Goal: Task Accomplishment & Management: Manage account settings

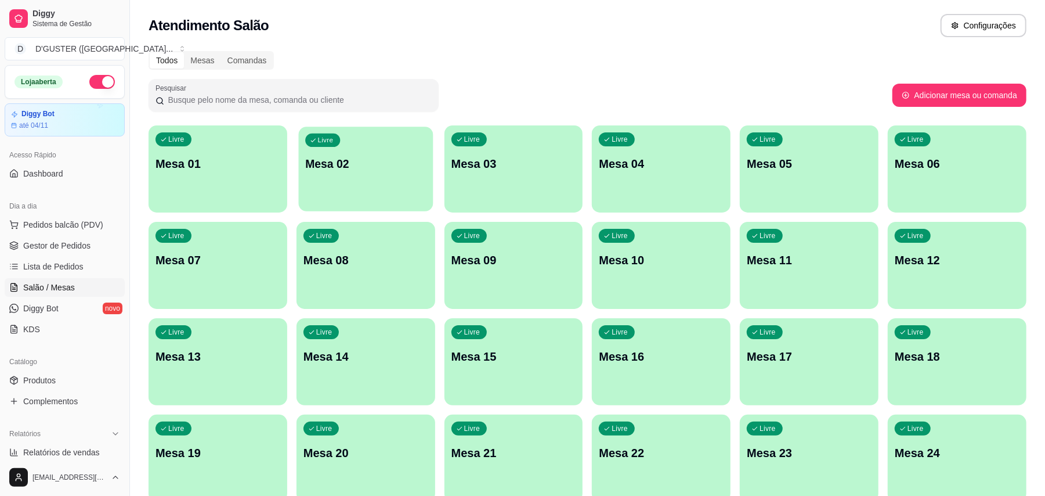
click at [378, 188] on div "Livre Mesa 02" at bounding box center [365, 162] width 135 height 71
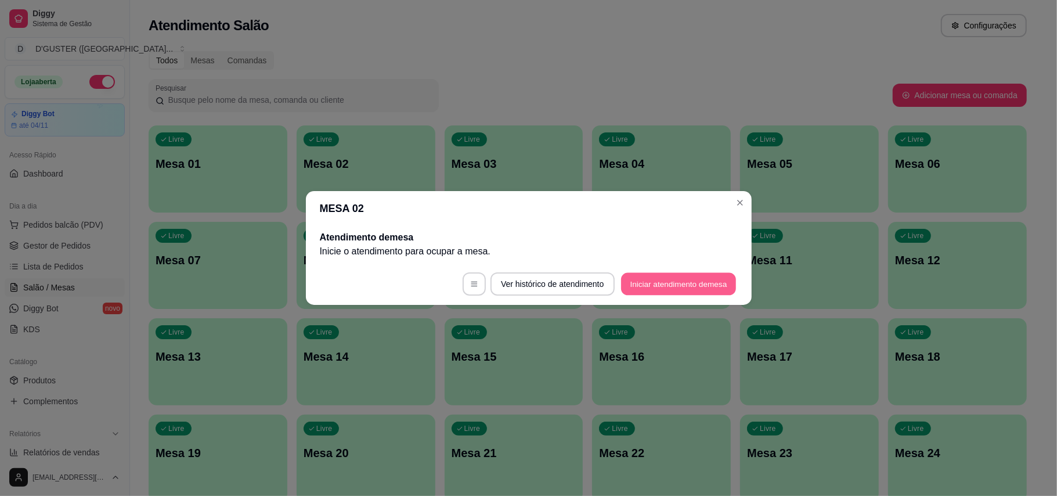
click at [654, 282] on button "Iniciar atendimento de mesa" at bounding box center [678, 284] width 115 height 23
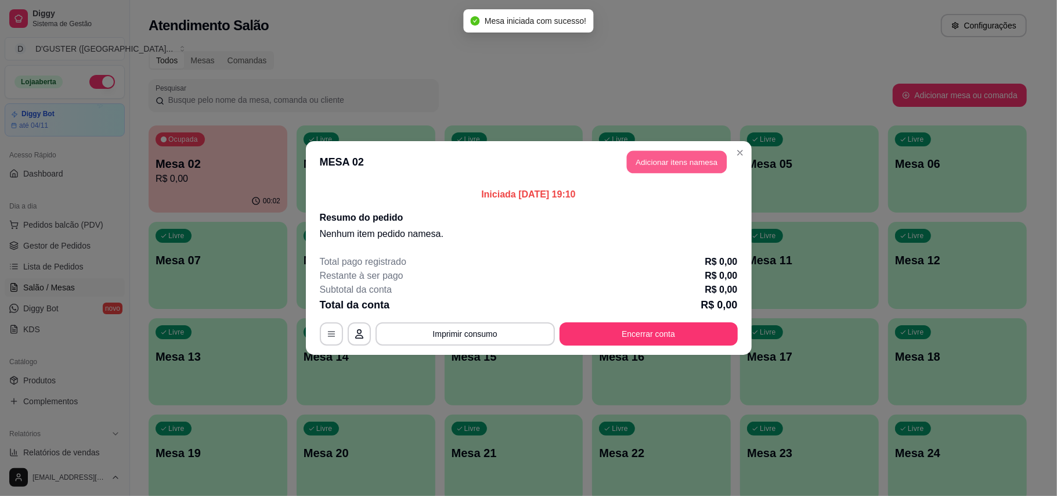
click at [686, 165] on button "Adicionar itens na mesa" at bounding box center [677, 162] width 100 height 23
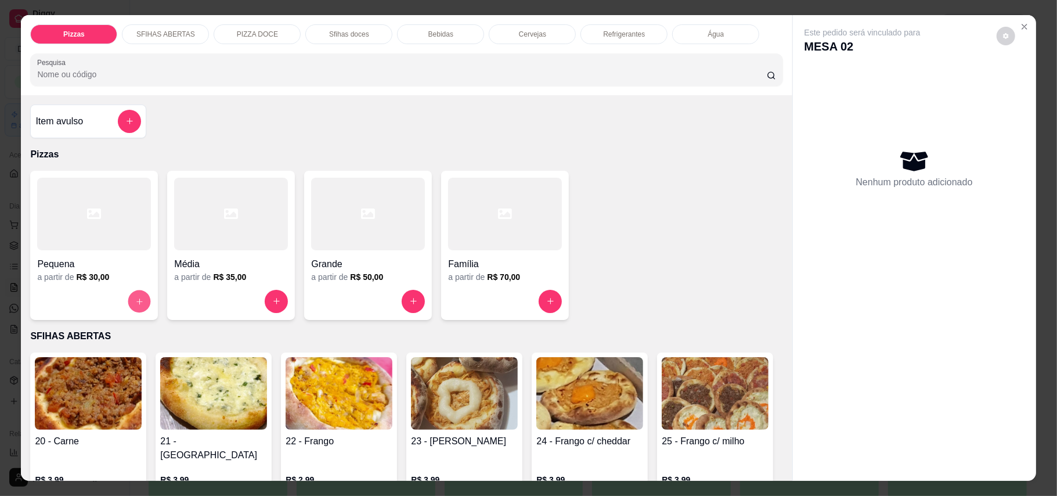
click at [140, 302] on button "increase-product-quantity" at bounding box center [139, 301] width 23 height 23
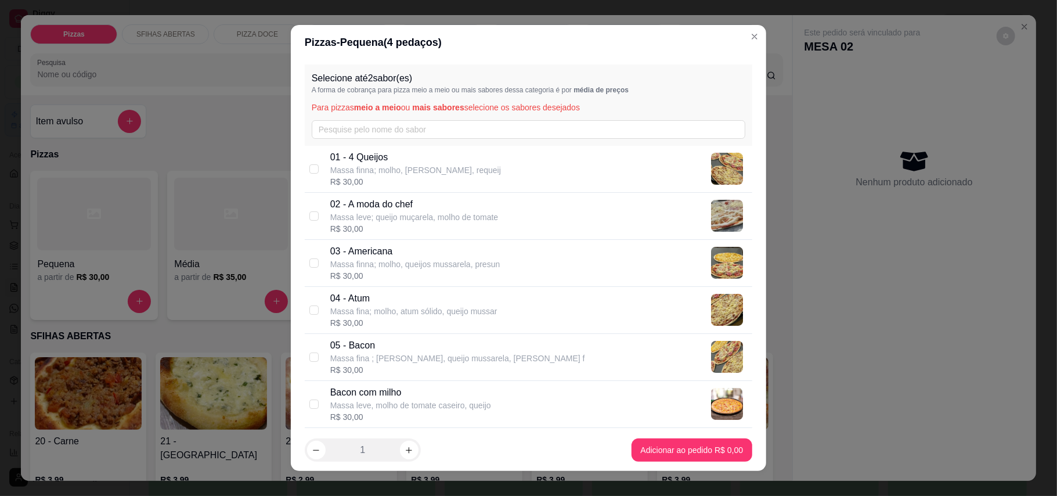
click at [506, 304] on div "04 - Atum Massa fina; molho, atum sólido, queijo mussar R$ 30,00" at bounding box center [538, 309] width 417 height 37
checkbox input "true"
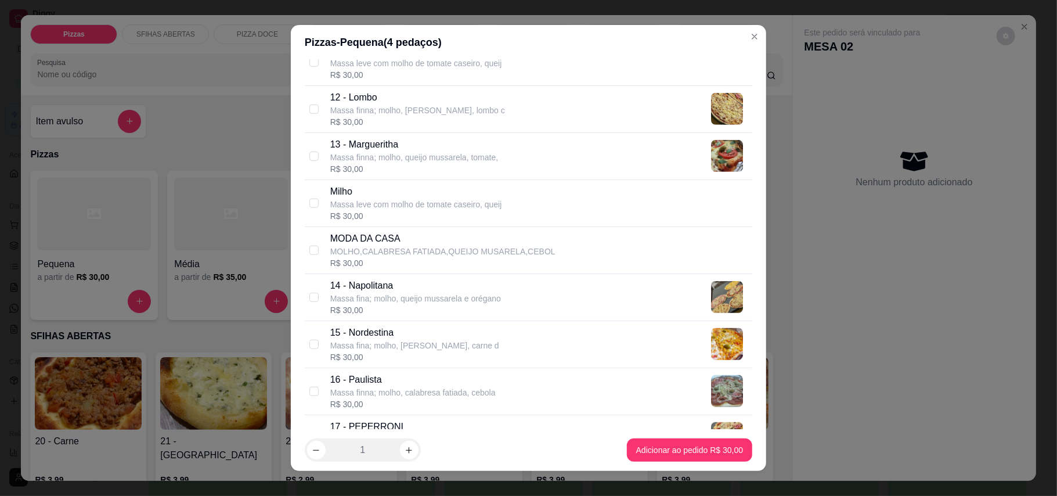
scroll to position [697, 0]
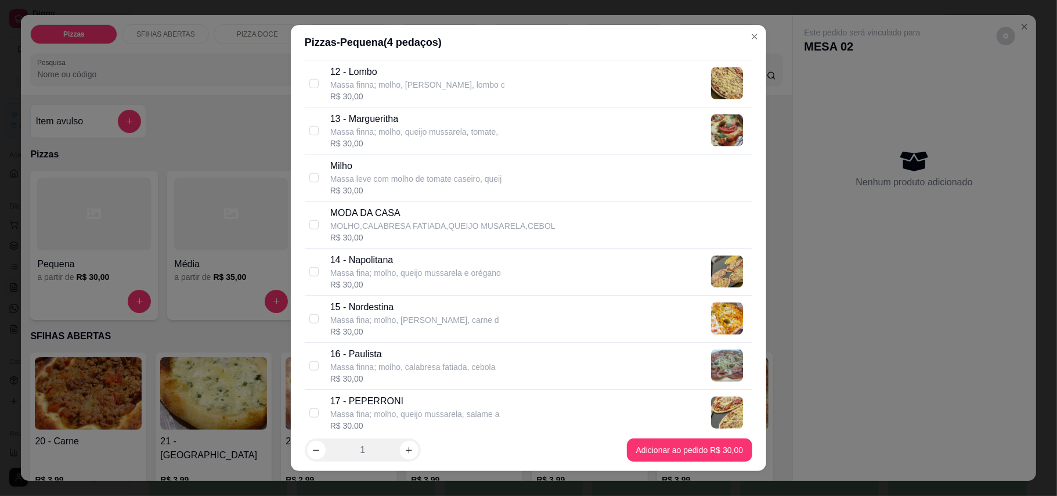
click at [540, 270] on div "14 - Napolitana Massa fina; molho, queijo mussarela e orégano R$ 30,00" at bounding box center [538, 271] width 417 height 37
checkbox input "true"
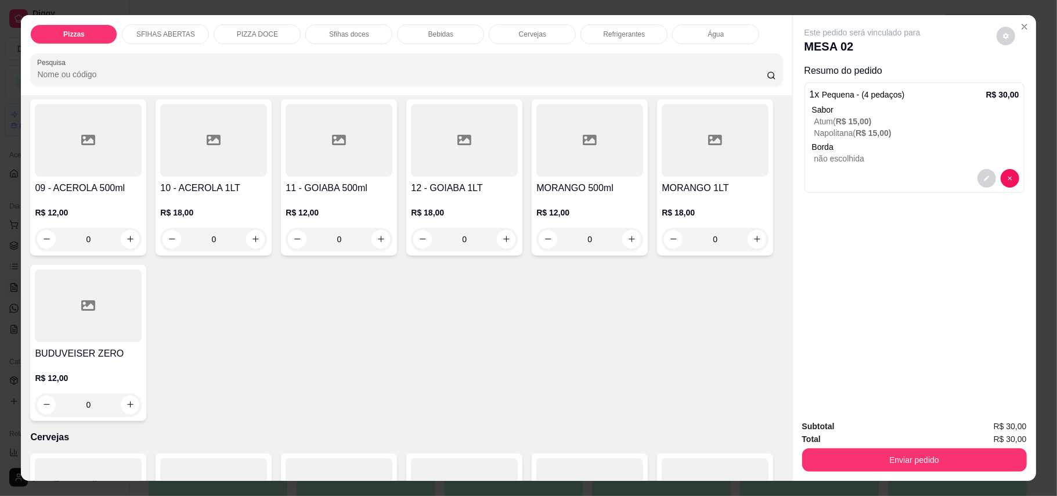
scroll to position [1857, 0]
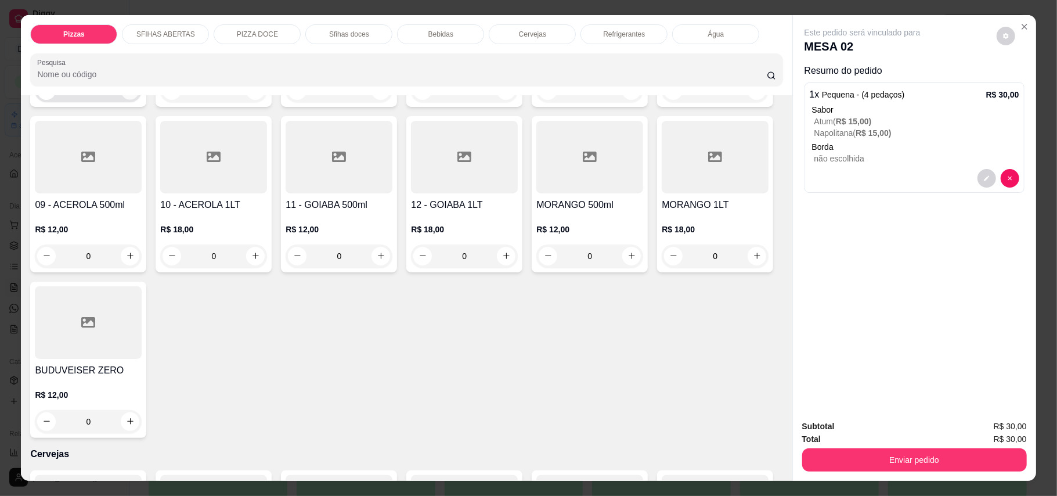
click at [123, 99] on button "increase-product-quantity" at bounding box center [130, 90] width 18 height 18
type input "1"
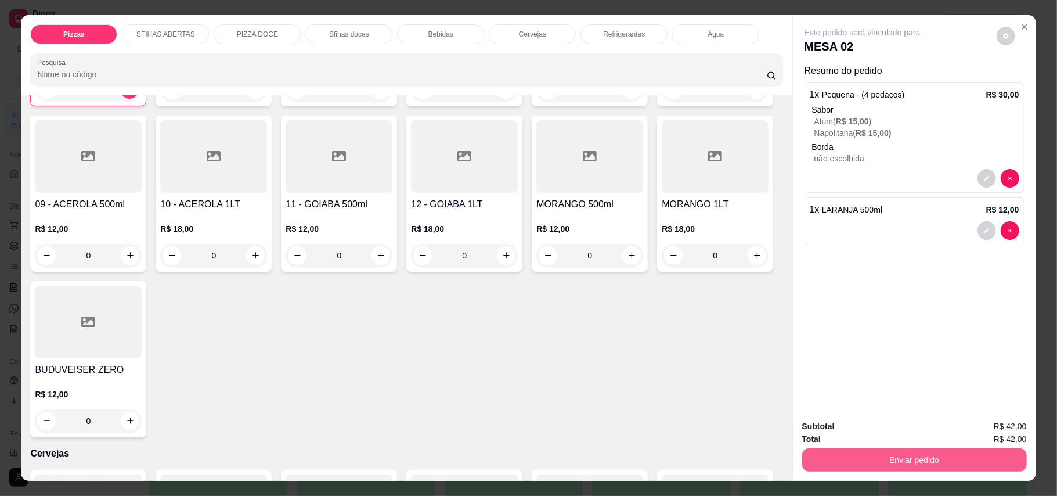
click at [864, 464] on button "Enviar pedido" at bounding box center [914, 459] width 225 height 23
click at [989, 434] on button "Enviar pedido" at bounding box center [996, 431] width 64 height 21
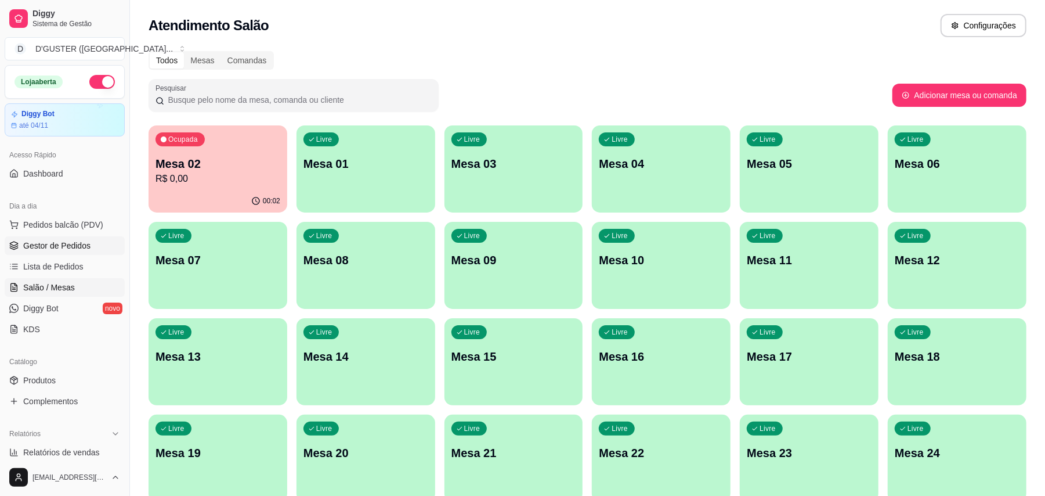
click at [87, 253] on link "Gestor de Pedidos" at bounding box center [65, 245] width 120 height 19
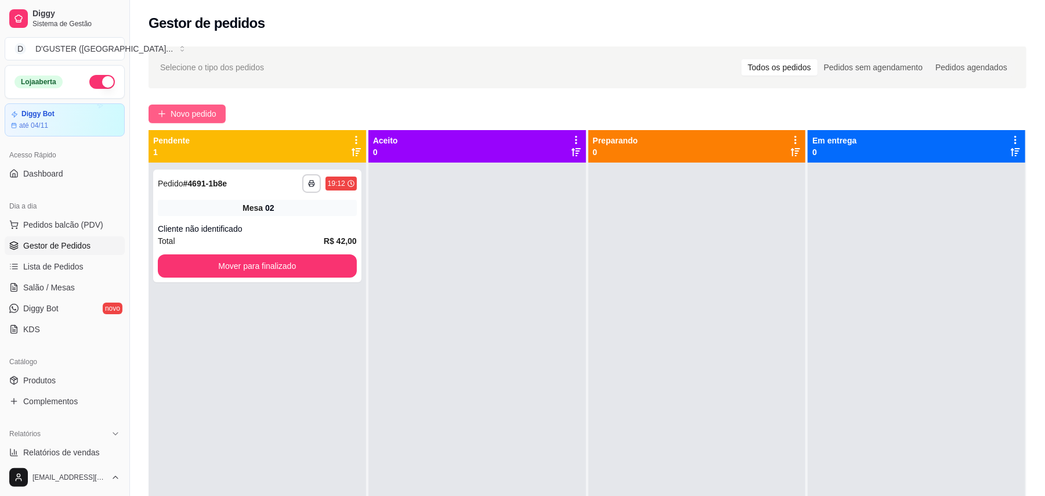
click at [201, 114] on span "Novo pedido" at bounding box center [194, 113] width 46 height 13
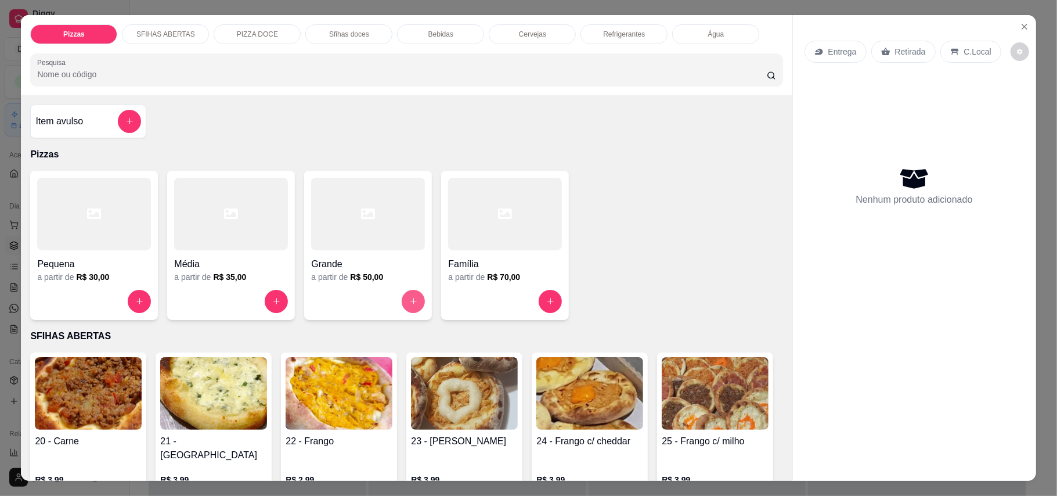
click at [410, 302] on icon "increase-product-quantity" at bounding box center [413, 301] width 6 height 6
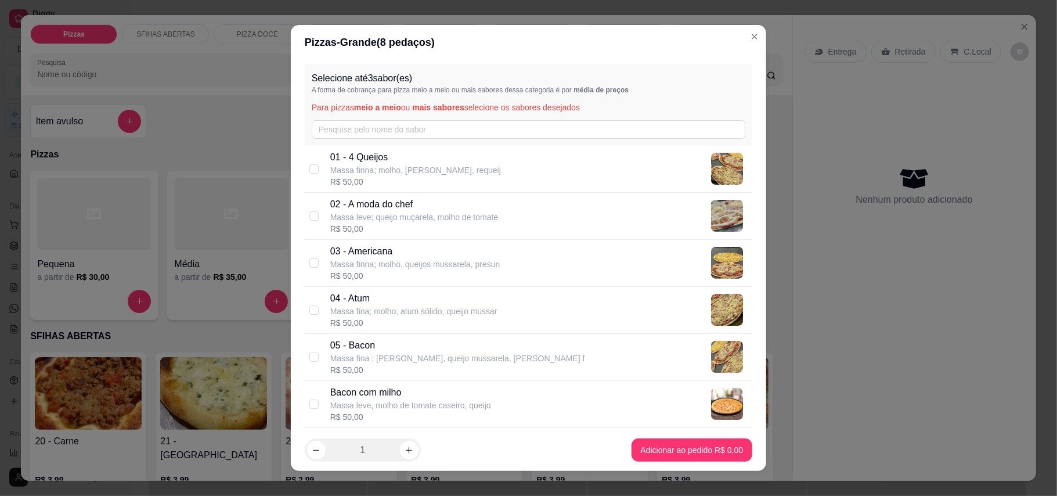
click at [544, 219] on div "02 - A moda do chef [PERSON_NAME] leve; queijo muçarela, molho de tomate R$ 50,…" at bounding box center [538, 215] width 417 height 37
checkbox input "true"
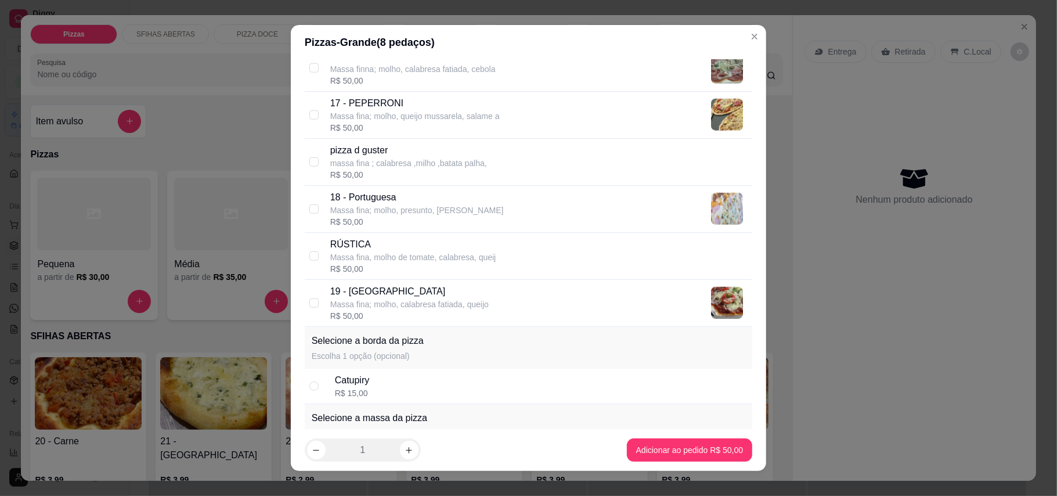
scroll to position [1083, 0]
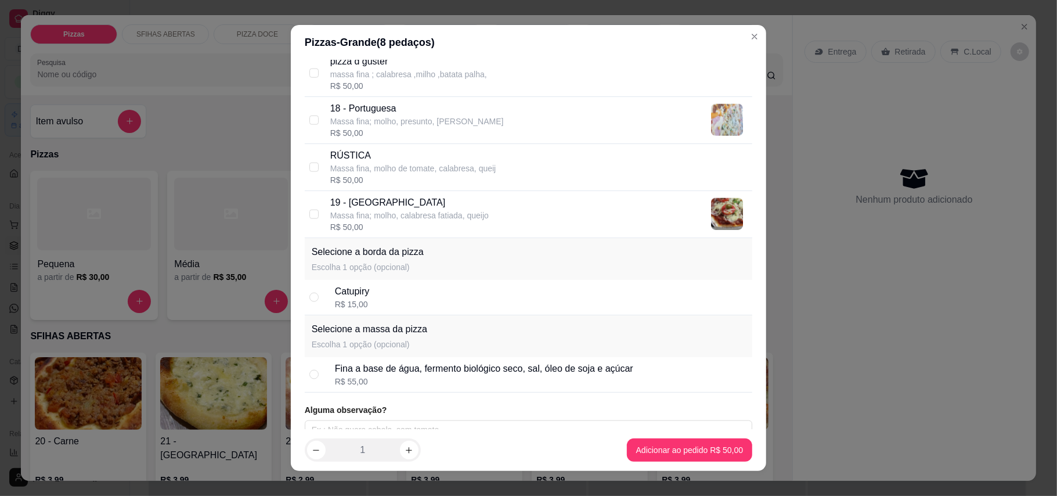
click at [463, 210] on p "19 - [GEOGRAPHIC_DATA]" at bounding box center [409, 203] width 158 height 14
checkbox input "true"
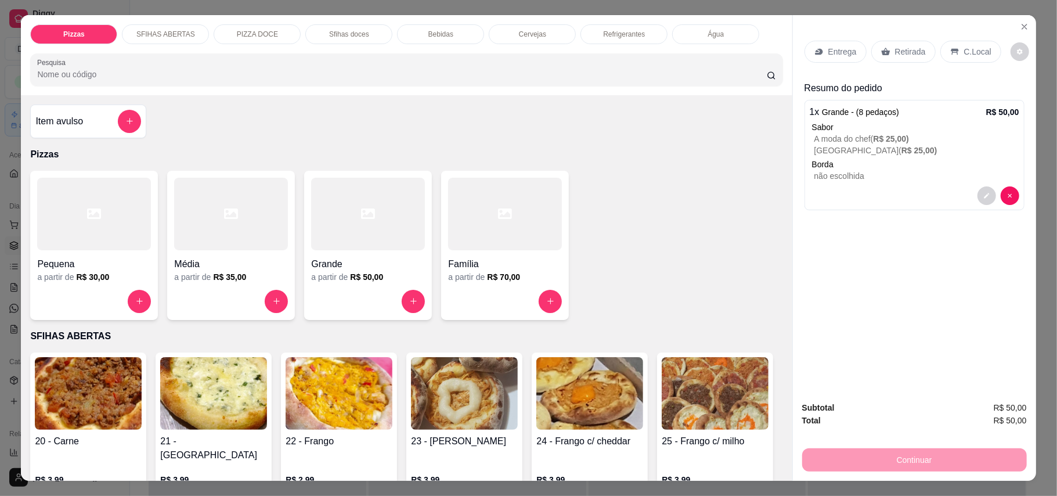
click at [816, 55] on icon at bounding box center [818, 51] width 9 height 9
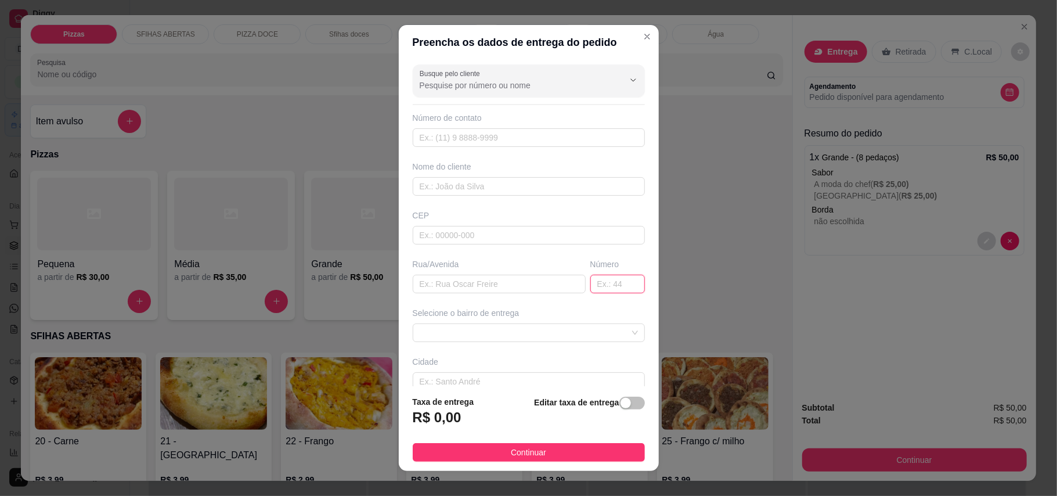
click at [590, 282] on input "text" at bounding box center [617, 284] width 55 height 19
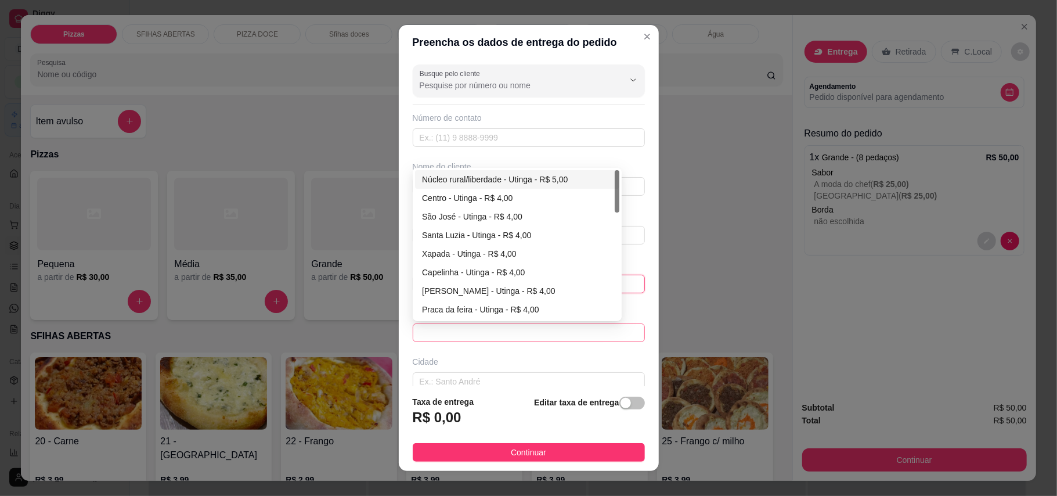
click at [512, 337] on span at bounding box center [529, 332] width 218 height 17
type input "47"
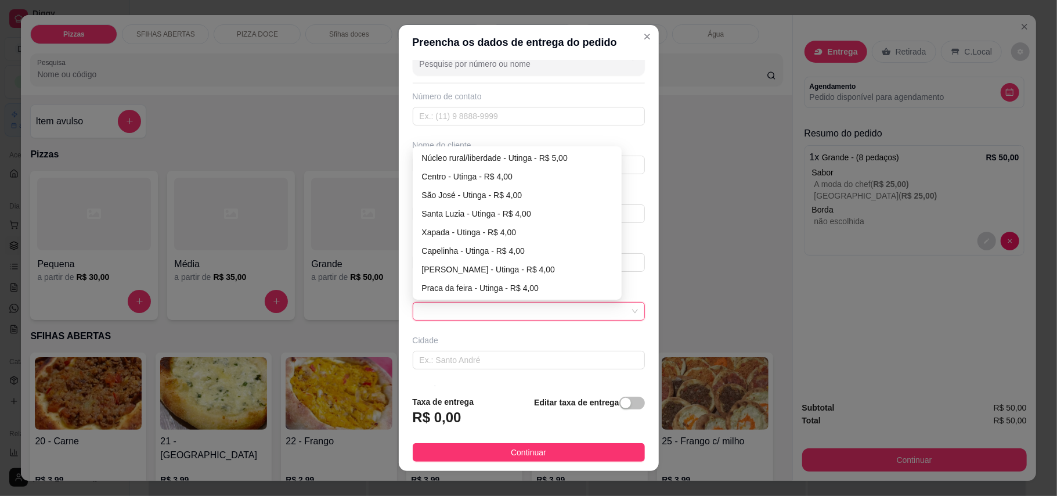
scroll to position [0, 0]
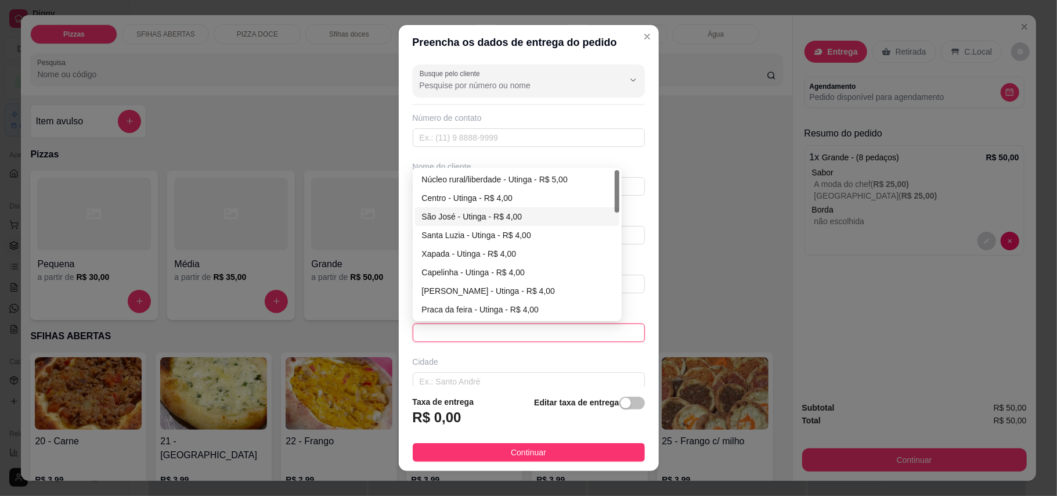
click at [615, 207] on div at bounding box center [617, 191] width 5 height 42
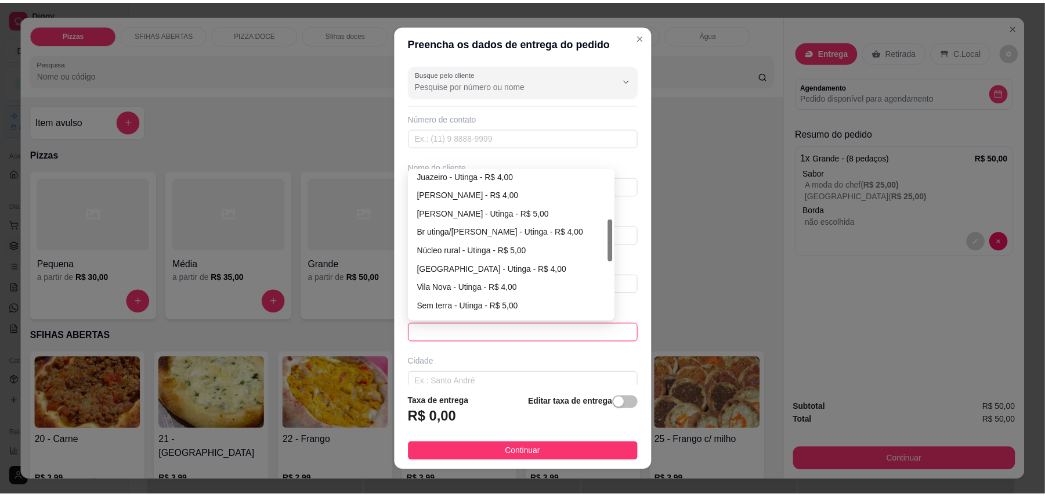
scroll to position [185, 0]
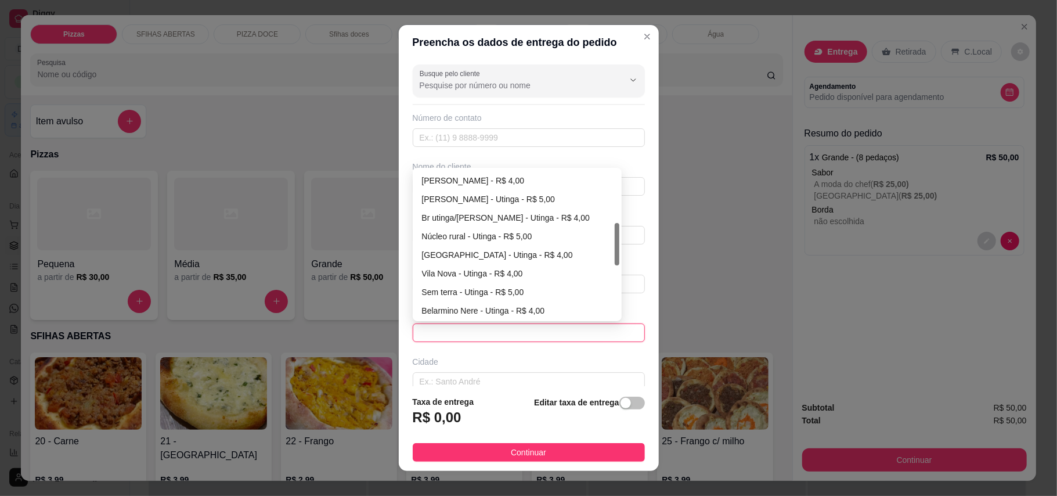
drag, startPoint x: 612, startPoint y: 207, endPoint x: 609, endPoint y: 260, distance: 52.9
click at [615, 260] on div at bounding box center [617, 244] width 5 height 42
click at [467, 257] on div "[GEOGRAPHIC_DATA] - Utinga - R$ 4,00" at bounding box center [517, 254] width 190 height 13
type input "Utinga"
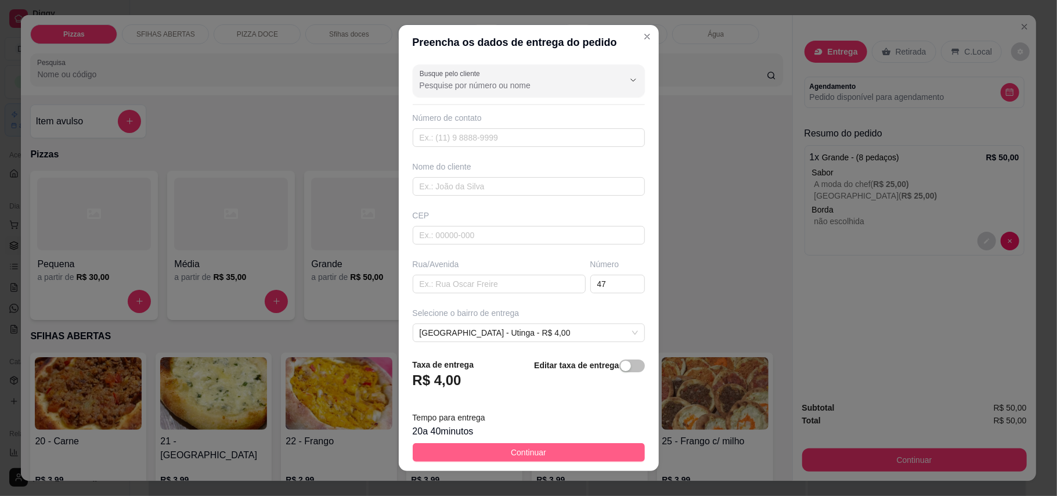
click at [571, 448] on button "Continuar" at bounding box center [529, 452] width 232 height 19
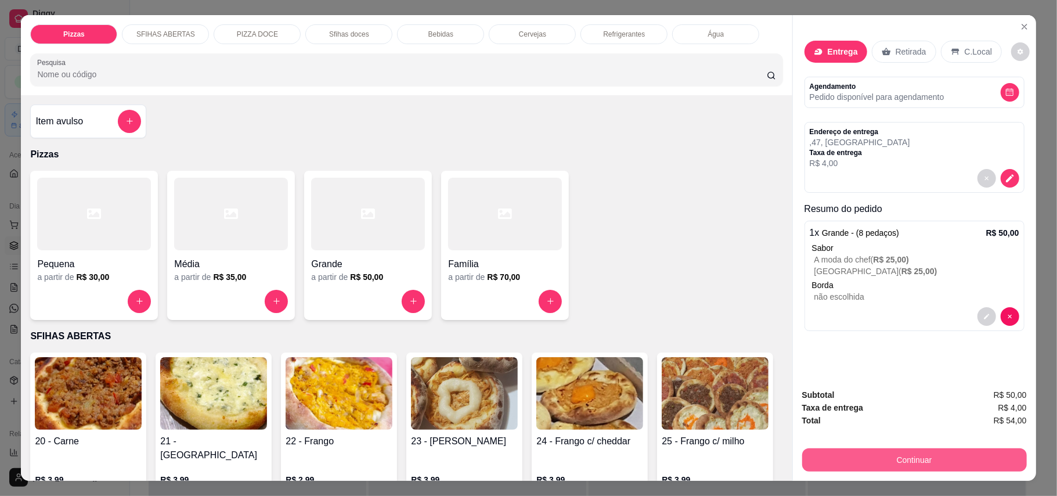
click at [810, 460] on button "Continuar" at bounding box center [914, 459] width 225 height 23
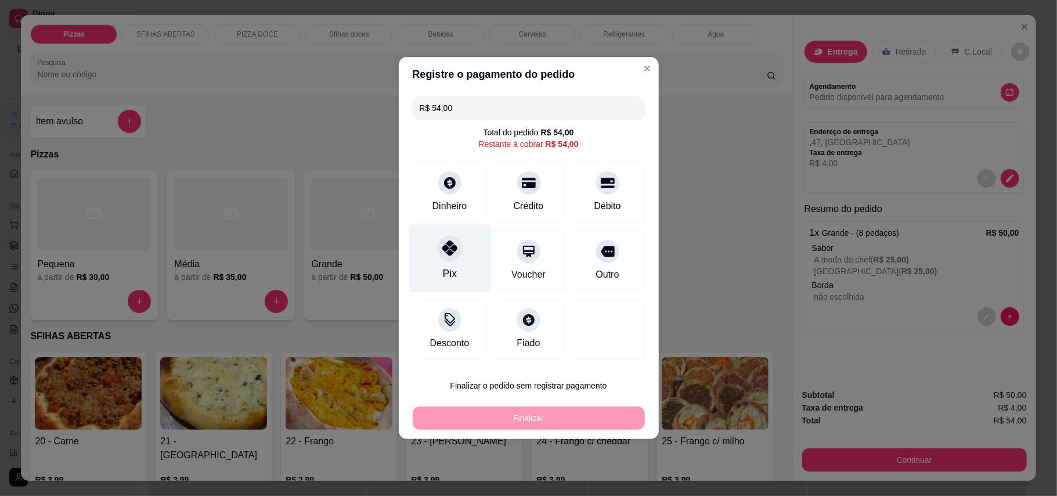
click at [452, 244] on icon at bounding box center [449, 247] width 15 height 15
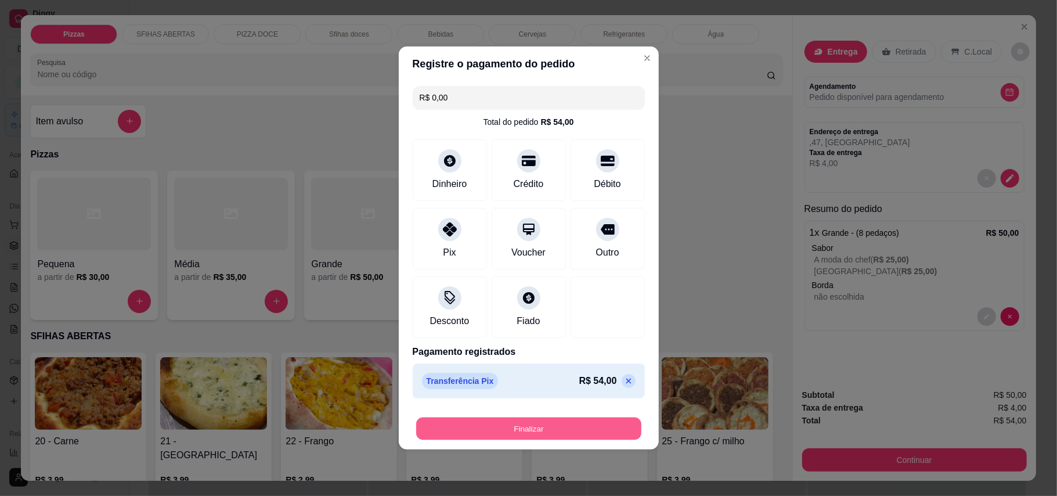
click at [579, 428] on button "Finalizar" at bounding box center [528, 428] width 225 height 23
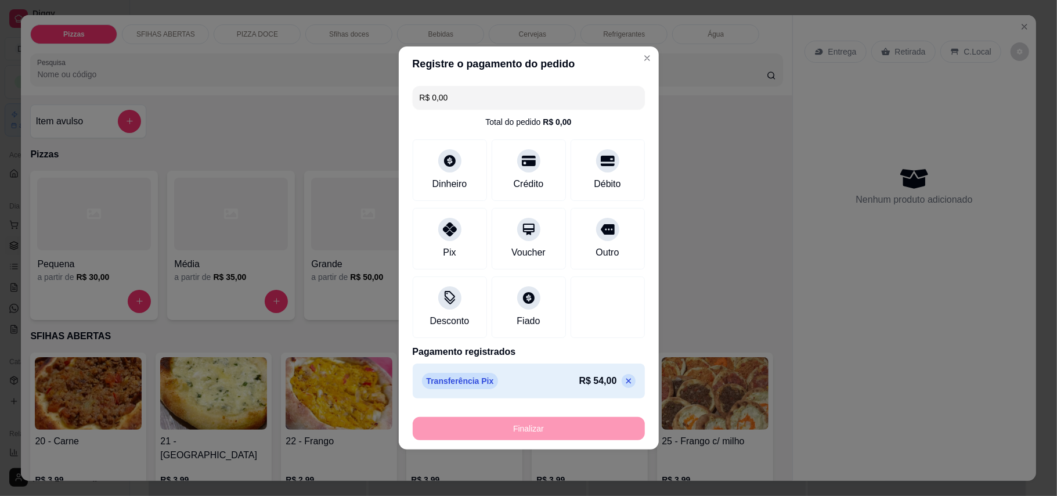
type input "-R$ 54,00"
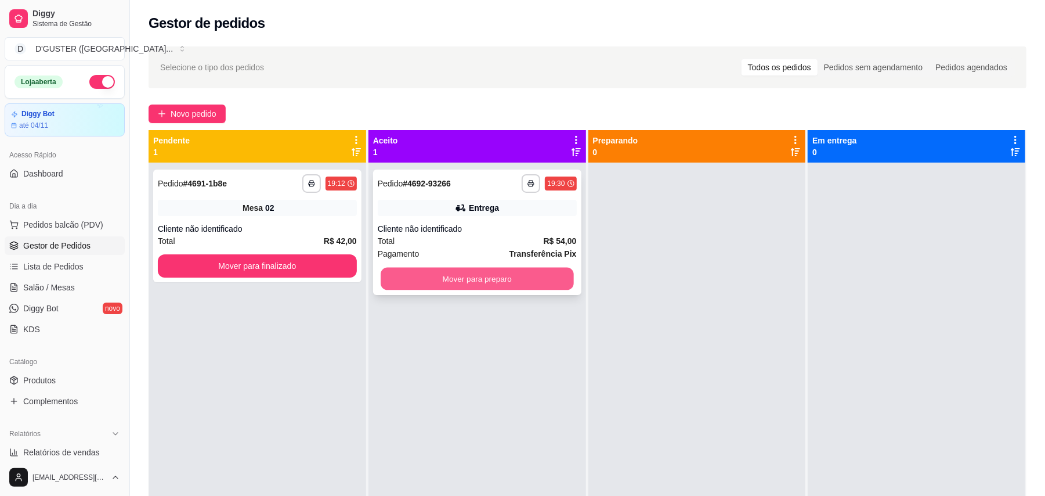
click at [438, 276] on button "Mover para preparo" at bounding box center [477, 279] width 193 height 23
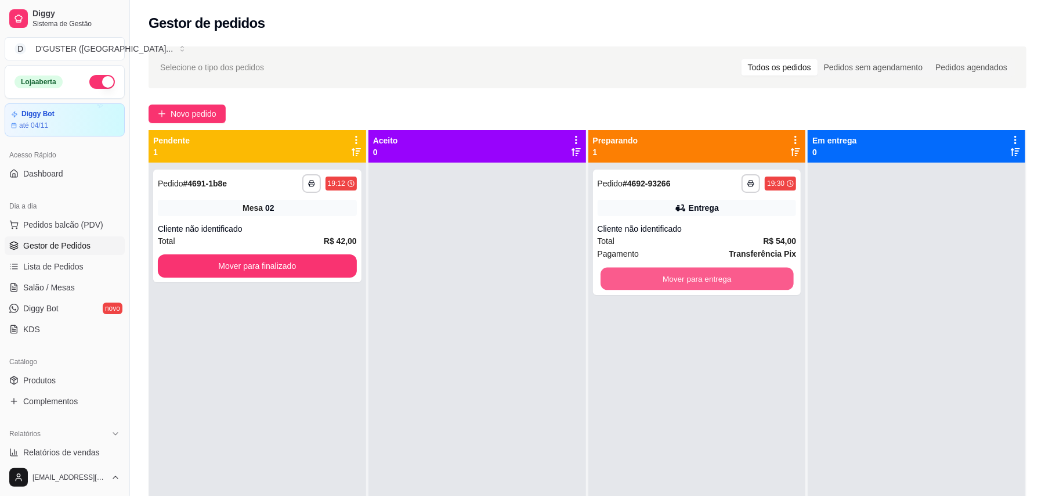
click at [676, 281] on button "Mover para entrega" at bounding box center [697, 279] width 193 height 23
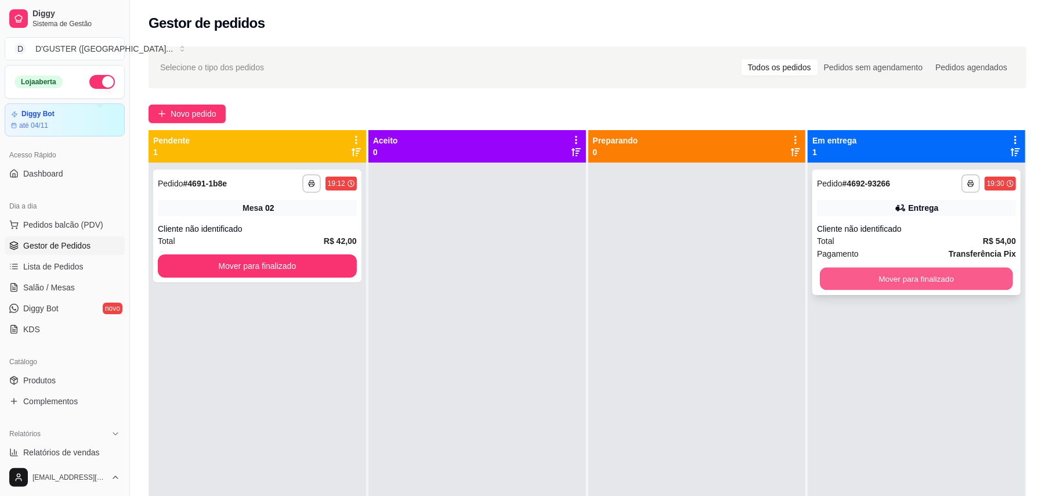
click at [888, 288] on button "Mover para finalizado" at bounding box center [916, 279] width 193 height 23
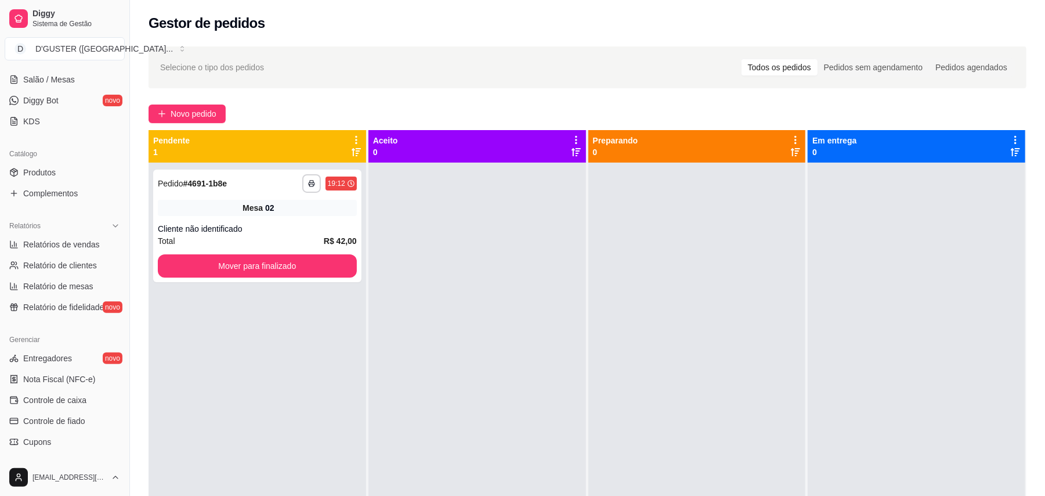
scroll to position [232, 0]
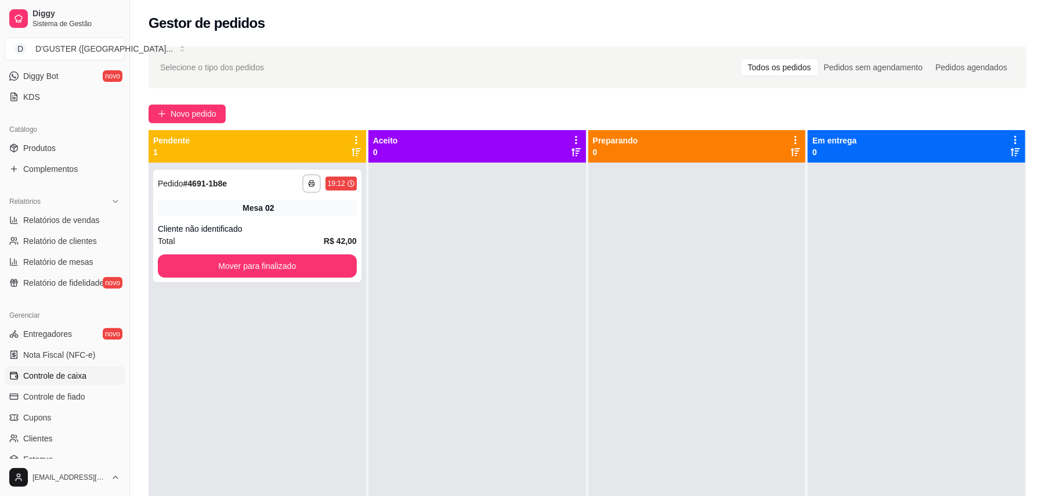
click at [66, 379] on span "Controle de caixa" at bounding box center [54, 376] width 63 height 12
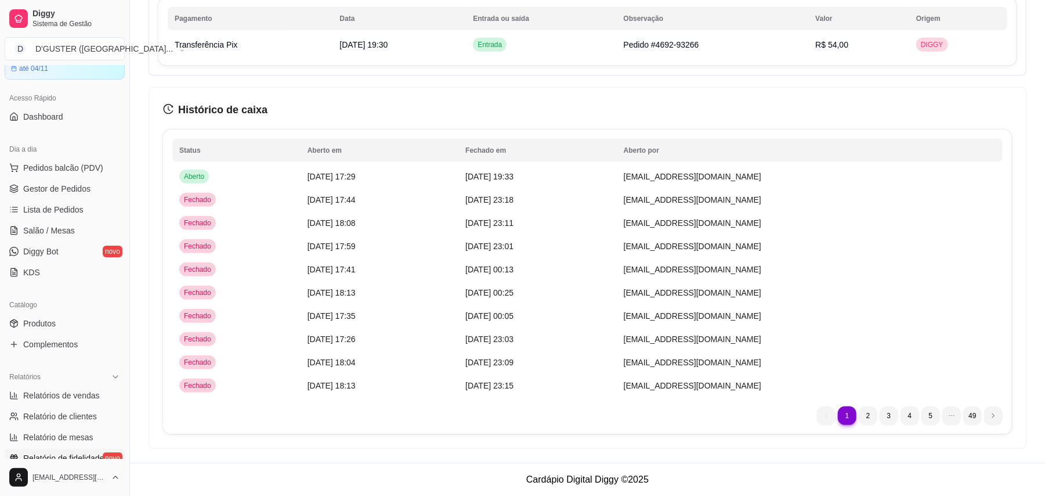
scroll to position [30, 0]
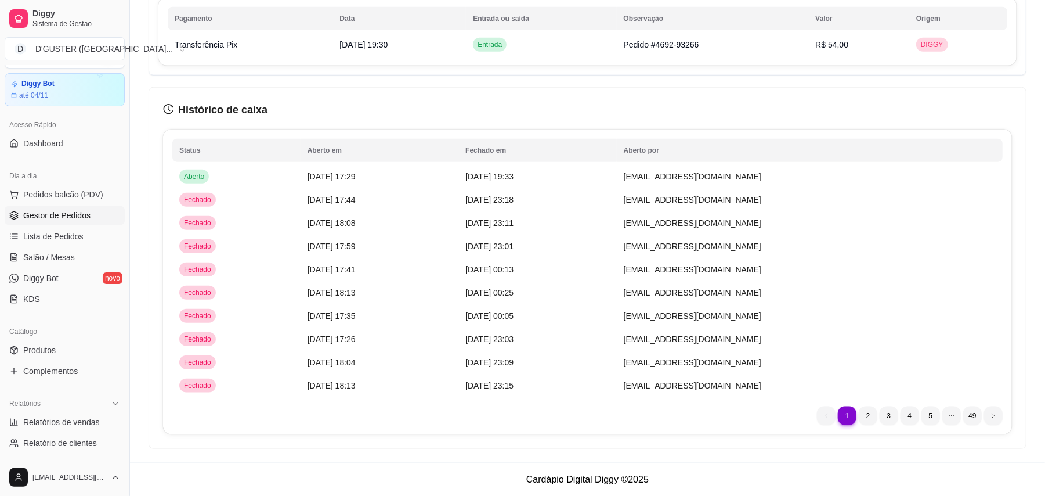
click at [58, 214] on span "Gestor de Pedidos" at bounding box center [56, 216] width 67 height 12
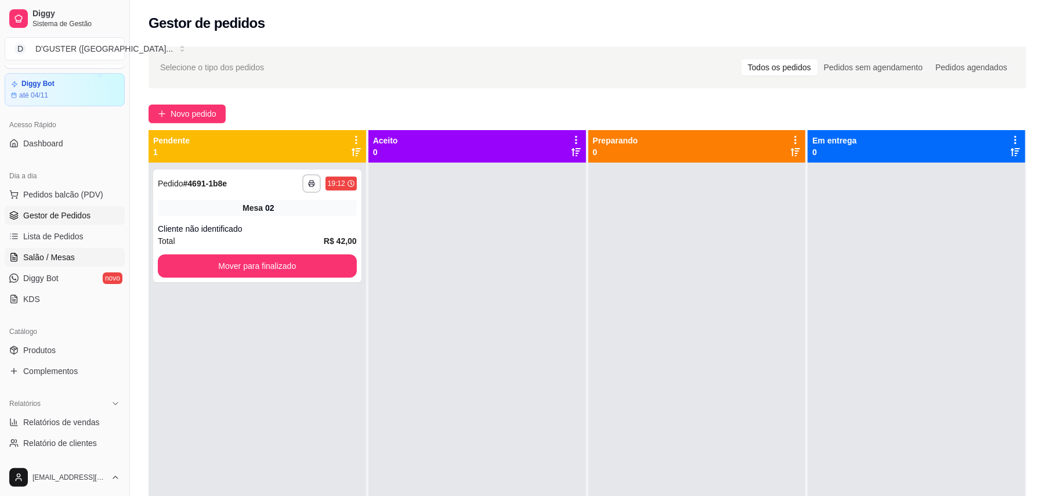
click at [43, 261] on span "Salão / Mesas" at bounding box center [49, 257] width 52 height 12
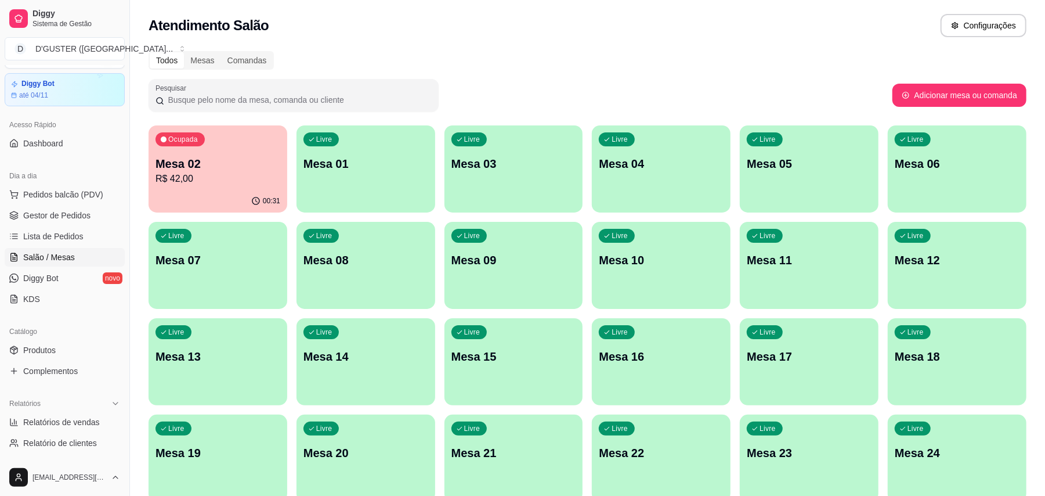
click at [256, 185] on p "R$ 42,00" at bounding box center [218, 179] width 125 height 14
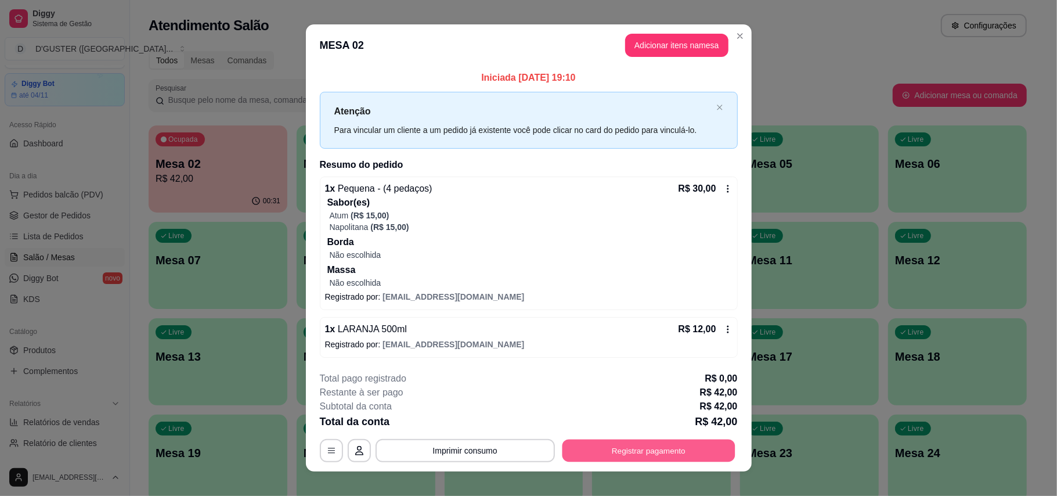
click at [620, 448] on button "Registrar pagamento" at bounding box center [648, 450] width 173 height 23
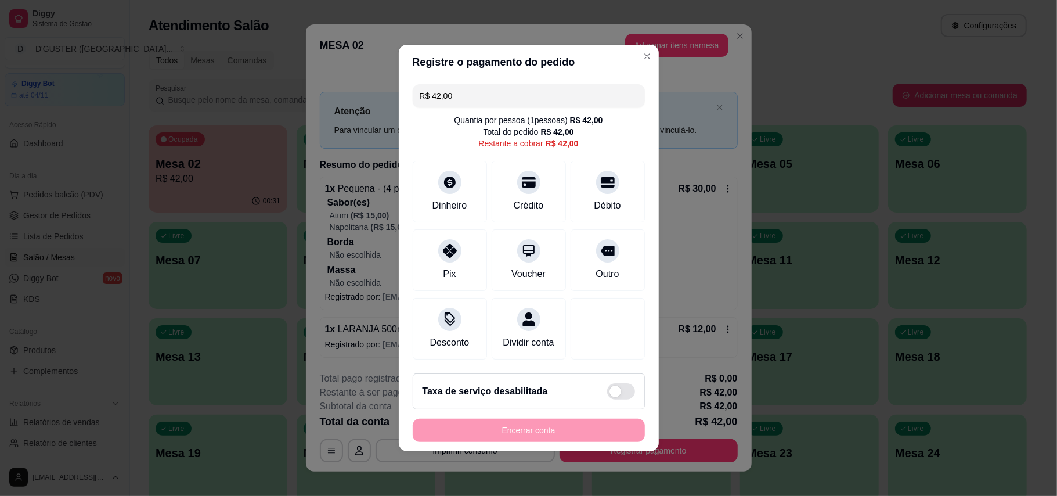
click at [478, 89] on input "R$ 42,00" at bounding box center [529, 95] width 218 height 23
click at [600, 174] on icon at bounding box center [607, 180] width 15 height 12
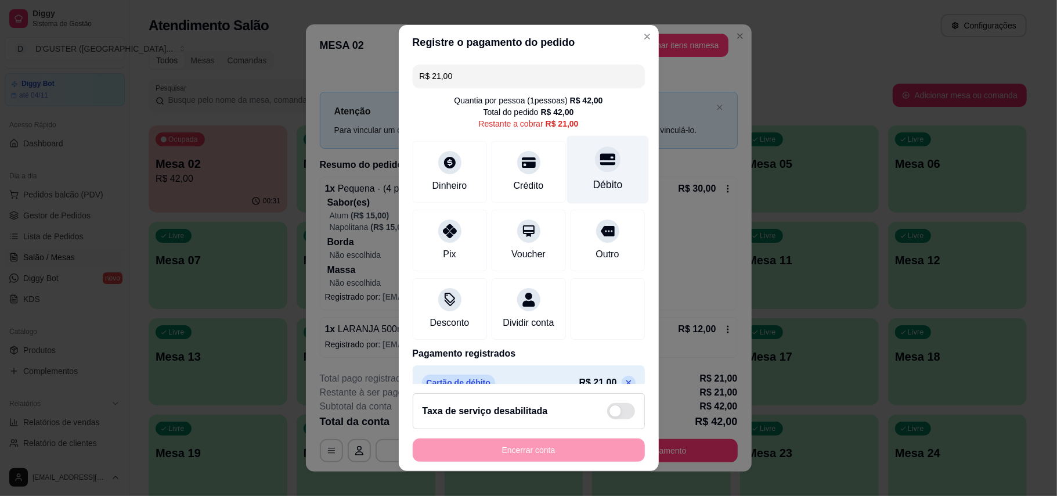
click at [600, 165] on icon at bounding box center [607, 158] width 15 height 15
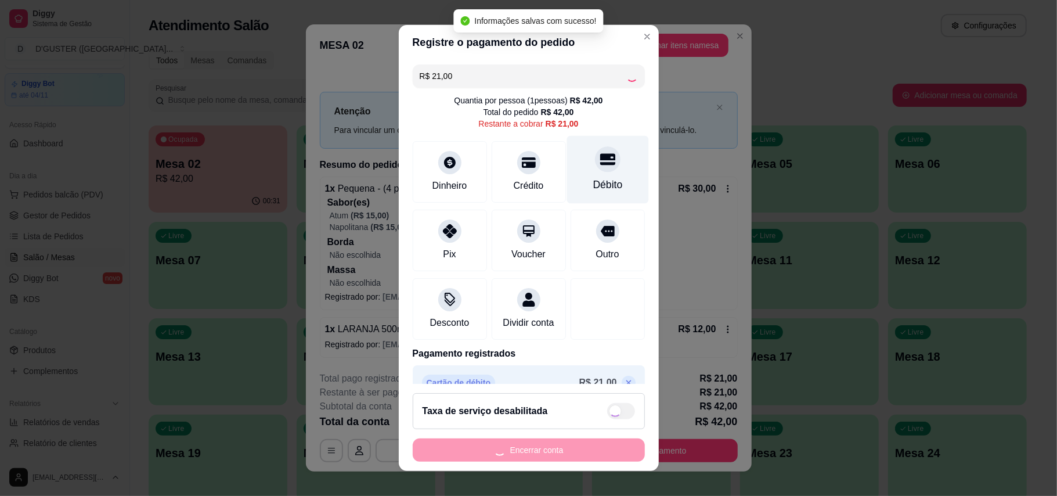
type input "R$ 0,00"
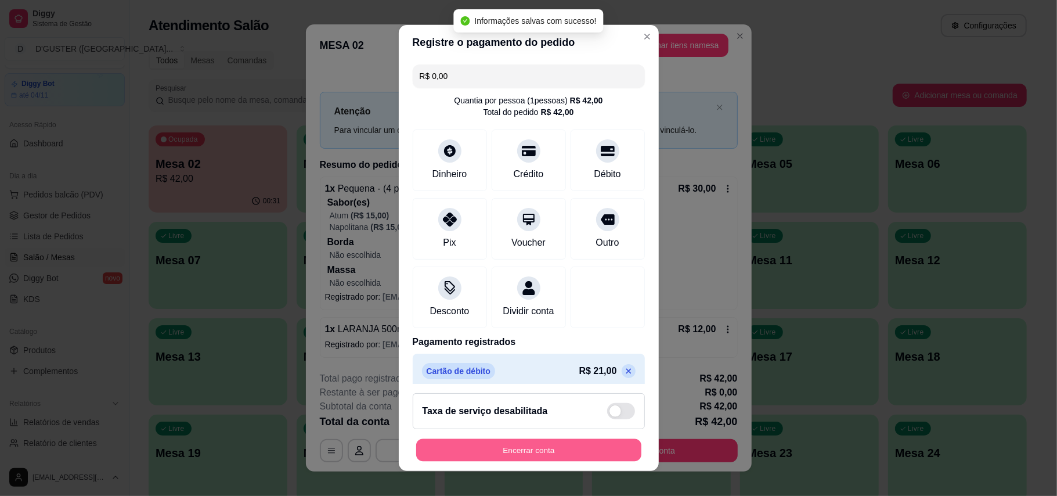
click at [475, 458] on button "Encerrar conta" at bounding box center [528, 450] width 225 height 23
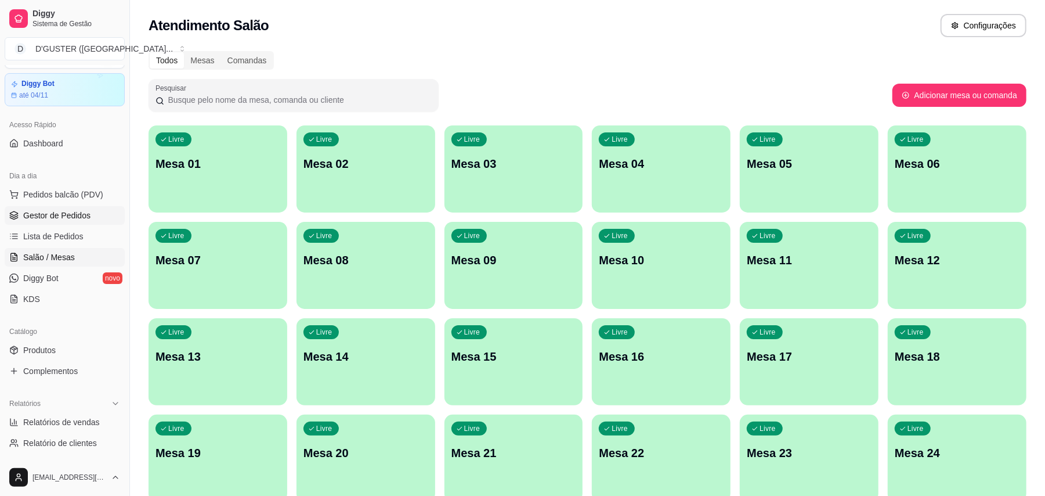
click at [61, 215] on span "Gestor de Pedidos" at bounding box center [56, 216] width 67 height 12
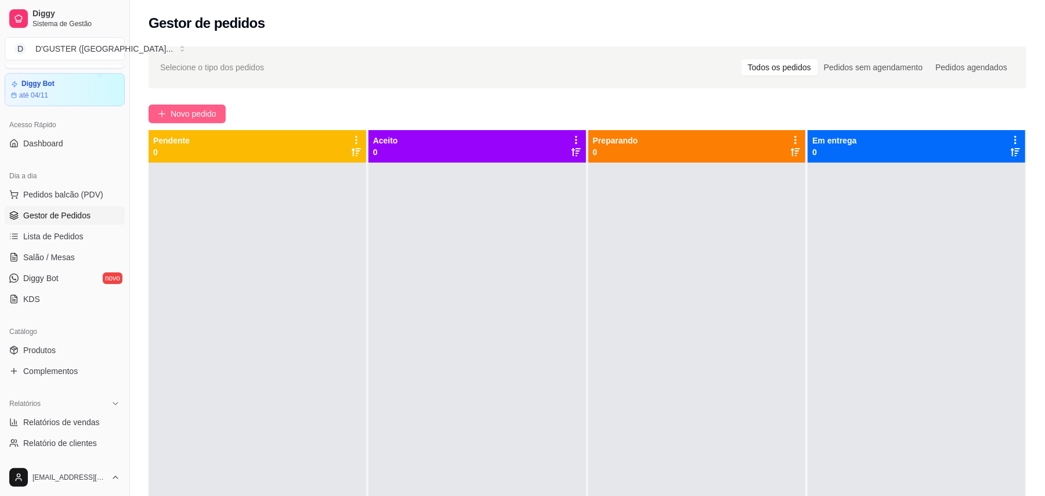
click at [188, 118] on span "Novo pedido" at bounding box center [194, 113] width 46 height 13
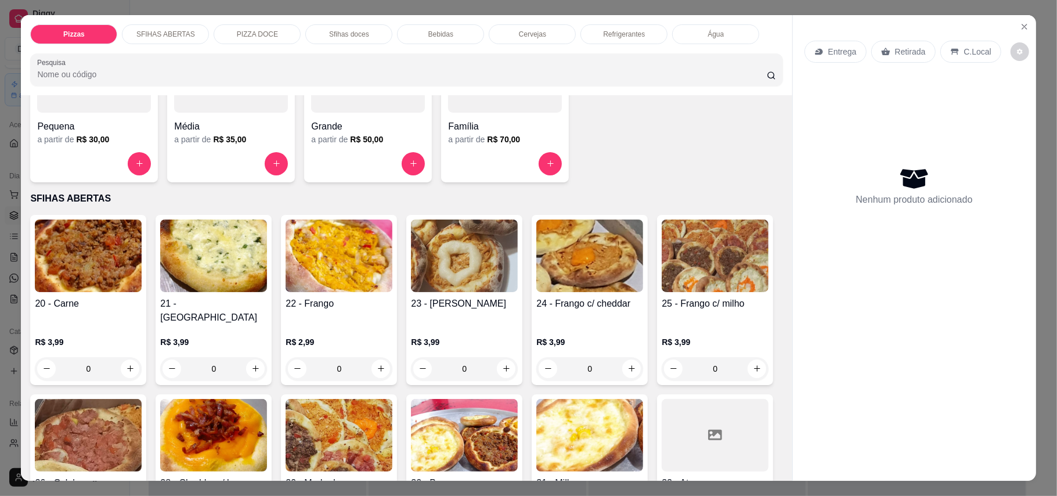
scroll to position [154, 0]
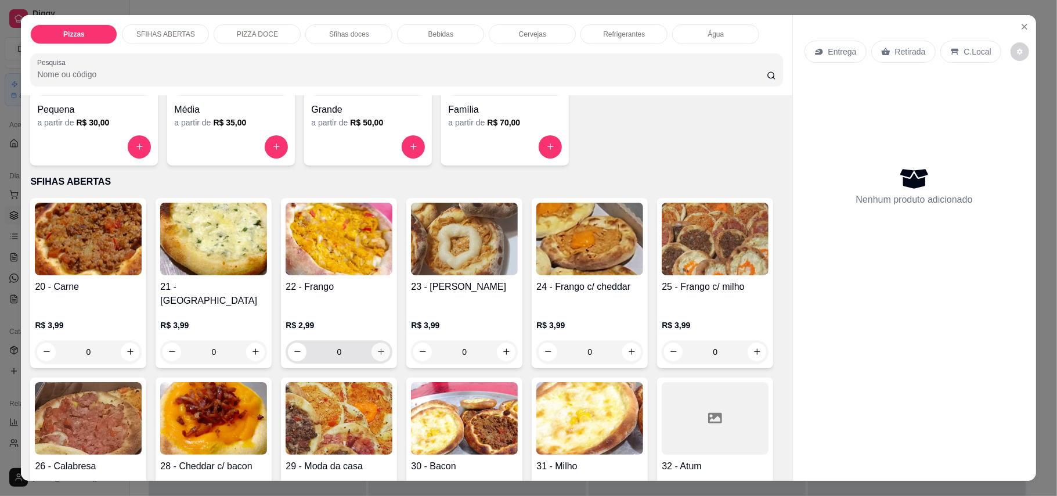
click at [377, 347] on icon "increase-product-quantity" at bounding box center [381, 351] width 9 height 9
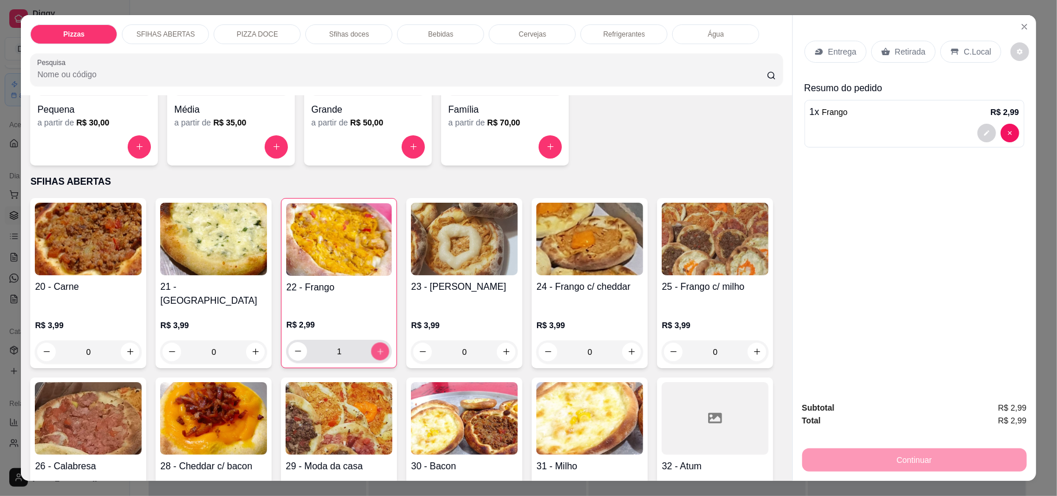
click at [376, 347] on icon "increase-product-quantity" at bounding box center [380, 351] width 9 height 9
type input "2"
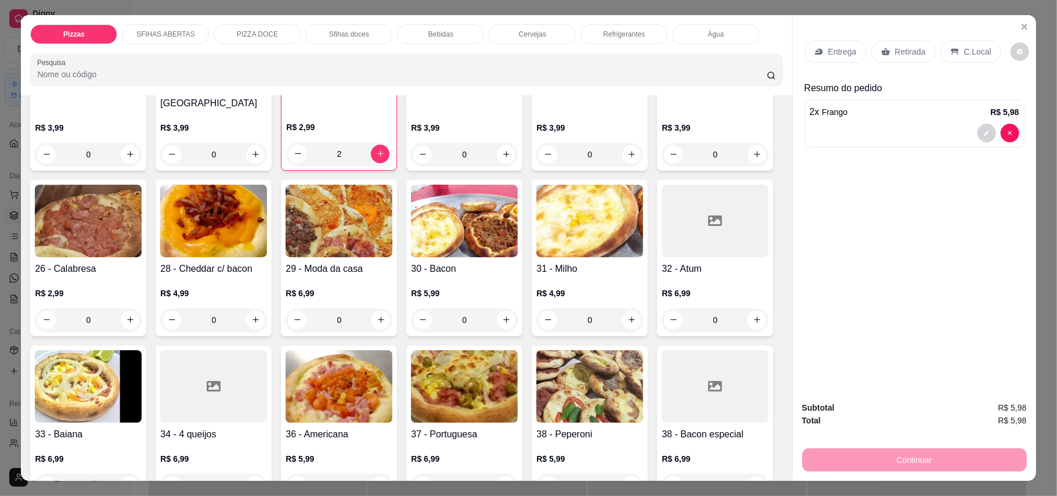
scroll to position [387, 0]
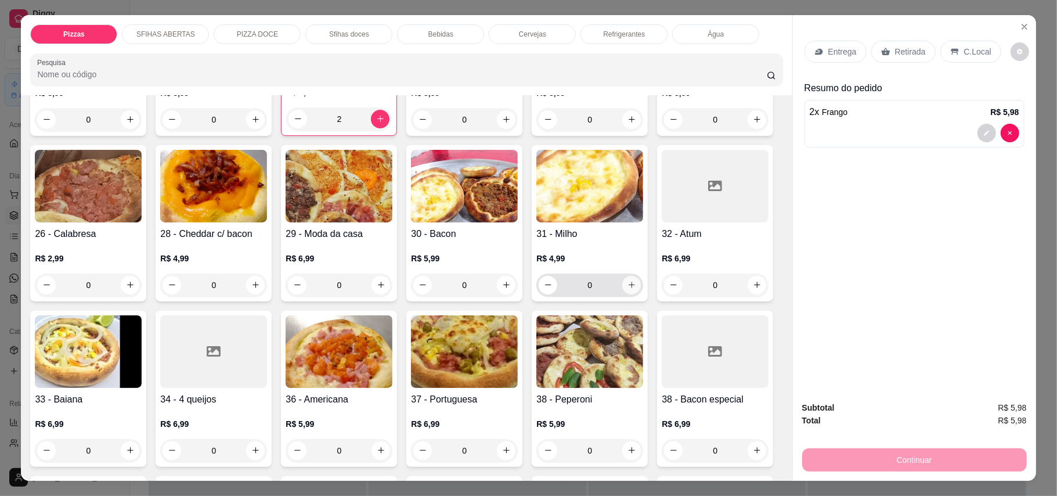
click at [627, 289] on icon "increase-product-quantity" at bounding box center [631, 284] width 9 height 9
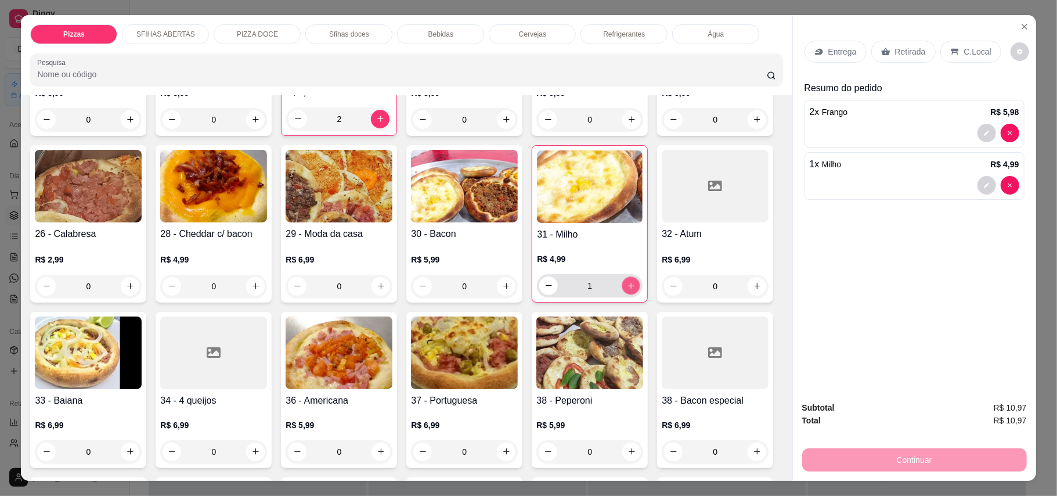
click at [627, 290] on icon "increase-product-quantity" at bounding box center [631, 285] width 9 height 9
type input "4"
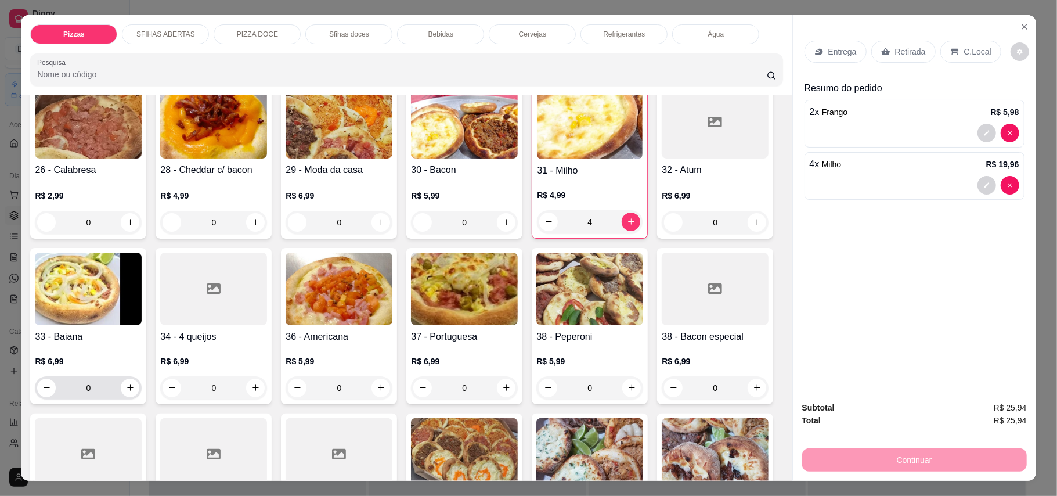
scroll to position [464, 0]
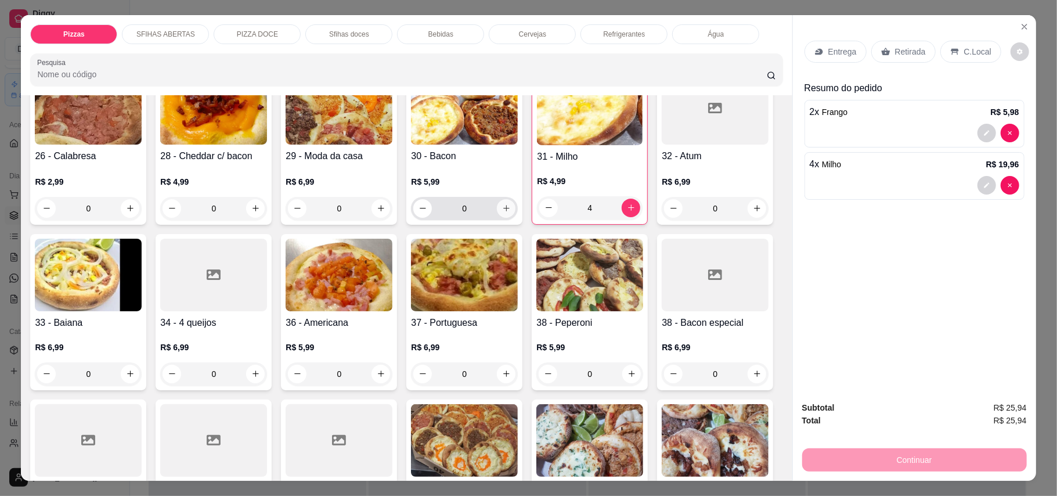
click at [515, 199] on button "increase-product-quantity" at bounding box center [506, 208] width 19 height 19
click at [515, 199] on button "increase-product-quantity" at bounding box center [506, 208] width 18 height 18
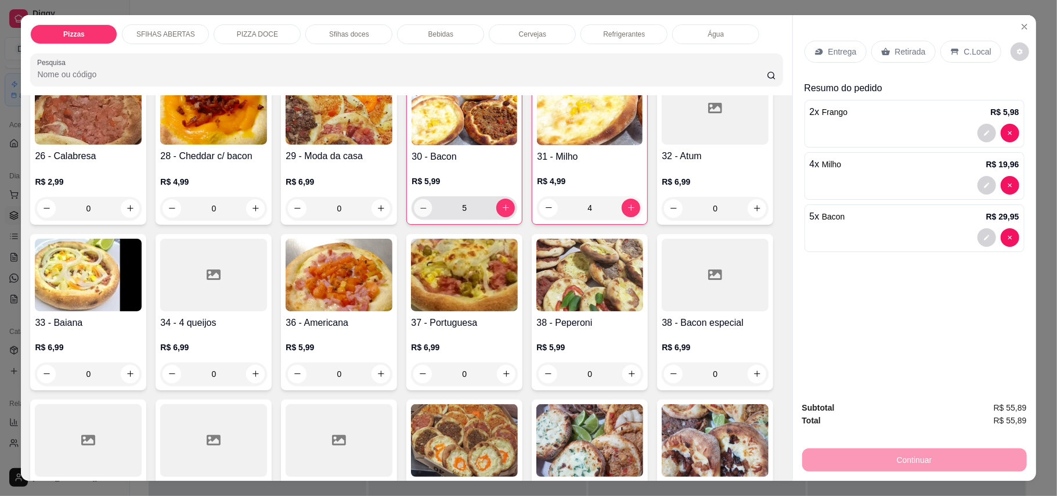
click at [432, 201] on button "decrease-product-quantity" at bounding box center [423, 208] width 18 height 18
type input "4"
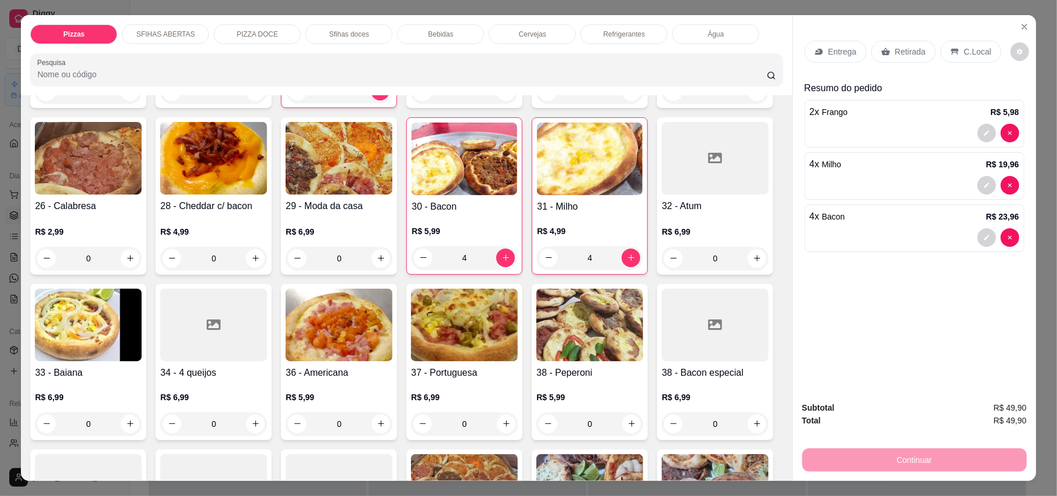
scroll to position [387, 0]
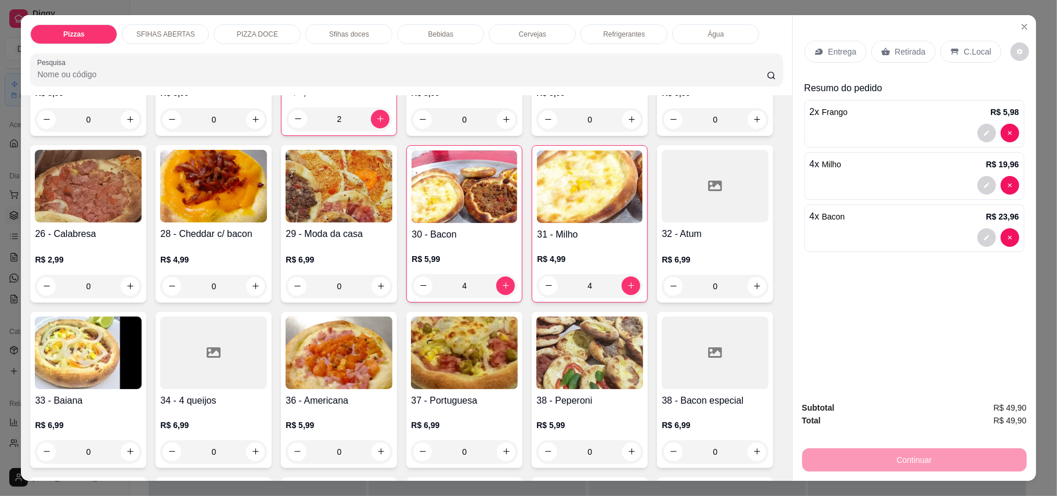
click at [817, 54] on icon at bounding box center [818, 51] width 9 height 9
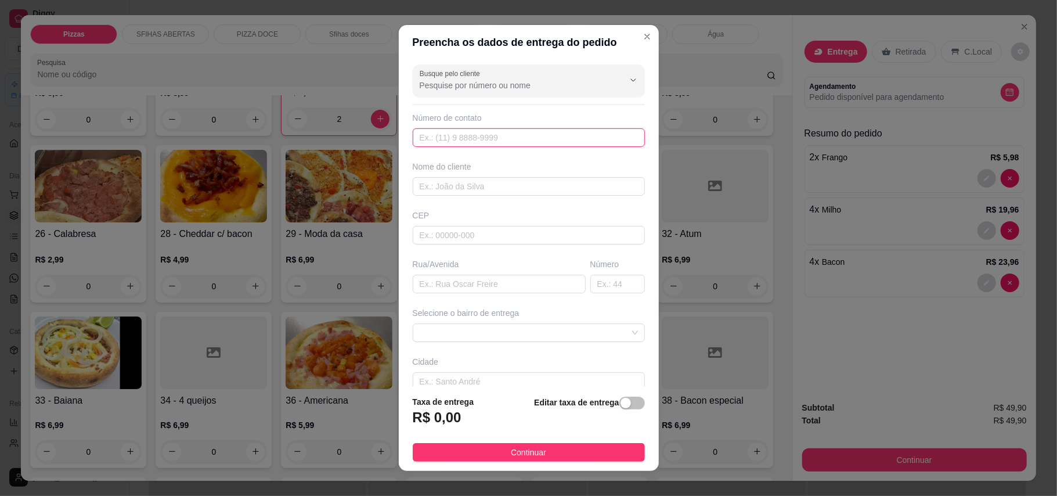
click at [535, 130] on input "text" at bounding box center [529, 137] width 232 height 19
type input "[PHONE_NUMBER]"
click at [476, 182] on input "text" at bounding box center [529, 186] width 232 height 19
type input "[PERSON_NAME]"
click at [525, 284] on input "text" at bounding box center [499, 284] width 173 height 19
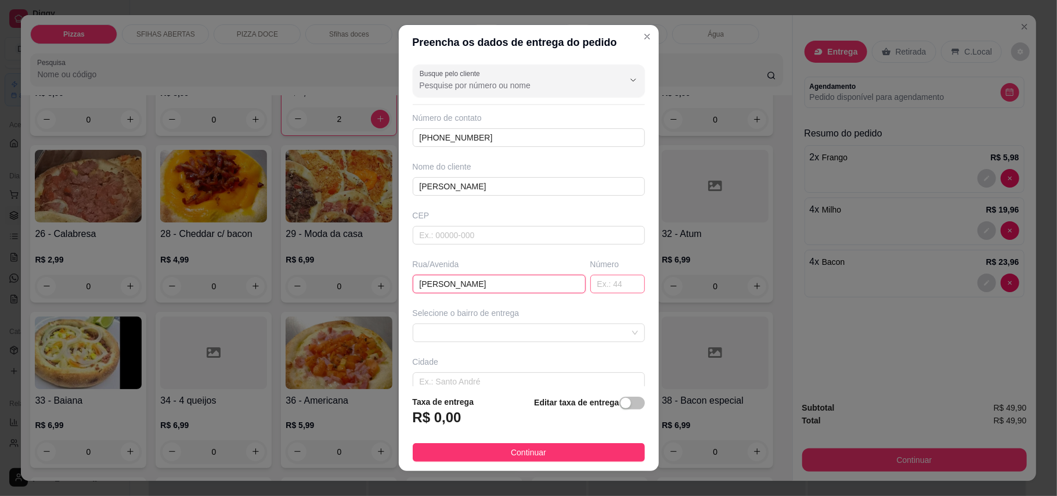
type input "[PERSON_NAME]"
click at [595, 289] on input "text" at bounding box center [617, 284] width 55 height 19
click at [520, 340] on span at bounding box center [529, 332] width 218 height 17
type input "01"
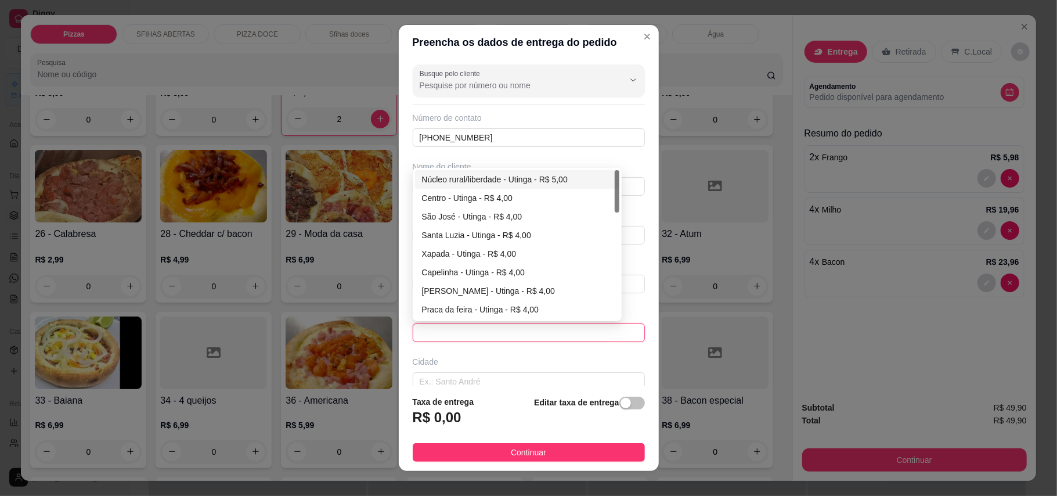
click at [497, 189] on div "Núcleo rural/liberdade - Utinga - R$ 5,00" at bounding box center [517, 179] width 204 height 19
type input "Utinga"
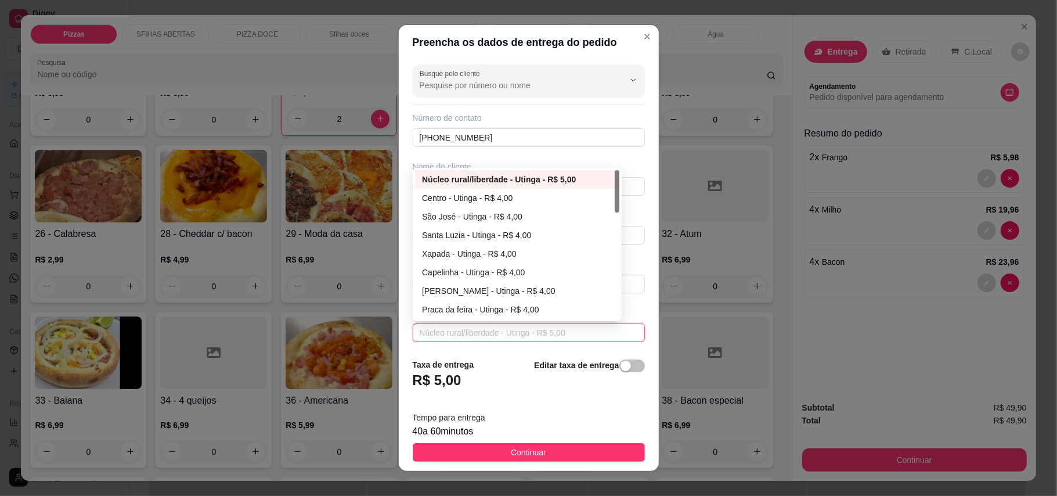
click at [570, 333] on span "Núcleo rural/liberdade - Utinga - R$ 5,00" at bounding box center [529, 332] width 218 height 17
click at [489, 202] on div "Centro - Utinga - R$ 4,00" at bounding box center [517, 198] width 190 height 13
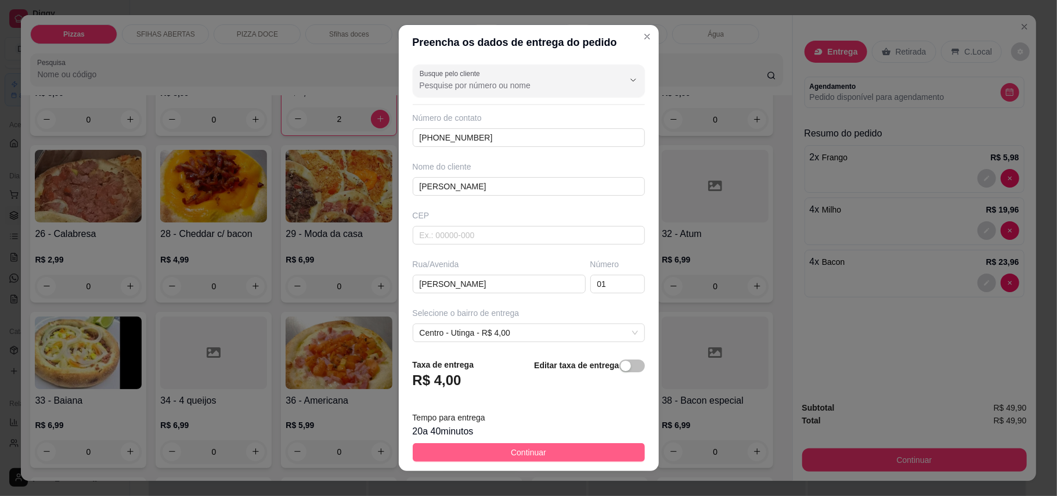
click at [548, 446] on button "Continuar" at bounding box center [529, 452] width 232 height 19
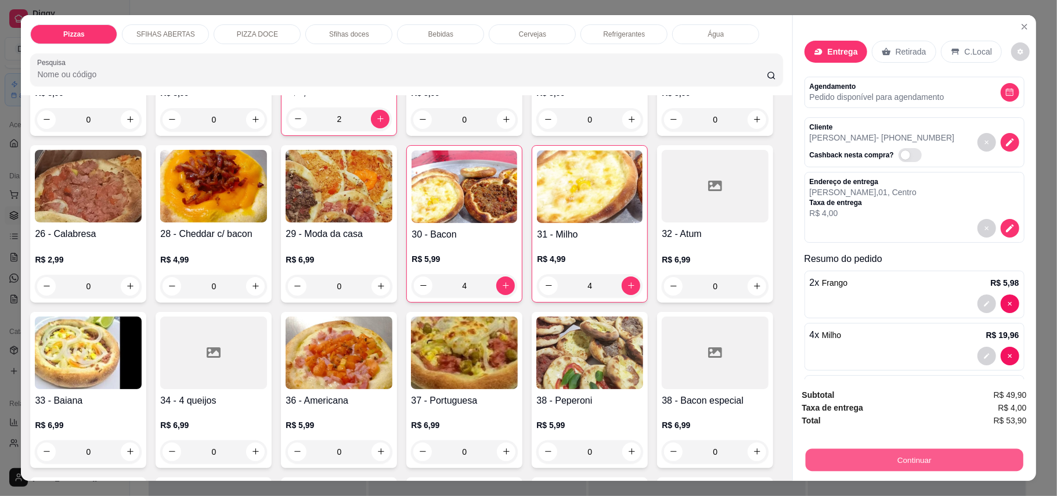
click at [836, 463] on button "Continuar" at bounding box center [914, 460] width 218 height 23
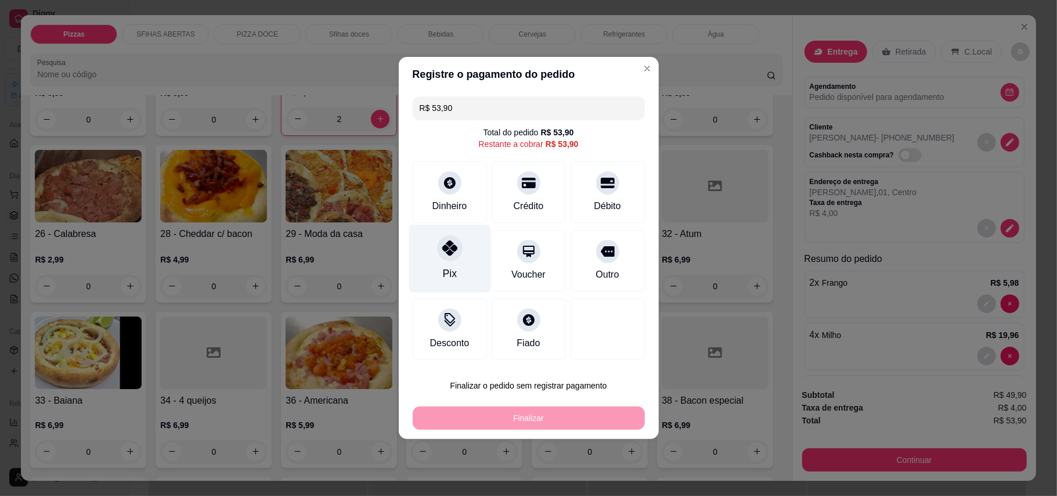
click at [446, 254] on icon at bounding box center [449, 247] width 15 height 15
type input "R$ 0,00"
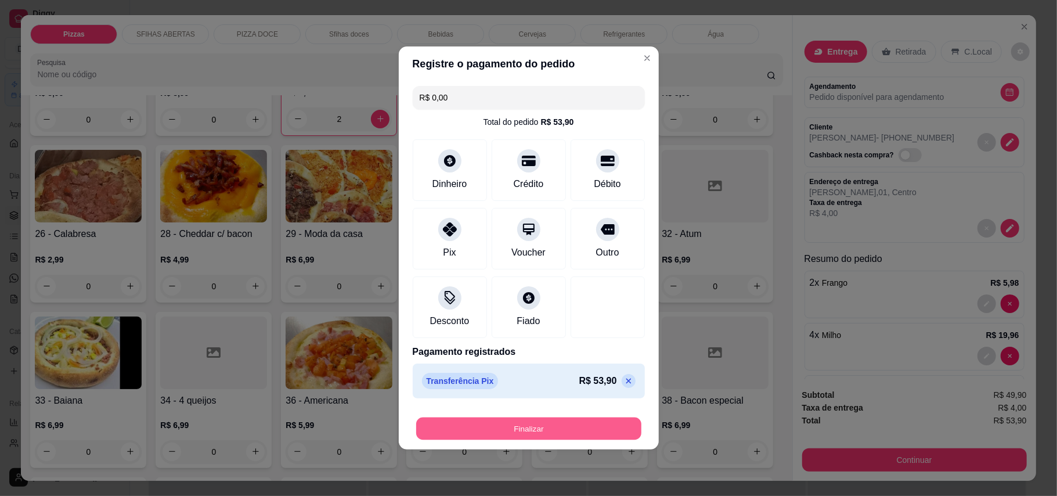
click at [501, 432] on button "Finalizar" at bounding box center [528, 428] width 225 height 23
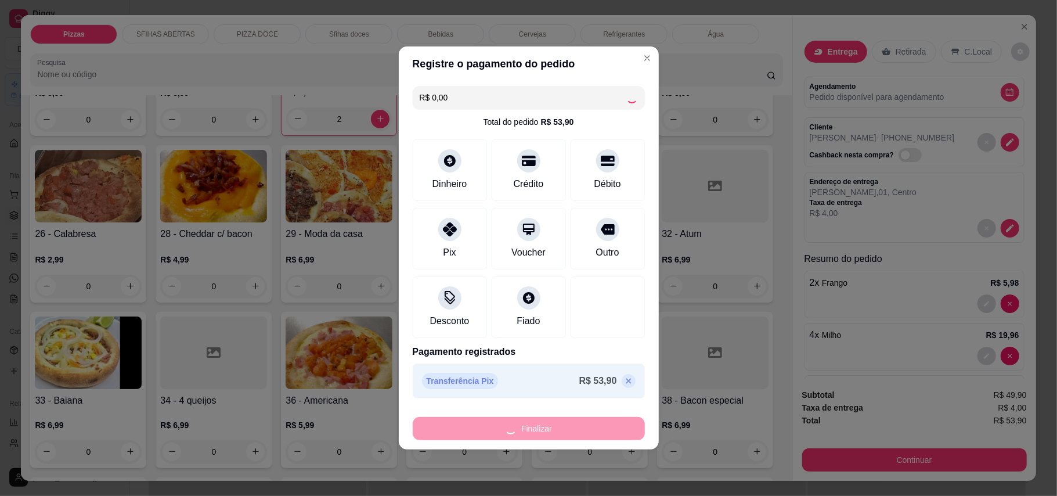
type input "0"
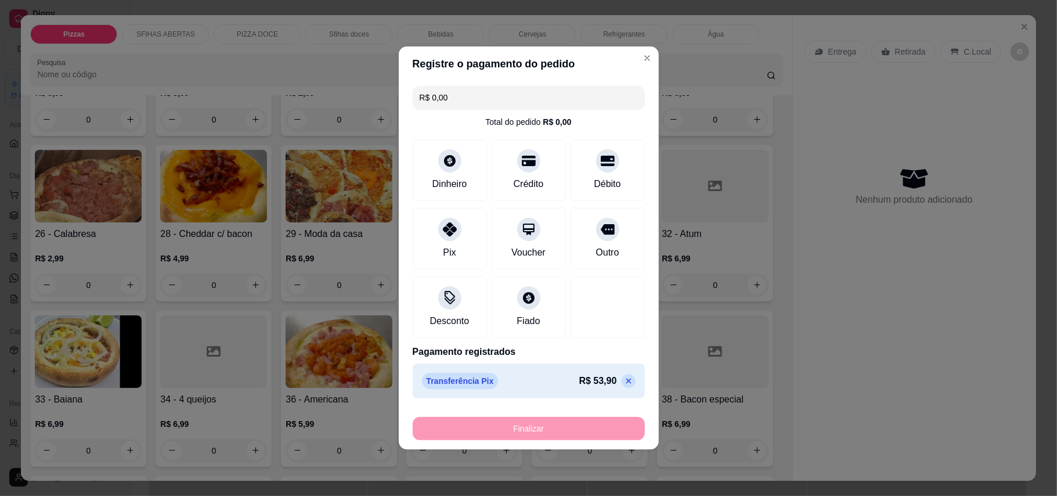
type input "-R$ 53,90"
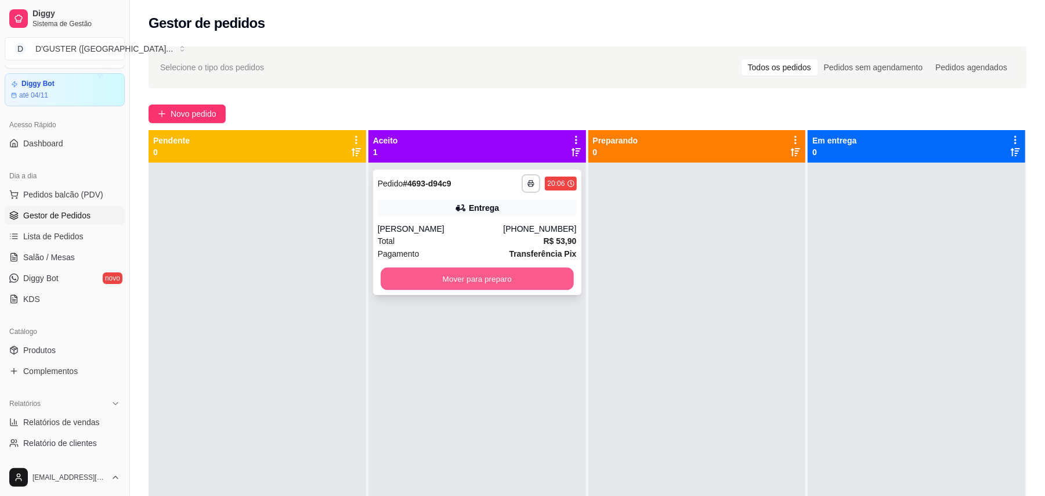
click at [510, 275] on button "Mover para preparo" at bounding box center [477, 279] width 193 height 23
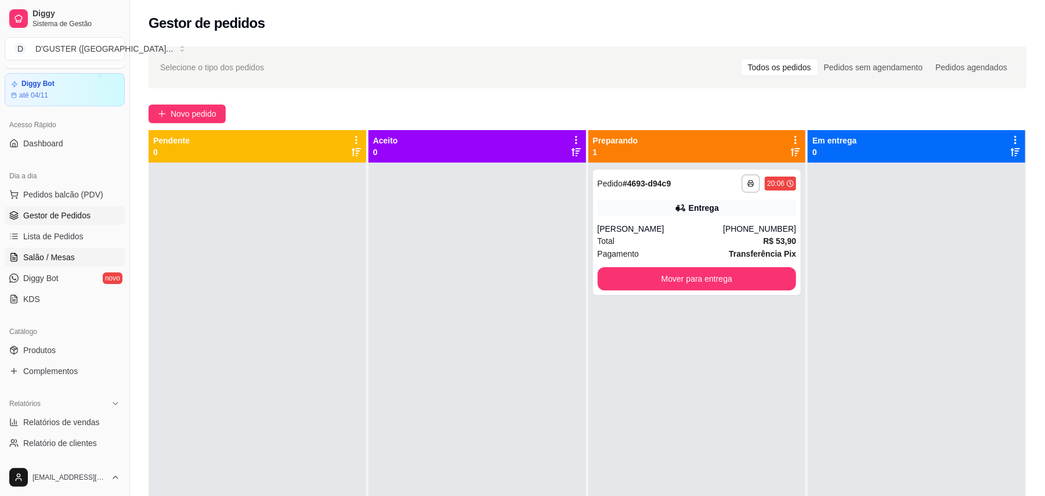
click at [60, 254] on span "Salão / Mesas" at bounding box center [49, 257] width 52 height 12
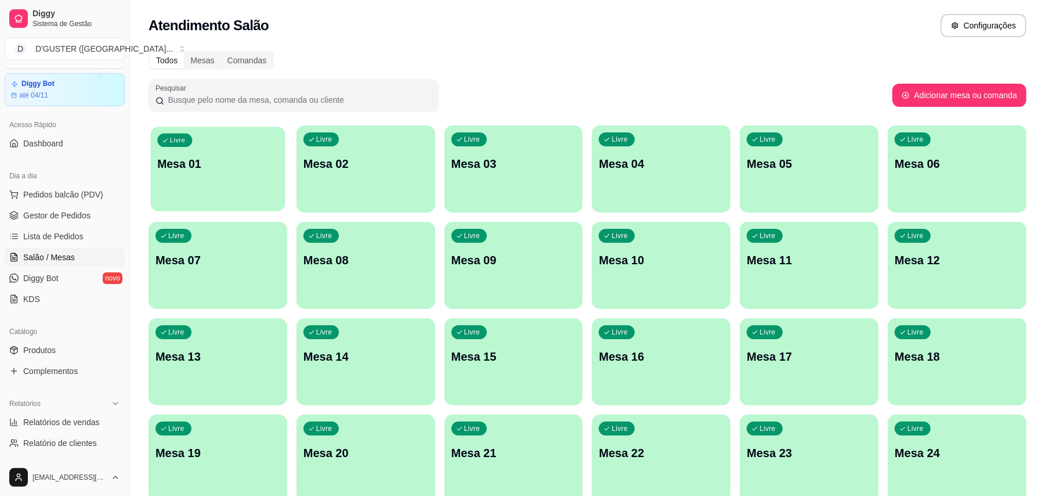
click at [233, 165] on p "Mesa 01" at bounding box center [217, 164] width 121 height 16
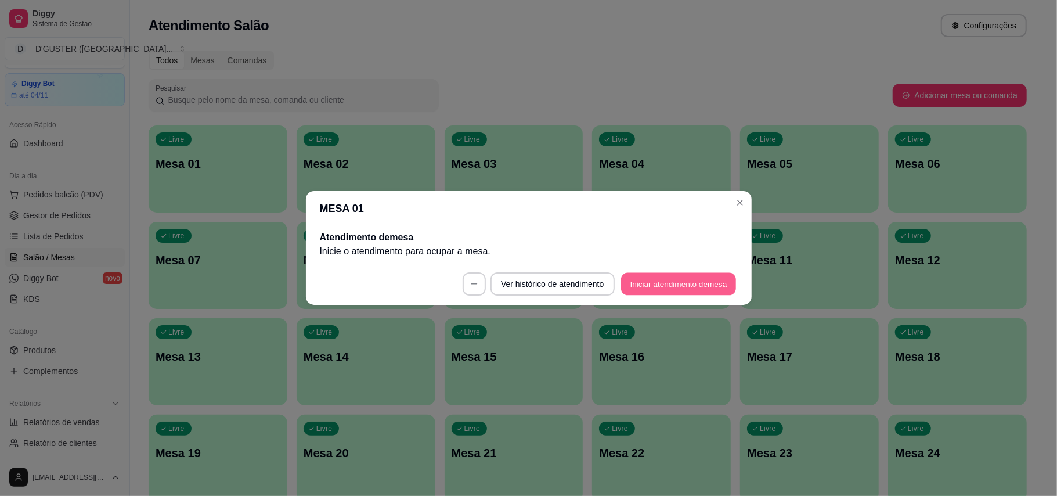
click at [673, 275] on button "Iniciar atendimento de mesa" at bounding box center [678, 284] width 115 height 23
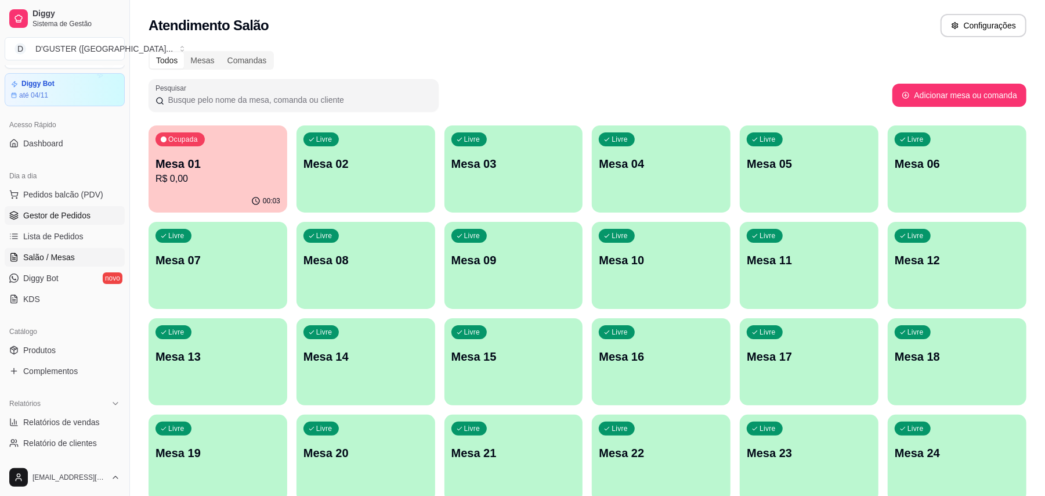
click at [28, 215] on span "Gestor de Pedidos" at bounding box center [56, 216] width 67 height 12
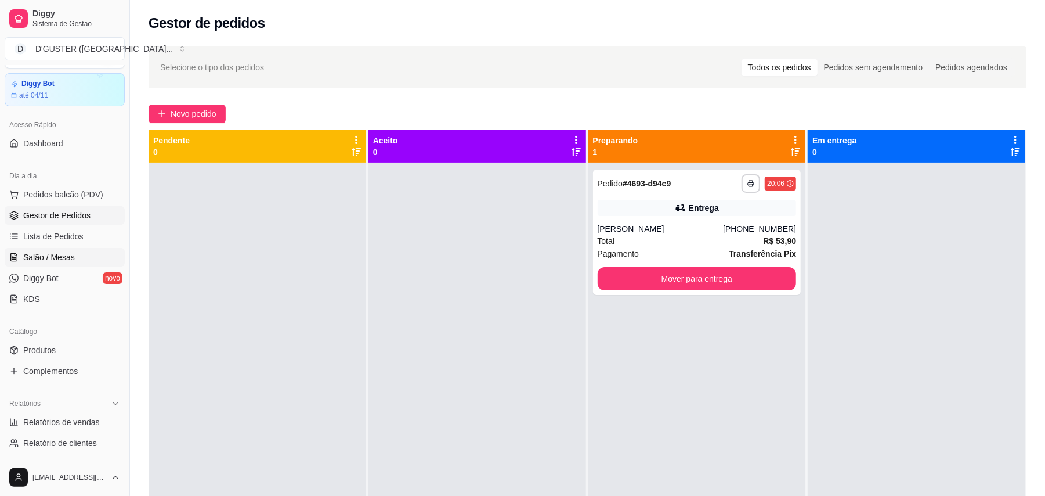
click at [66, 259] on span "Salão / Mesas" at bounding box center [49, 257] width 52 height 12
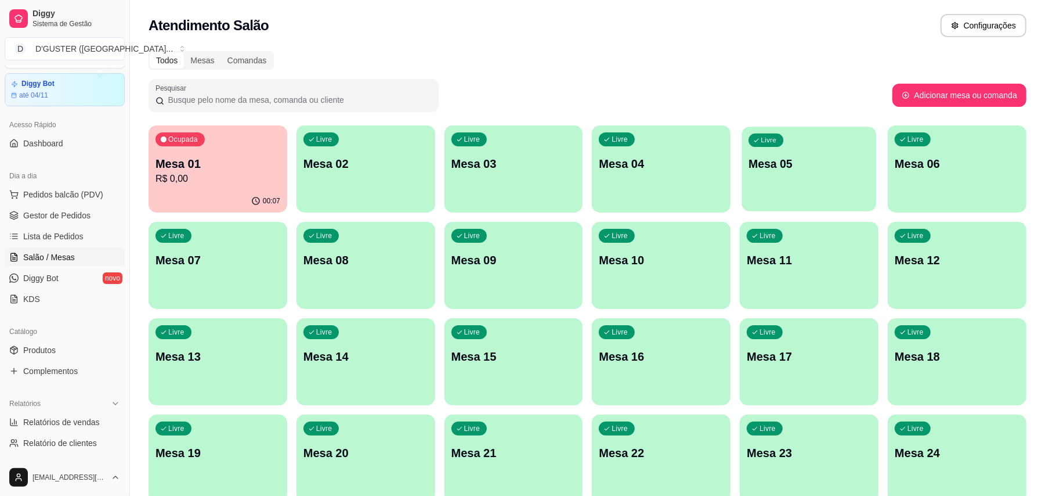
click at [820, 178] on div "Livre Mesa 05" at bounding box center [809, 162] width 135 height 71
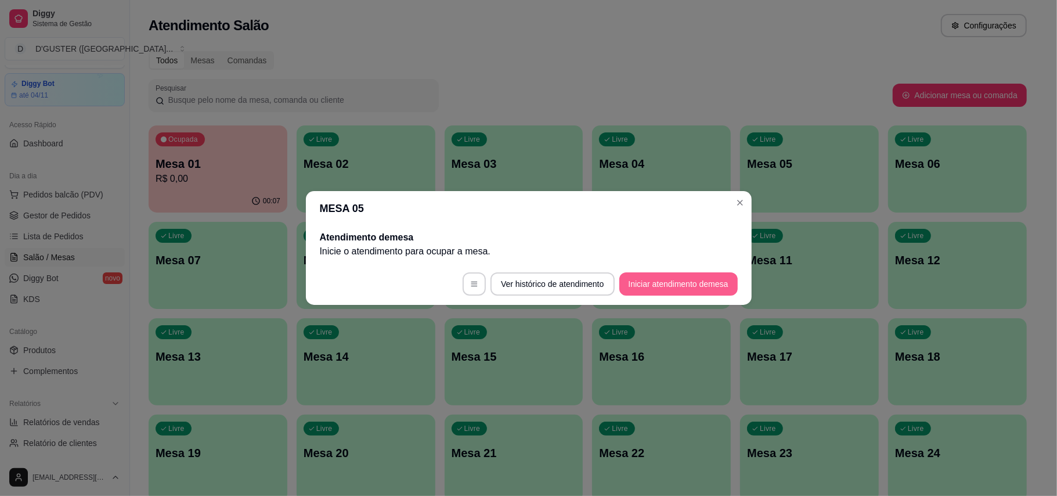
click at [622, 288] on button "Iniciar atendimento de mesa" at bounding box center [678, 283] width 118 height 23
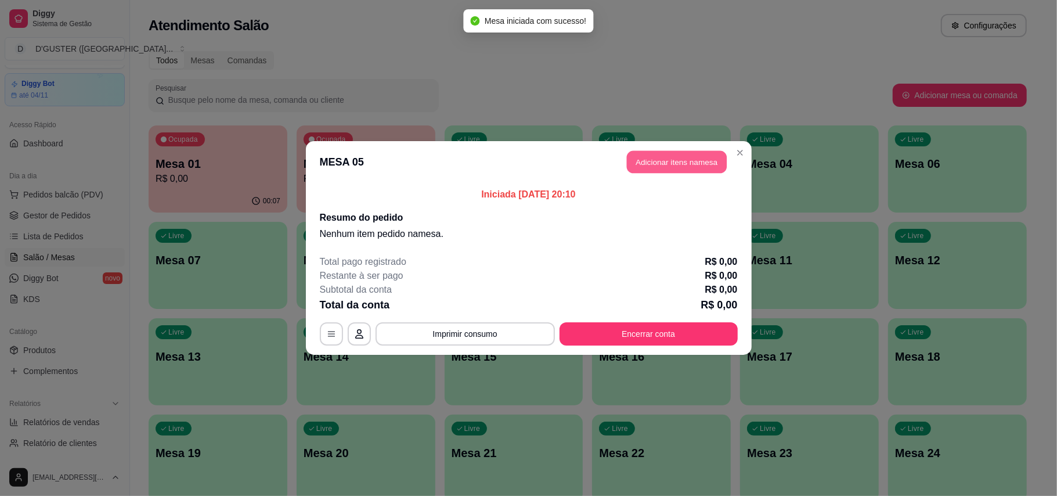
click at [645, 156] on button "Adicionar itens na mesa" at bounding box center [677, 162] width 100 height 23
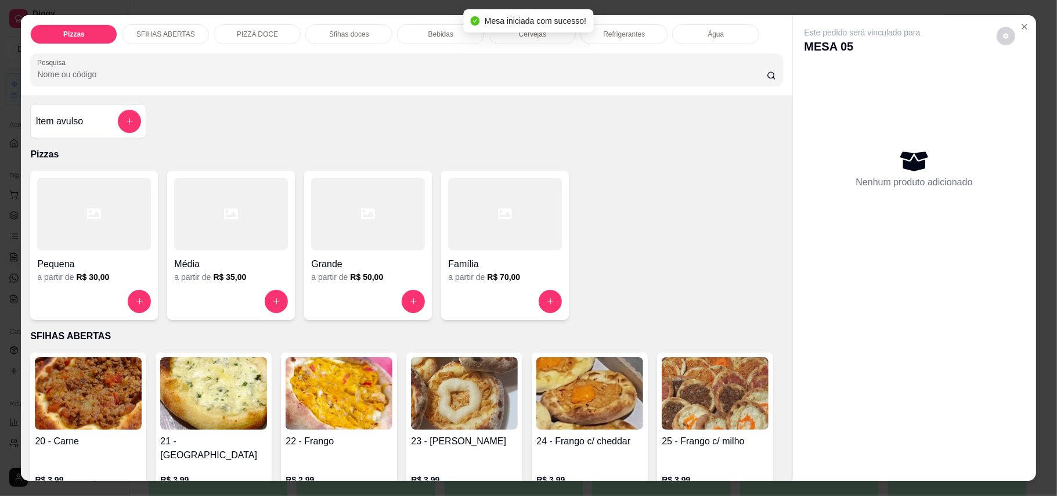
click at [528, 34] on p "Cervejas" at bounding box center [532, 34] width 27 height 9
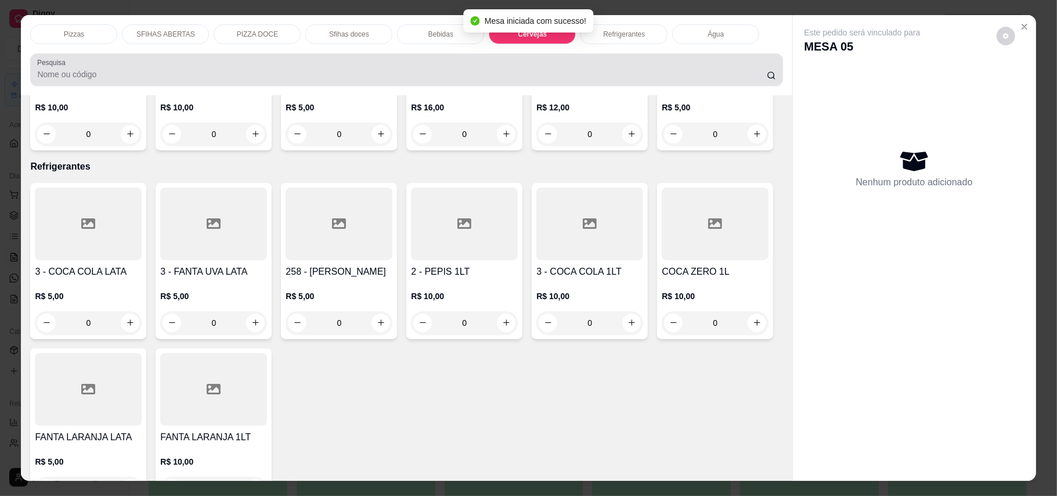
scroll to position [22, 0]
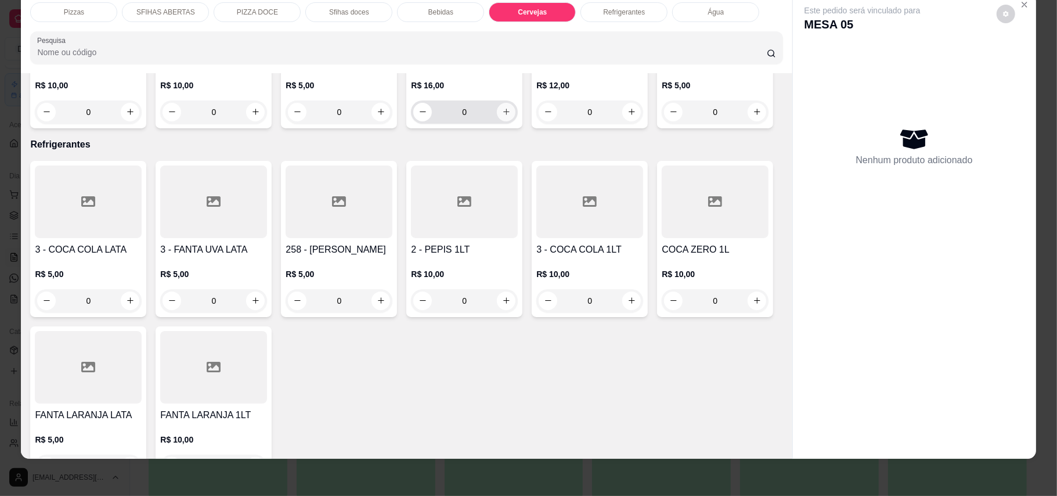
click at [503, 121] on button "increase-product-quantity" at bounding box center [506, 112] width 19 height 19
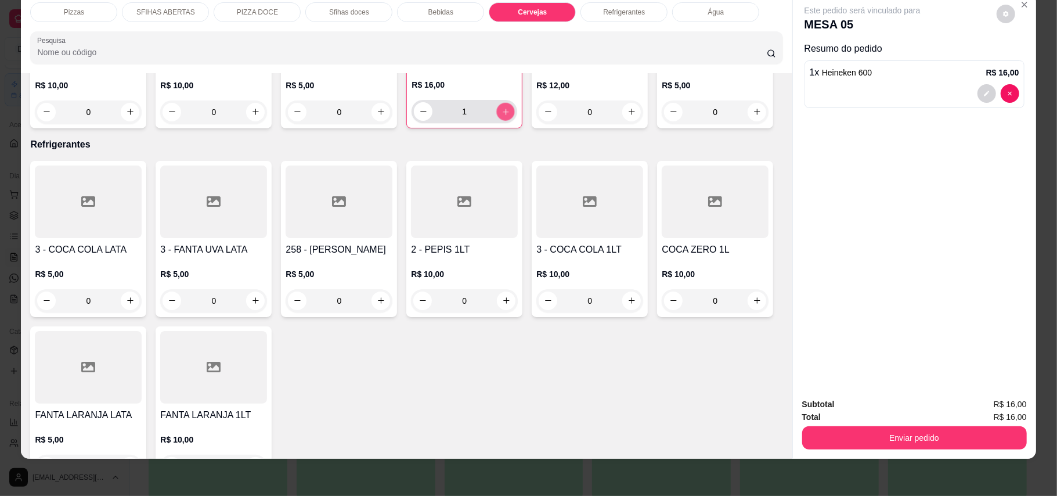
click at [503, 120] on button "increase-product-quantity" at bounding box center [506, 111] width 18 height 18
type input "2"
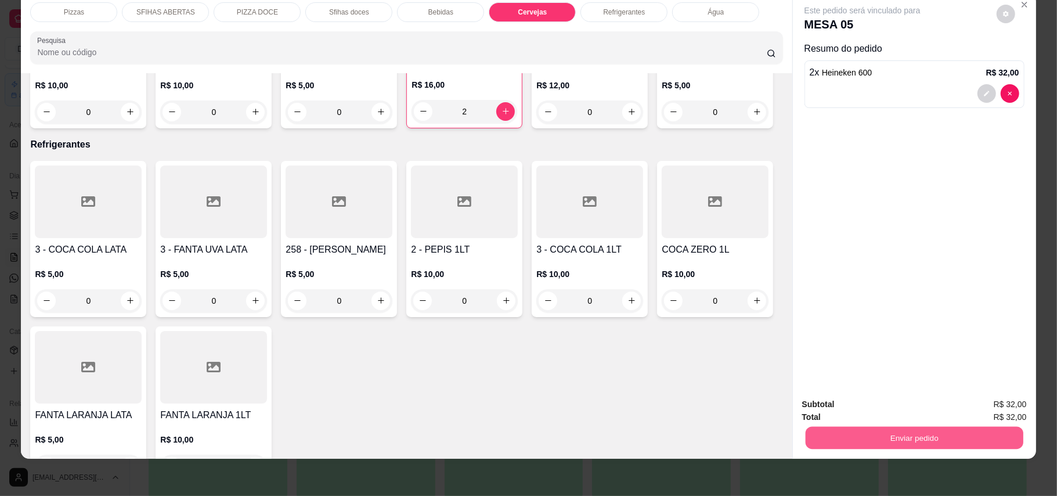
click at [858, 435] on button "Enviar pedido" at bounding box center [914, 438] width 218 height 23
click at [983, 412] on button "Enviar pedido" at bounding box center [996, 408] width 64 height 21
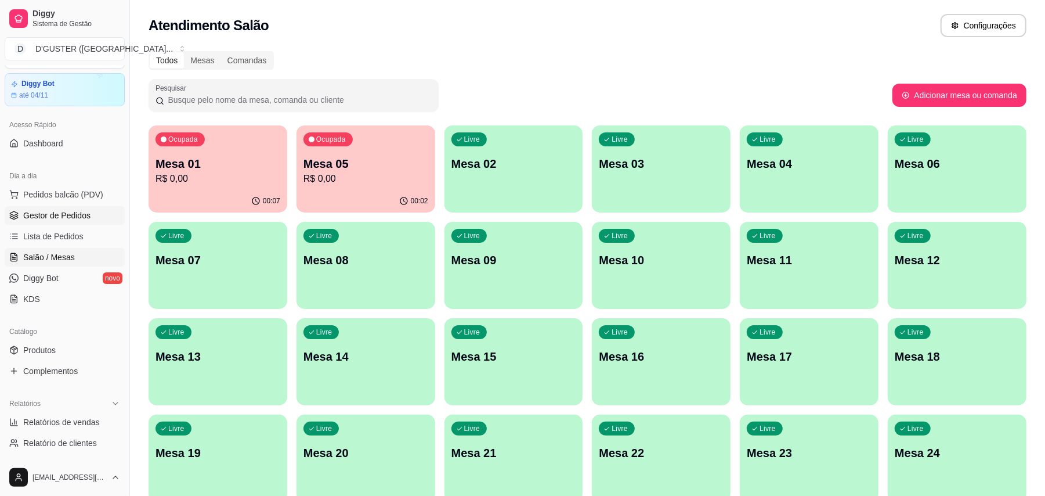
click at [37, 217] on span "Gestor de Pedidos" at bounding box center [56, 216] width 67 height 12
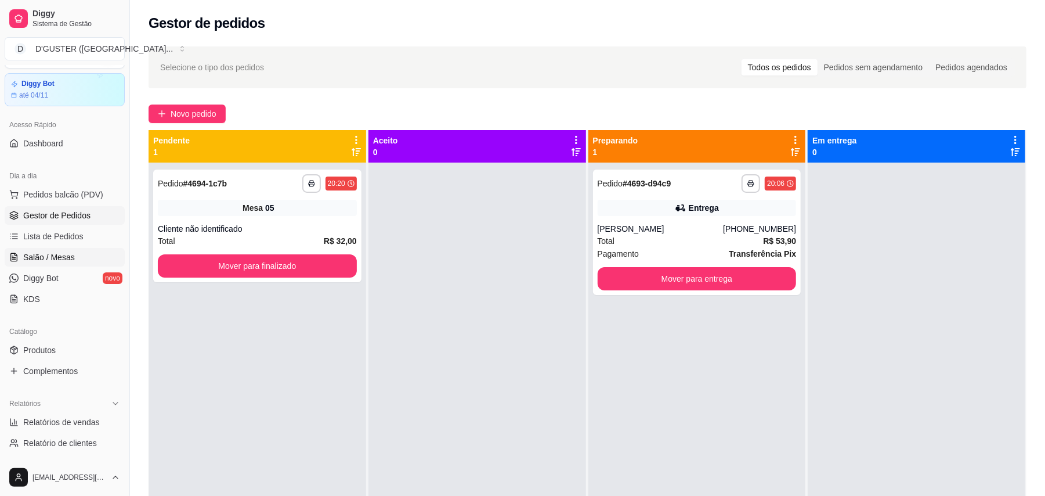
click at [14, 253] on icon at bounding box center [13, 256] width 9 height 9
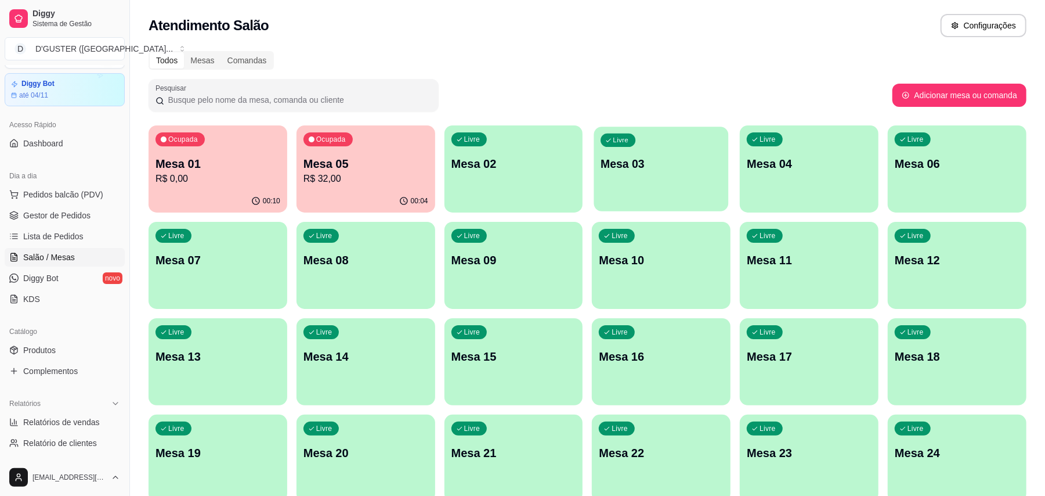
click at [654, 165] on p "Mesa 03" at bounding box center [661, 164] width 121 height 16
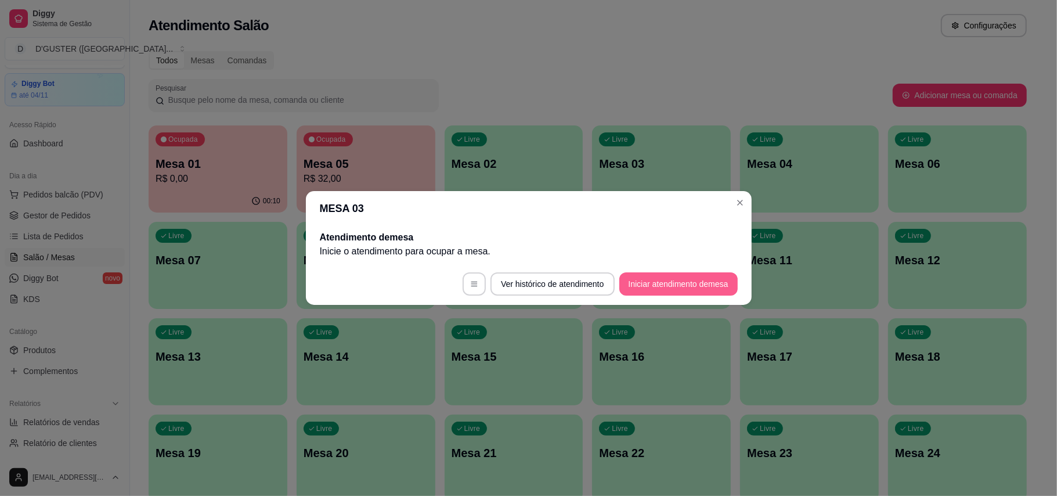
click at [646, 281] on button "Iniciar atendimento de mesa" at bounding box center [678, 283] width 118 height 23
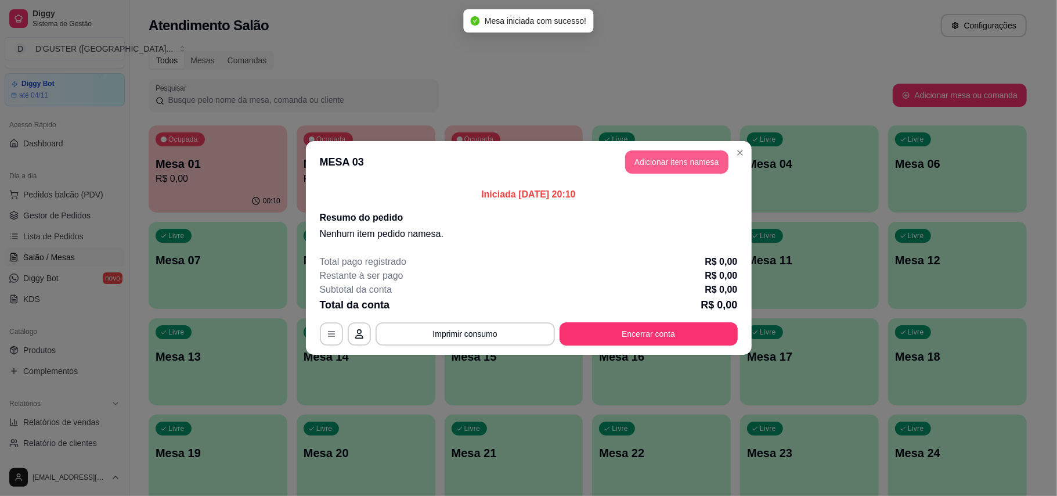
click at [662, 168] on button "Adicionar itens na mesa" at bounding box center [676, 161] width 103 height 23
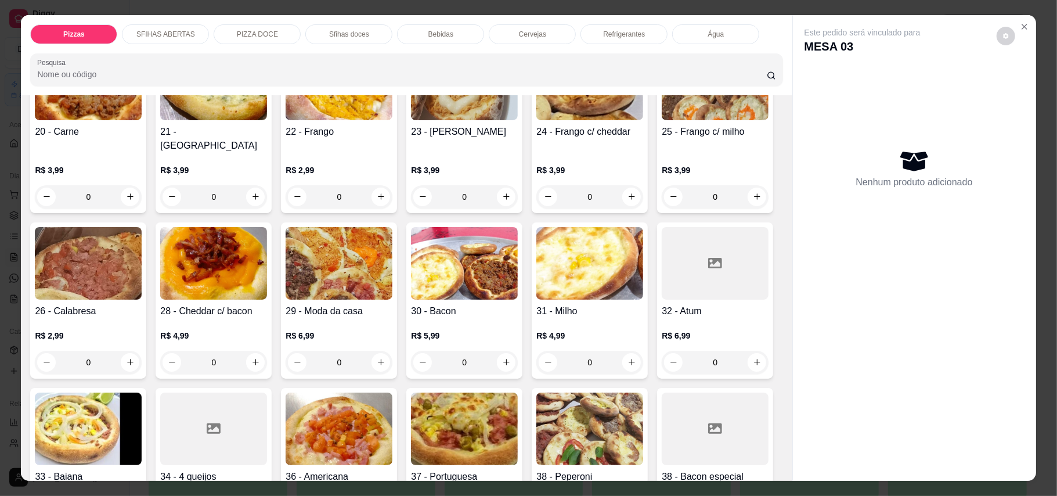
scroll to position [387, 0]
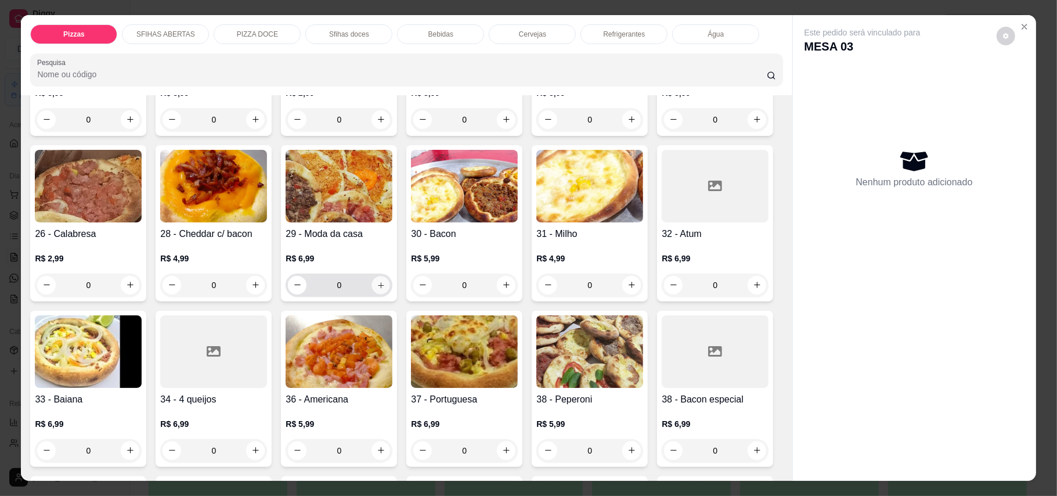
click at [390, 276] on button "increase-product-quantity" at bounding box center [381, 285] width 18 height 18
type input "1"
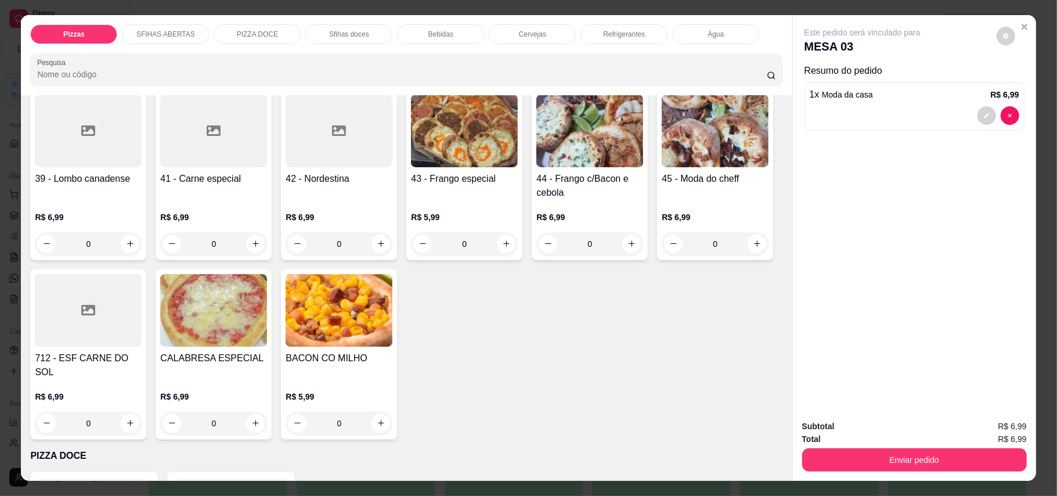
scroll to position [851, 0]
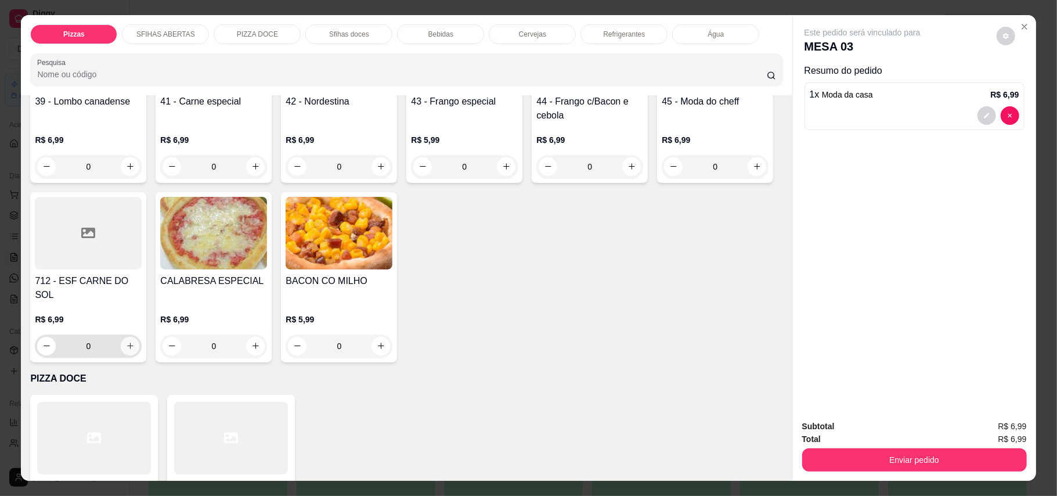
click at [135, 341] on icon "increase-product-quantity" at bounding box center [130, 345] width 9 height 9
type input "1"
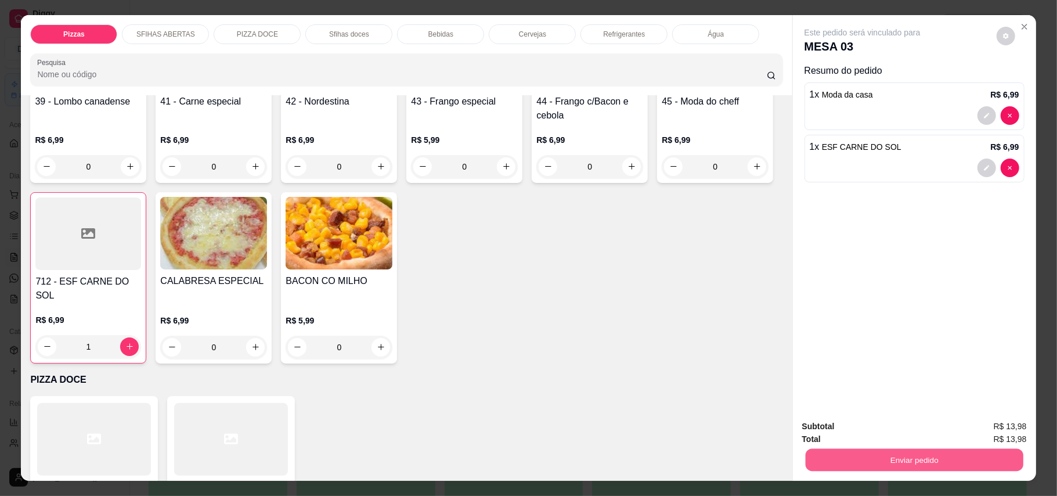
click at [824, 468] on button "Enviar pedido" at bounding box center [914, 460] width 218 height 23
click at [980, 428] on button "Enviar pedido" at bounding box center [995, 432] width 66 height 22
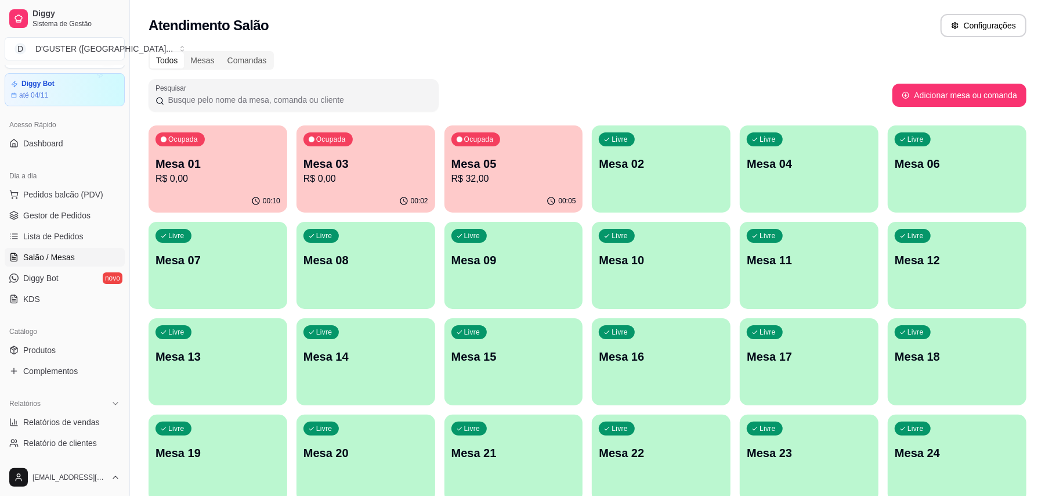
click at [632, 161] on p "Mesa 02" at bounding box center [661, 164] width 125 height 16
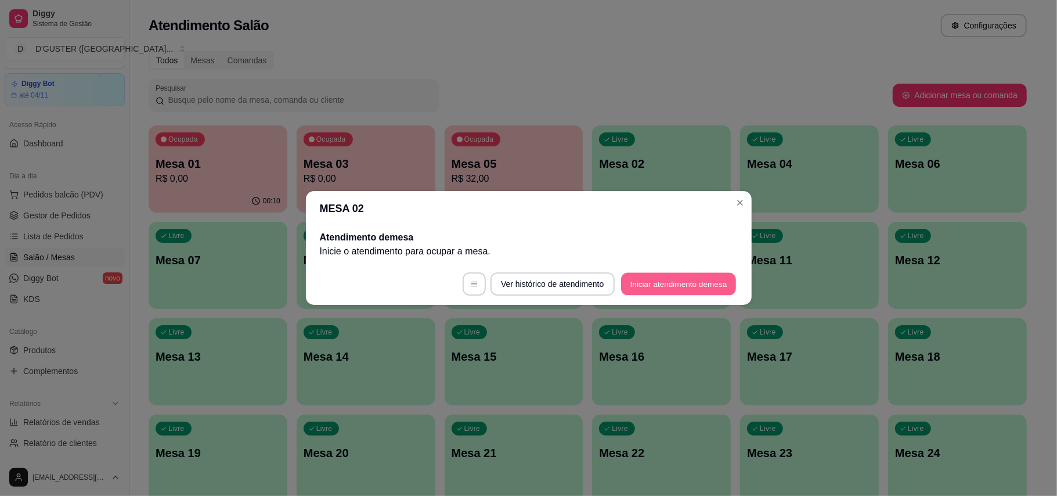
click at [662, 281] on button "Iniciar atendimento de mesa" at bounding box center [678, 284] width 115 height 23
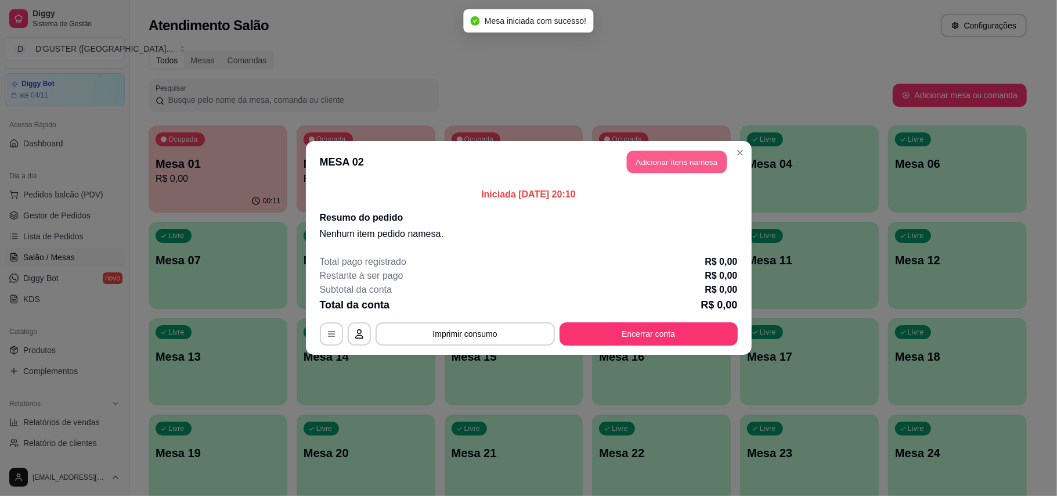
click at [641, 168] on button "Adicionar itens na mesa" at bounding box center [677, 162] width 100 height 23
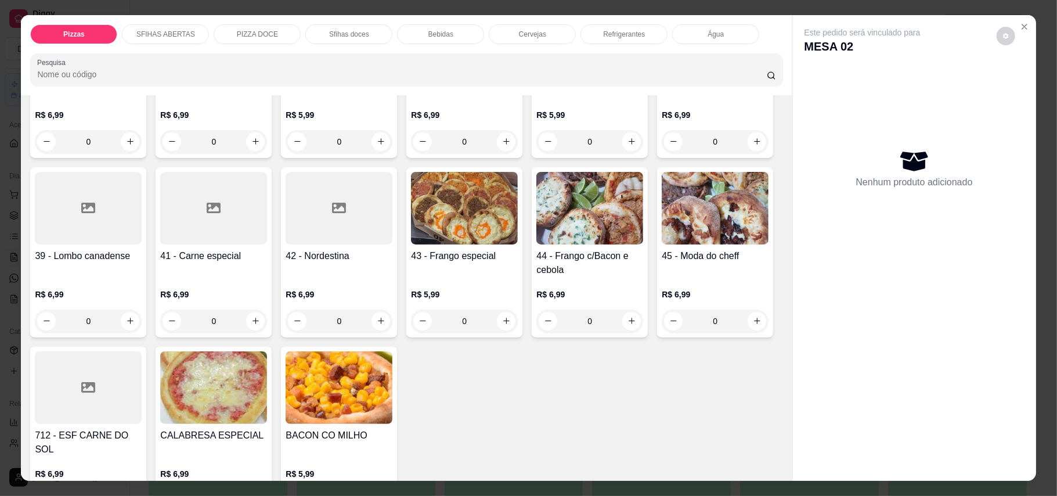
scroll to position [774, 0]
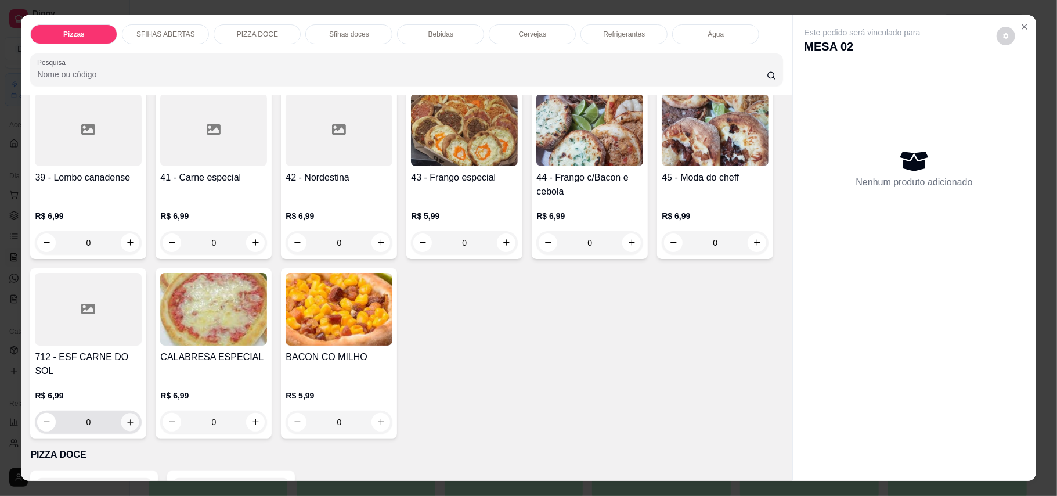
click at [139, 413] on button "increase-product-quantity" at bounding box center [130, 422] width 18 height 18
type input "1"
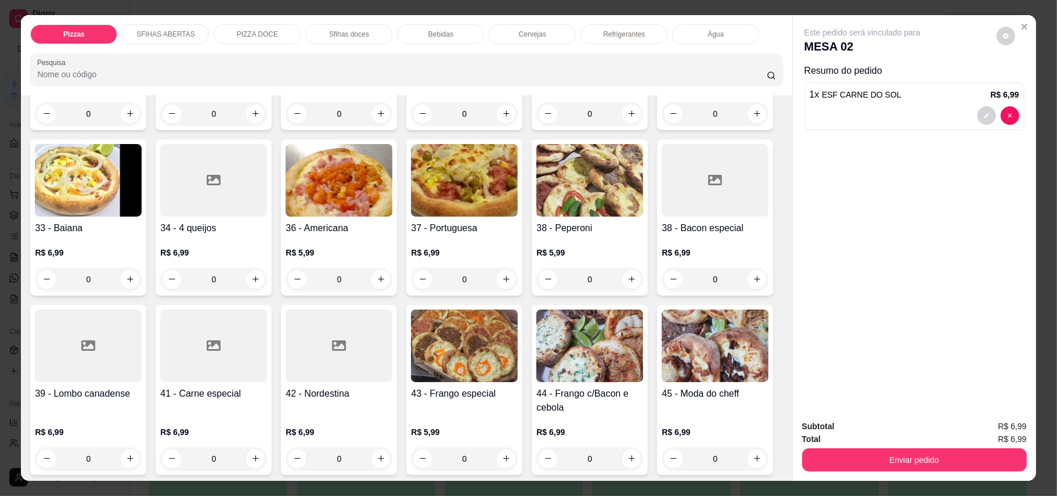
scroll to position [464, 0]
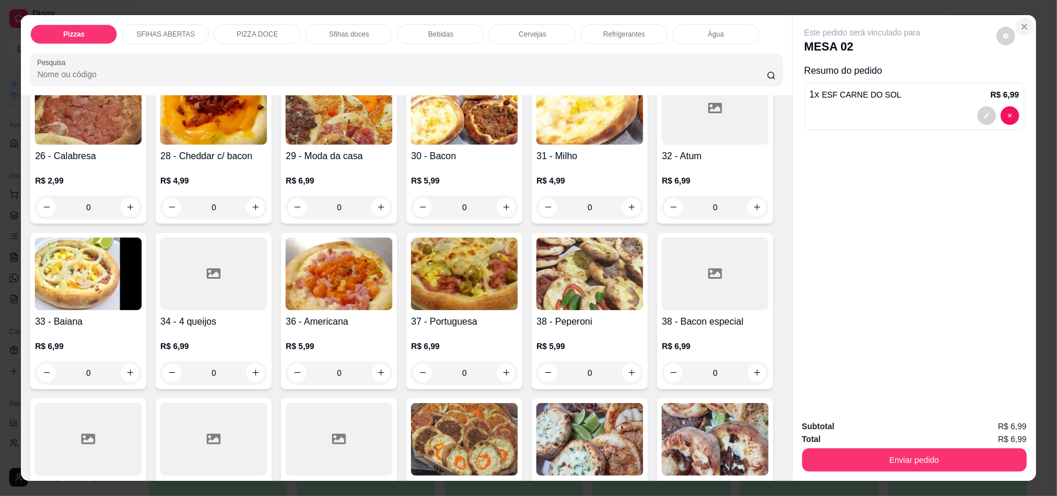
click at [1022, 26] on icon "Close" at bounding box center [1024, 26] width 5 height 5
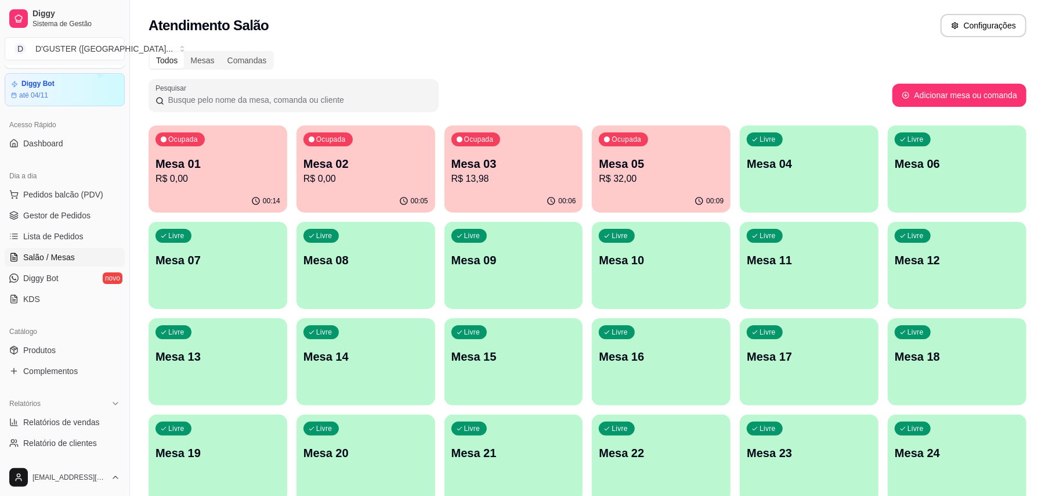
click at [465, 173] on p "R$ 13,98" at bounding box center [514, 179] width 125 height 14
click at [342, 173] on p "R$ 0,00" at bounding box center [366, 179] width 125 height 14
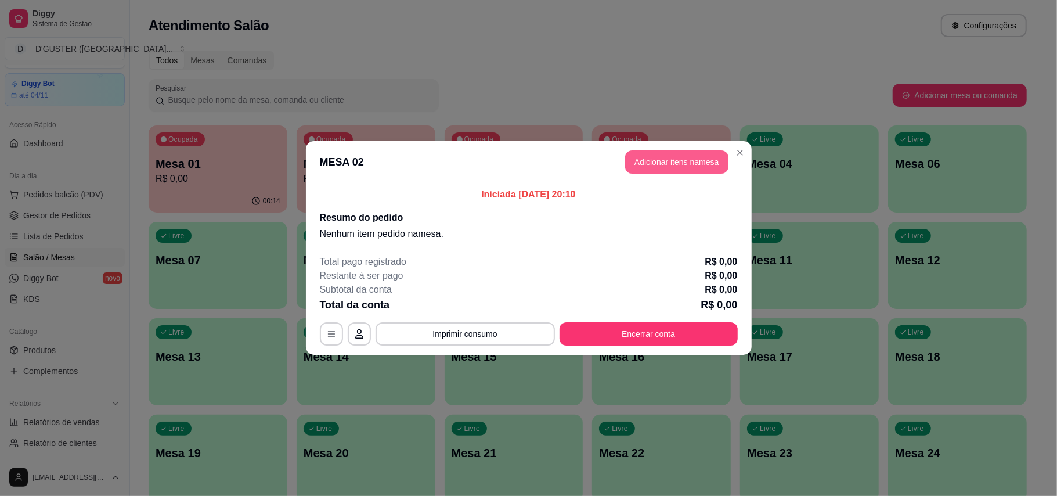
click at [672, 156] on button "Adicionar itens na mesa" at bounding box center [676, 161] width 103 height 23
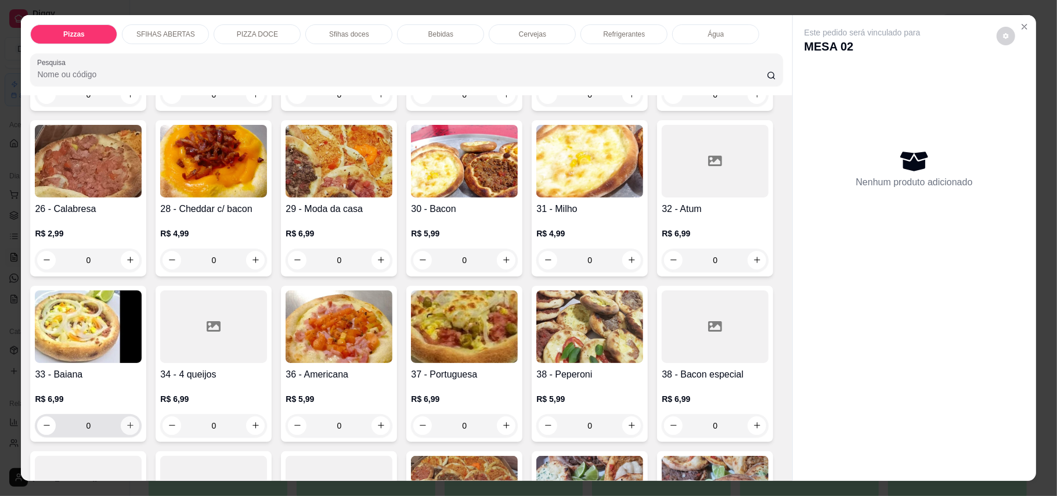
scroll to position [387, 0]
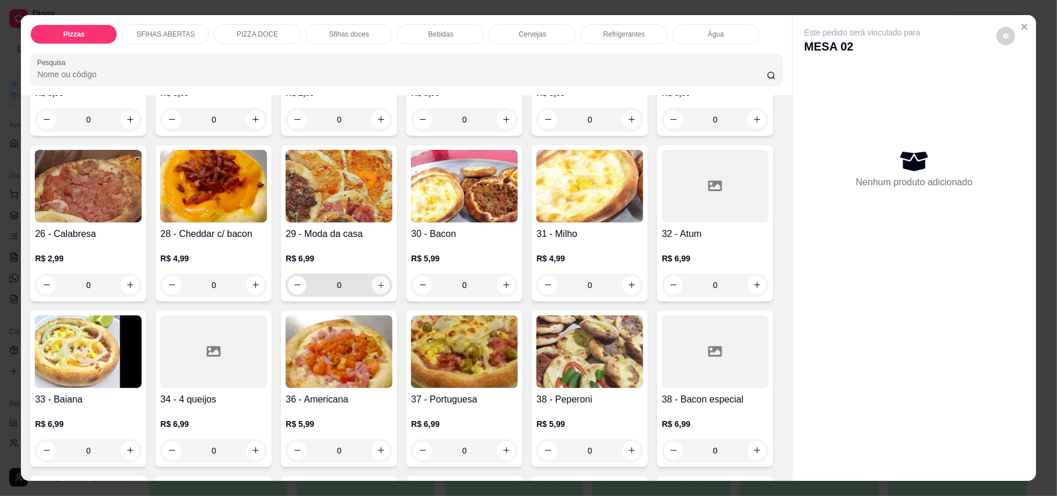
click at [384, 282] on icon "increase-product-quantity" at bounding box center [381, 285] width 6 height 6
type input "1"
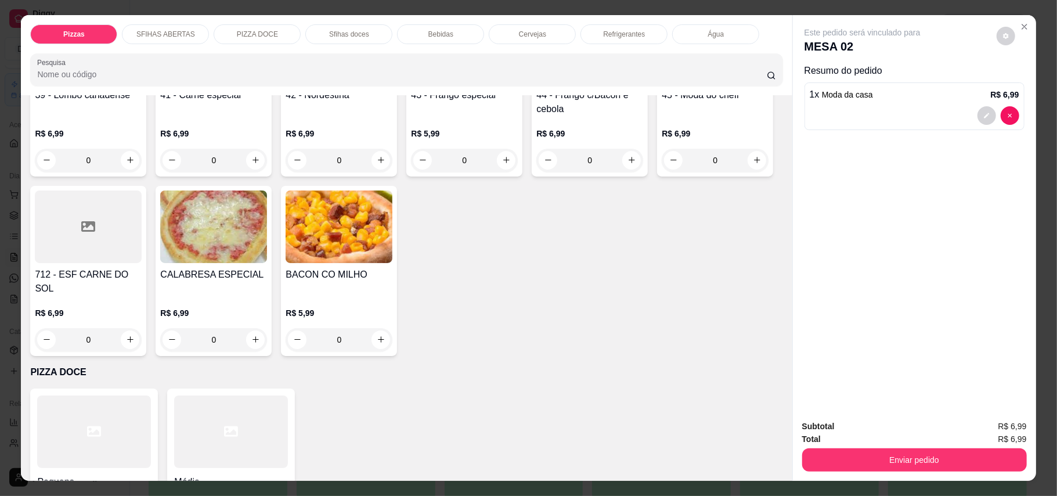
scroll to position [929, 0]
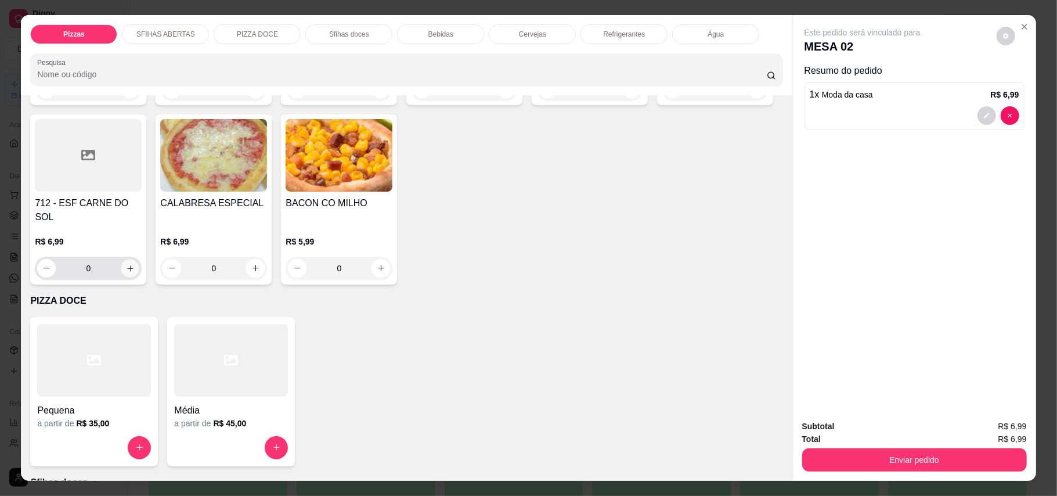
click at [139, 259] on button "increase-product-quantity" at bounding box center [130, 268] width 18 height 18
click at [139, 257] on div "1" at bounding box center [88, 268] width 101 height 23
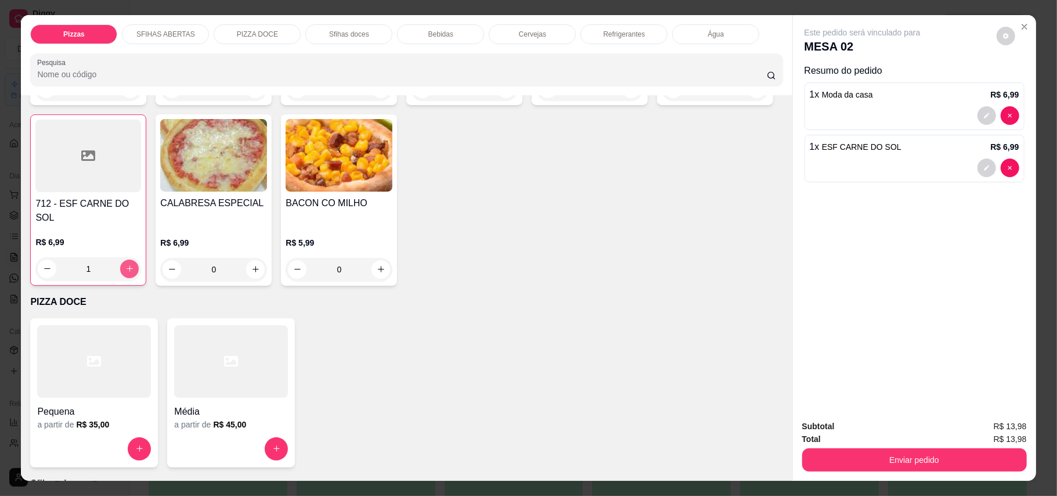
click at [139, 259] on button "increase-product-quantity" at bounding box center [129, 268] width 19 height 19
type input "2"
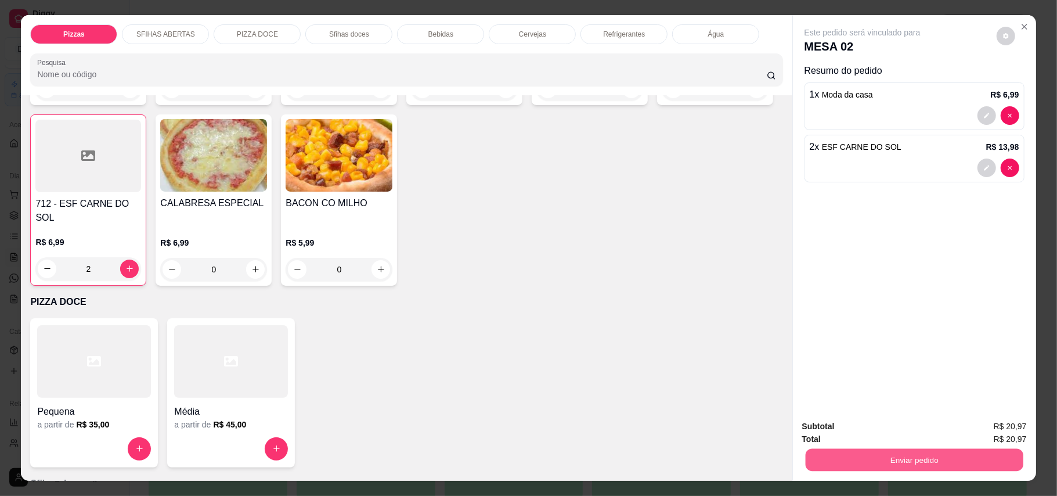
click at [861, 457] on button "Enviar pedido" at bounding box center [914, 460] width 218 height 23
click at [985, 431] on button "Enviar pedido" at bounding box center [995, 432] width 66 height 22
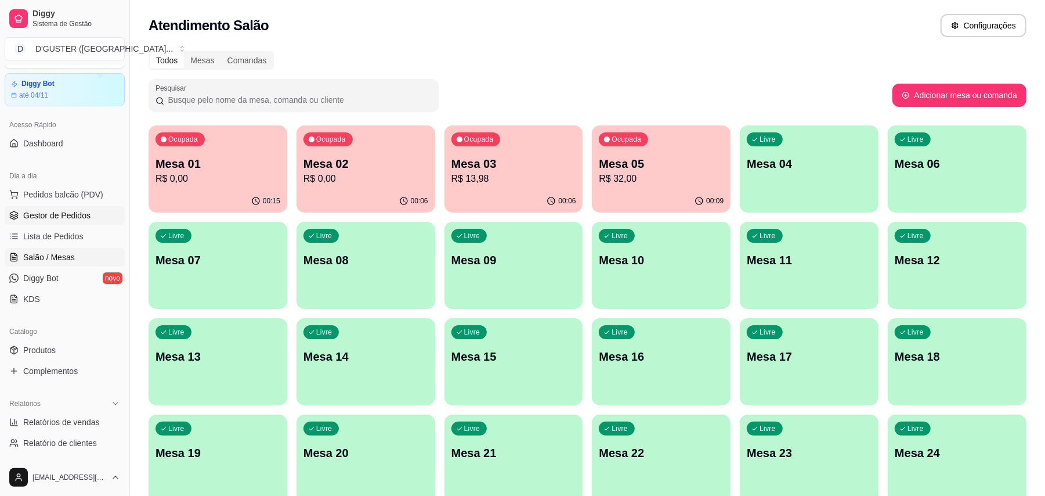
click at [77, 214] on span "Gestor de Pedidos" at bounding box center [56, 216] width 67 height 12
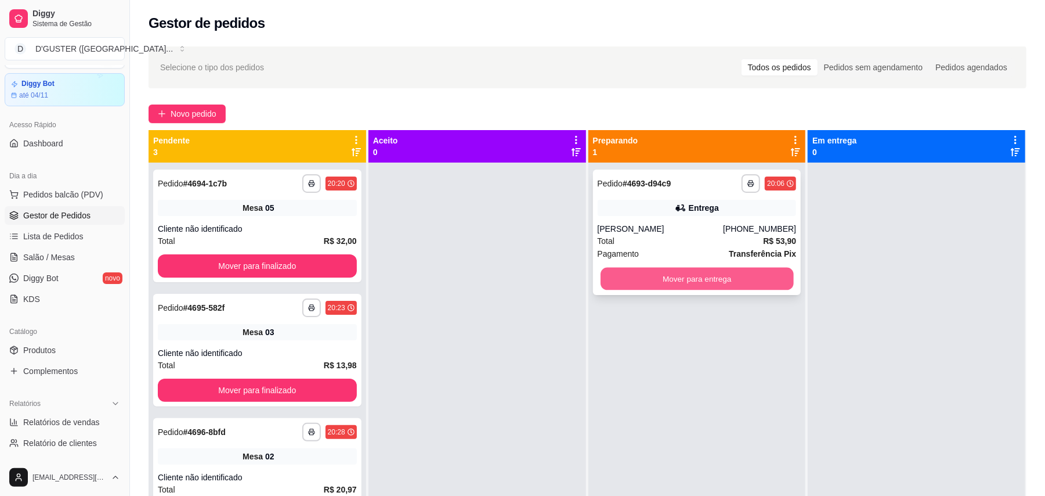
click at [635, 277] on button "Mover para entrega" at bounding box center [697, 279] width 193 height 23
click at [635, 277] on div "Mover para entrega" at bounding box center [697, 278] width 199 height 23
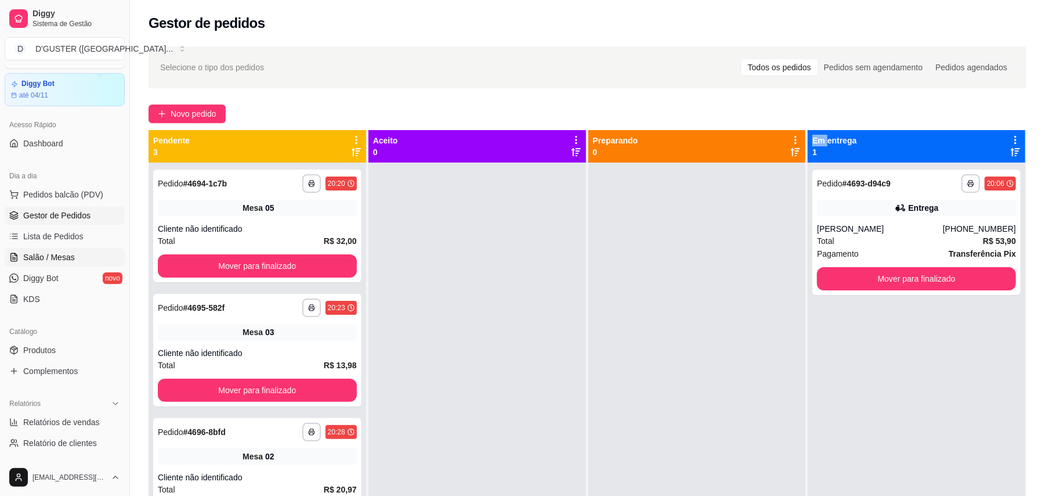
click at [71, 252] on span "Salão / Mesas" at bounding box center [49, 257] width 52 height 12
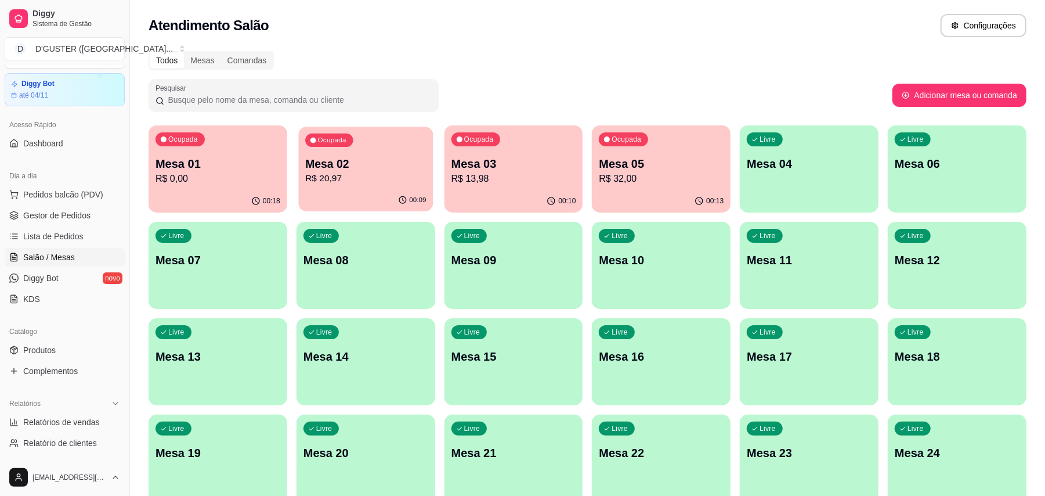
click at [366, 151] on div "Ocupada Mesa 02 R$ 20,97" at bounding box center [365, 158] width 135 height 63
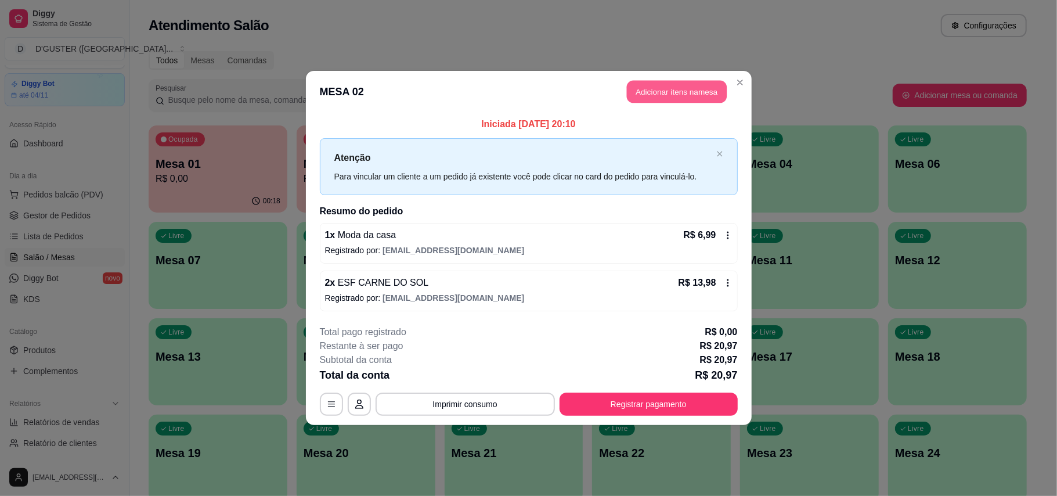
click at [683, 96] on button "Adicionar itens na mesa" at bounding box center [677, 92] width 100 height 23
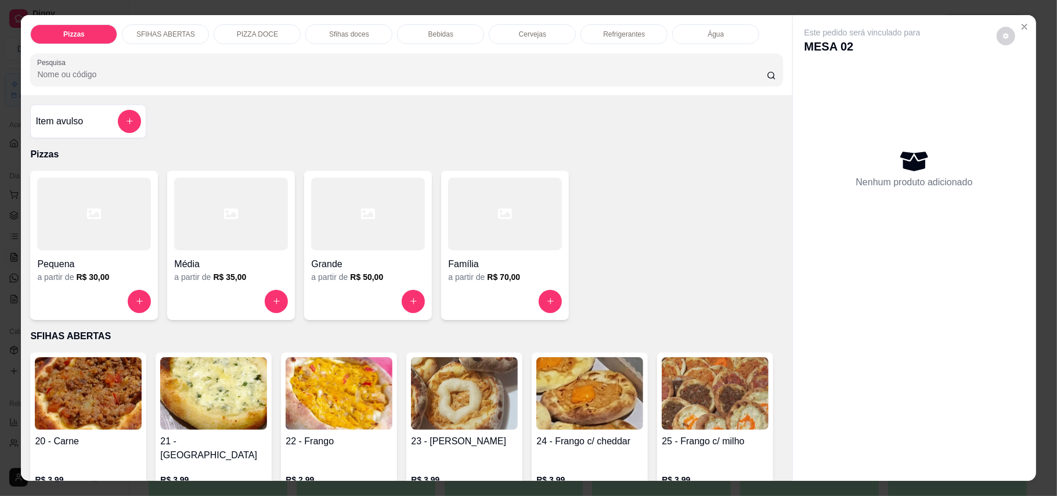
click at [632, 33] on p "Refrigerantes" at bounding box center [624, 34] width 42 height 9
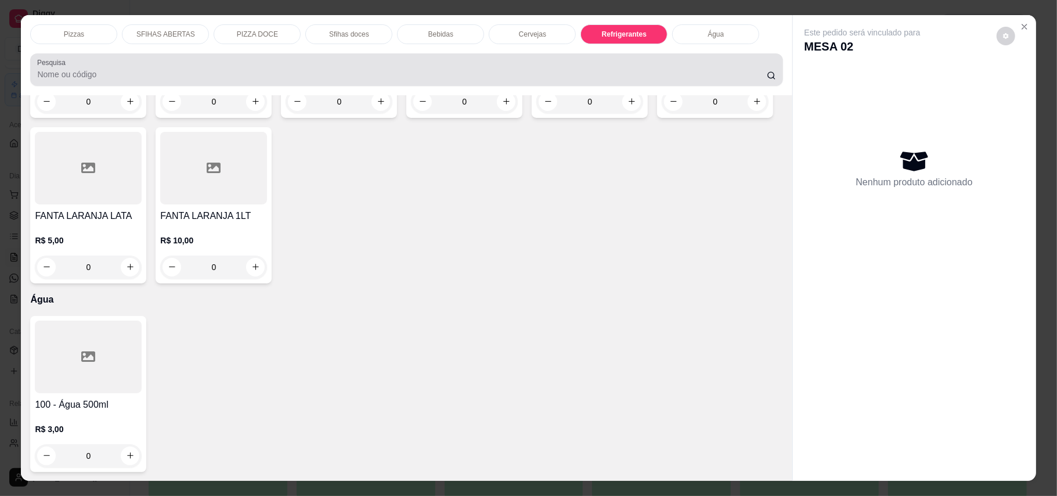
scroll to position [22, 0]
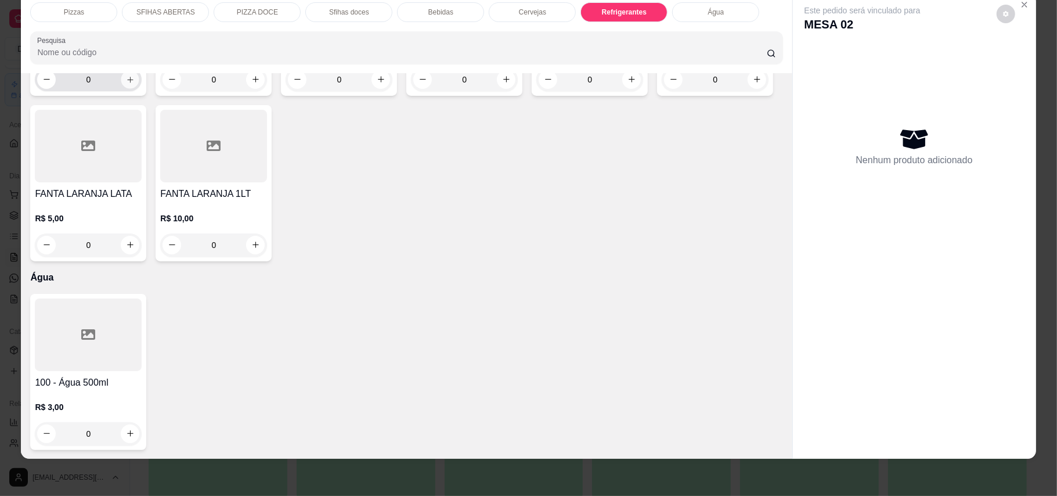
click at [122, 88] on button "increase-product-quantity" at bounding box center [130, 79] width 18 height 18
type input "1"
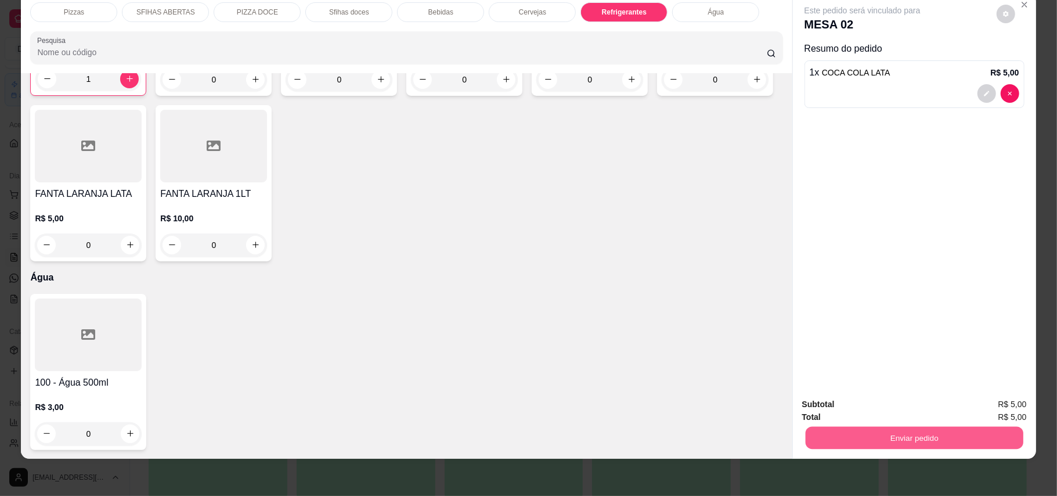
click at [815, 433] on button "Enviar pedido" at bounding box center [914, 438] width 218 height 23
click at [972, 409] on button "Enviar pedido" at bounding box center [996, 408] width 64 height 21
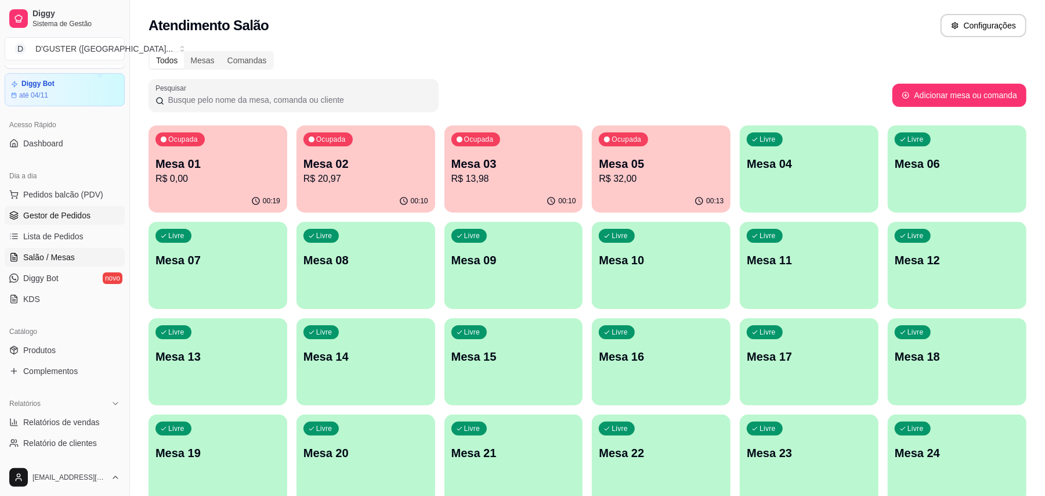
click at [21, 217] on link "Gestor de Pedidos" at bounding box center [65, 215] width 120 height 19
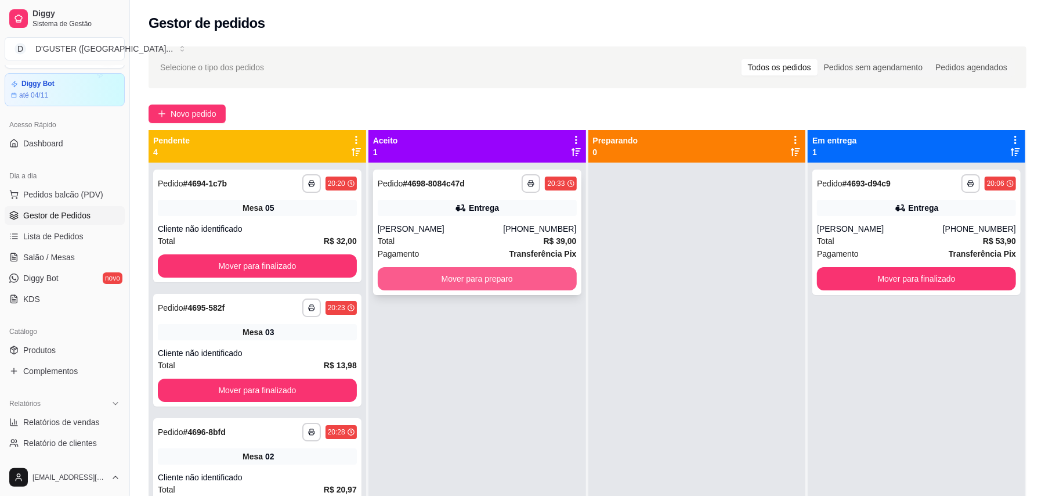
click at [447, 286] on button "Mover para preparo" at bounding box center [477, 278] width 199 height 23
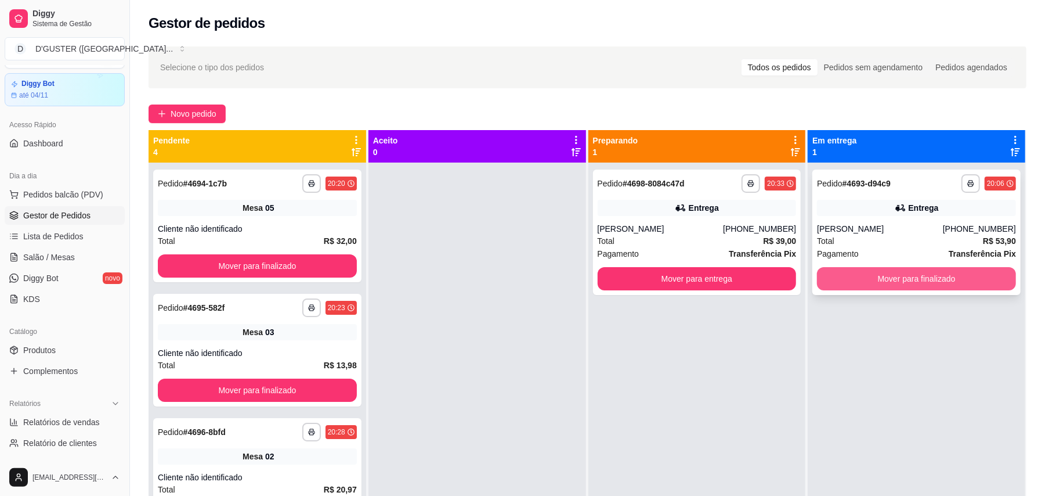
click at [925, 279] on button "Mover para finalizado" at bounding box center [916, 278] width 199 height 23
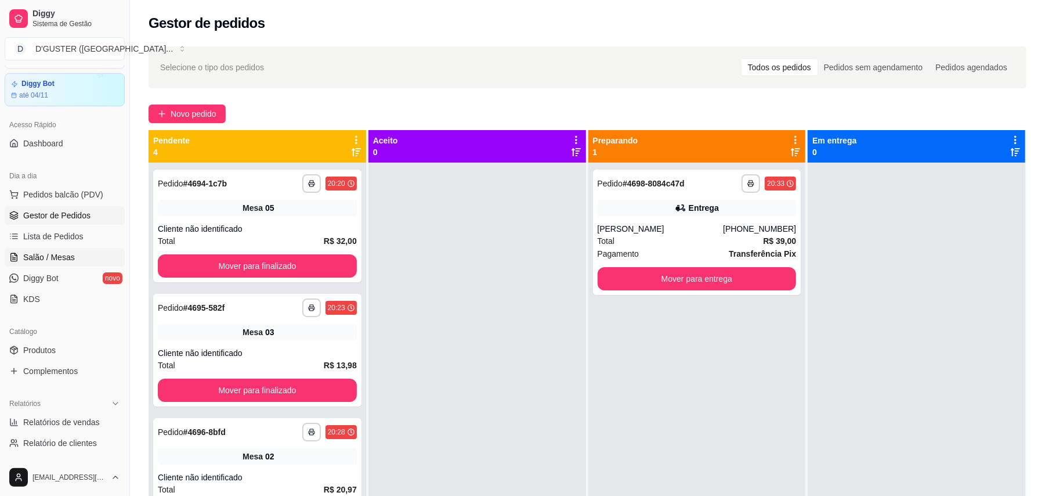
click at [55, 254] on span "Salão / Mesas" at bounding box center [49, 257] width 52 height 12
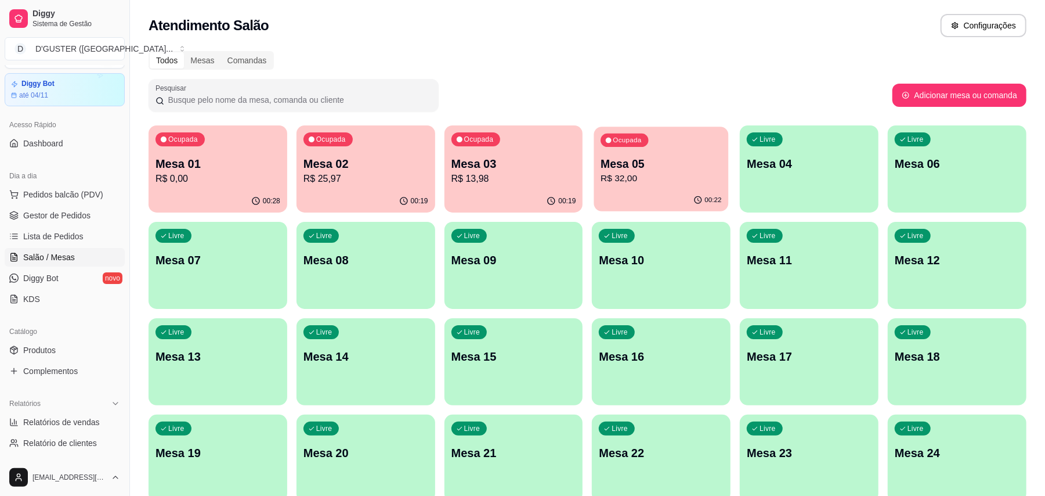
click at [683, 179] on p "R$ 32,00" at bounding box center [661, 178] width 121 height 13
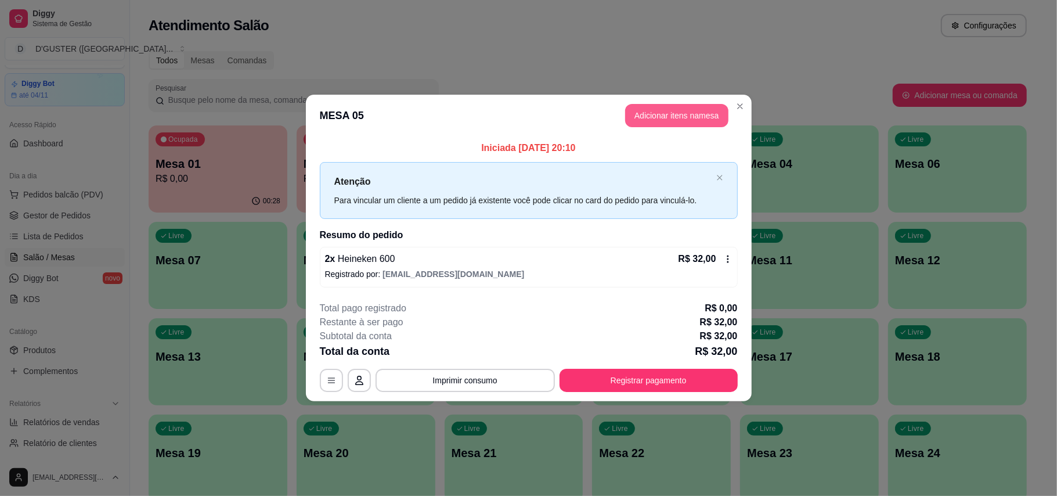
click at [660, 124] on button "Adicionar itens na mesa" at bounding box center [676, 115] width 103 height 23
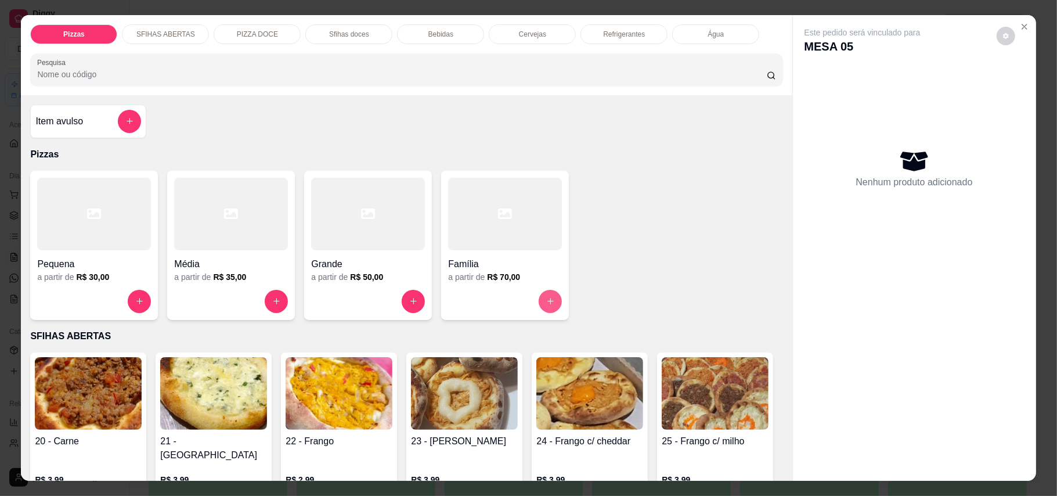
click at [546, 300] on icon "increase-product-quantity" at bounding box center [550, 301] width 9 height 9
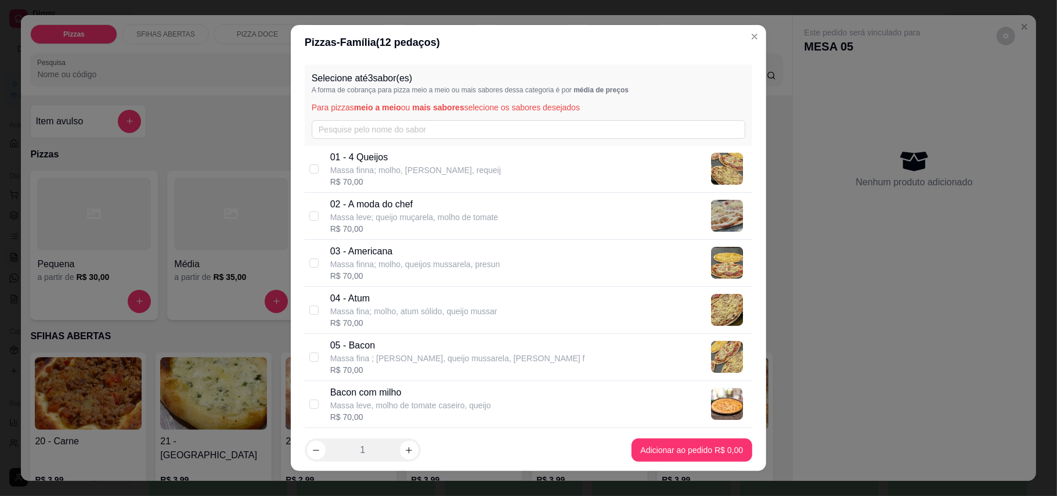
click at [507, 168] on div "01 - 4 Queijos Massa finna; molho, queijo mussarela, requeij R$ 70,00" at bounding box center [538, 168] width 417 height 37
checkbox input "true"
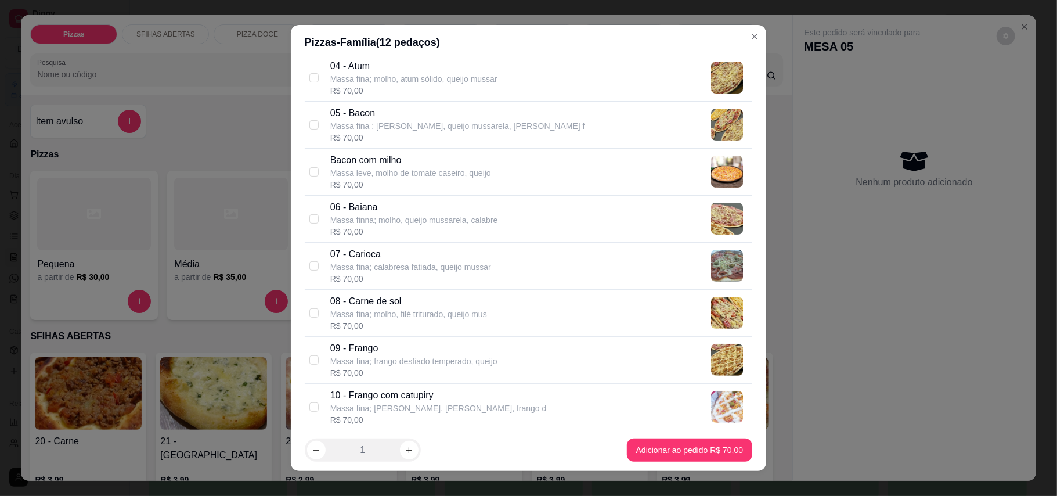
scroll to position [309, 0]
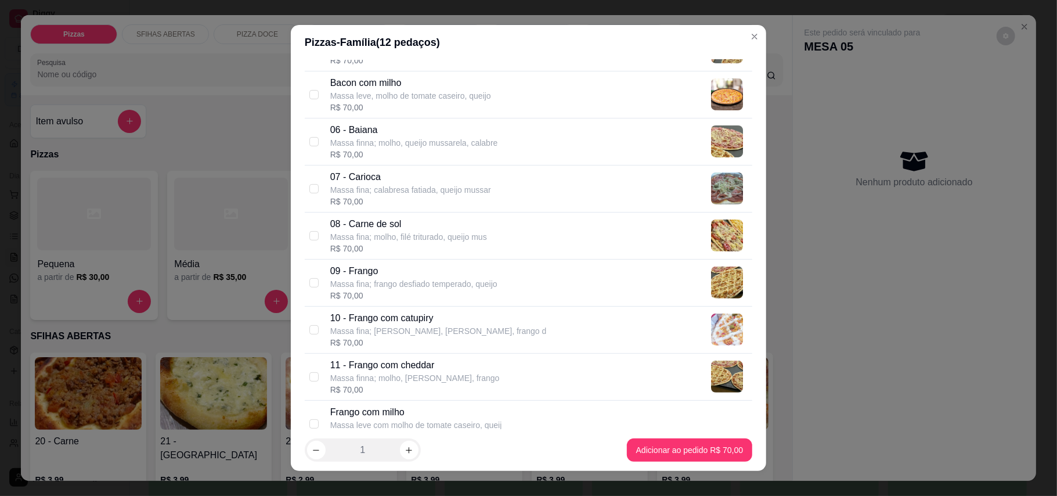
click at [452, 225] on p "08 - Carne de sol" at bounding box center [408, 224] width 157 height 14
checkbox input "true"
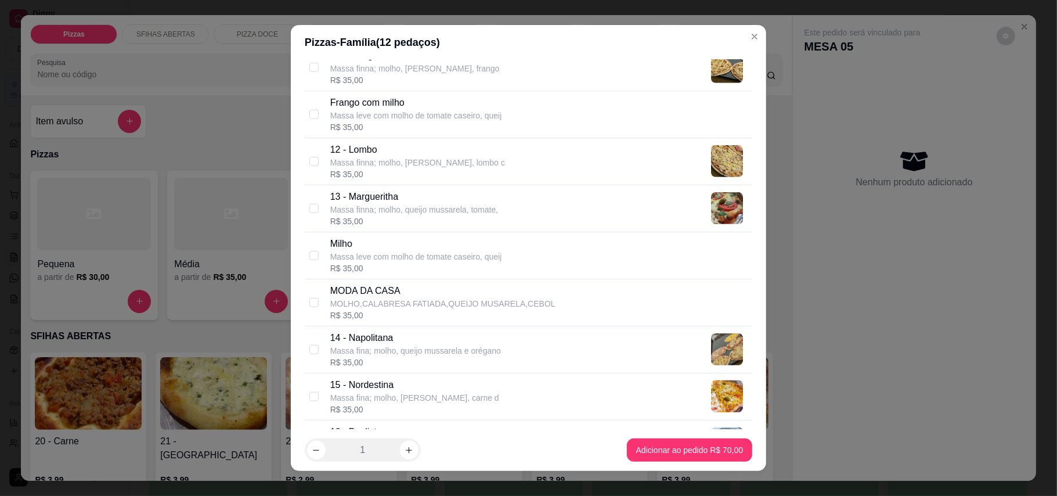
scroll to position [774, 0]
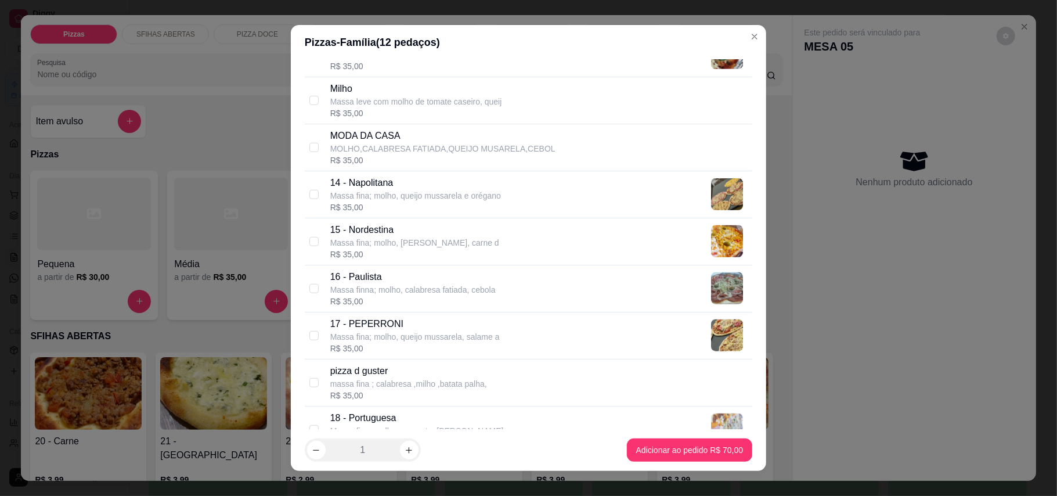
click at [549, 151] on div "MODA DA CASA MOLHO,CALABRESA FATIADA,QUEIJO MUSARELA,CEBOL R$ 35,00" at bounding box center [538, 147] width 417 height 37
checkbox input "true"
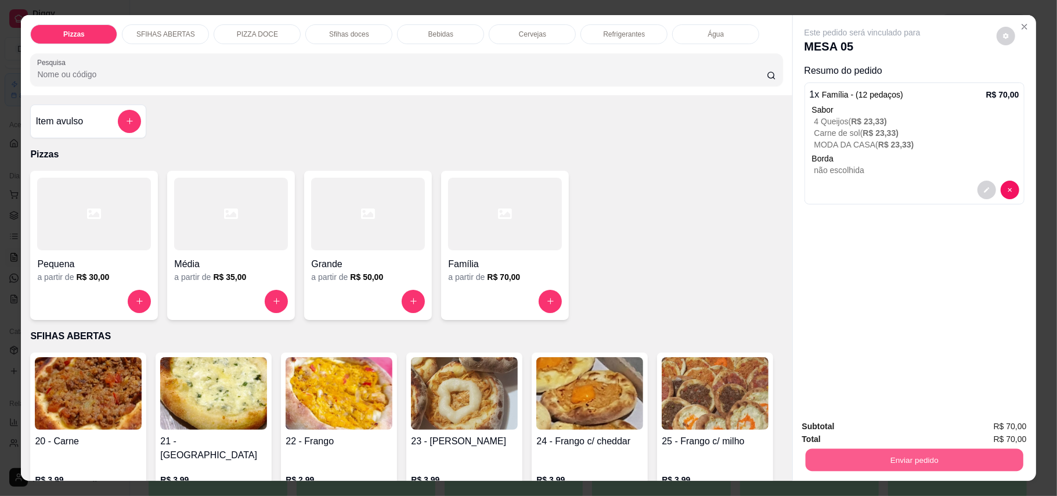
click at [829, 456] on button "Enviar pedido" at bounding box center [914, 460] width 218 height 23
click at [994, 423] on button "Enviar pedido" at bounding box center [996, 431] width 64 height 21
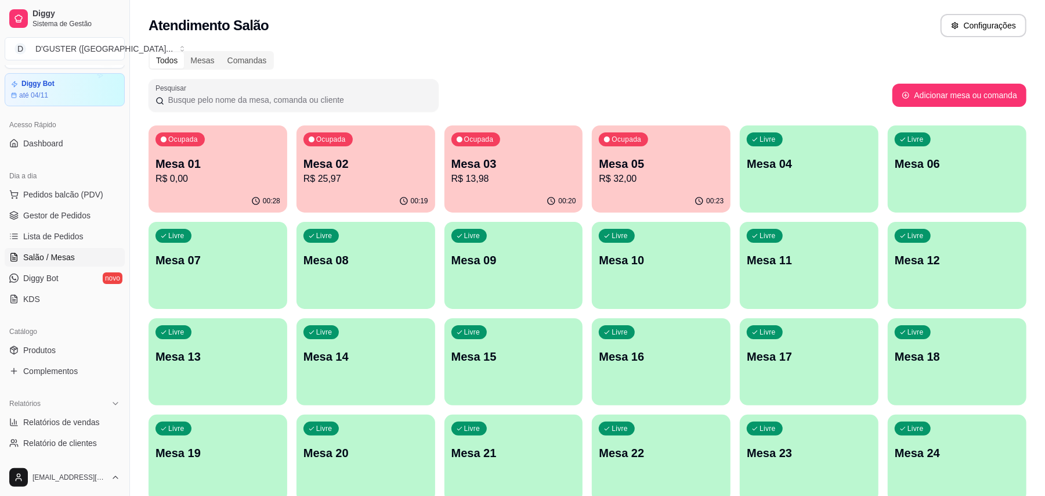
click at [238, 164] on p "Mesa 01" at bounding box center [218, 164] width 125 height 16
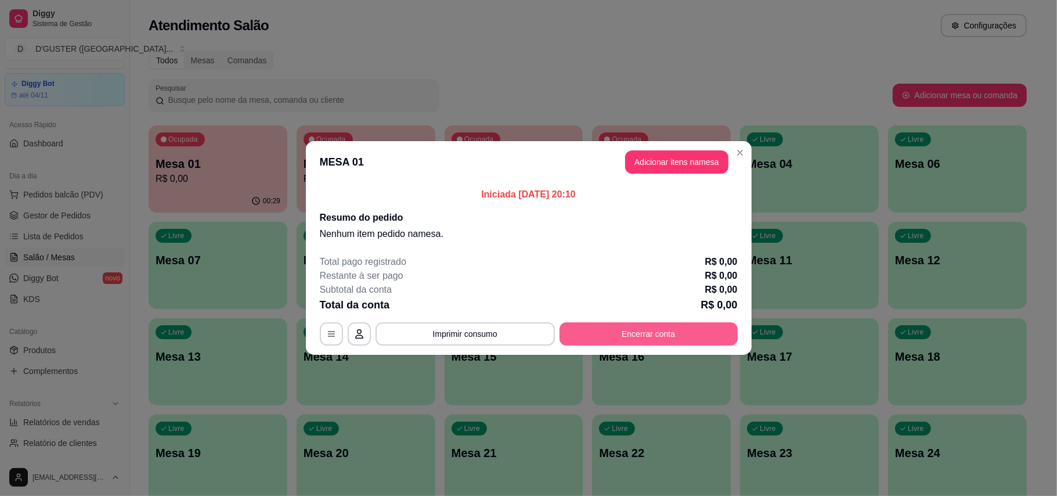
click at [636, 340] on button "Encerrar conta" at bounding box center [649, 333] width 178 height 23
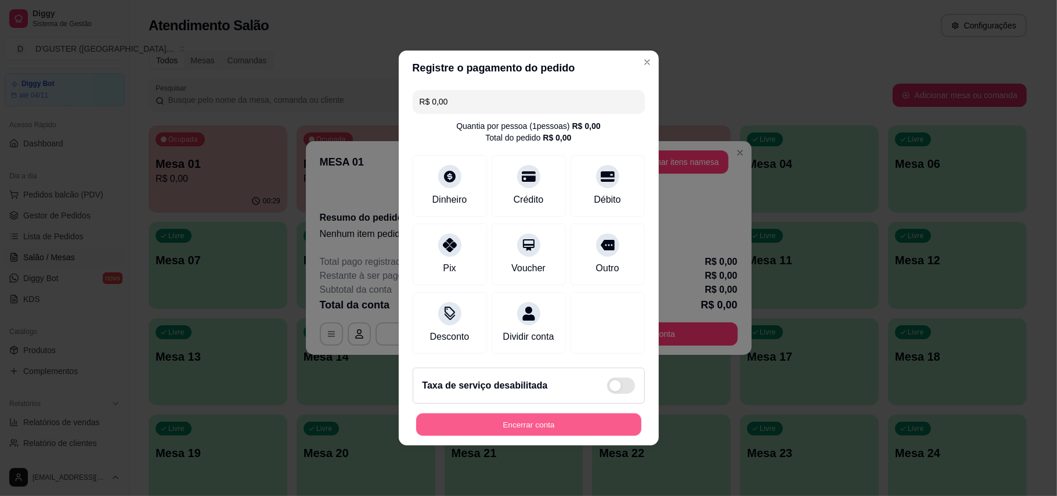
click at [532, 435] on button "Encerrar conta" at bounding box center [528, 424] width 225 height 23
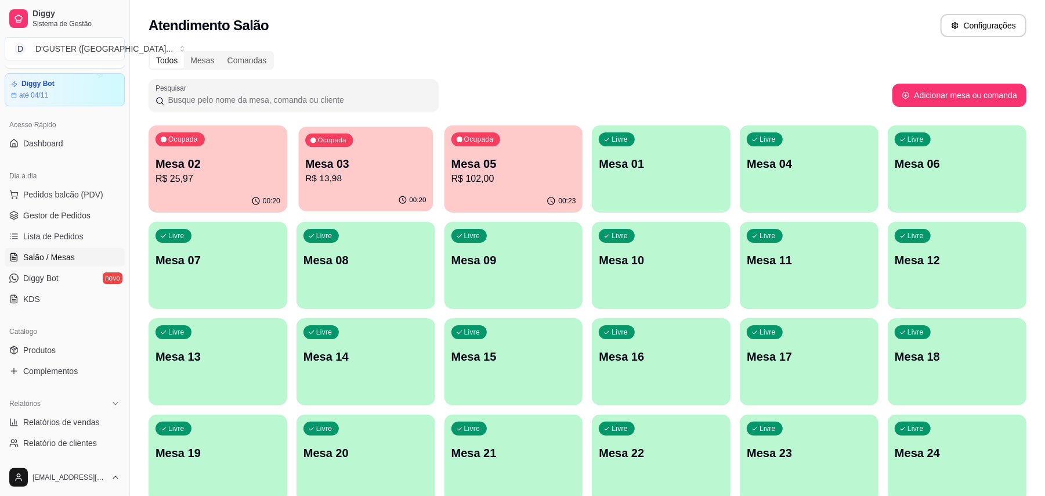
click at [381, 178] on p "R$ 13,98" at bounding box center [365, 178] width 121 height 13
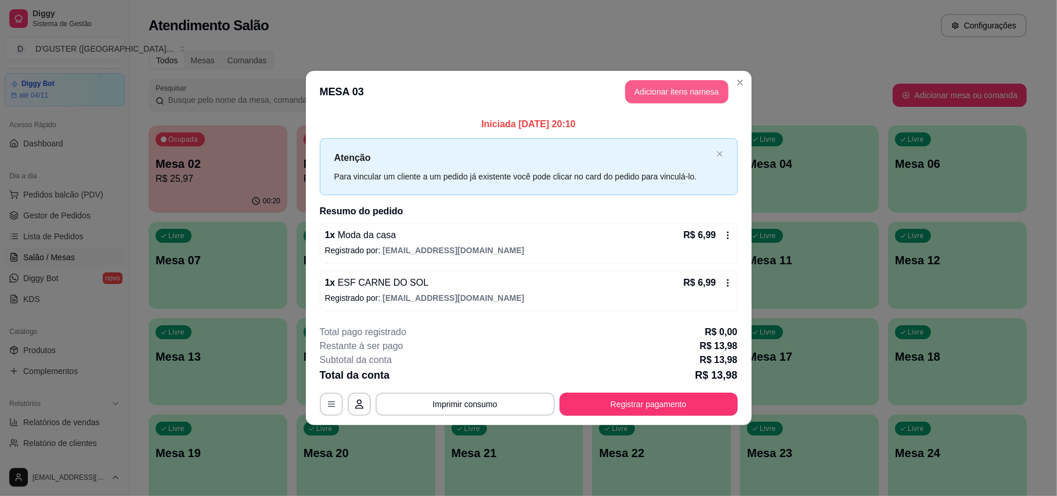
click at [654, 92] on button "Adicionar itens na mesa" at bounding box center [676, 91] width 103 height 23
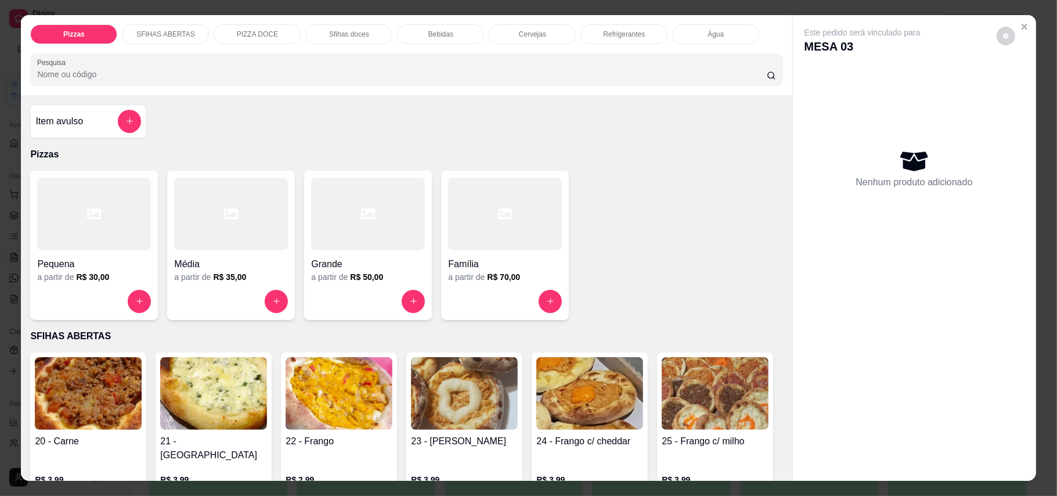
click at [595, 37] on div "Refrigerantes" at bounding box center [623, 34] width 87 height 20
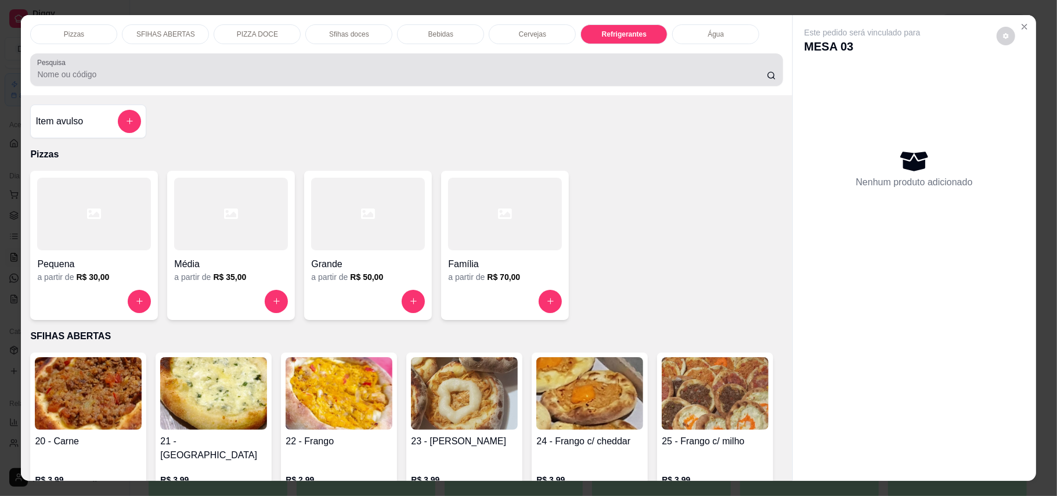
scroll to position [22, 0]
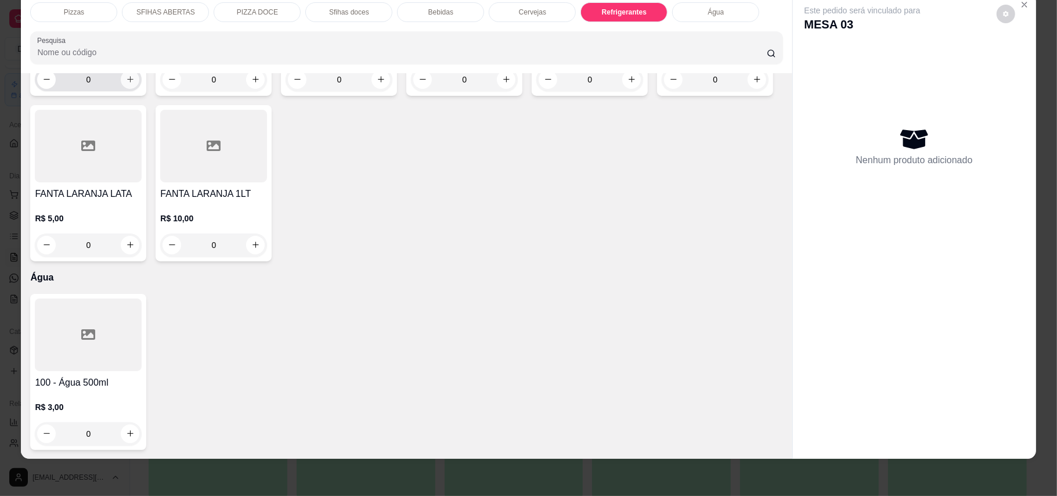
click at [131, 89] on button "increase-product-quantity" at bounding box center [130, 79] width 19 height 19
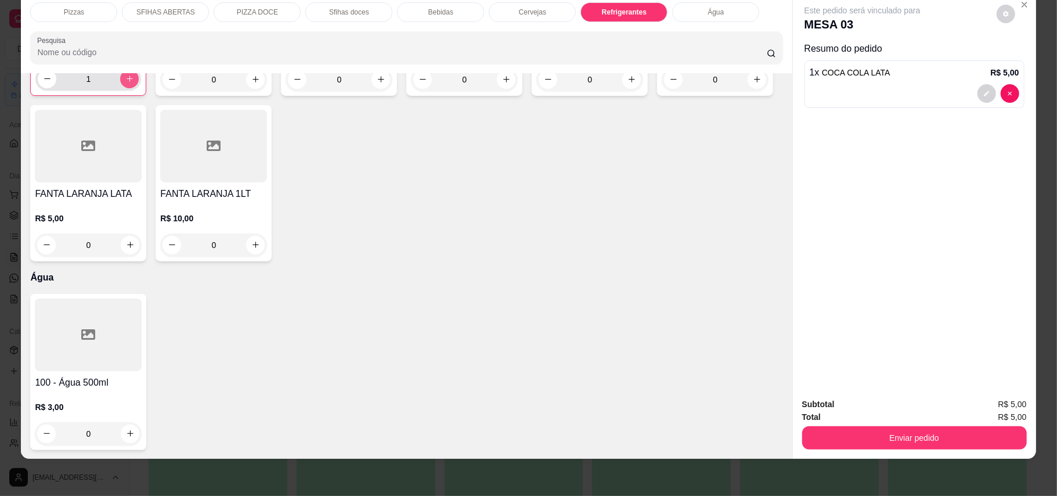
type input "1"
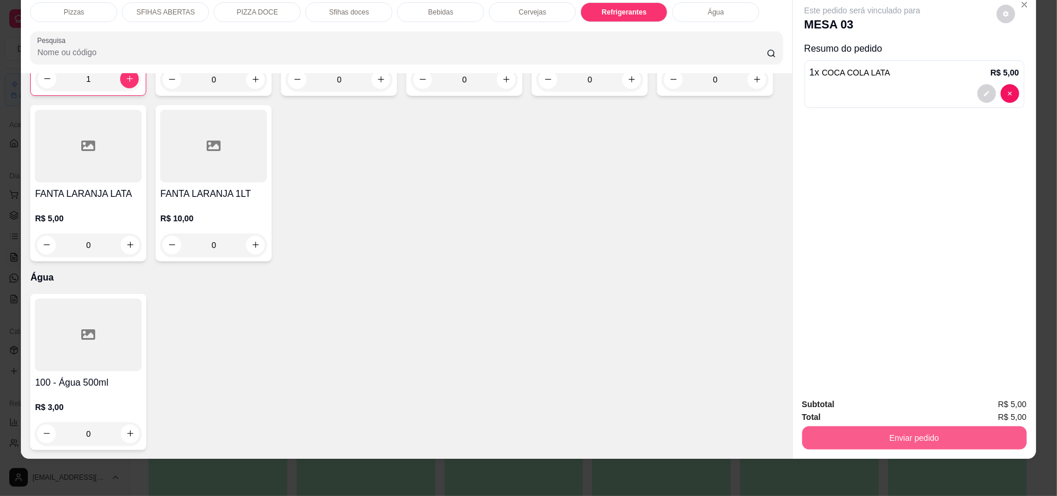
click at [966, 432] on button "Enviar pedido" at bounding box center [914, 437] width 225 height 23
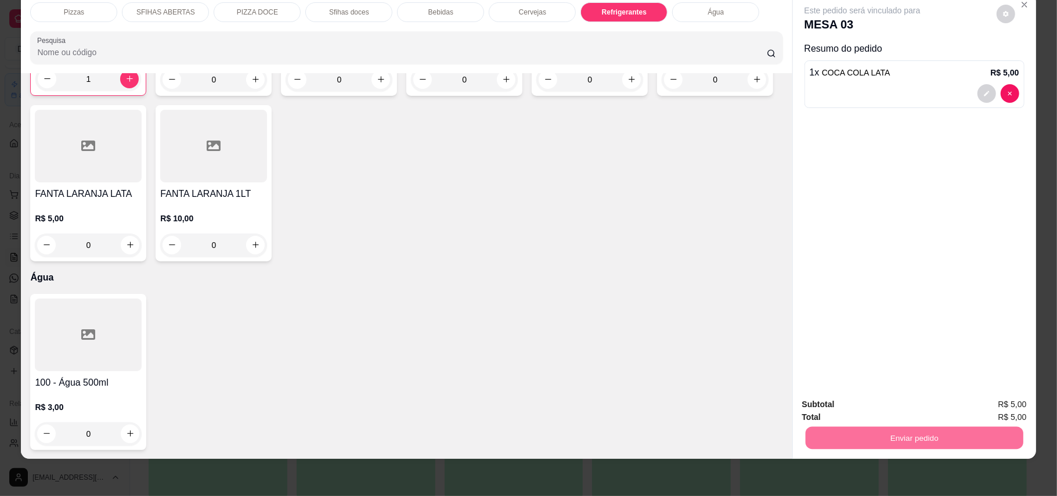
click at [987, 398] on button "Enviar pedido" at bounding box center [995, 409] width 66 height 22
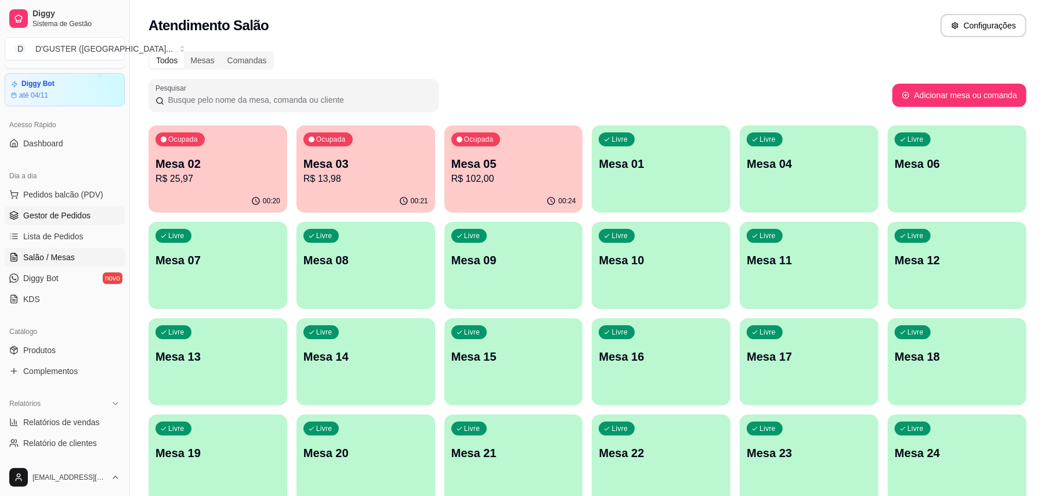
click at [64, 210] on span "Gestor de Pedidos" at bounding box center [56, 216] width 67 height 12
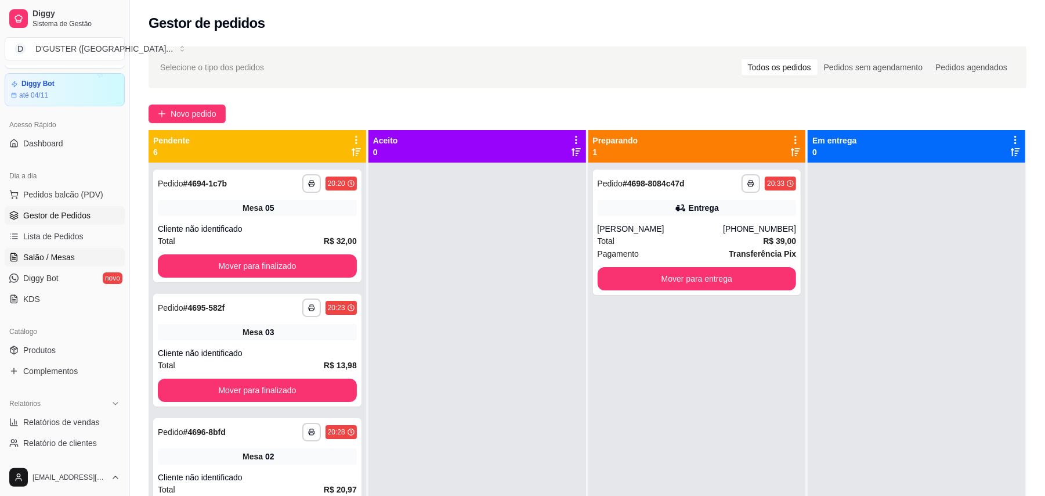
click at [35, 256] on span "Salão / Mesas" at bounding box center [49, 257] width 52 height 12
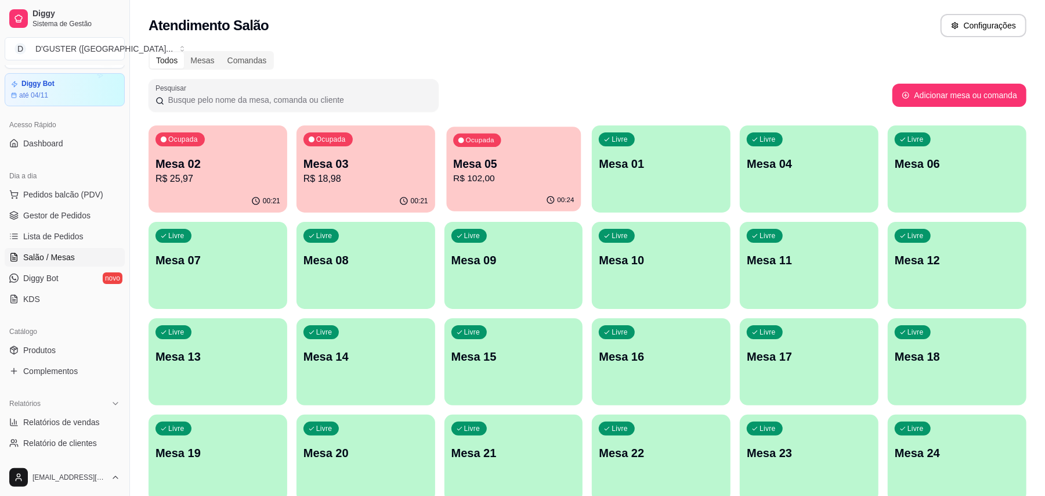
click at [520, 142] on div "Ocupada Mesa 05 R$ 102,00" at bounding box center [513, 158] width 135 height 63
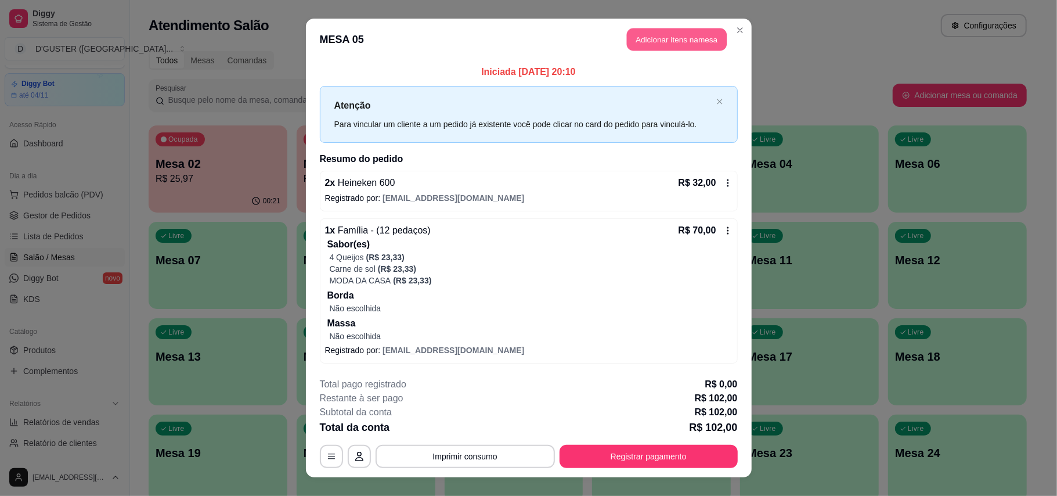
click at [686, 41] on button "Adicionar itens na mesa" at bounding box center [677, 39] width 100 height 23
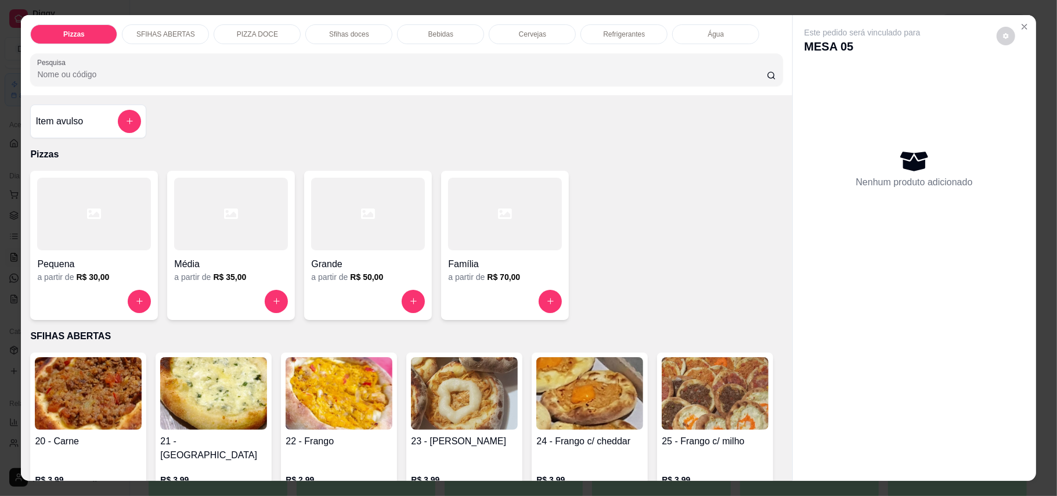
click at [527, 33] on p "Cervejas" at bounding box center [532, 34] width 27 height 9
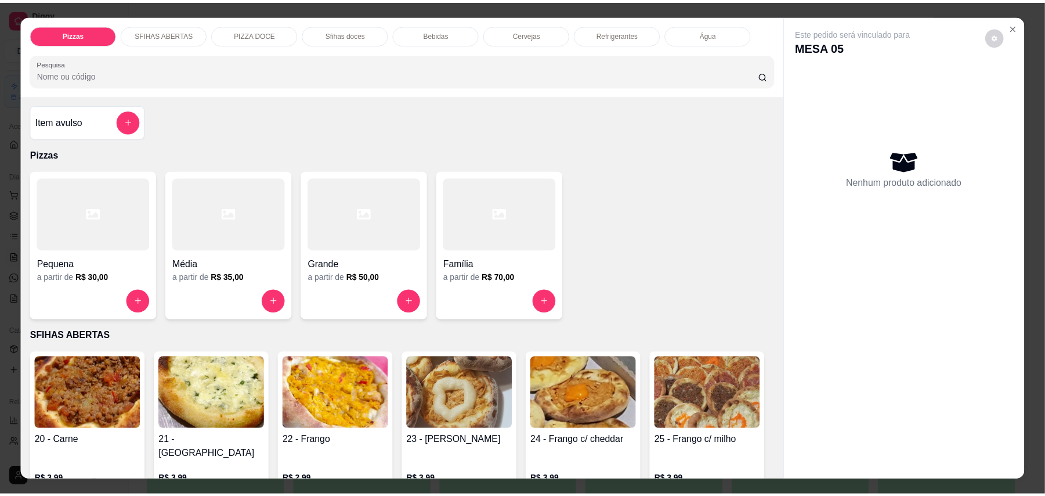
scroll to position [22, 0]
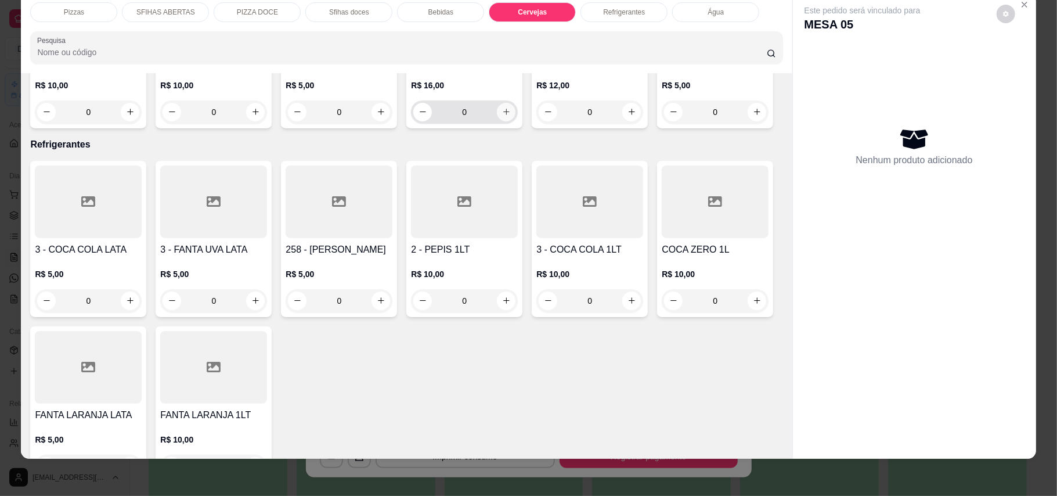
click at [503, 116] on icon "increase-product-quantity" at bounding box center [506, 111] width 9 height 9
type input "1"
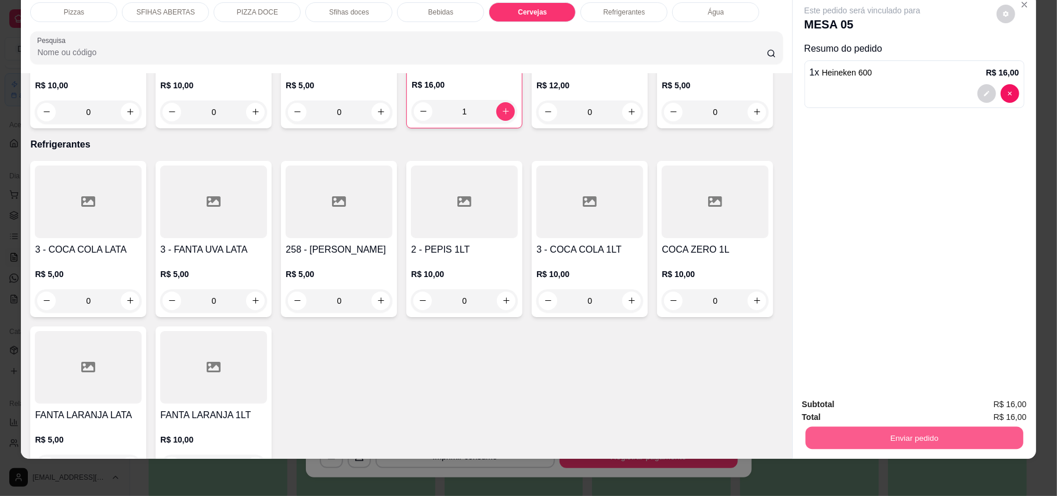
click at [839, 435] on button "Enviar pedido" at bounding box center [914, 438] width 218 height 23
click at [990, 407] on button "Enviar pedido" at bounding box center [996, 408] width 64 height 21
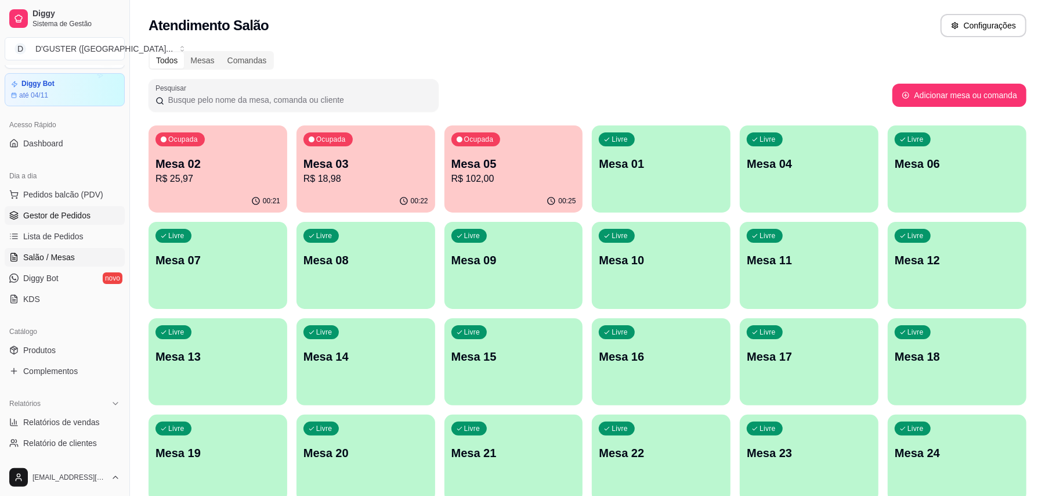
click at [75, 217] on span "Gestor de Pedidos" at bounding box center [56, 216] width 67 height 12
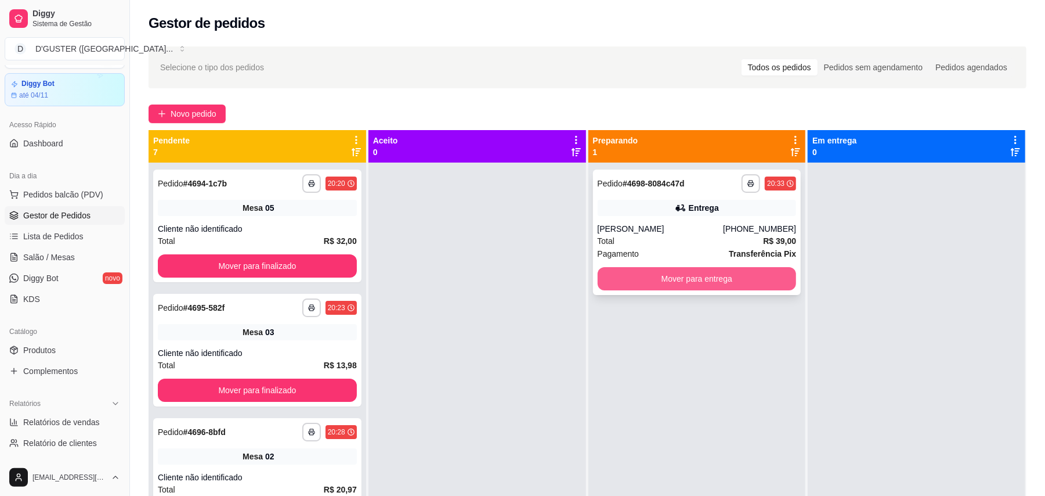
click at [649, 272] on button "Mover para entrega" at bounding box center [697, 278] width 199 height 23
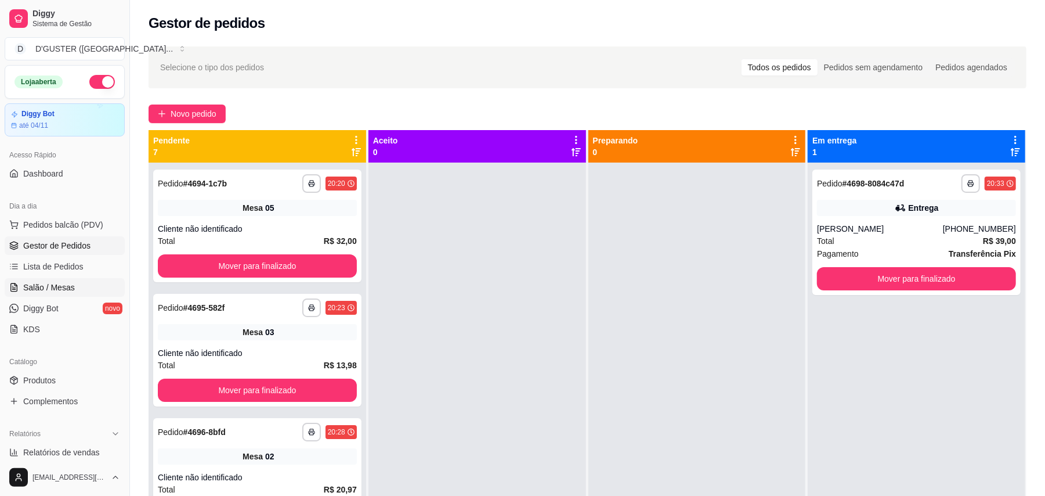
click at [68, 288] on span "Salão / Mesas" at bounding box center [49, 288] width 52 height 12
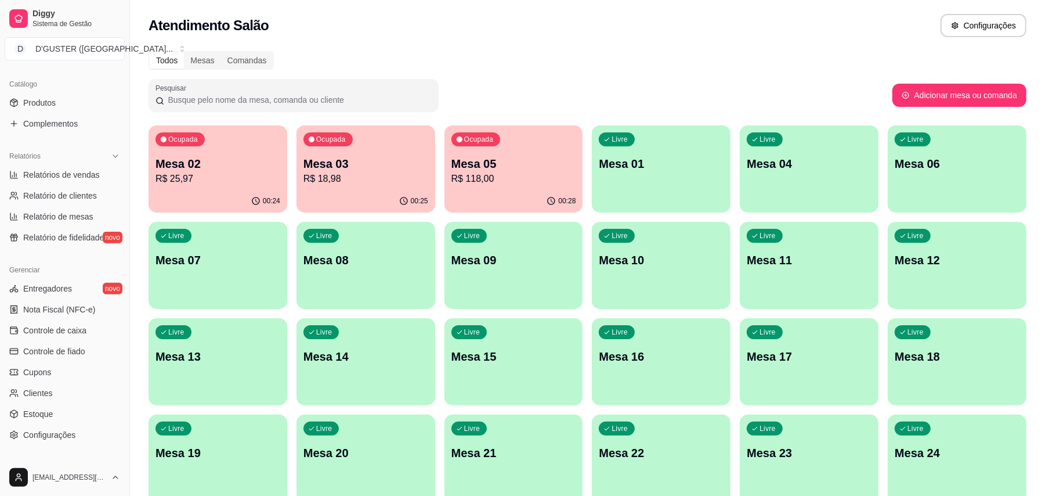
scroll to position [309, 0]
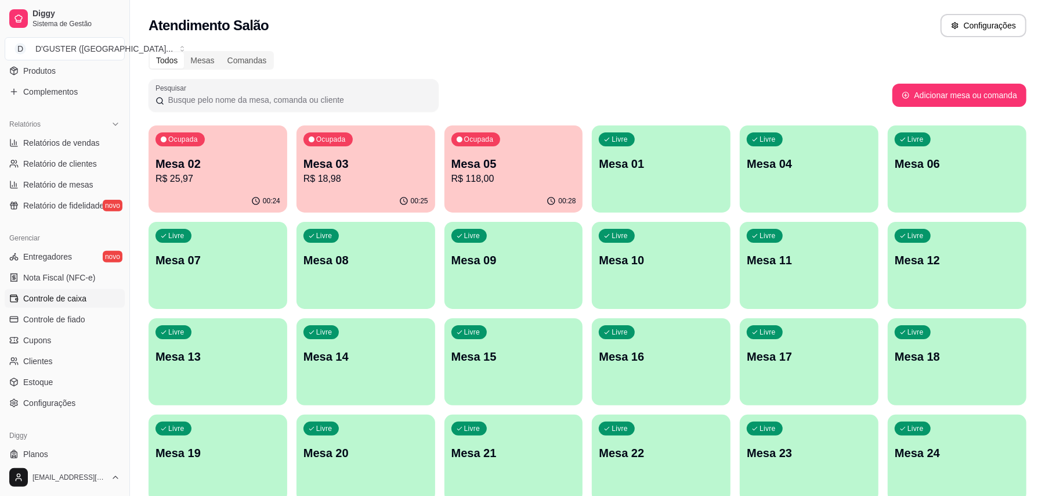
click at [39, 301] on span "Controle de caixa" at bounding box center [54, 299] width 63 height 12
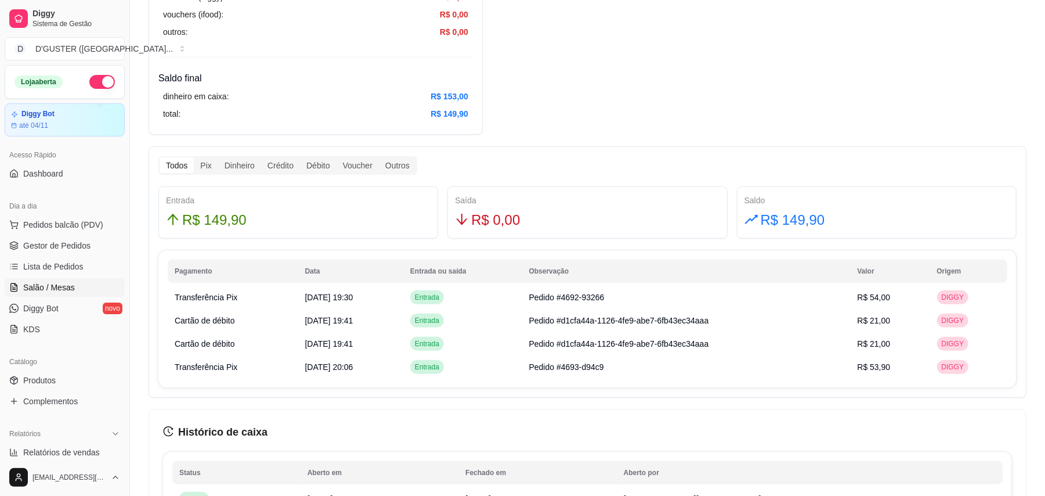
click at [66, 291] on span "Salão / Mesas" at bounding box center [49, 288] width 52 height 12
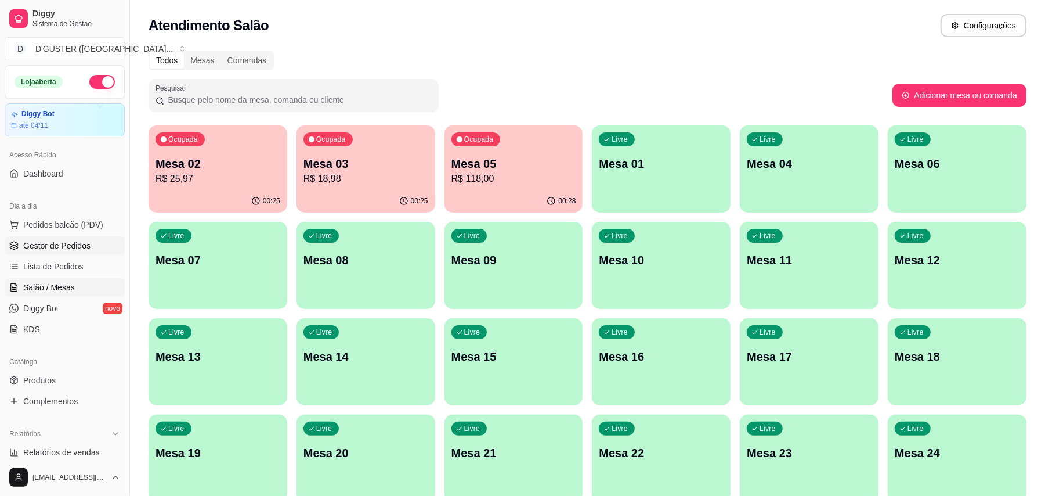
click at [42, 247] on span "Gestor de Pedidos" at bounding box center [56, 246] width 67 height 12
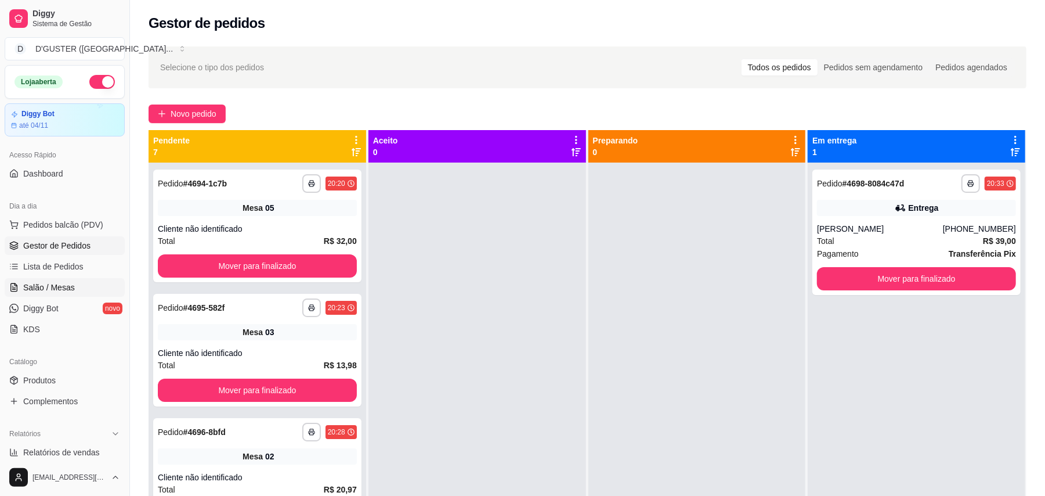
click at [38, 290] on span "Salão / Mesas" at bounding box center [49, 288] width 52 height 12
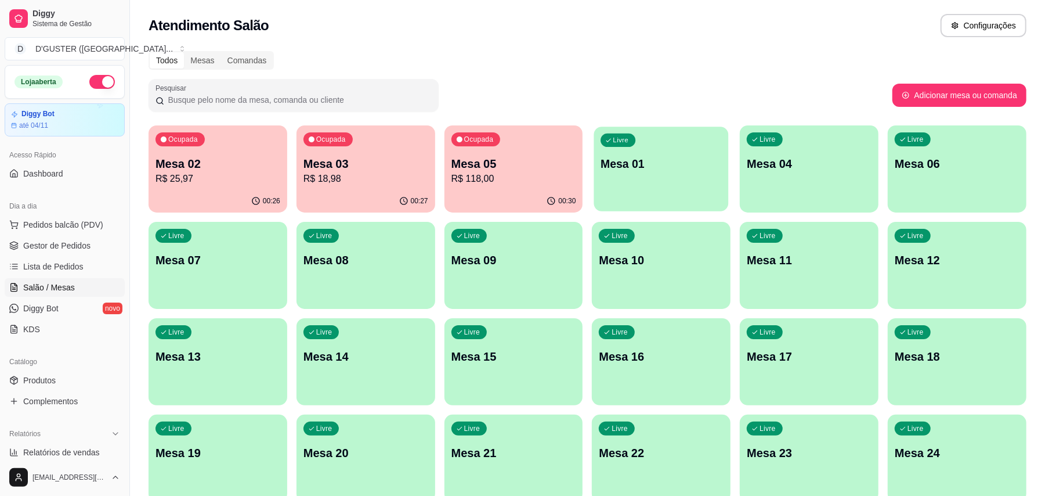
click at [666, 154] on div "Livre Mesa 01" at bounding box center [661, 162] width 135 height 71
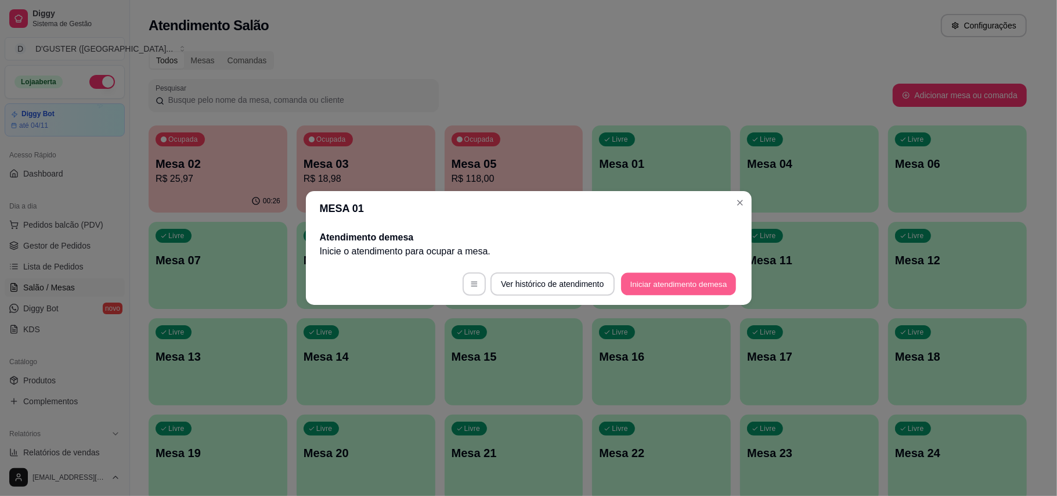
click at [676, 284] on button "Iniciar atendimento de mesa" at bounding box center [678, 284] width 115 height 23
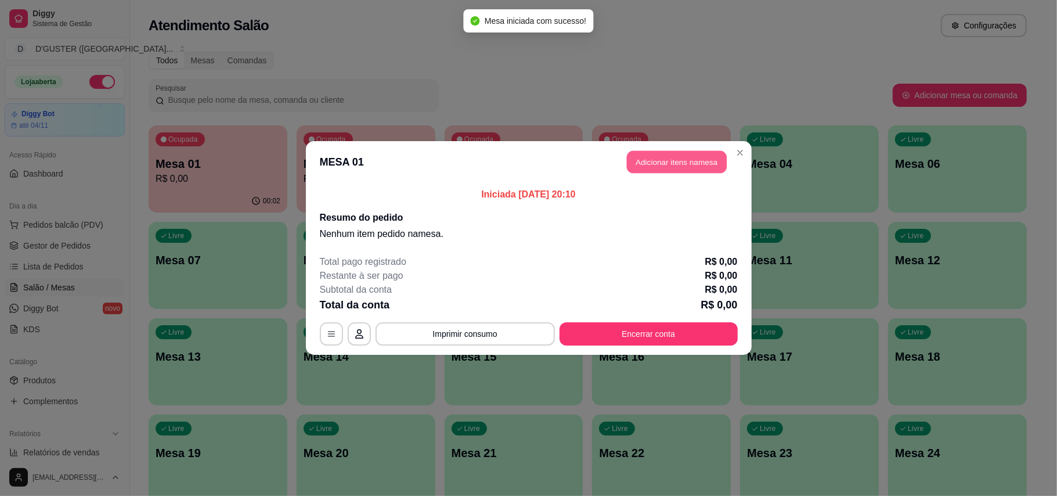
click at [698, 160] on button "Adicionar itens na mesa" at bounding box center [677, 162] width 100 height 23
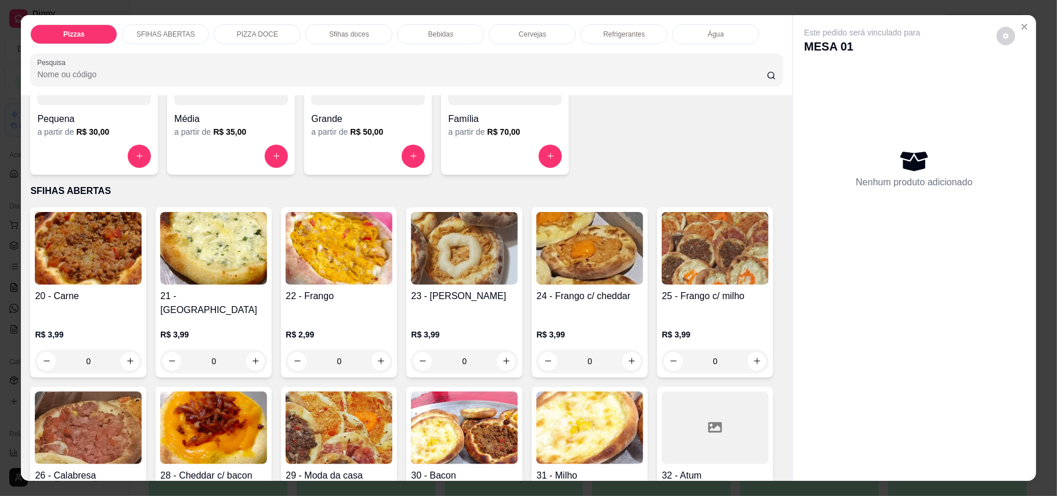
scroll to position [154, 0]
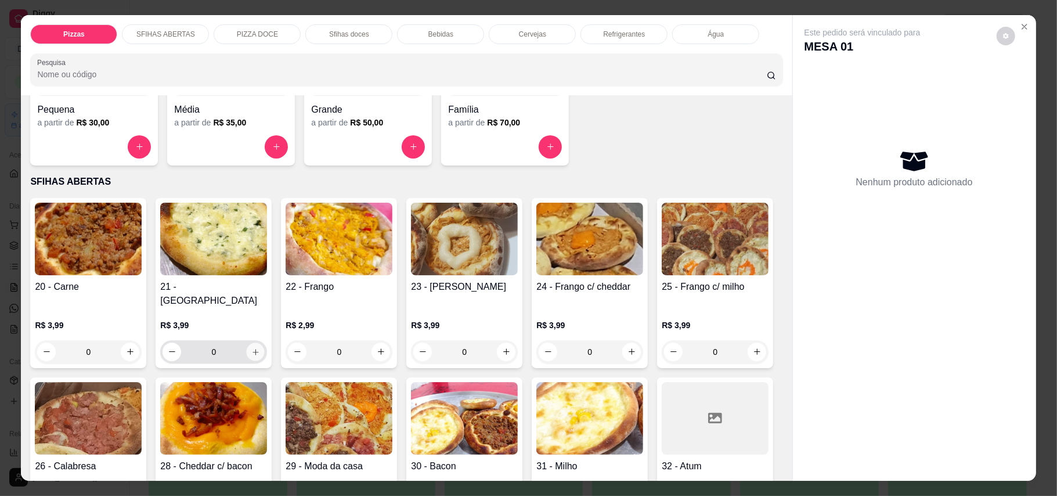
click at [251, 347] on icon "increase-product-quantity" at bounding box center [255, 351] width 9 height 9
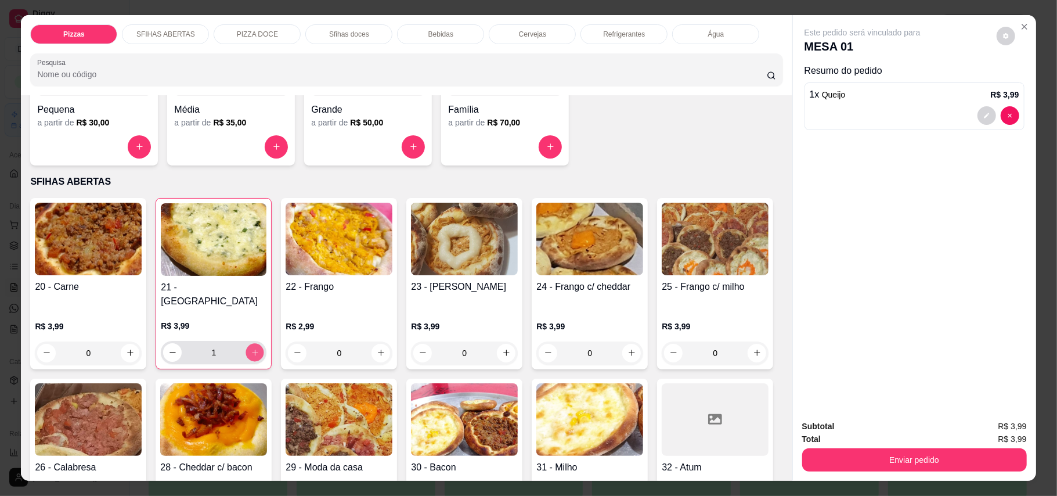
click at [251, 348] on icon "increase-product-quantity" at bounding box center [255, 352] width 9 height 9
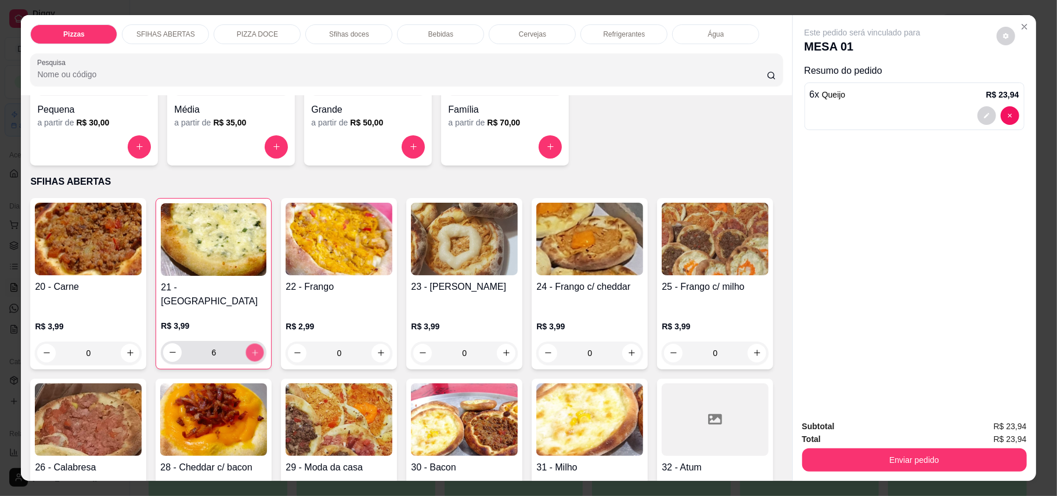
click at [251, 348] on icon "increase-product-quantity" at bounding box center [255, 352] width 9 height 9
type input "10"
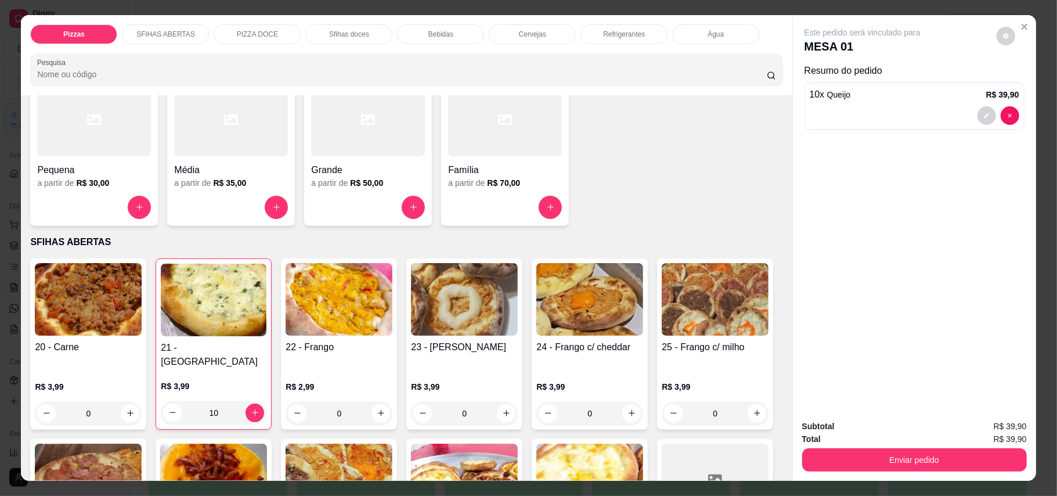
scroll to position [77, 0]
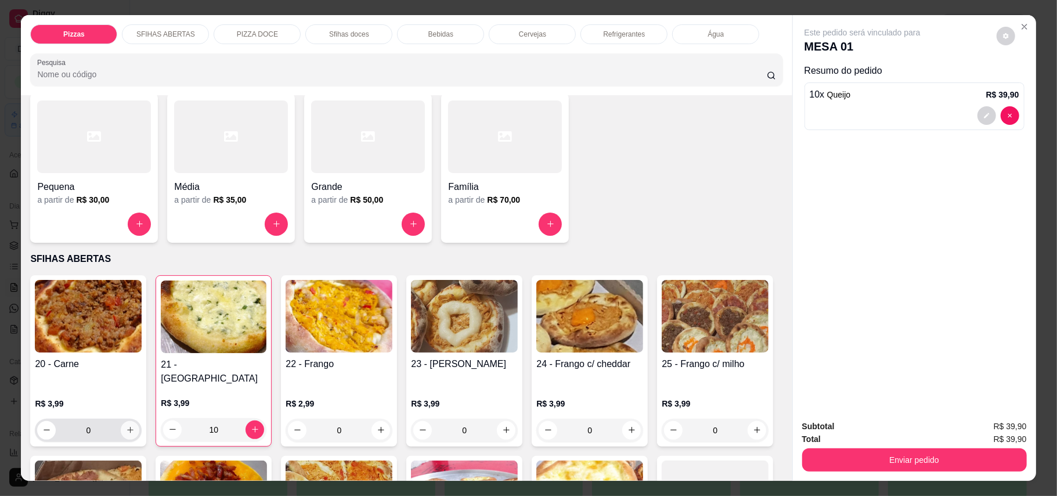
click at [126, 425] on icon "increase-product-quantity" at bounding box center [130, 429] width 9 height 9
click at [125, 425] on icon "increase-product-quantity" at bounding box center [129, 429] width 9 height 9
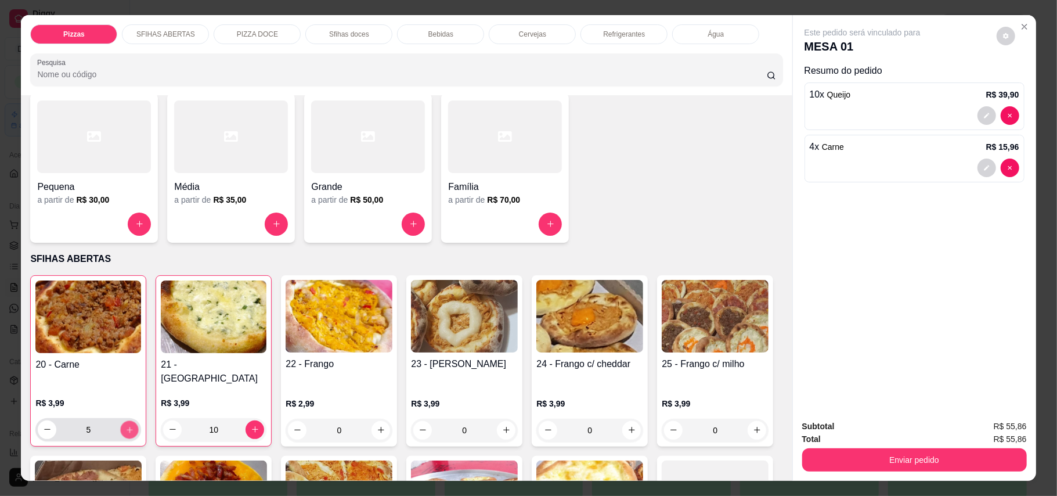
click at [125, 425] on icon "increase-product-quantity" at bounding box center [129, 429] width 9 height 9
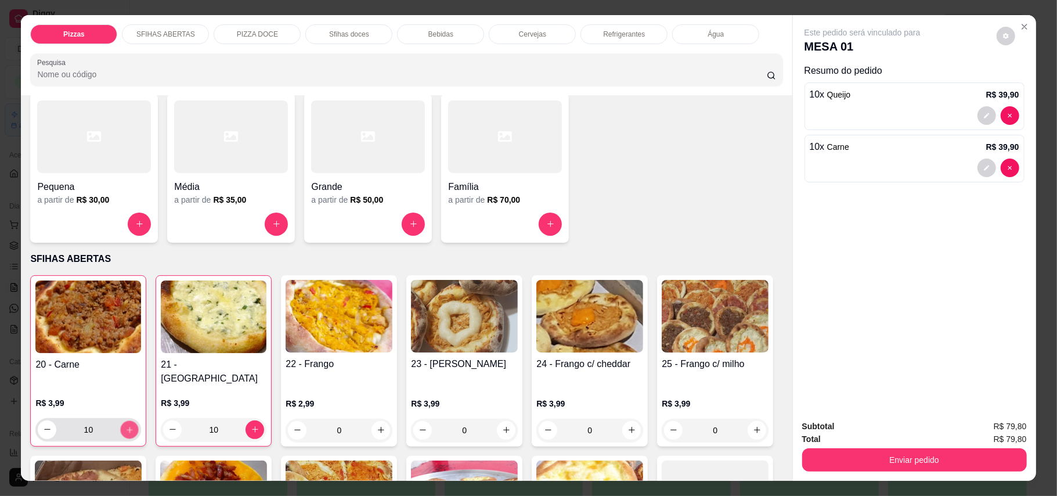
click at [125, 425] on icon "increase-product-quantity" at bounding box center [129, 429] width 9 height 9
click at [42, 425] on button "decrease-product-quantity" at bounding box center [47, 429] width 19 height 19
click at [42, 425] on button "decrease-product-quantity" at bounding box center [47, 429] width 18 height 18
type input "10"
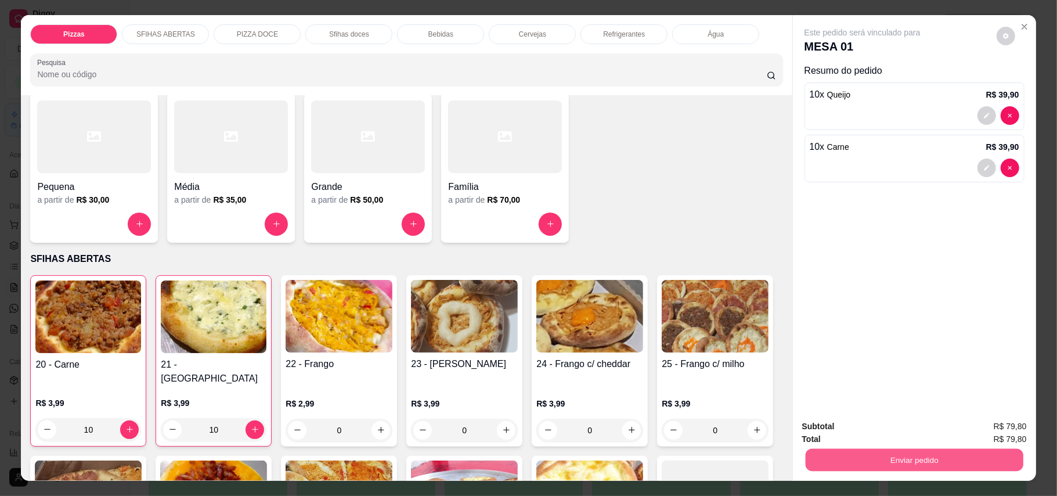
click at [841, 455] on button "Enviar pedido" at bounding box center [914, 460] width 218 height 23
click at [997, 430] on button "Enviar pedido" at bounding box center [996, 431] width 64 height 21
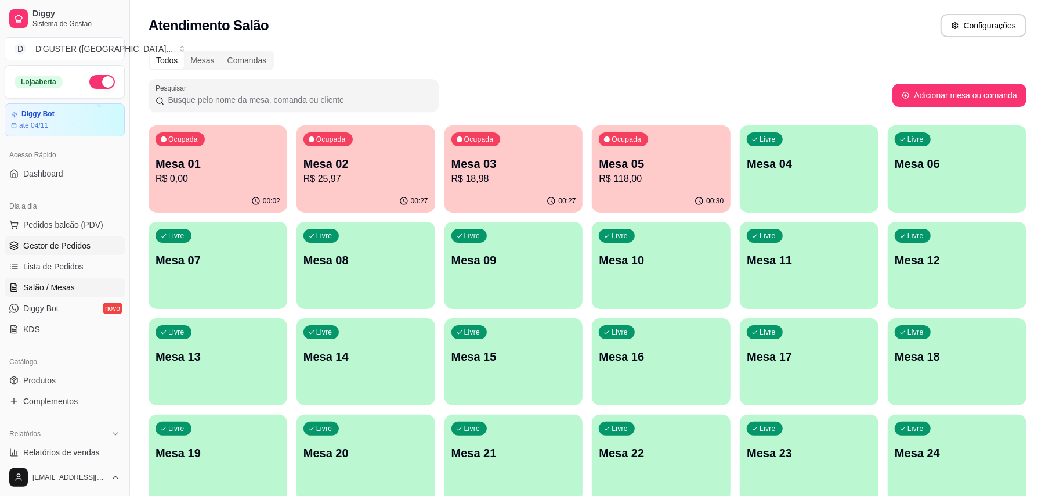
click at [66, 245] on span "Gestor de Pedidos" at bounding box center [56, 246] width 67 height 12
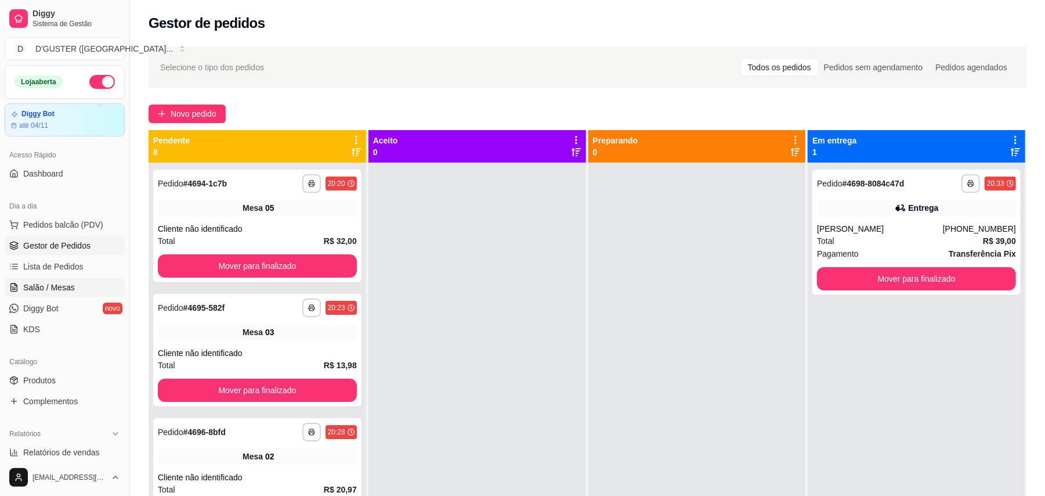
click at [21, 286] on link "Salão / Mesas" at bounding box center [65, 287] width 120 height 19
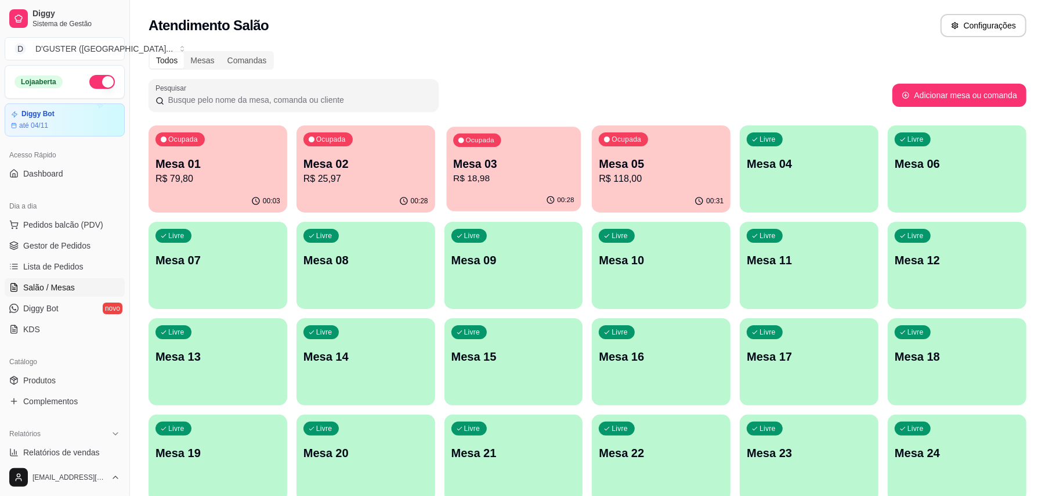
click at [491, 186] on div "Ocupada Mesa 03 R$ 18,98" at bounding box center [513, 158] width 135 height 63
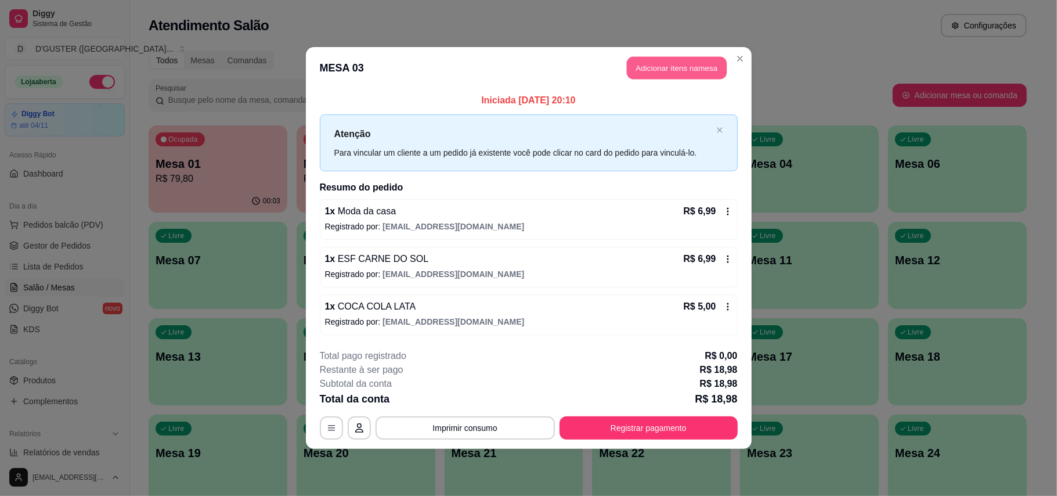
click at [687, 60] on button "Adicionar itens na mesa" at bounding box center [677, 68] width 100 height 23
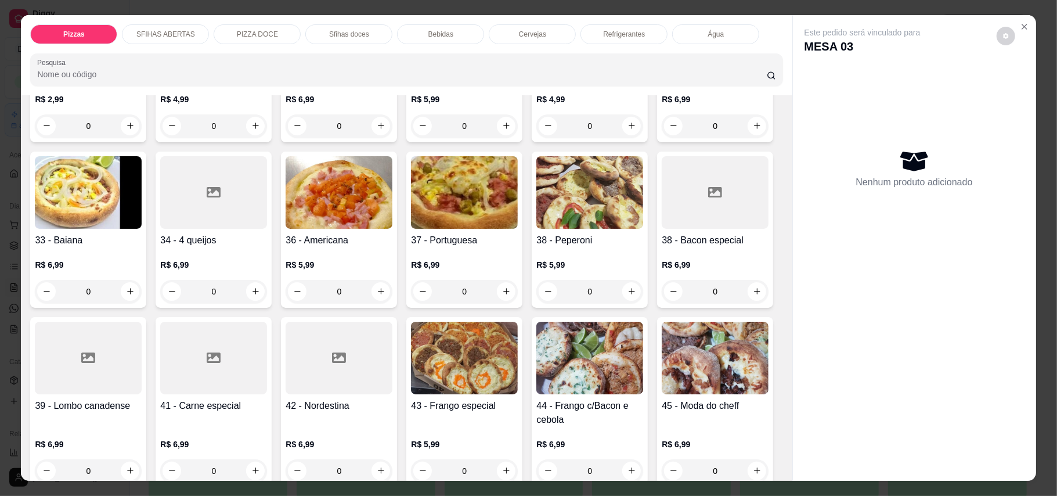
scroll to position [464, 0]
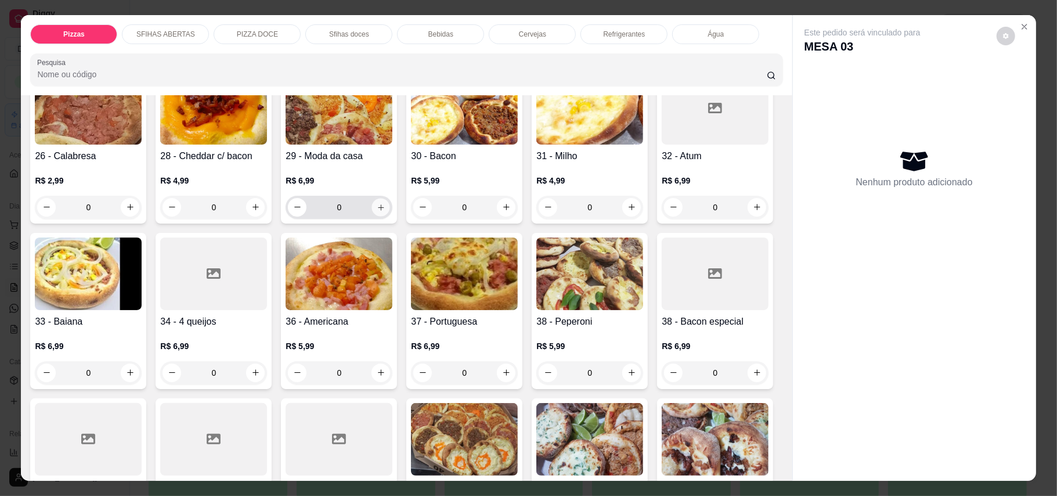
click at [385, 203] on icon "increase-product-quantity" at bounding box center [381, 207] width 9 height 9
type input "1"
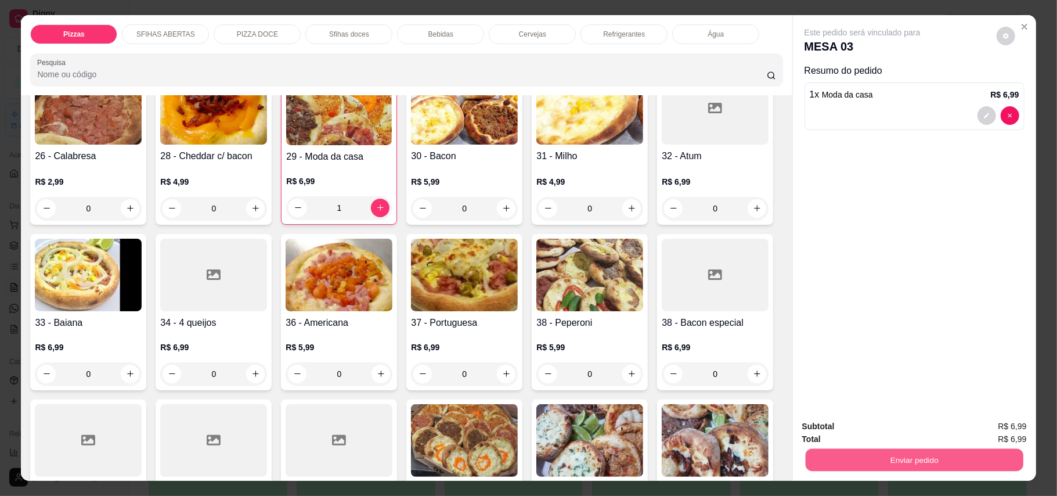
click at [816, 459] on button "Enviar pedido" at bounding box center [914, 460] width 218 height 23
click at [1010, 435] on button "Enviar pedido" at bounding box center [995, 432] width 66 height 22
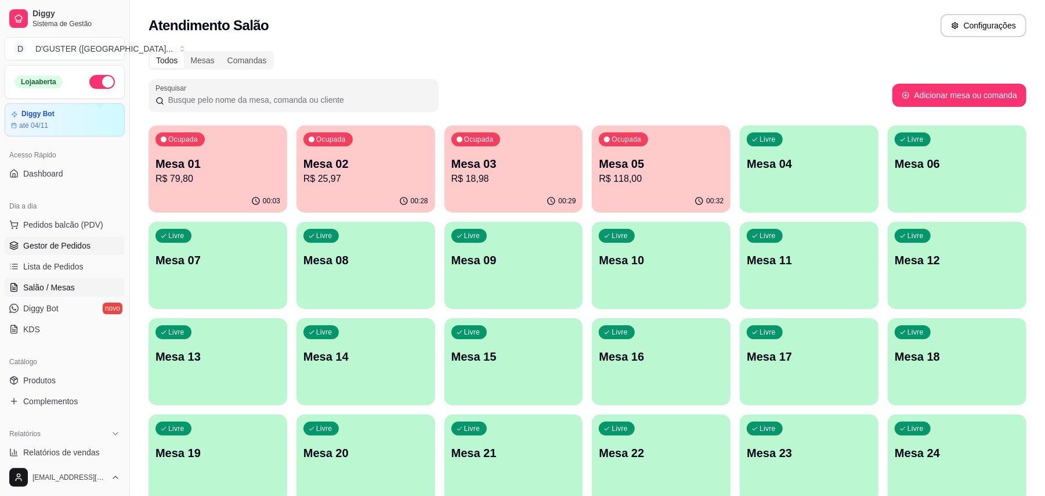
click at [35, 246] on span "Gestor de Pedidos" at bounding box center [56, 246] width 67 height 12
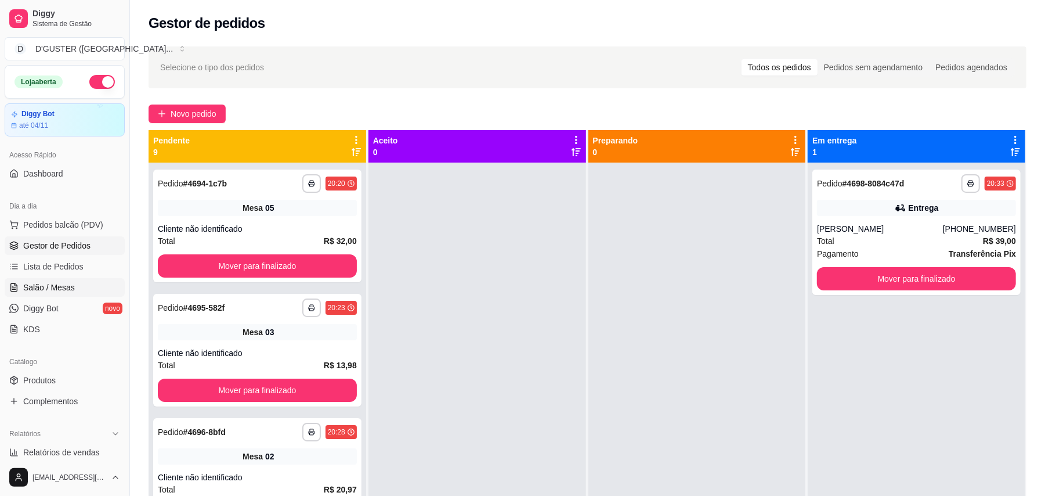
click at [40, 283] on span "Salão / Mesas" at bounding box center [49, 288] width 52 height 12
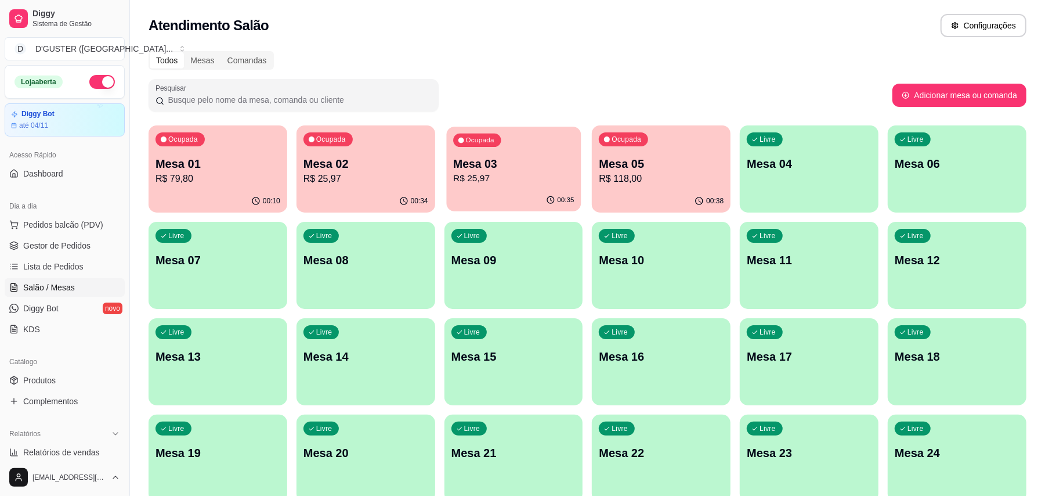
click at [521, 197] on div "00:35" at bounding box center [513, 200] width 135 height 22
click at [43, 240] on span "Gestor de Pedidos" at bounding box center [56, 246] width 67 height 12
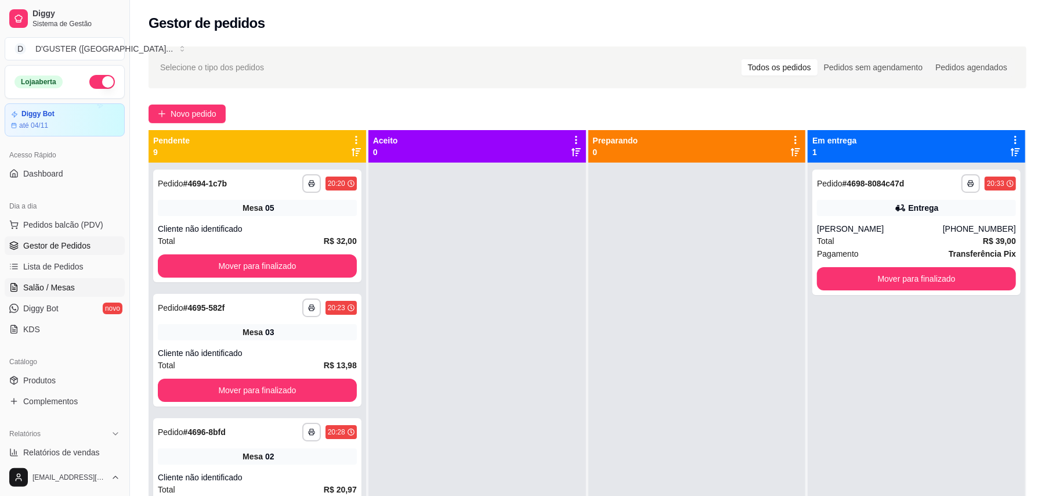
click at [49, 288] on span "Salão / Mesas" at bounding box center [49, 288] width 52 height 12
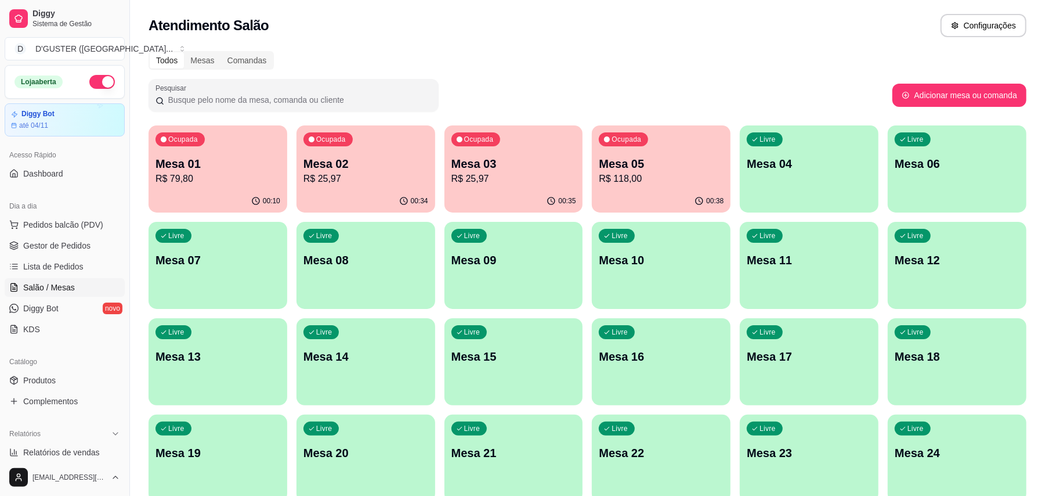
click at [625, 177] on p "R$ 118,00" at bounding box center [661, 179] width 125 height 14
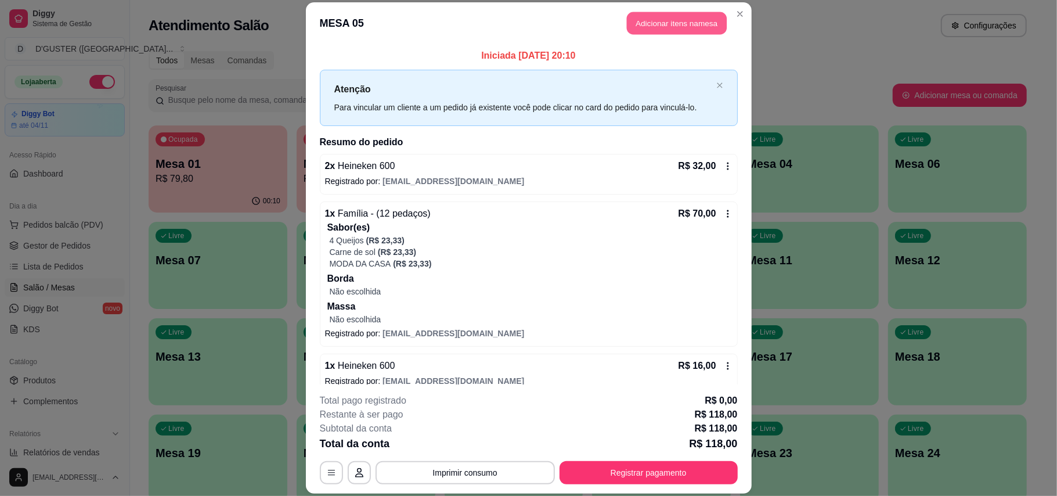
click at [627, 15] on button "Adicionar itens na mesa" at bounding box center [677, 23] width 100 height 23
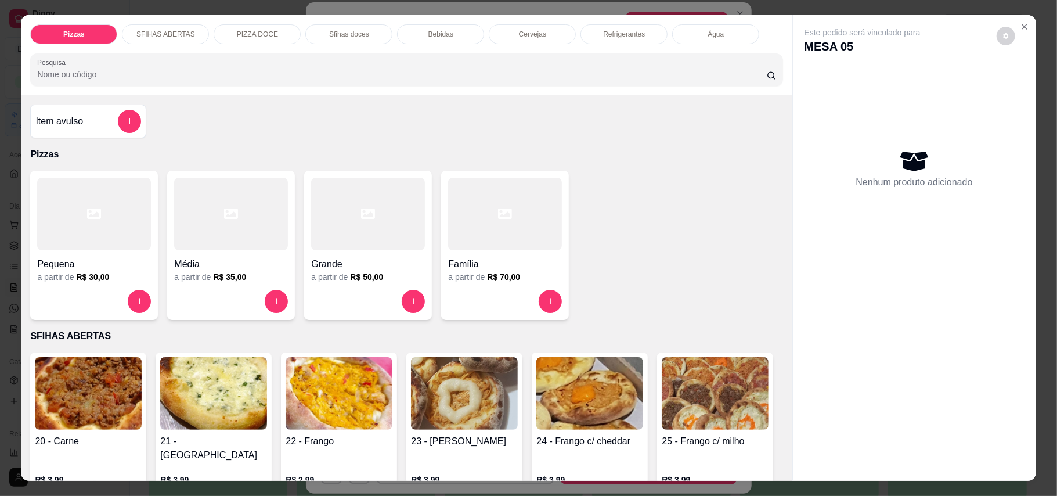
click at [519, 31] on p "Cervejas" at bounding box center [532, 34] width 27 height 9
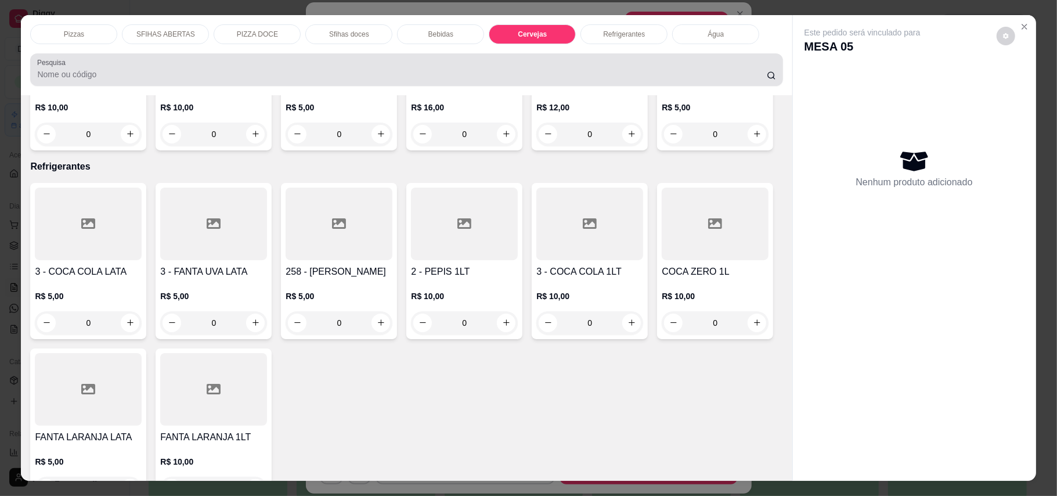
scroll to position [22, 0]
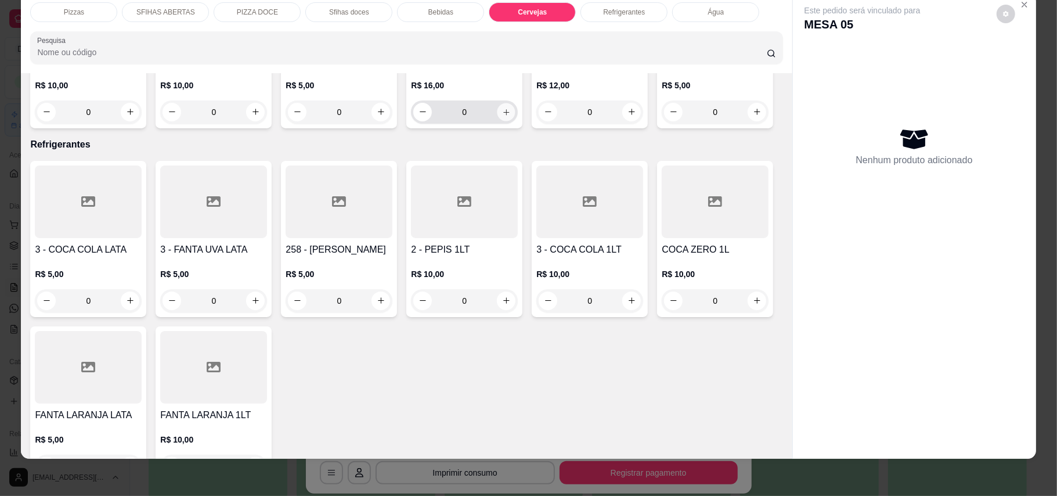
click at [497, 121] on button "increase-product-quantity" at bounding box center [506, 112] width 18 height 18
type input "1"
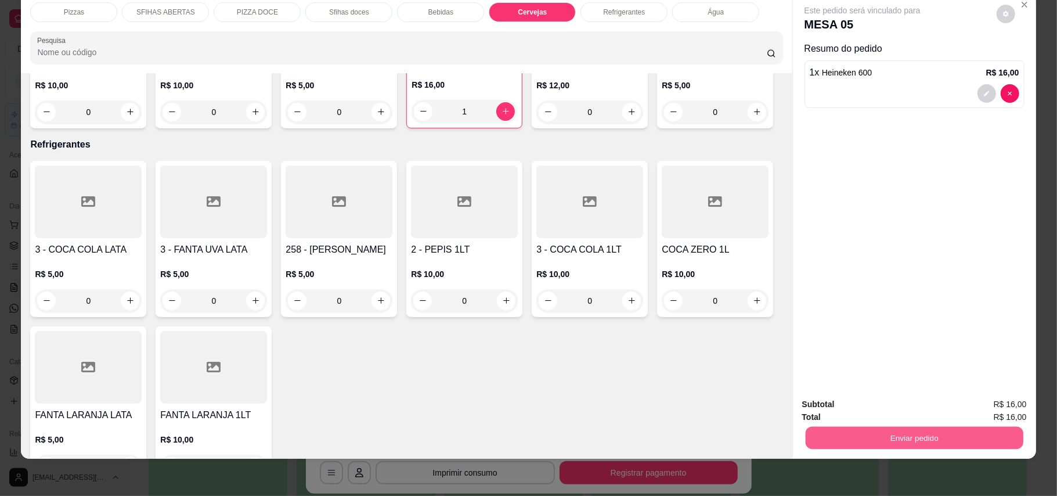
click at [899, 431] on button "Enviar pedido" at bounding box center [914, 438] width 218 height 23
click at [1008, 419] on button "Enviar pedido" at bounding box center [995, 409] width 66 height 22
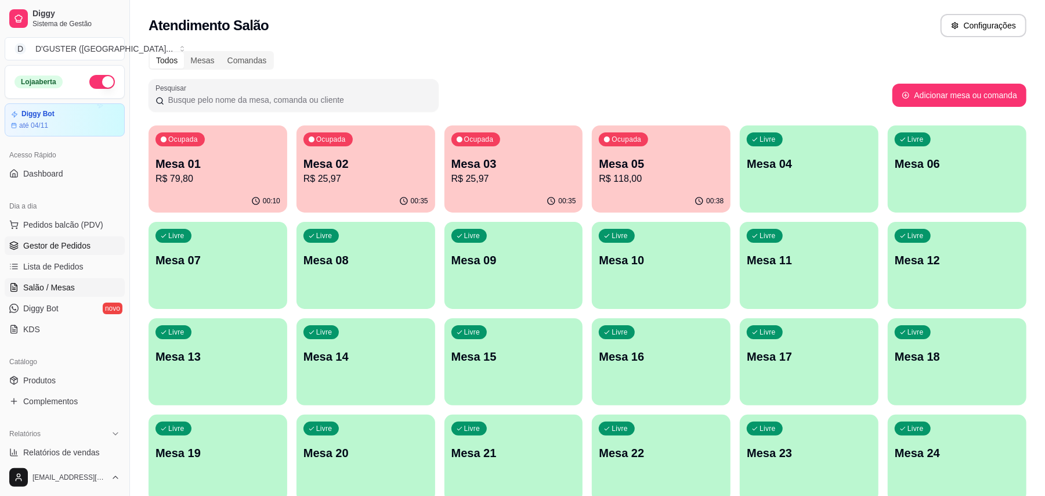
click at [28, 240] on span "Gestor de Pedidos" at bounding box center [56, 246] width 67 height 12
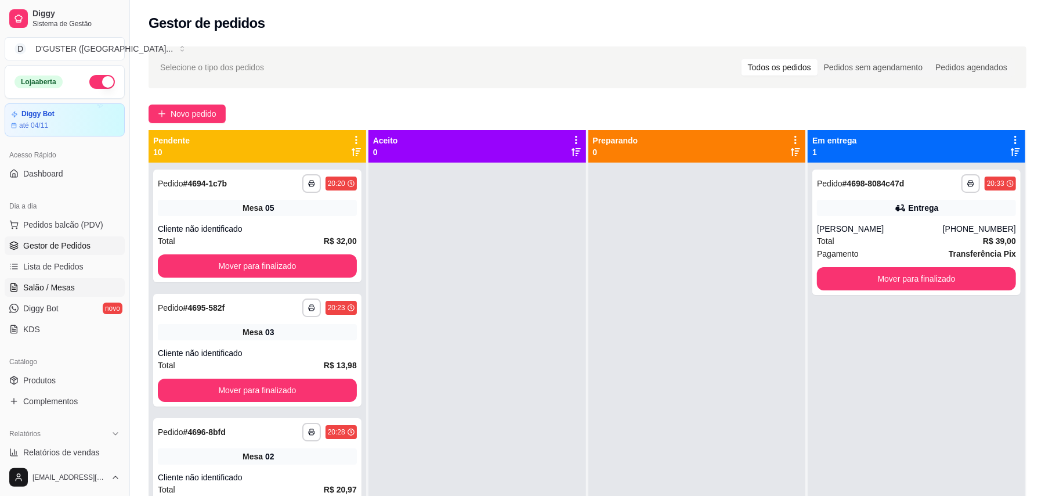
click at [48, 288] on span "Salão / Mesas" at bounding box center [49, 288] width 52 height 12
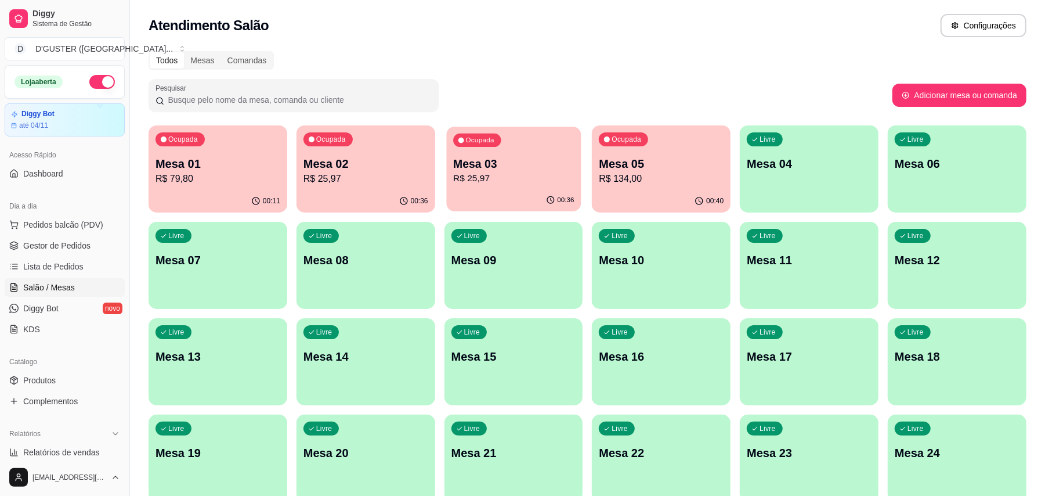
click at [500, 179] on p "R$ 25,97" at bounding box center [513, 178] width 121 height 13
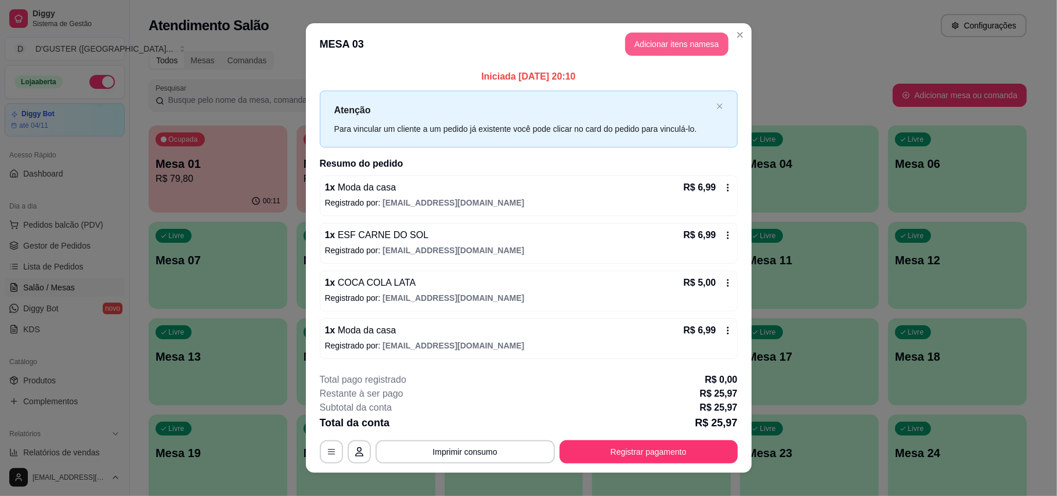
click at [679, 34] on button "Adicionar itens na mesa" at bounding box center [676, 44] width 103 height 23
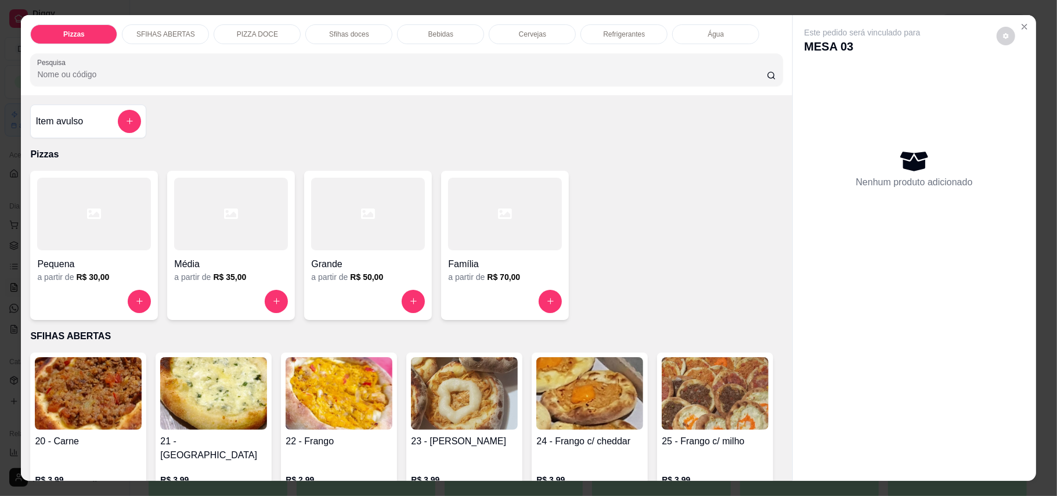
click at [583, 33] on div "Refrigerantes" at bounding box center [623, 34] width 87 height 20
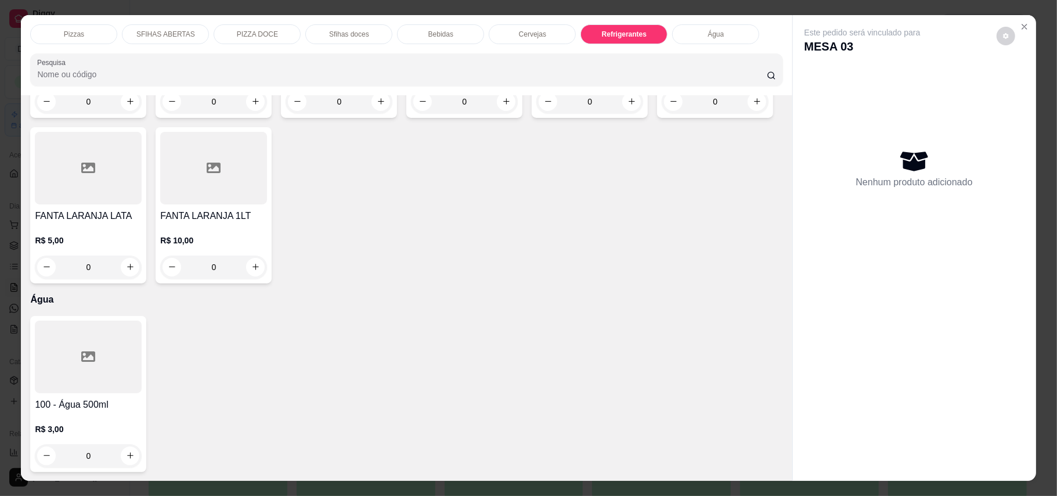
scroll to position [22, 0]
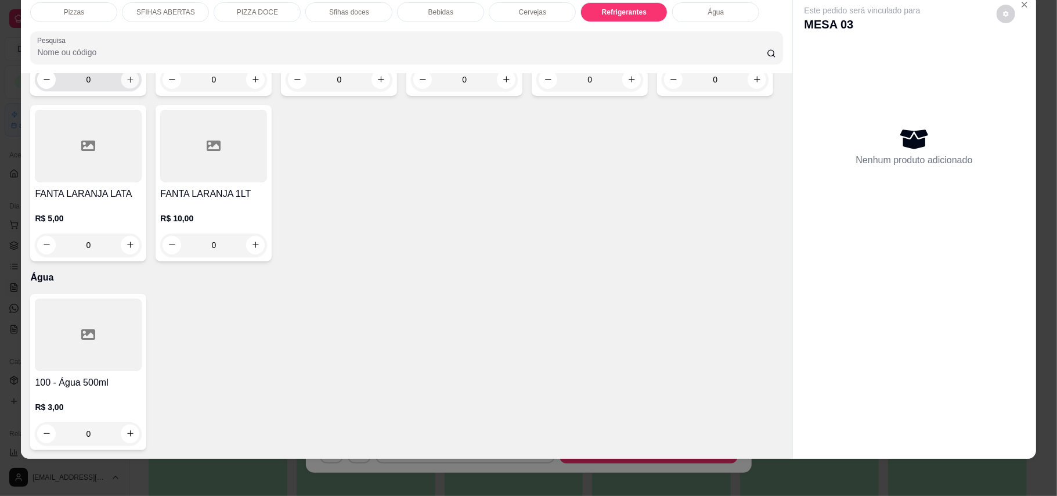
click at [128, 84] on icon "increase-product-quantity" at bounding box center [130, 79] width 9 height 9
type input "1"
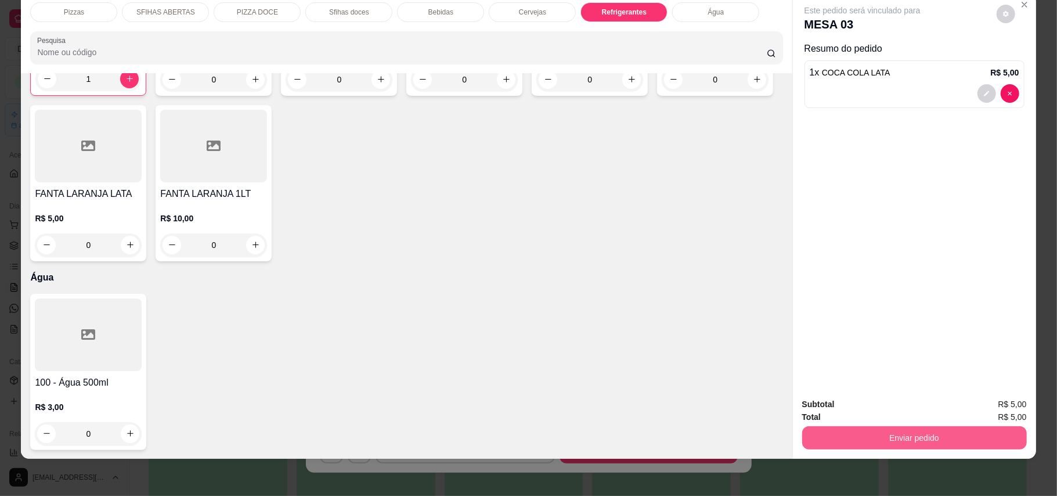
click at [827, 437] on button "Enviar pedido" at bounding box center [914, 437] width 225 height 23
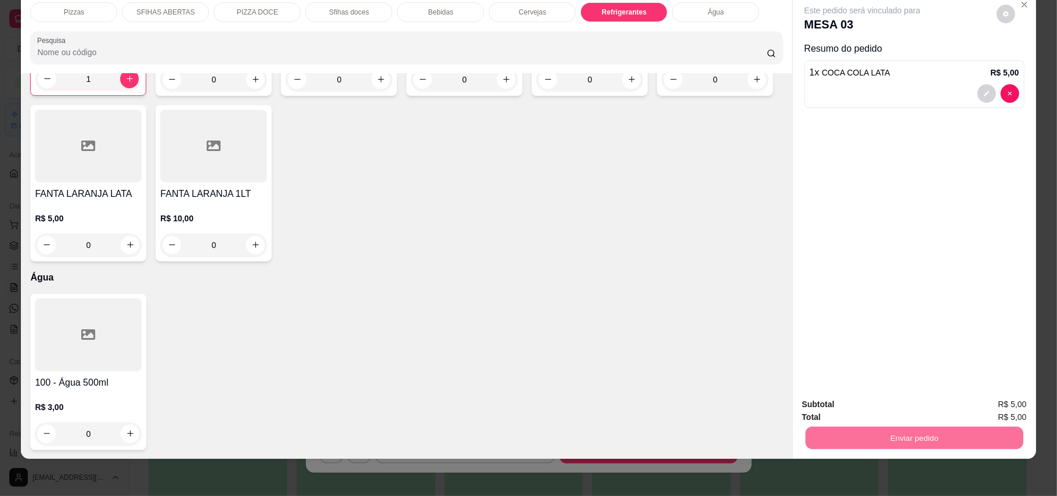
click at [996, 416] on button "Enviar pedido" at bounding box center [995, 409] width 66 height 22
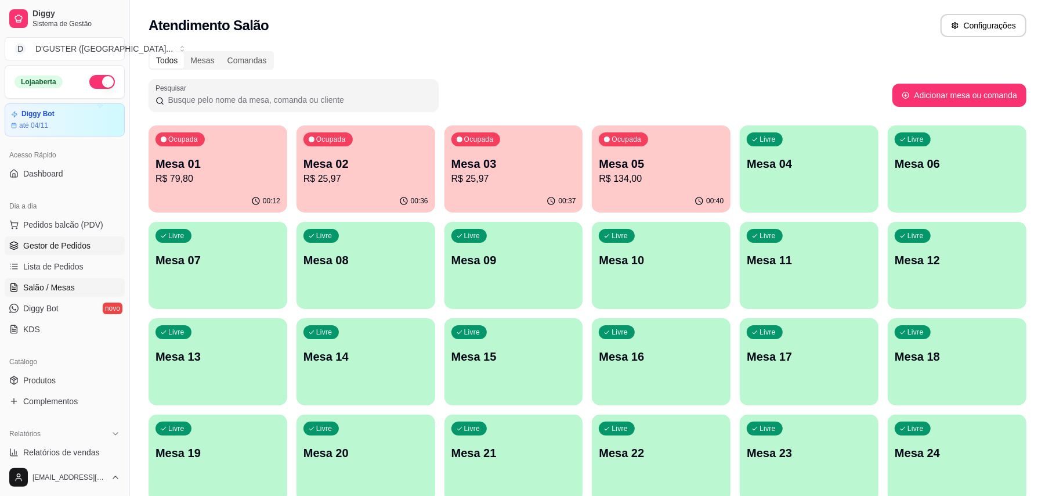
click at [63, 247] on span "Gestor de Pedidos" at bounding box center [56, 246] width 67 height 12
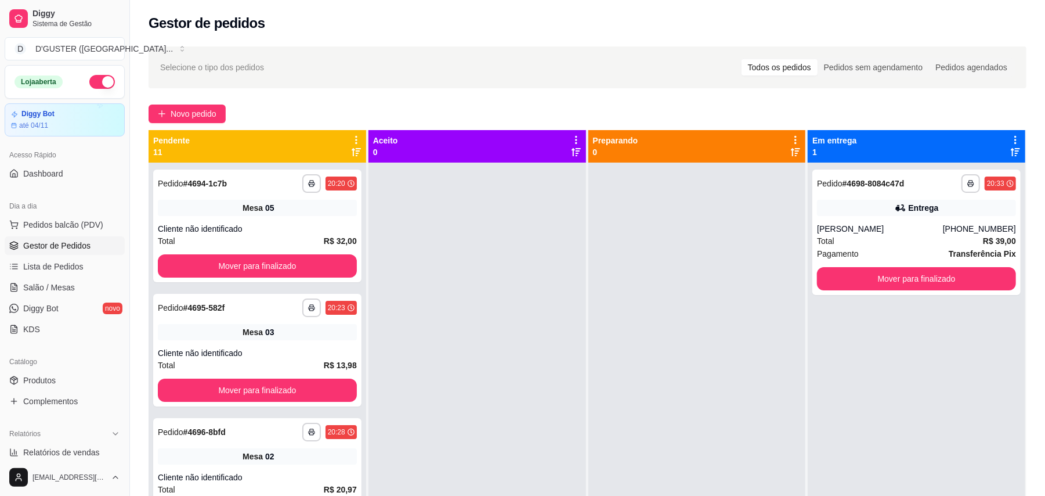
click at [219, 100] on div "**********" at bounding box center [587, 339] width 915 height 600
click at [212, 121] on button "Novo pedido" at bounding box center [187, 113] width 77 height 19
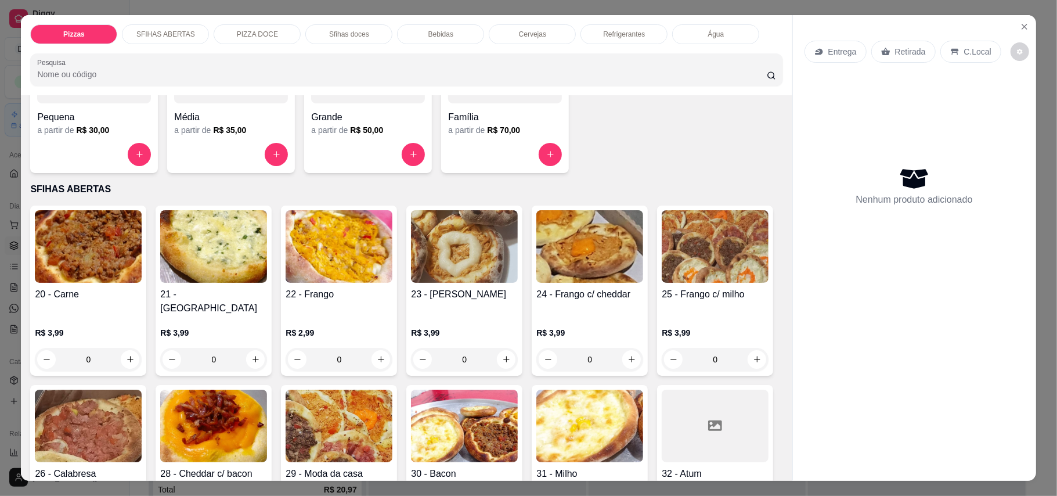
scroll to position [154, 0]
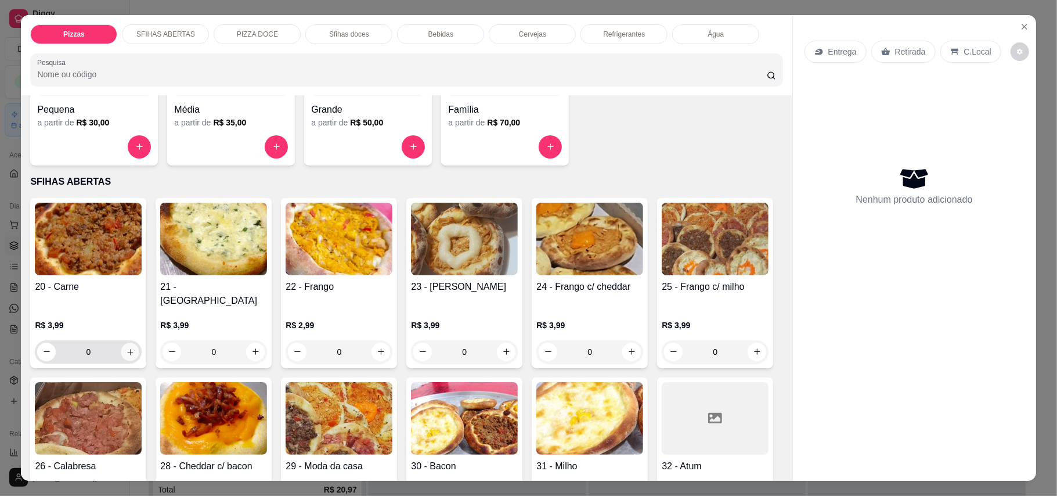
click at [126, 342] on button "increase-product-quantity" at bounding box center [130, 351] width 18 height 18
type input "1"
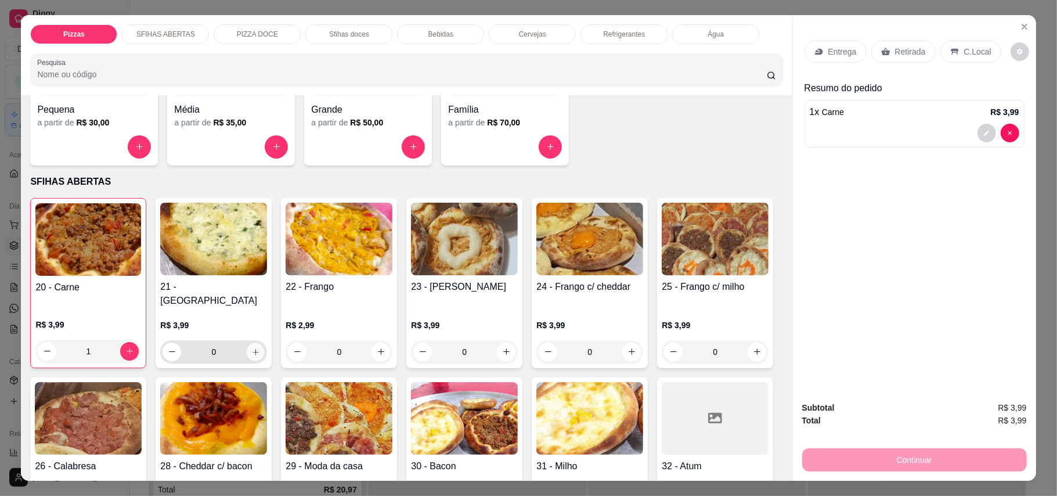
click at [247, 342] on button "increase-product-quantity" at bounding box center [256, 351] width 18 height 18
type input "1"
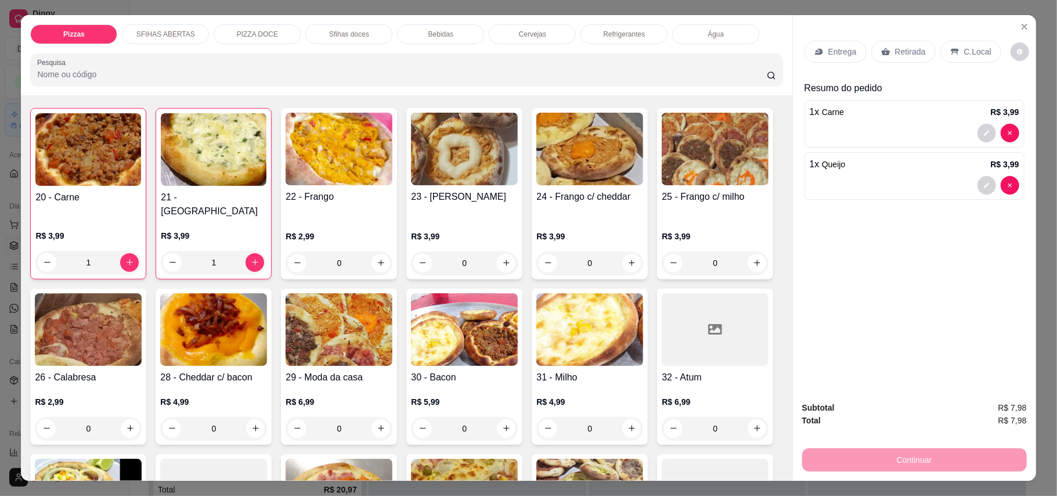
scroll to position [387, 0]
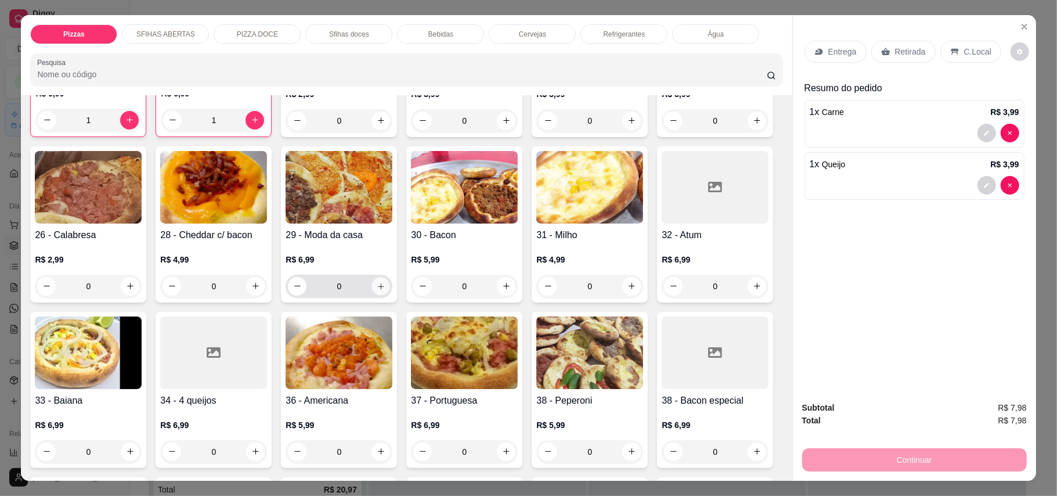
click at [390, 277] on button "increase-product-quantity" at bounding box center [381, 286] width 18 height 18
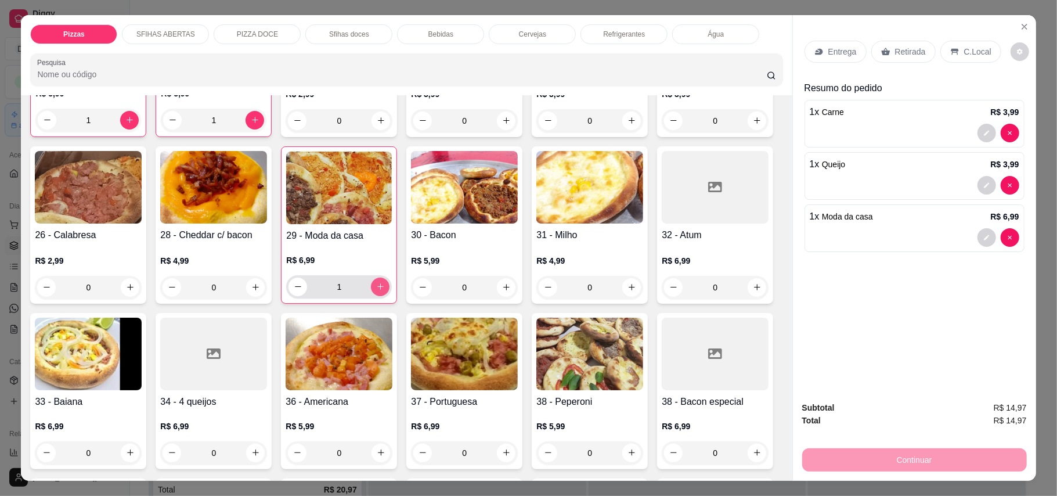
click at [389, 277] on button "increase-product-quantity" at bounding box center [380, 286] width 19 height 19
type input "2"
click at [908, 53] on p "Retirada" at bounding box center [910, 52] width 31 height 12
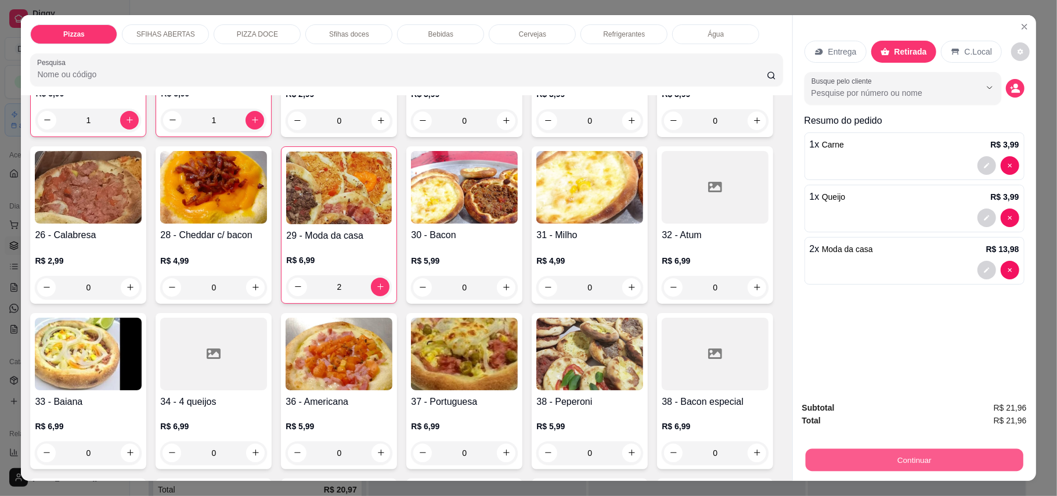
click at [866, 456] on button "Continuar" at bounding box center [914, 460] width 218 height 23
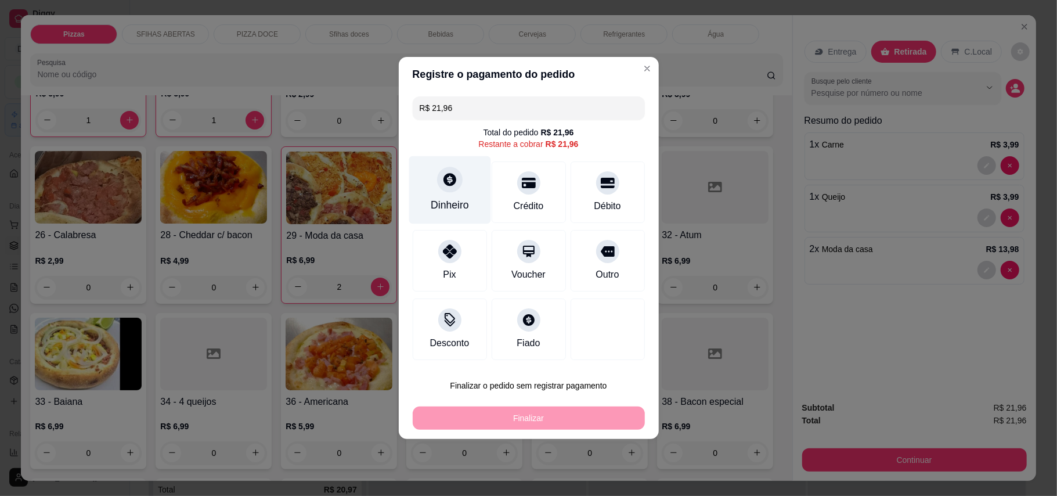
click at [434, 183] on div "Dinheiro" at bounding box center [450, 190] width 82 height 68
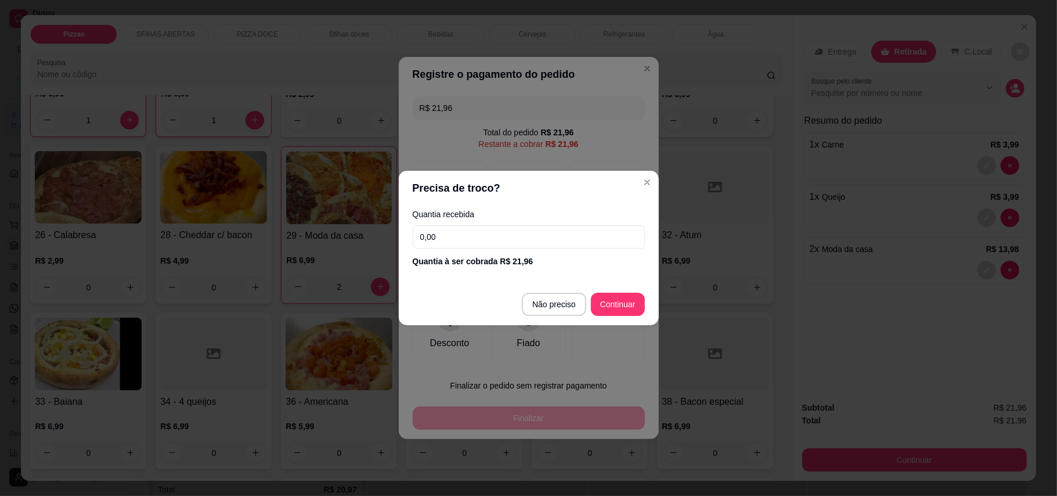
click at [542, 231] on input "0,00" at bounding box center [529, 236] width 232 height 23
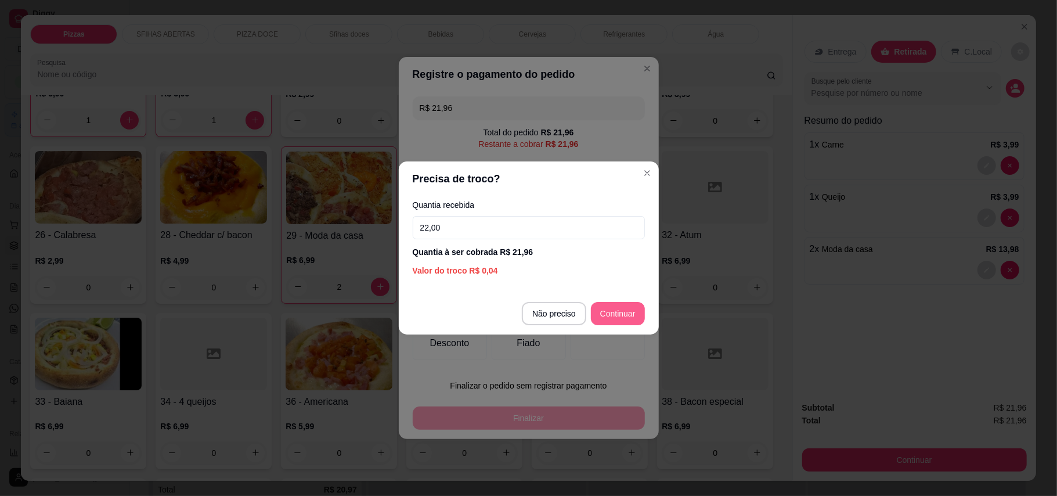
type input "22,00"
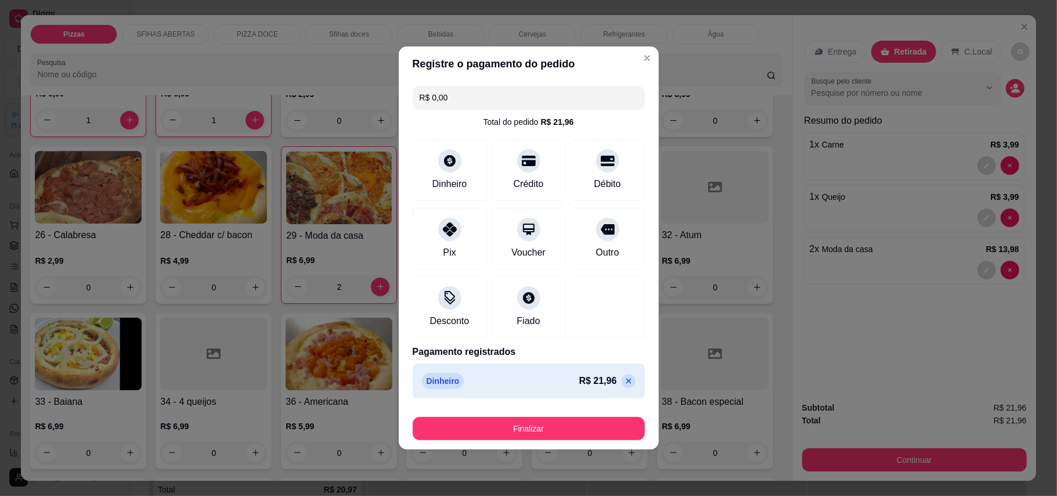
type input "R$ 0,00"
click at [526, 432] on button "Finalizar" at bounding box center [529, 428] width 232 height 23
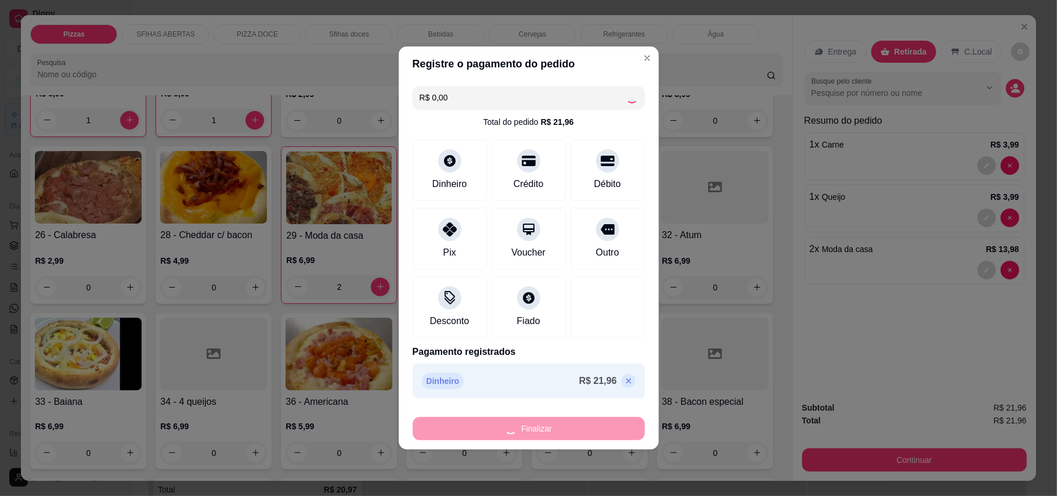
type input "0"
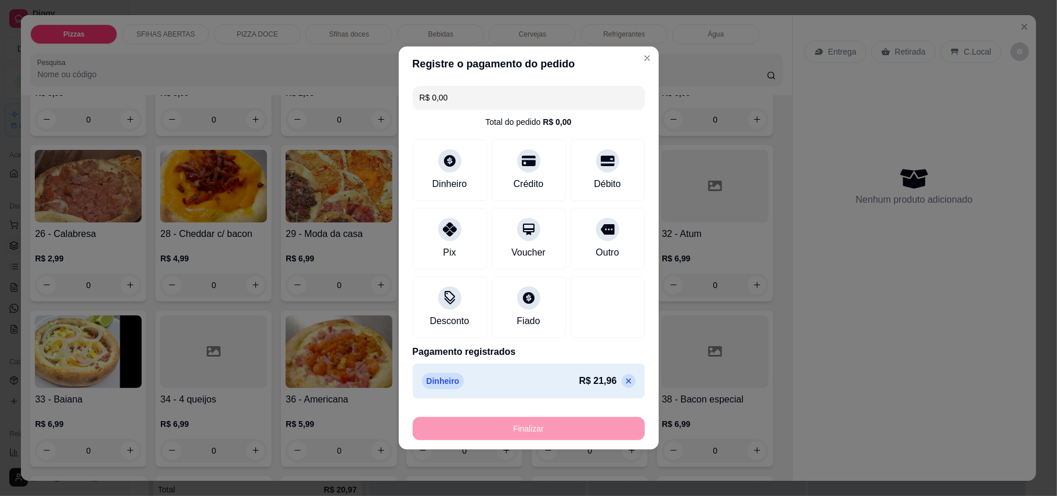
type input "-R$ 21,96"
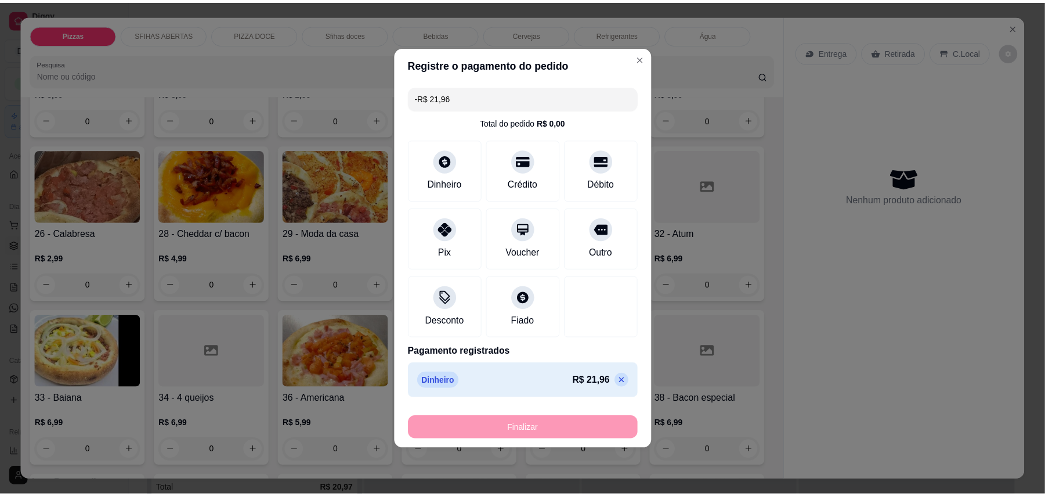
scroll to position [386, 0]
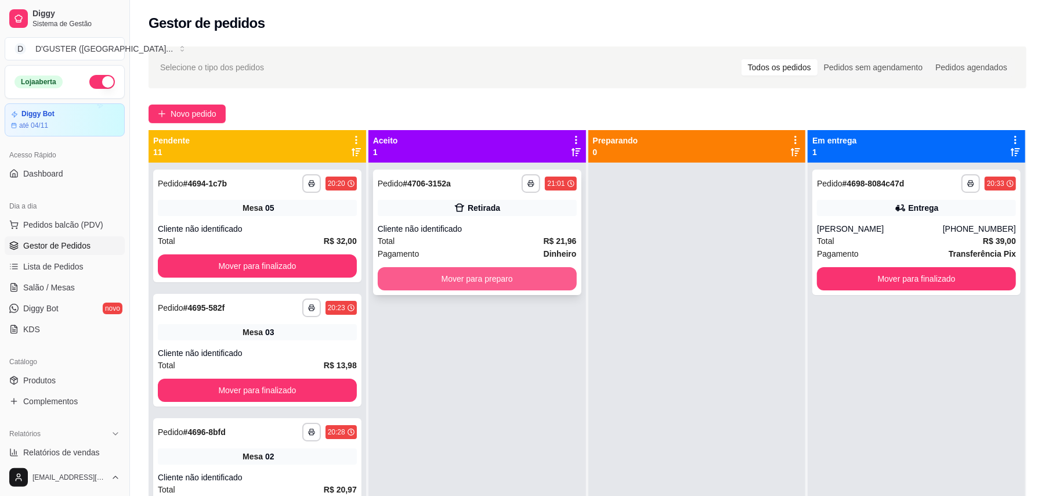
click at [441, 282] on button "Mover para preparo" at bounding box center [477, 278] width 199 height 23
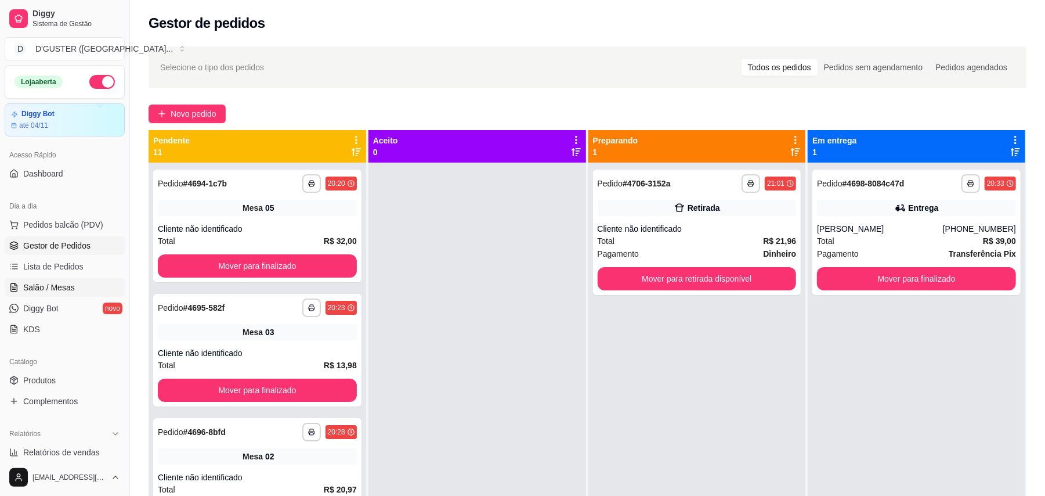
click at [22, 282] on link "Salão / Mesas" at bounding box center [65, 287] width 120 height 19
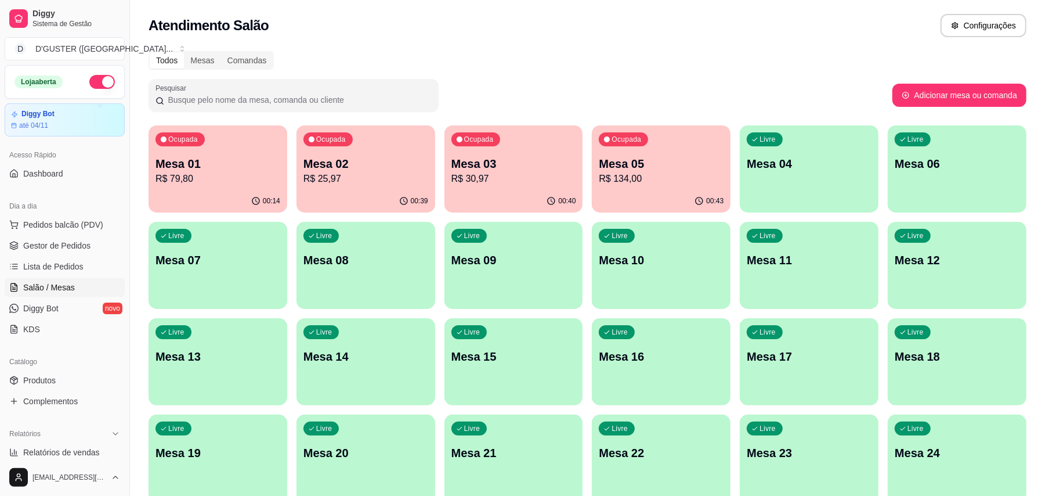
click at [244, 166] on p "Mesa 01" at bounding box center [218, 164] width 125 height 16
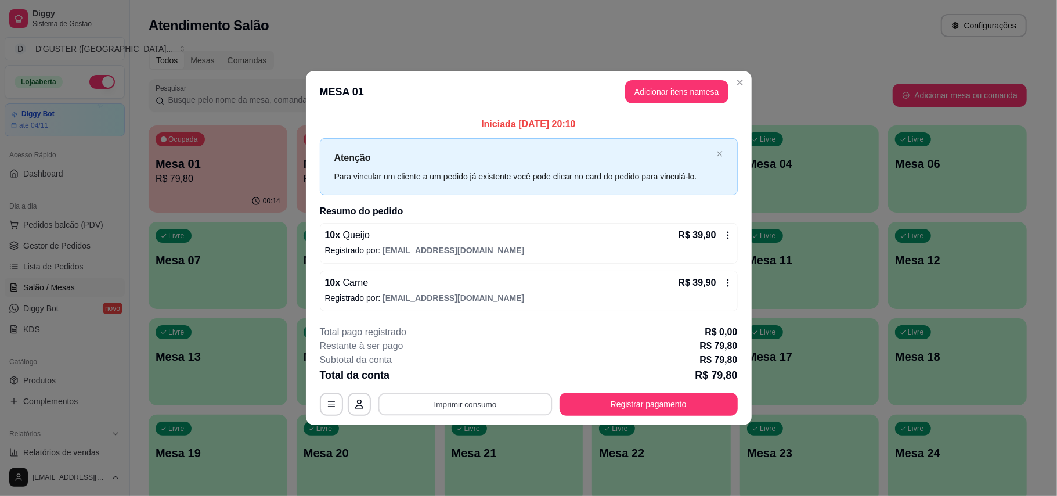
click at [442, 398] on button "Imprimir consumo" at bounding box center [465, 403] width 174 height 23
click at [462, 337] on button "IMPRESSORA" at bounding box center [468, 331] width 81 height 18
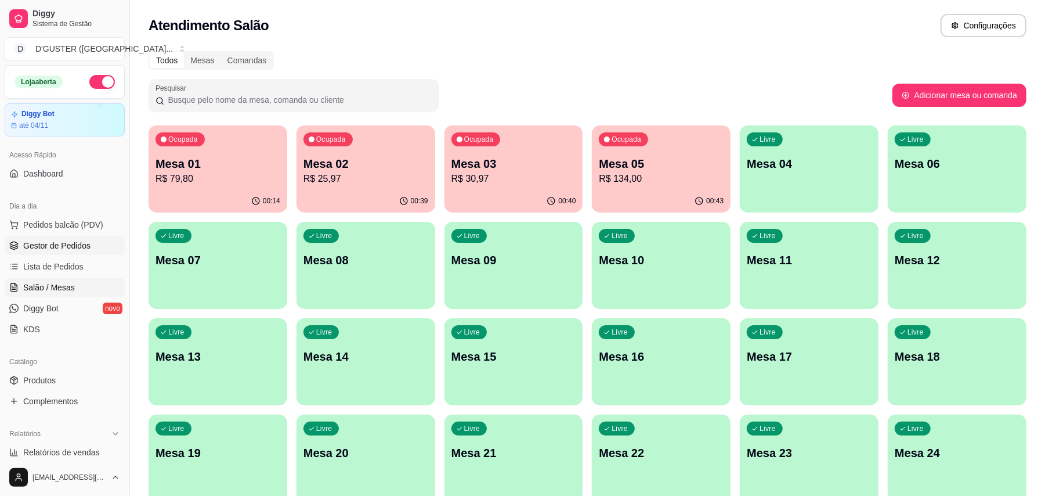
click at [45, 252] on link "Gestor de Pedidos" at bounding box center [65, 245] width 120 height 19
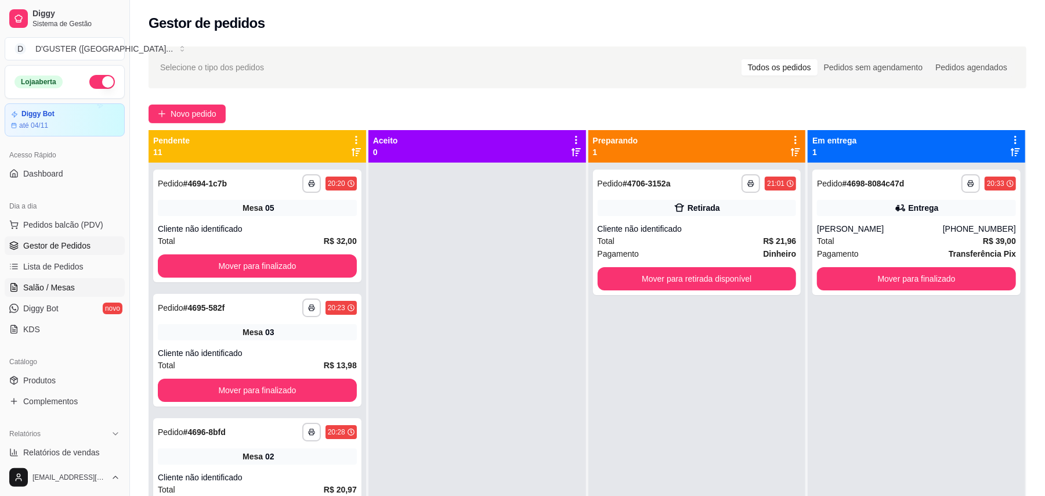
click at [27, 284] on span "Salão / Mesas" at bounding box center [49, 288] width 52 height 12
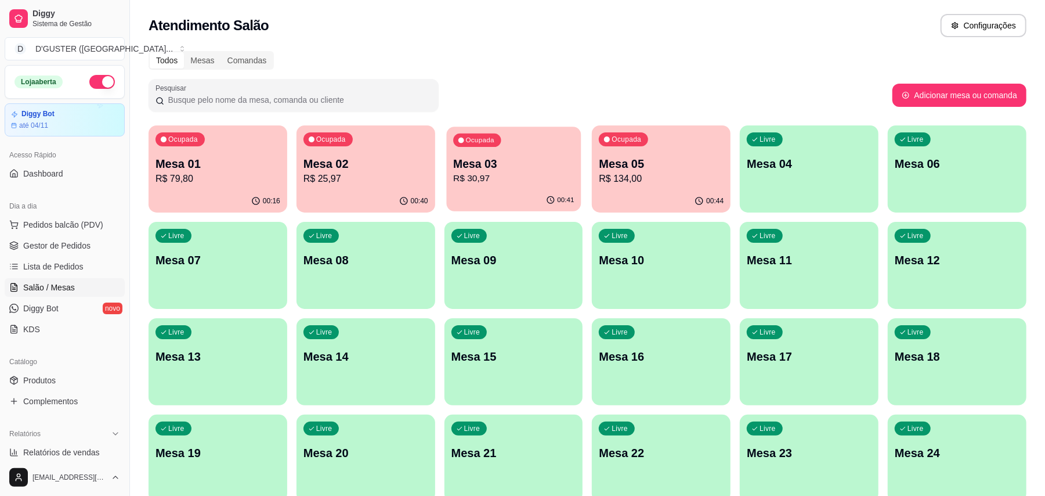
click at [506, 180] on p "R$ 30,97" at bounding box center [513, 178] width 121 height 13
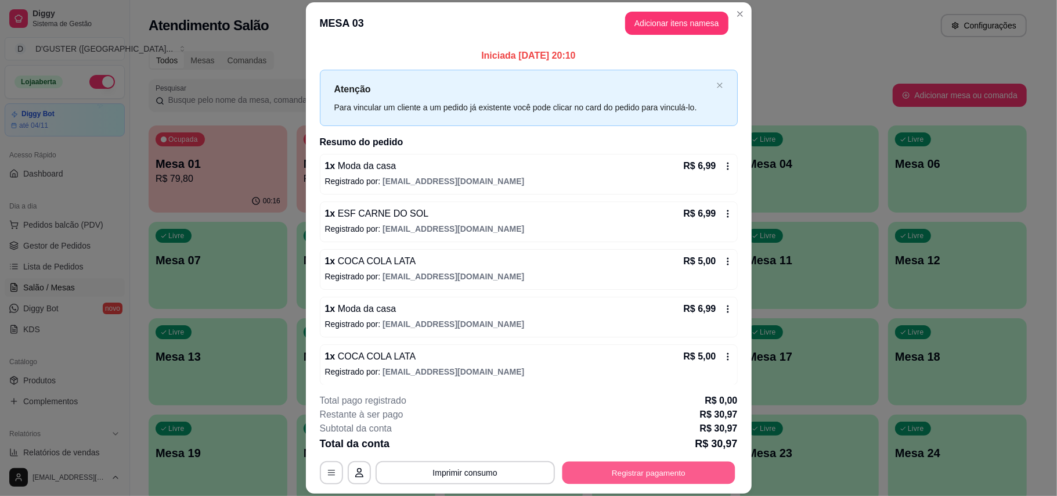
click at [609, 467] on button "Registrar pagamento" at bounding box center [648, 472] width 173 height 23
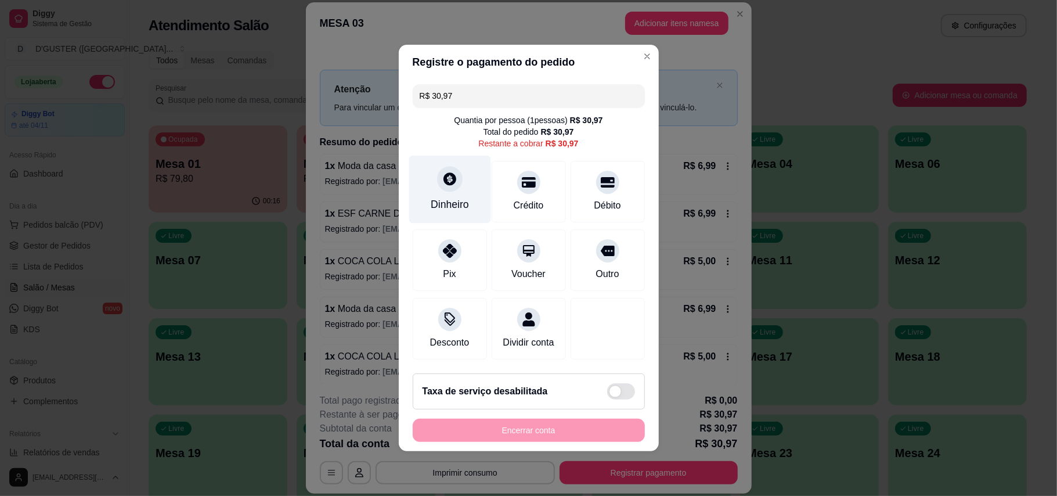
click at [449, 172] on icon at bounding box center [449, 178] width 13 height 13
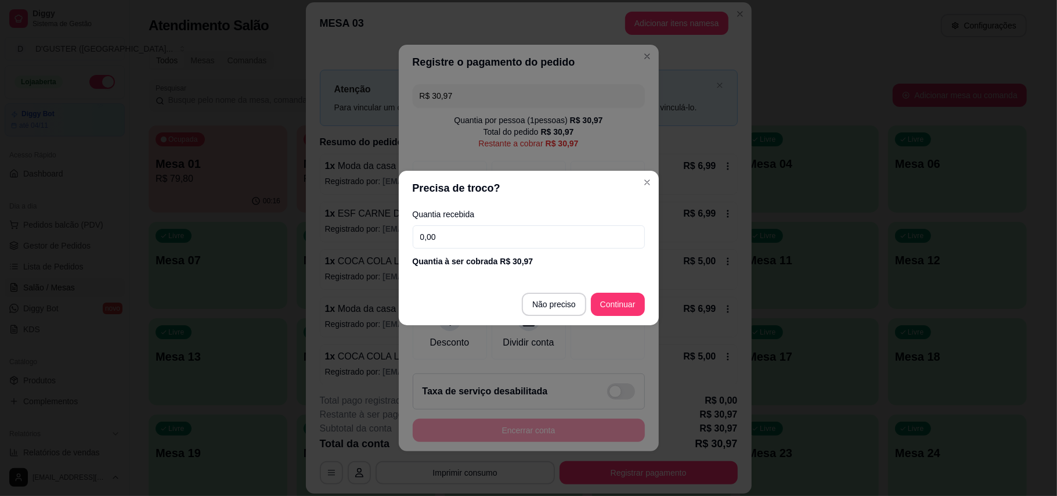
click at [514, 230] on input "0,00" at bounding box center [529, 236] width 232 height 23
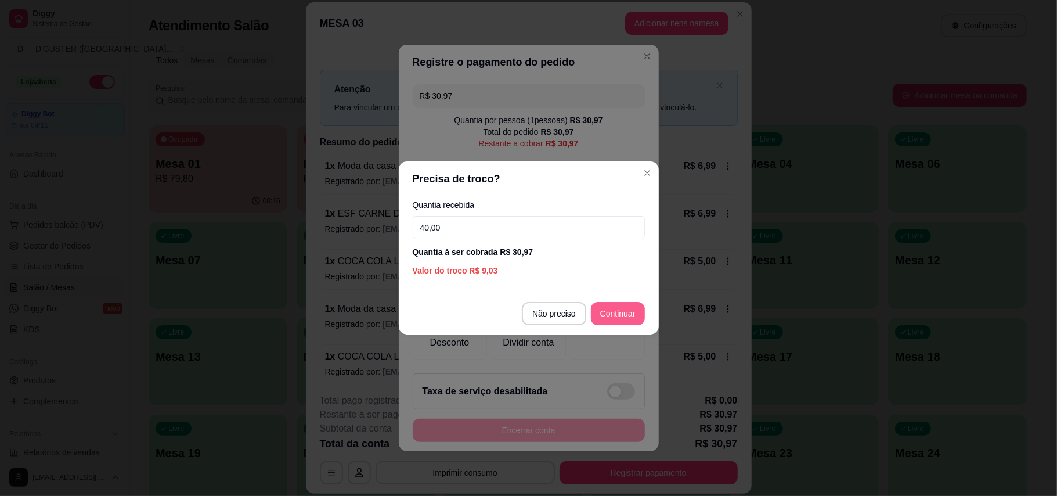
type input "40,00"
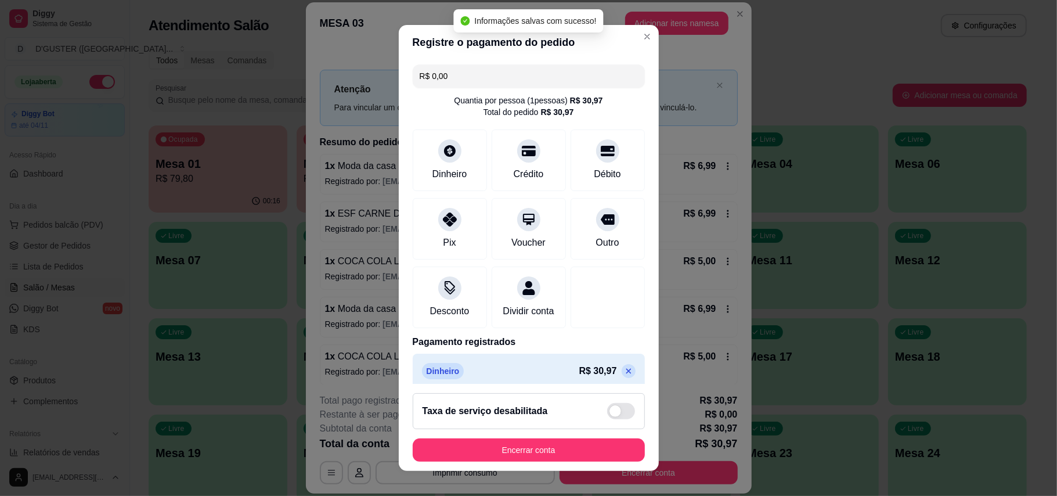
type input "R$ 0,00"
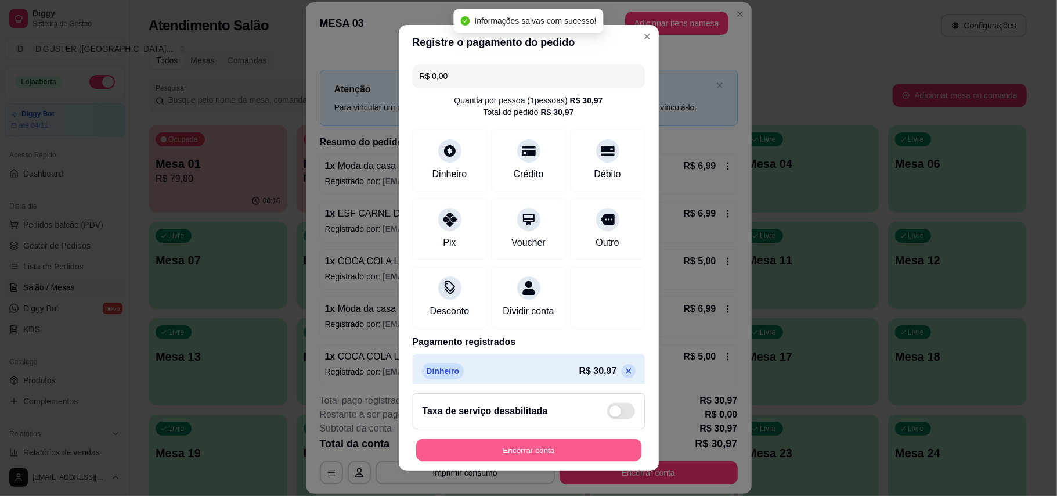
click at [549, 456] on button "Encerrar conta" at bounding box center [528, 450] width 225 height 23
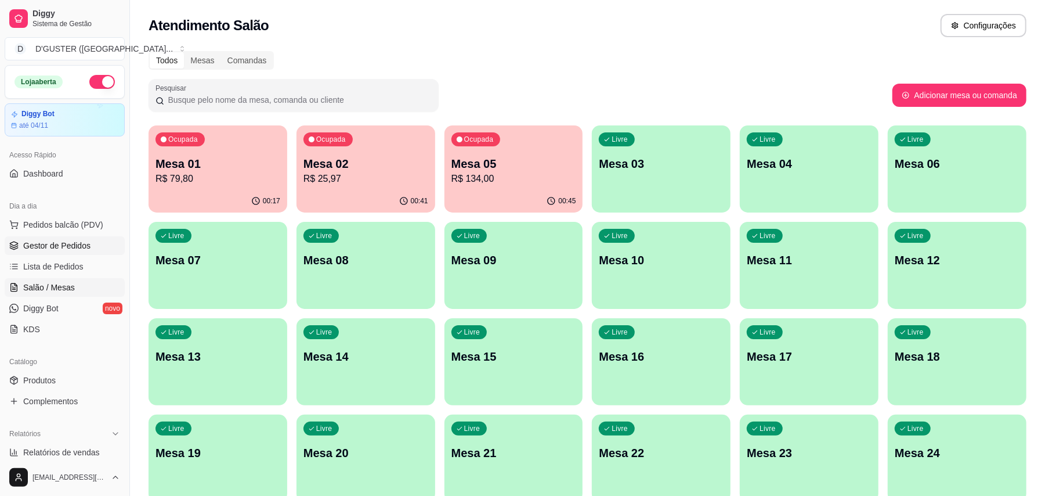
click at [45, 247] on span "Gestor de Pedidos" at bounding box center [56, 246] width 67 height 12
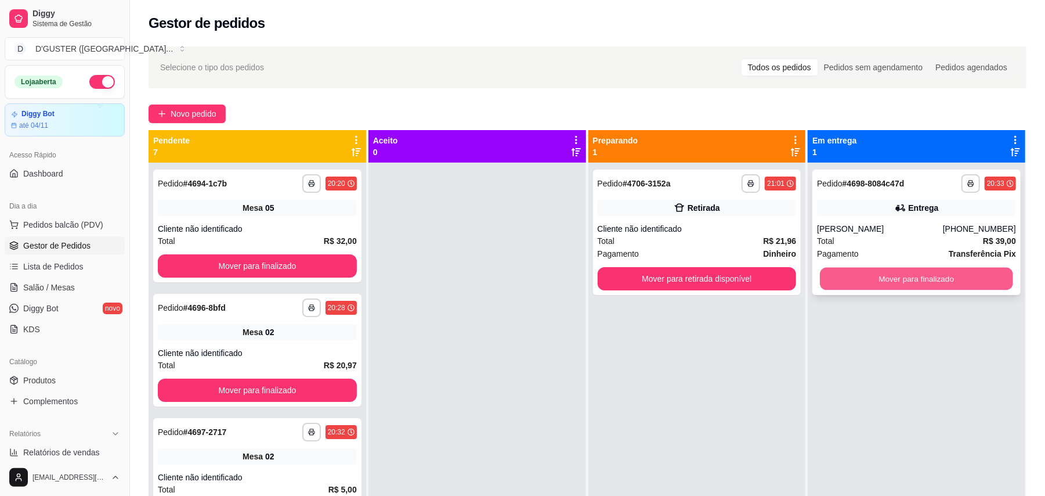
click at [873, 270] on button "Mover para finalizado" at bounding box center [916, 279] width 193 height 23
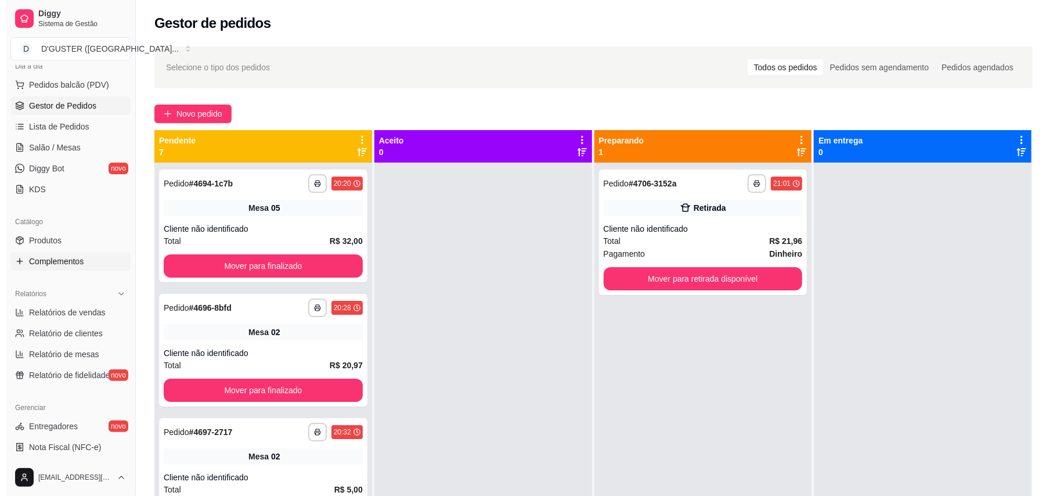
scroll to position [154, 0]
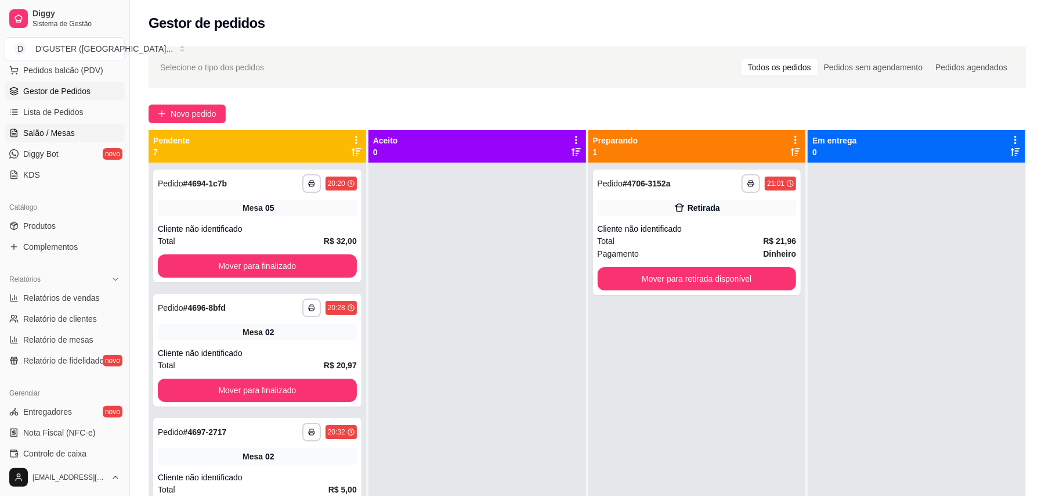
click at [60, 127] on span "Salão / Mesas" at bounding box center [49, 133] width 52 height 12
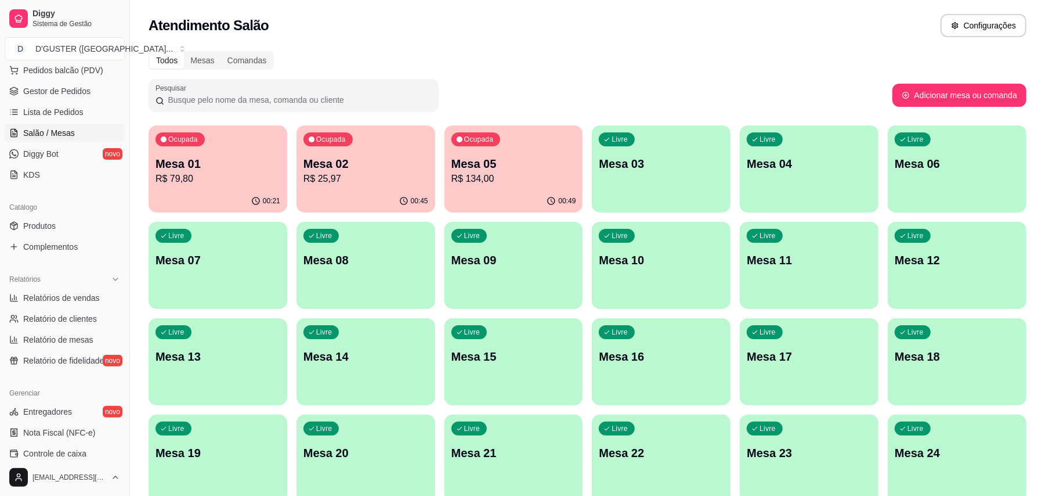
click at [491, 165] on p "Mesa 05" at bounding box center [514, 164] width 125 height 16
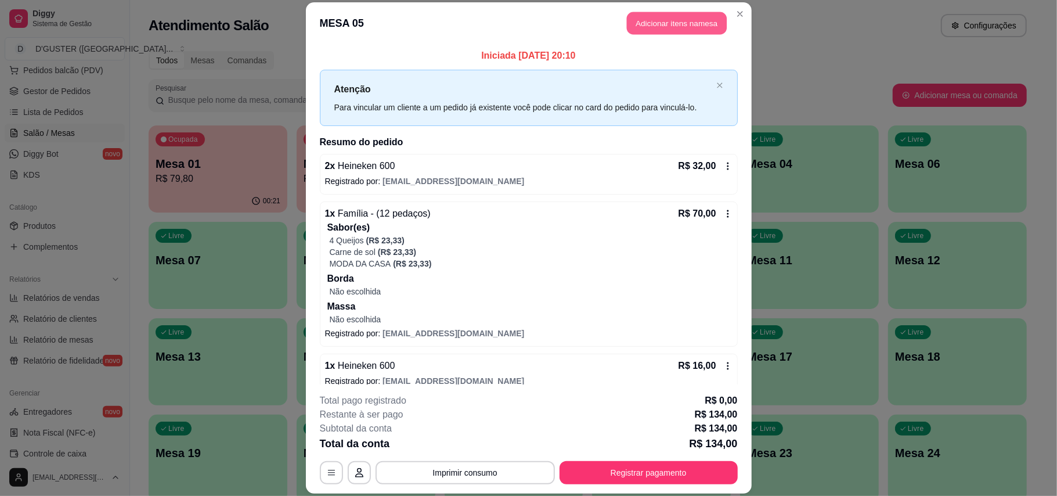
click at [655, 26] on button "Adicionar itens na mesa" at bounding box center [677, 23] width 100 height 23
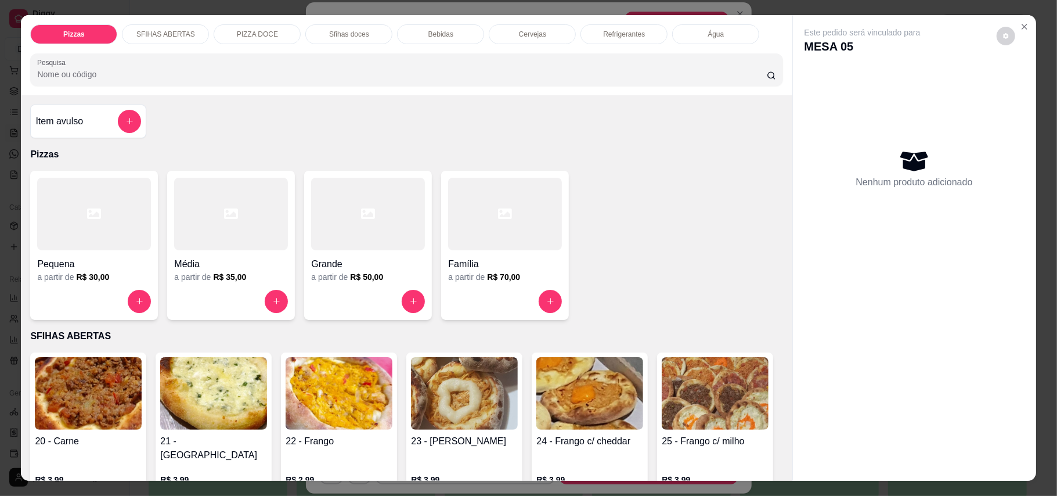
click at [508, 37] on div "Cervejas" at bounding box center [532, 34] width 87 height 20
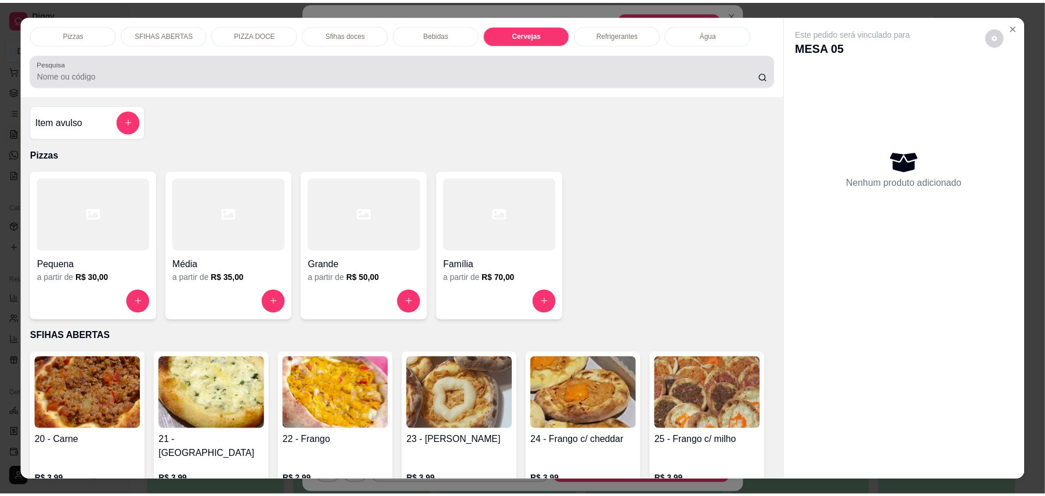
scroll to position [22, 0]
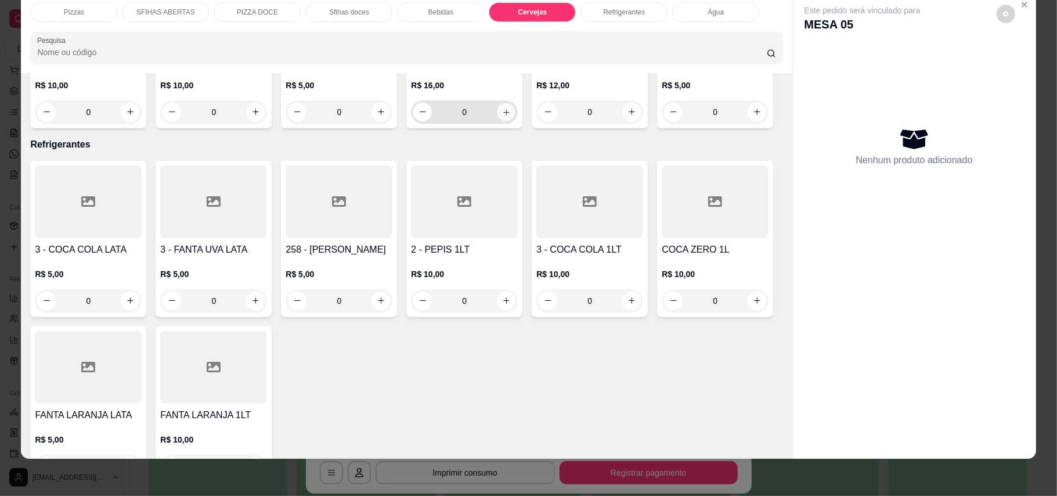
click at [502, 116] on icon "increase-product-quantity" at bounding box center [506, 111] width 9 height 9
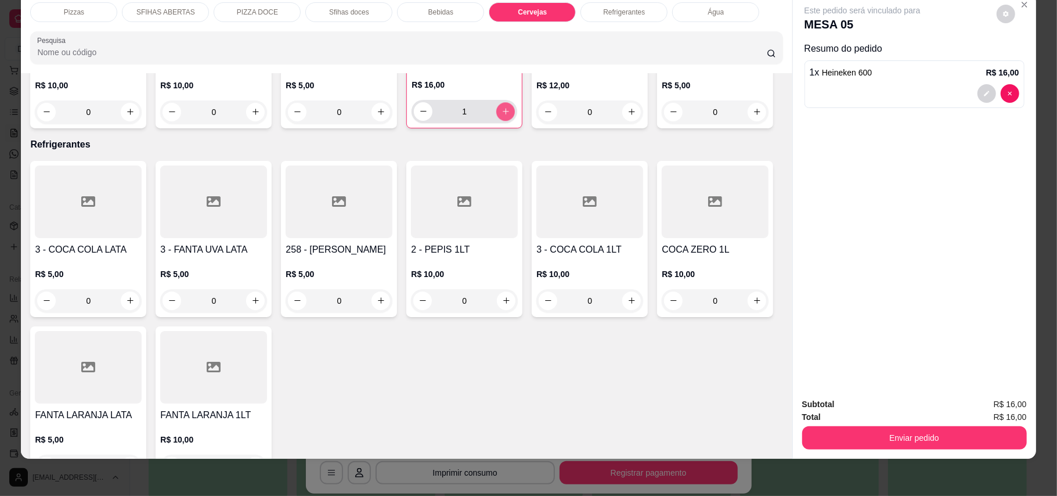
click at [501, 116] on icon "increase-product-quantity" at bounding box center [505, 111] width 9 height 9
type input "2"
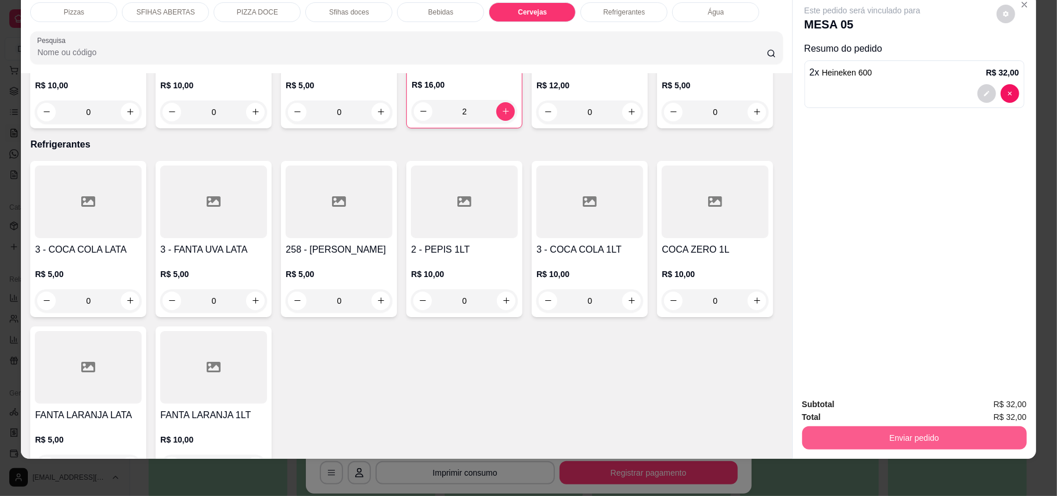
click at [867, 439] on button "Enviar pedido" at bounding box center [914, 437] width 225 height 23
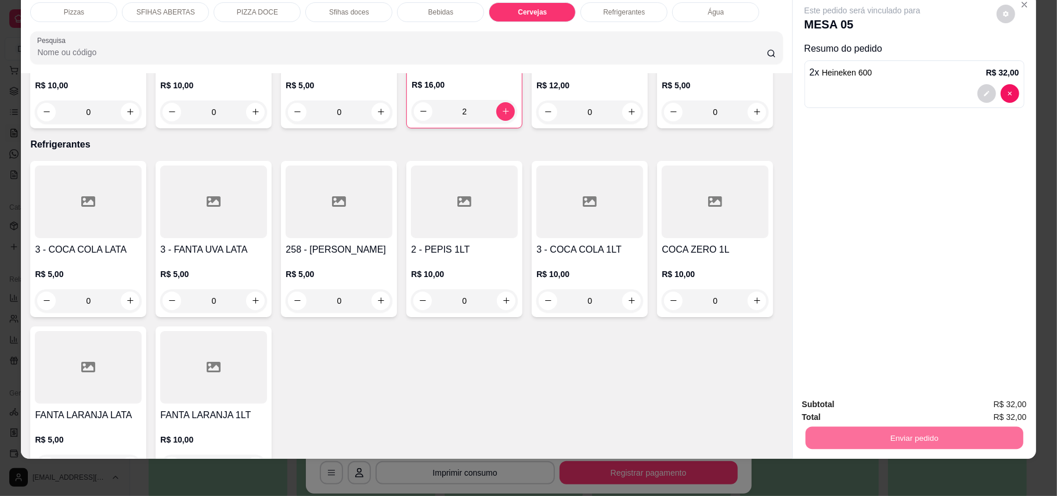
click at [995, 400] on button "Enviar pedido" at bounding box center [996, 408] width 64 height 21
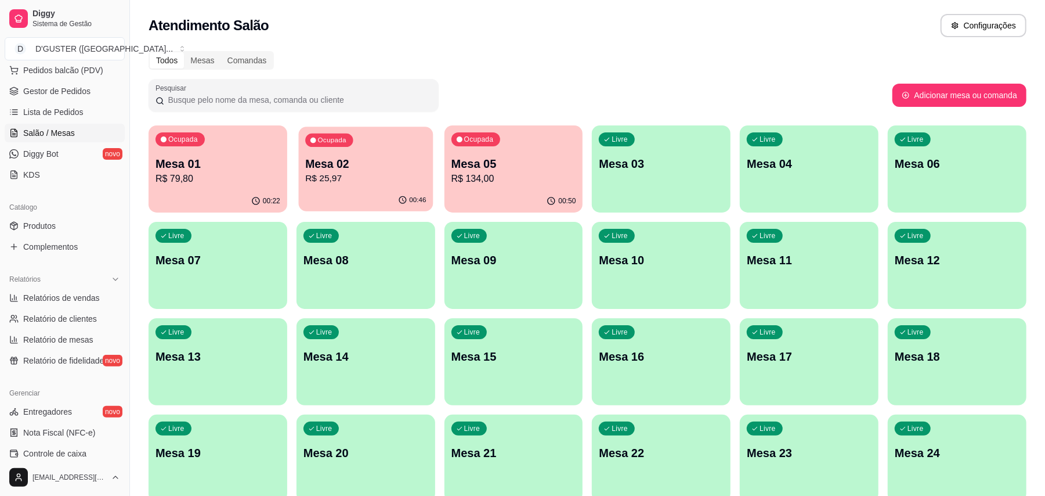
click at [367, 156] on p "Mesa 02" at bounding box center [365, 164] width 121 height 16
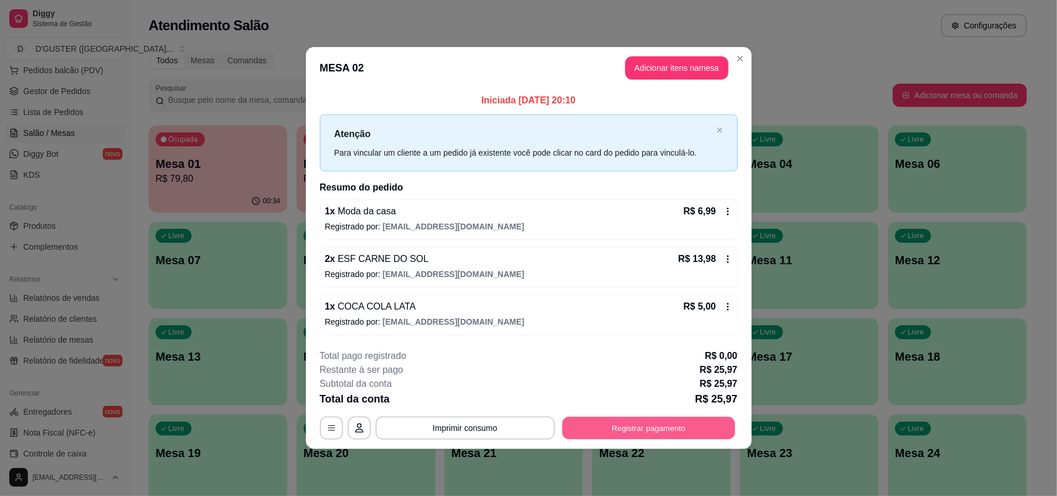
click at [663, 435] on button "Registrar pagamento" at bounding box center [648, 427] width 173 height 23
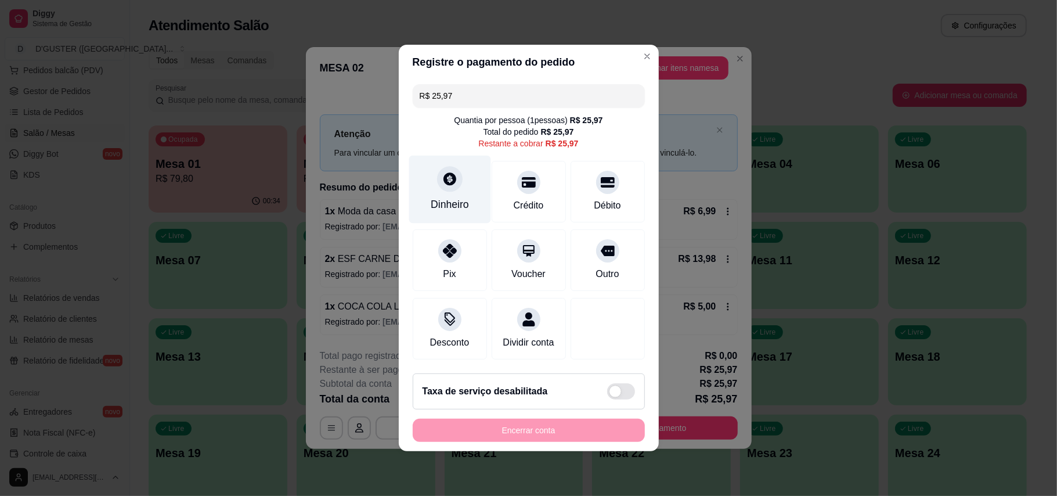
click at [443, 172] on icon at bounding box center [449, 178] width 13 height 13
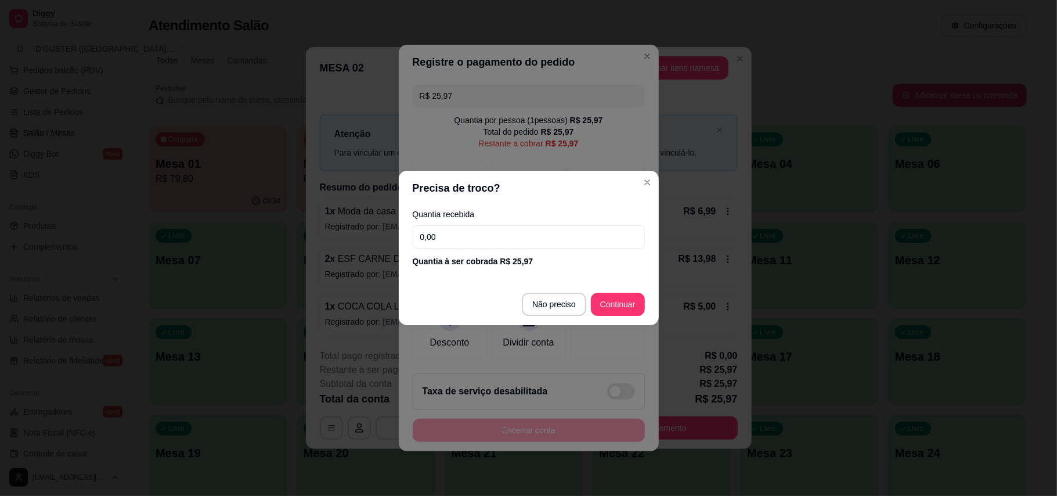
click at [618, 239] on input "0,00" at bounding box center [529, 236] width 232 height 23
click at [615, 240] on input "0,00" at bounding box center [529, 236] width 232 height 23
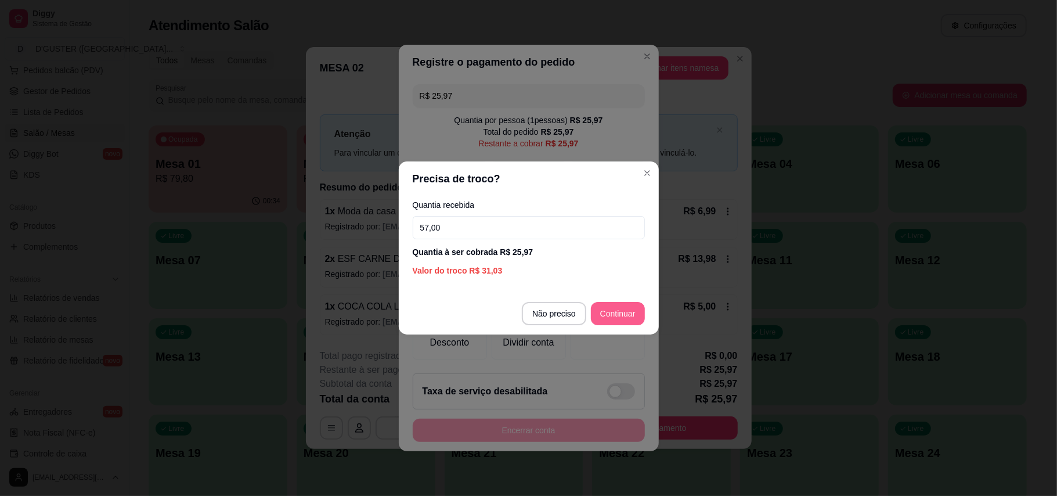
type input "57,00"
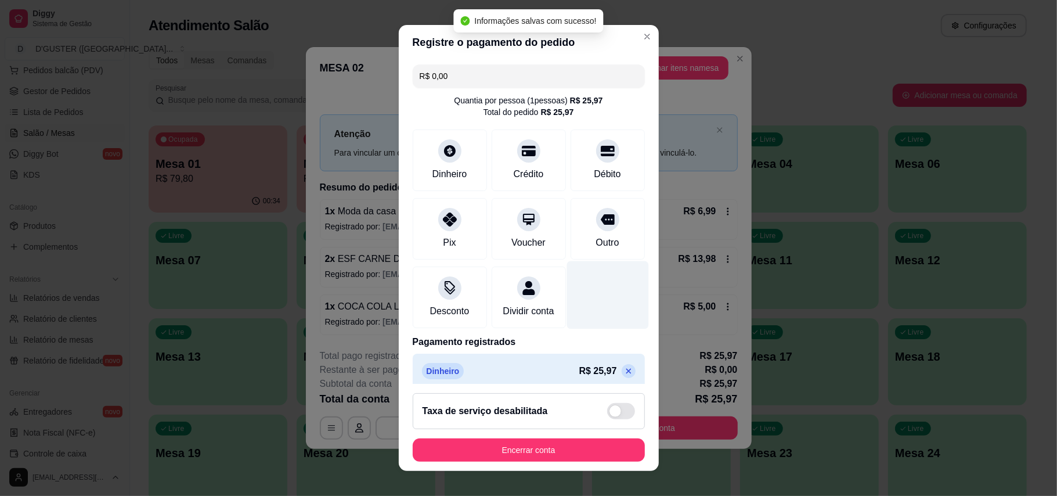
type input "R$ 0,00"
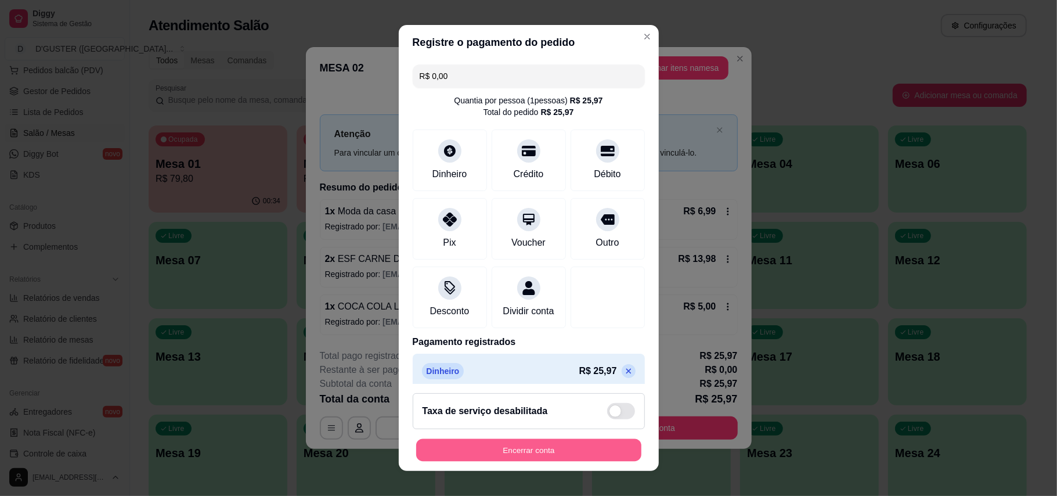
click at [513, 453] on button "Encerrar conta" at bounding box center [528, 450] width 225 height 23
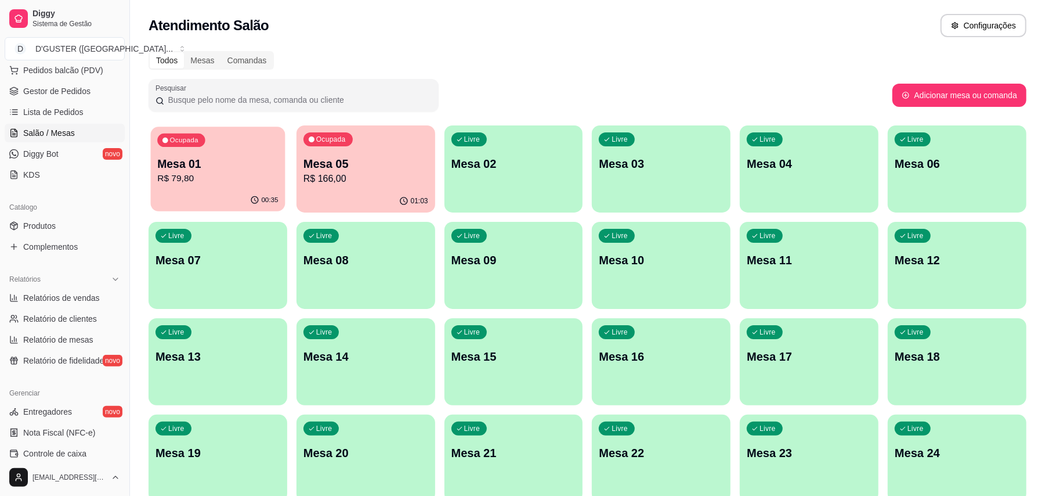
click at [210, 165] on p "Mesa 01" at bounding box center [217, 164] width 121 height 16
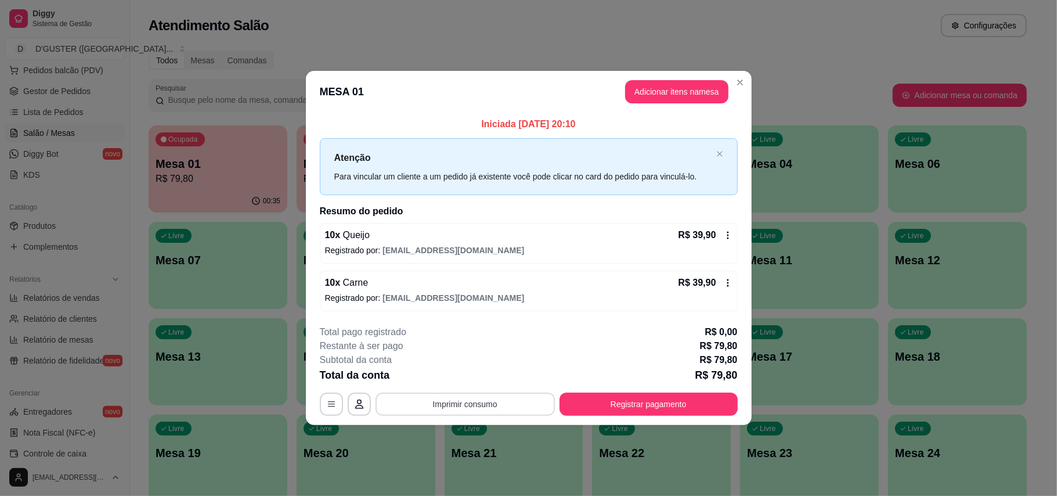
click at [485, 409] on button "Imprimir consumo" at bounding box center [465, 403] width 179 height 23
click at [450, 334] on button "IMPRESSORA" at bounding box center [469, 331] width 84 height 19
click at [727, 236] on icon at bounding box center [727, 234] width 9 height 9
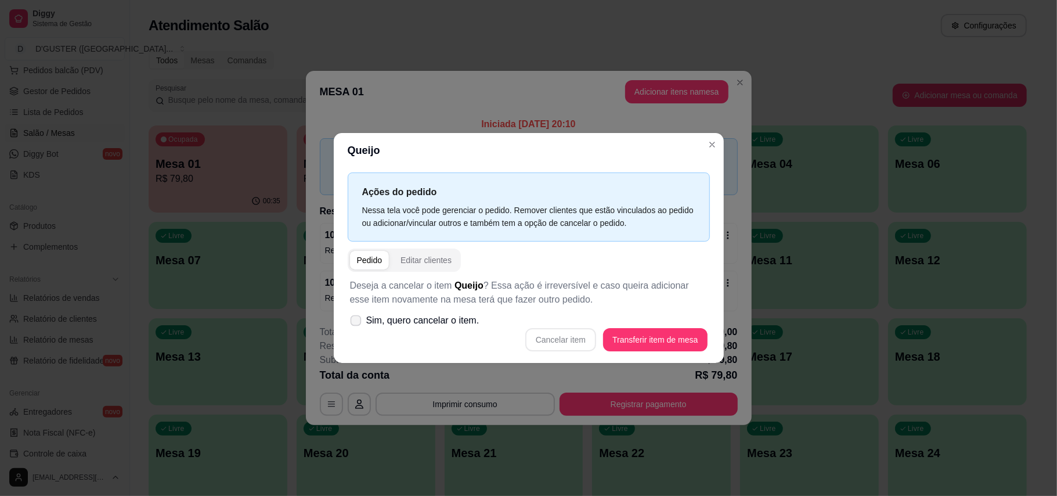
click at [363, 319] on label "Sim, quero cancelar o item." at bounding box center [414, 320] width 139 height 23
click at [357, 323] on input "Sim, quero cancelar o item." at bounding box center [353, 327] width 8 height 8
checkbox input "true"
click at [551, 337] on button "Cancelar item" at bounding box center [560, 339] width 71 height 23
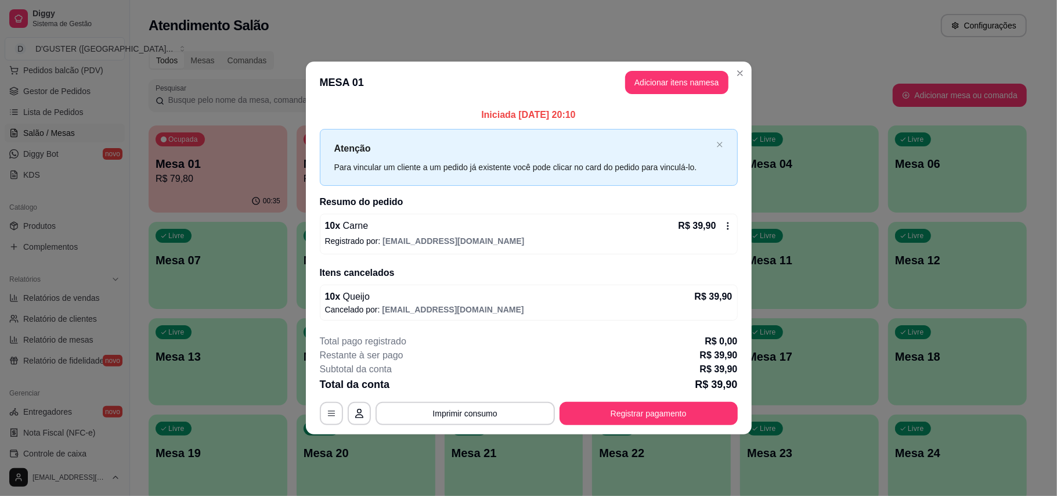
click at [727, 233] on div "10 x Carne R$ 39,90 Registrado por: [EMAIL_ADDRESS][DOMAIN_NAME]" at bounding box center [529, 234] width 418 height 41
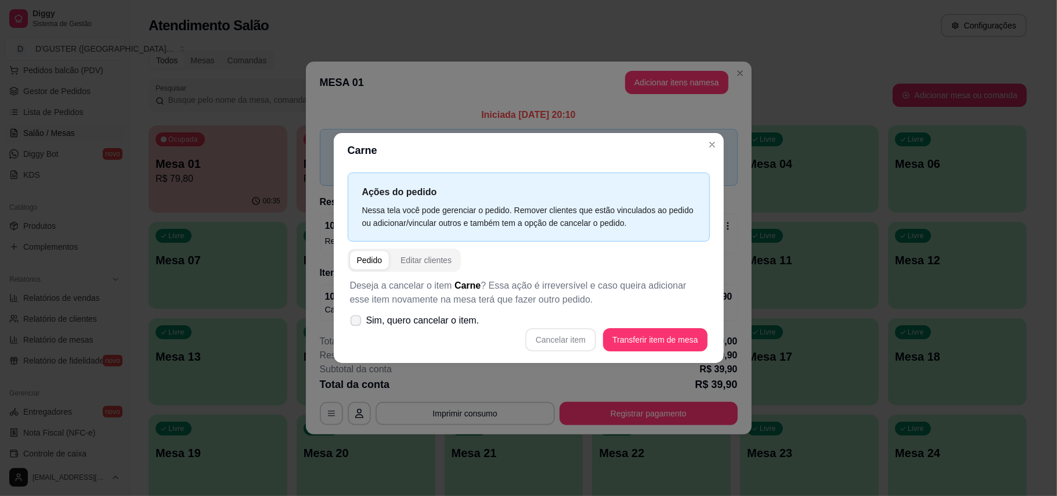
click at [367, 321] on span "Sim, quero cancelar o item." at bounding box center [422, 320] width 113 height 14
click at [357, 323] on input "Sim, quero cancelar o item." at bounding box center [353, 327] width 8 height 8
checkbox input "true"
click at [549, 337] on button "Cancelar item" at bounding box center [560, 340] width 69 height 23
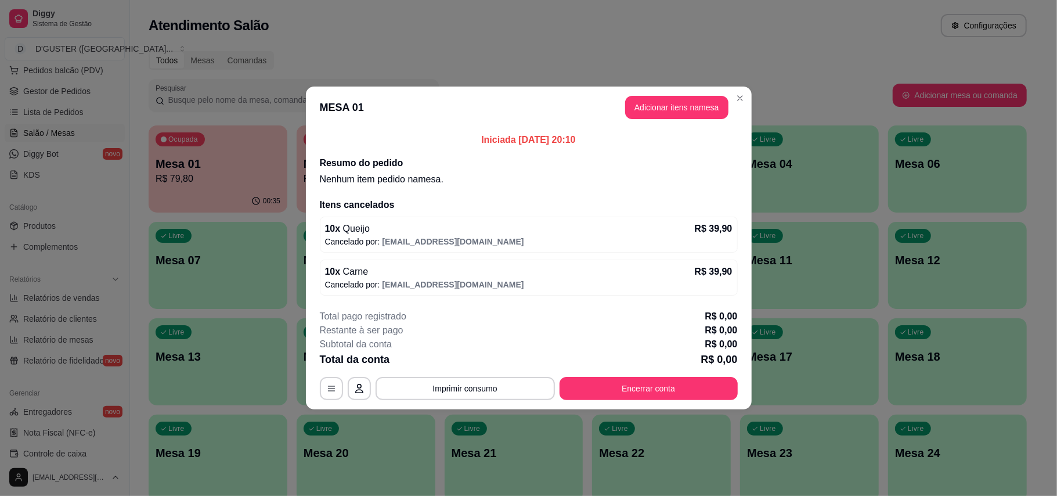
click at [635, 389] on button "Encerrar conta" at bounding box center [649, 388] width 178 height 23
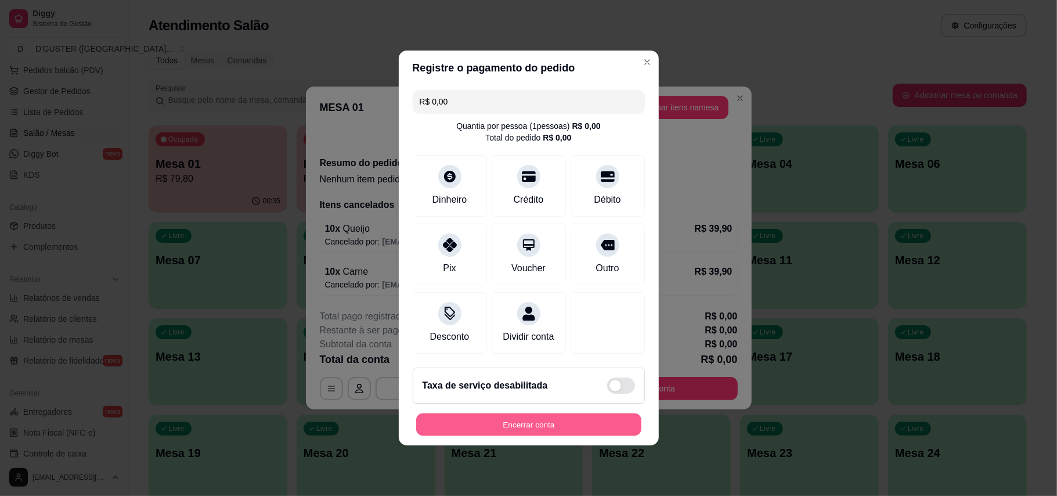
click at [534, 435] on button "Encerrar conta" at bounding box center [528, 424] width 225 height 23
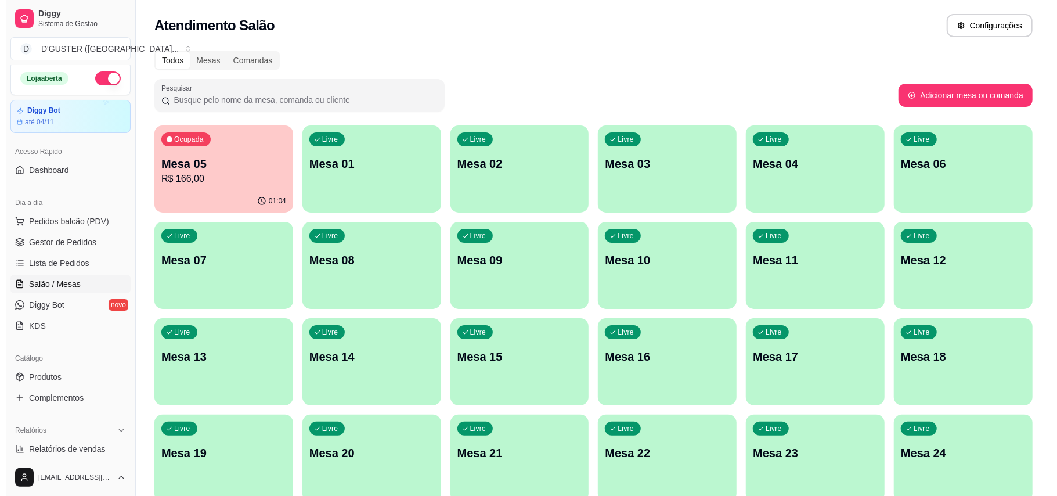
scroll to position [0, 0]
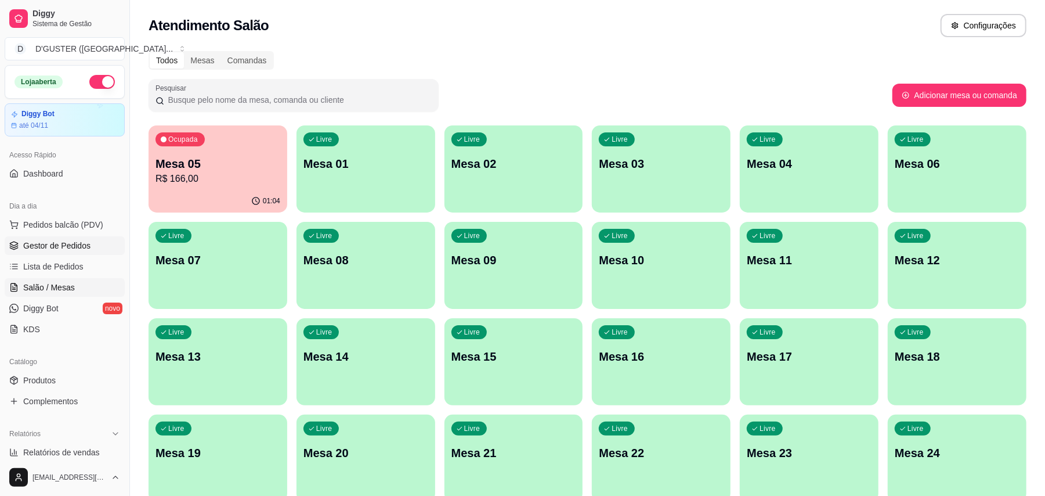
click at [78, 244] on span "Gestor de Pedidos" at bounding box center [56, 246] width 67 height 12
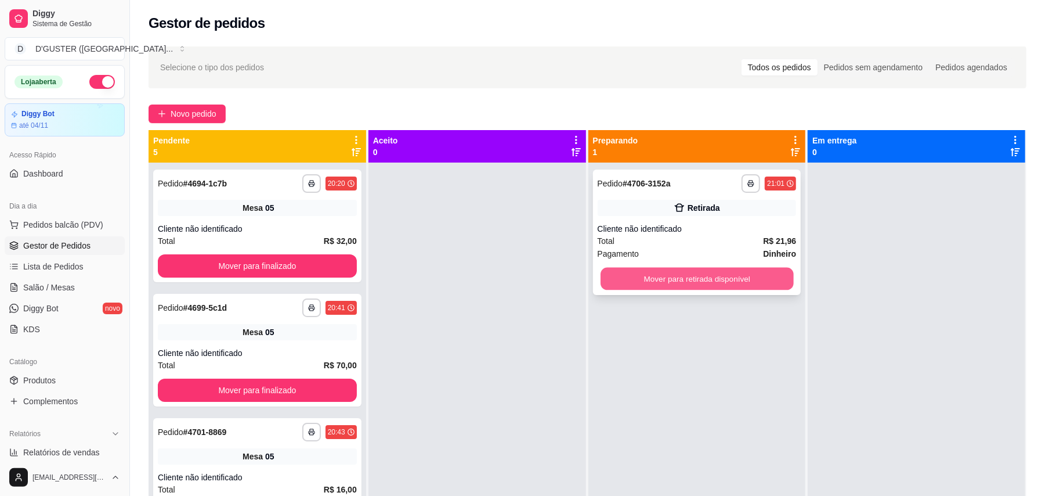
click at [684, 275] on button "Mover para retirada disponível" at bounding box center [697, 279] width 193 height 23
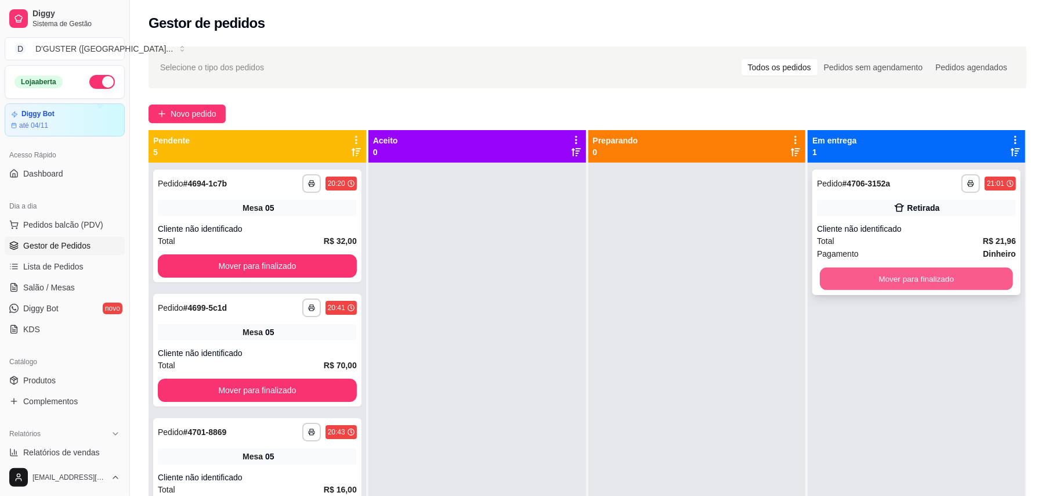
click at [948, 282] on button "Mover para finalizado" at bounding box center [916, 279] width 193 height 23
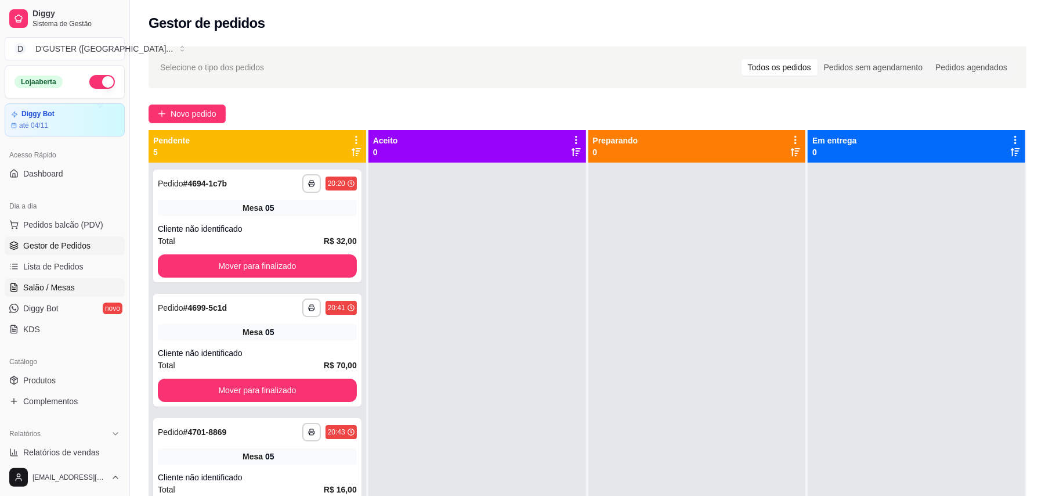
click at [50, 284] on span "Salão / Mesas" at bounding box center [49, 288] width 52 height 12
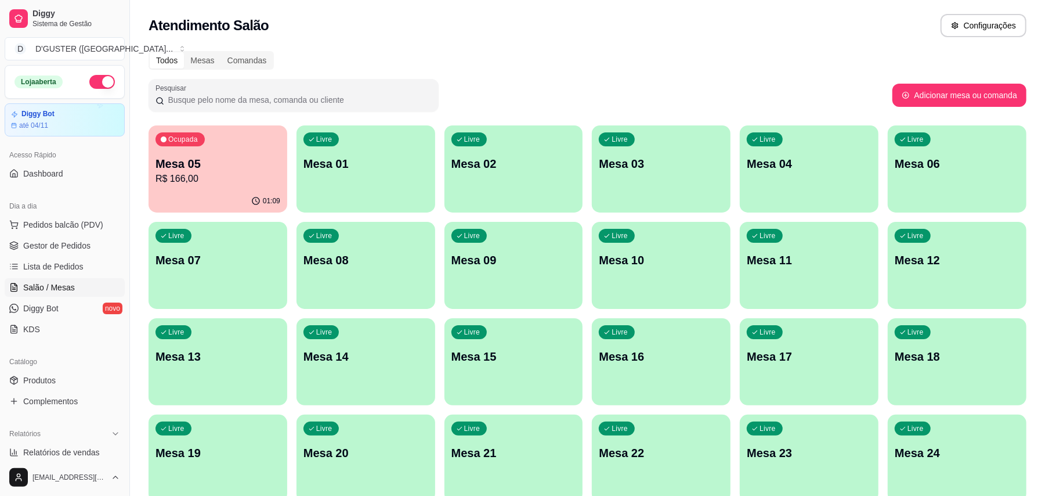
click at [196, 173] on p "R$ 166,00" at bounding box center [218, 179] width 125 height 14
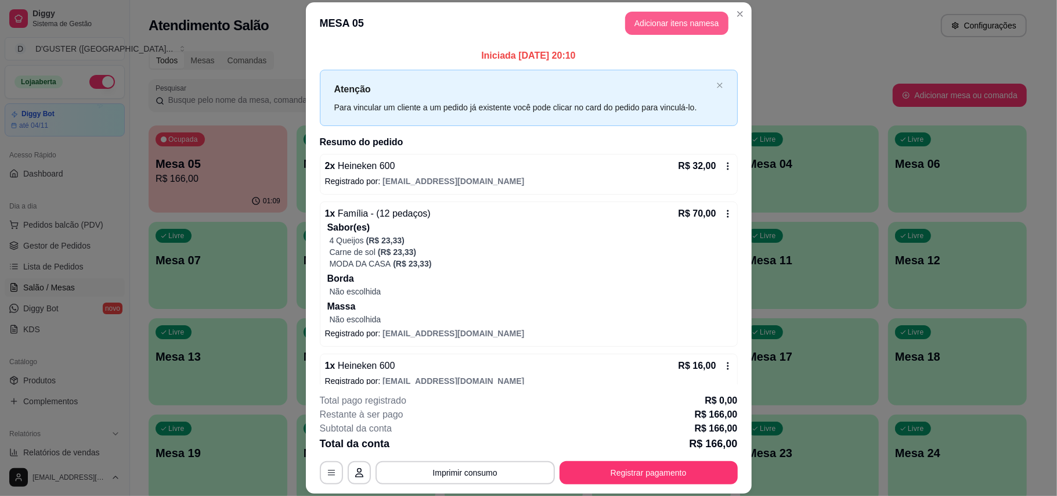
click at [698, 28] on button "Adicionar itens na mesa" at bounding box center [676, 23] width 103 height 23
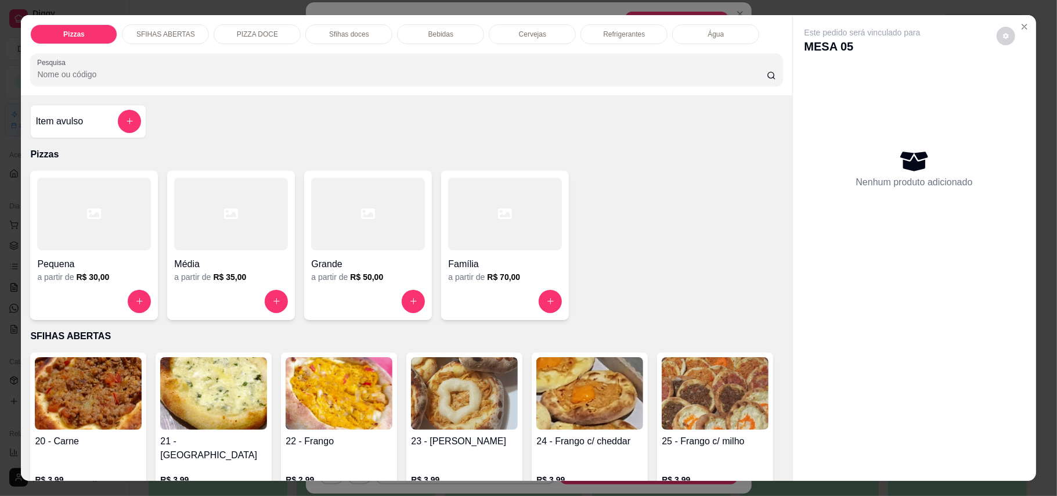
click at [528, 37] on p "Cervejas" at bounding box center [532, 34] width 27 height 9
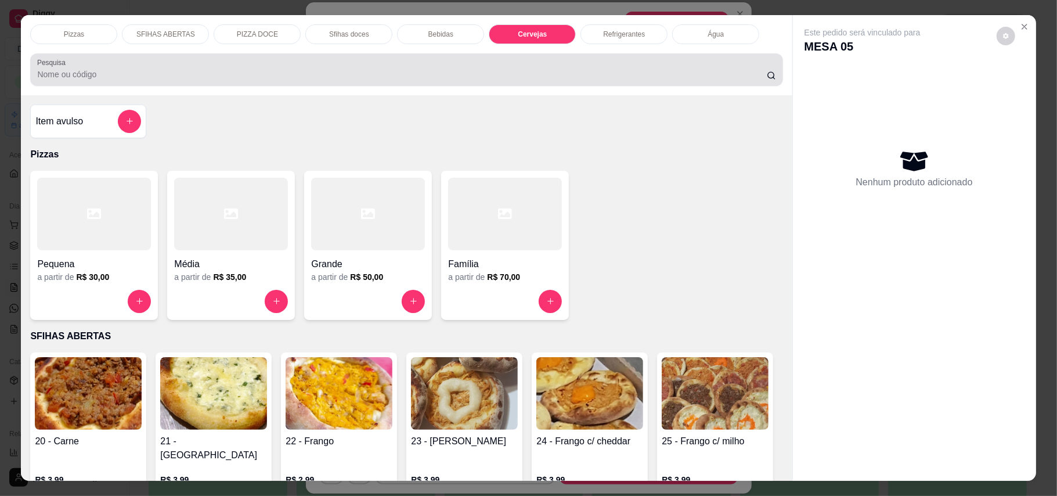
scroll to position [22, 0]
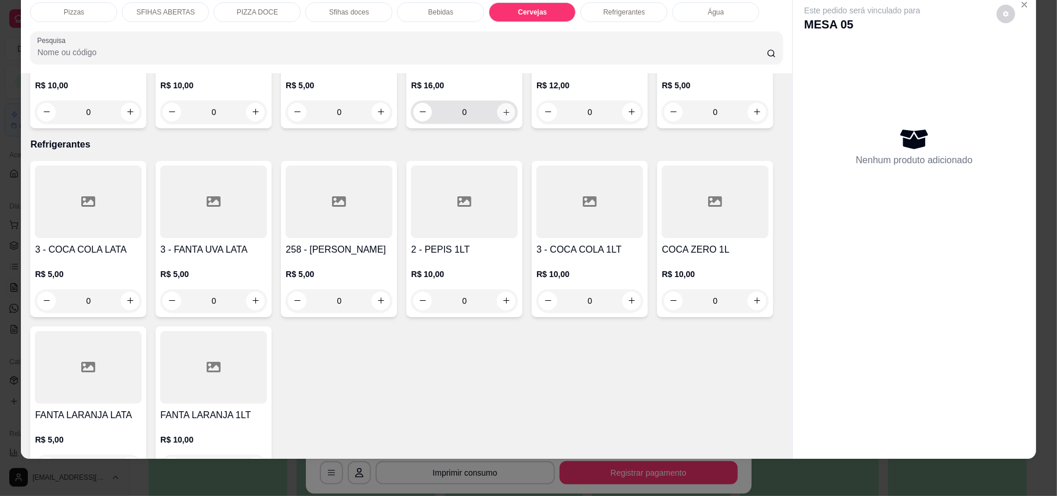
click at [502, 116] on icon "increase-product-quantity" at bounding box center [506, 111] width 9 height 9
type input "1"
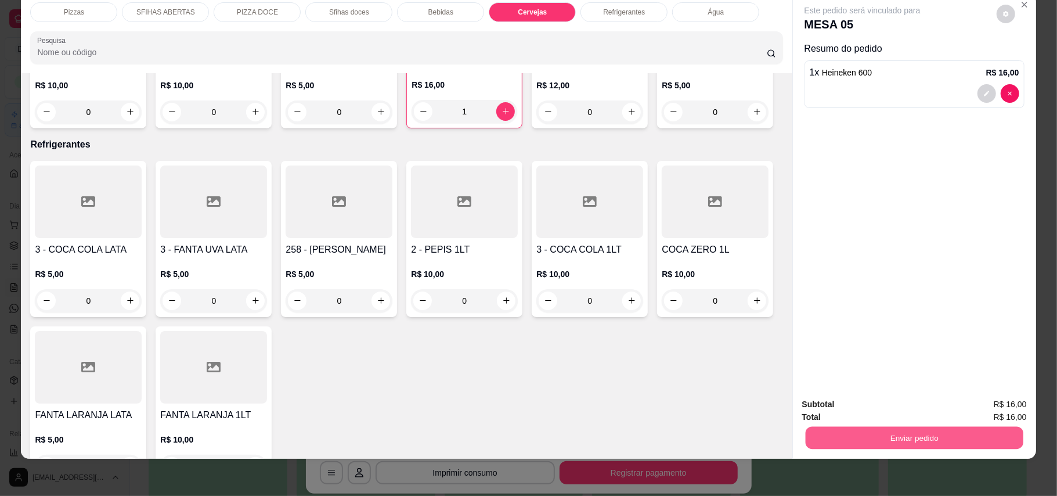
click at [838, 435] on button "Enviar pedido" at bounding box center [914, 438] width 218 height 23
click at [969, 405] on button "Enviar pedido" at bounding box center [995, 409] width 66 height 22
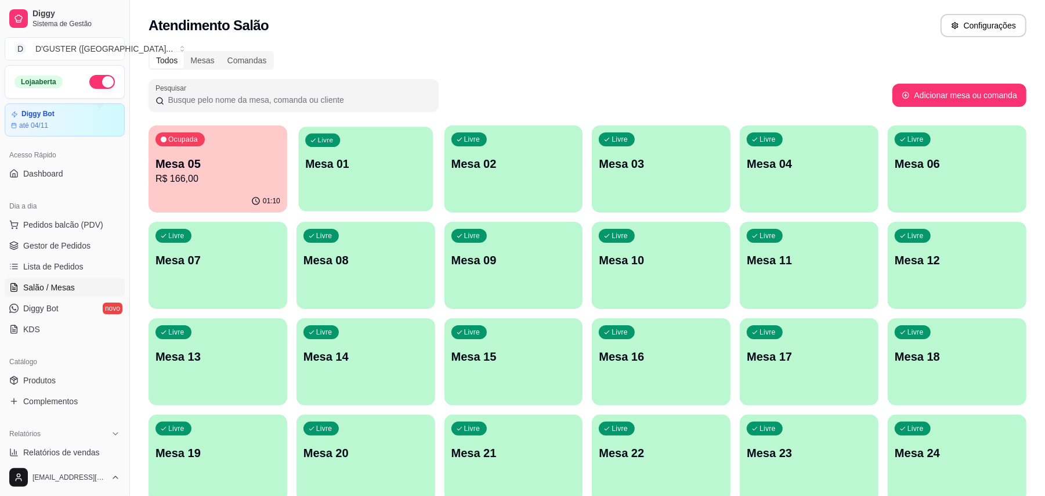
click at [347, 174] on div "Livre Mesa 01" at bounding box center [365, 162] width 135 height 71
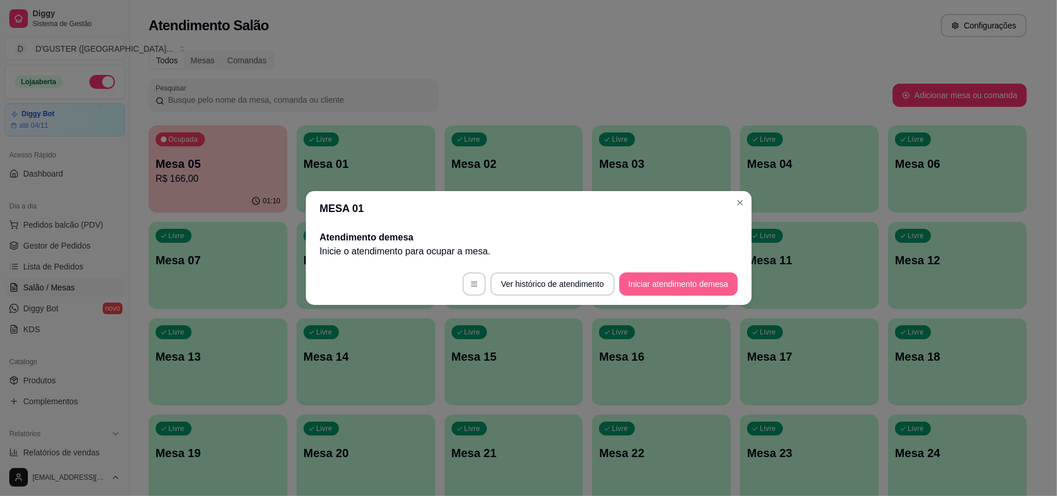
click at [634, 286] on button "Iniciar atendimento de mesa" at bounding box center [678, 283] width 118 height 23
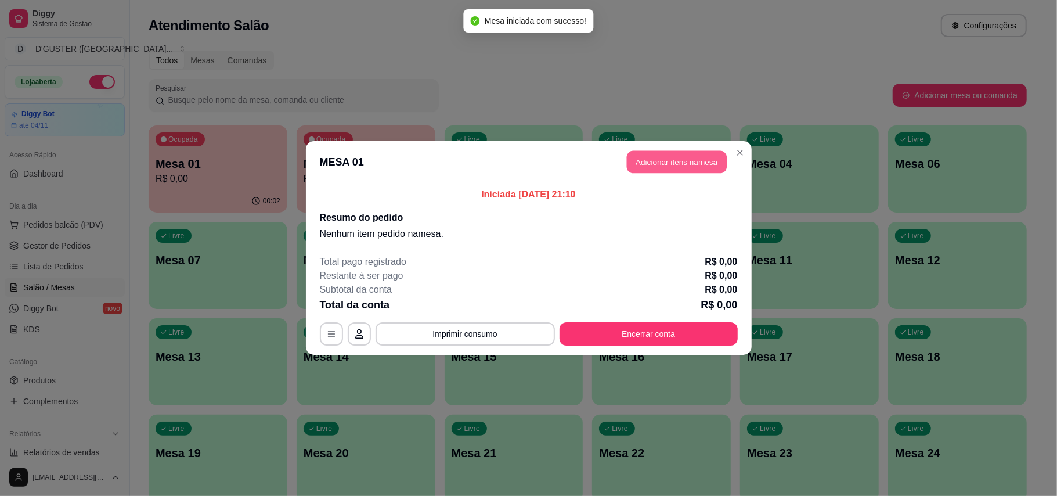
click at [664, 165] on button "Adicionar itens na mesa" at bounding box center [677, 162] width 100 height 23
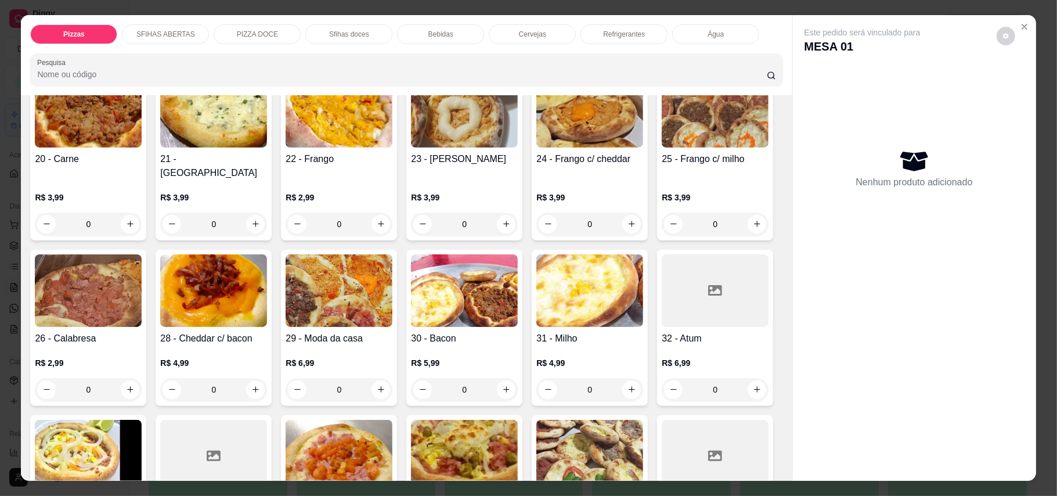
scroll to position [309, 0]
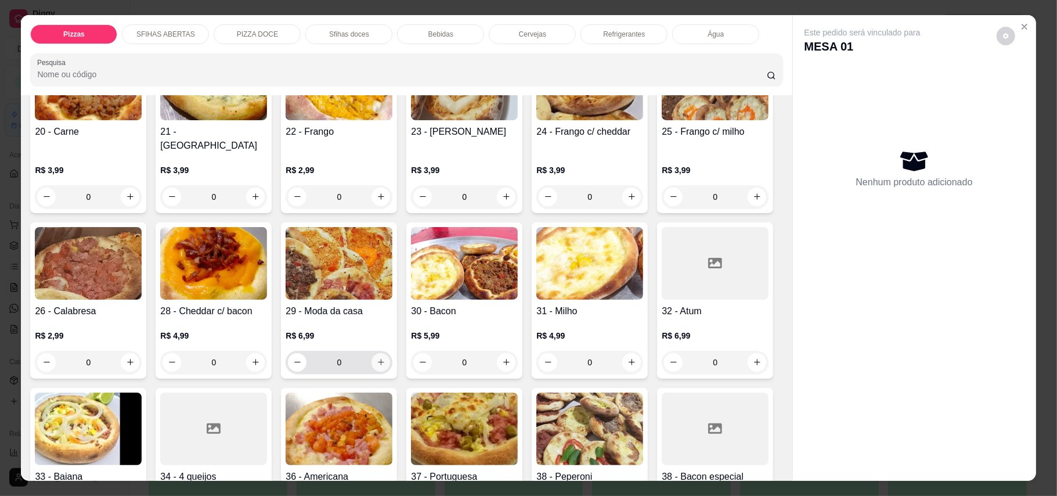
click at [390, 353] on button "increase-product-quantity" at bounding box center [380, 362] width 19 height 19
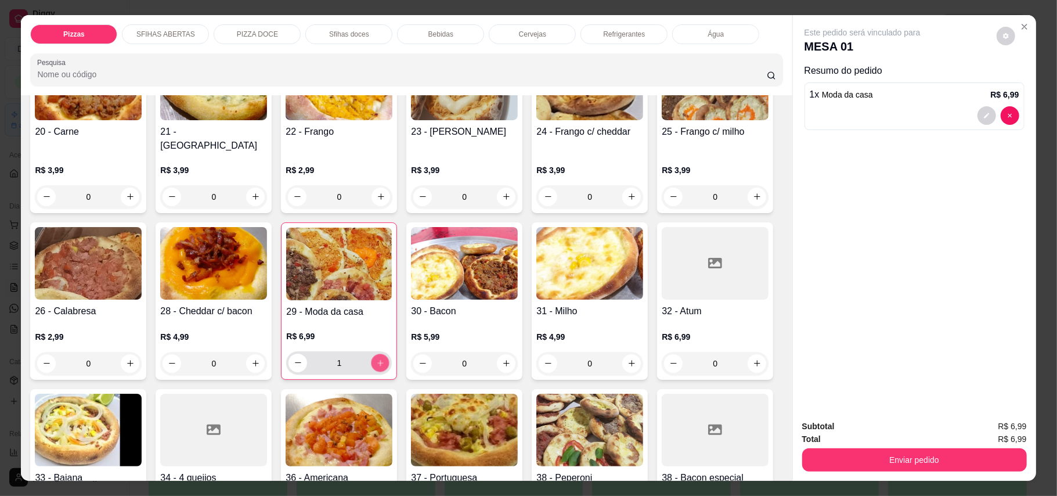
click at [385, 358] on icon "increase-product-quantity" at bounding box center [380, 362] width 9 height 9
type input "2"
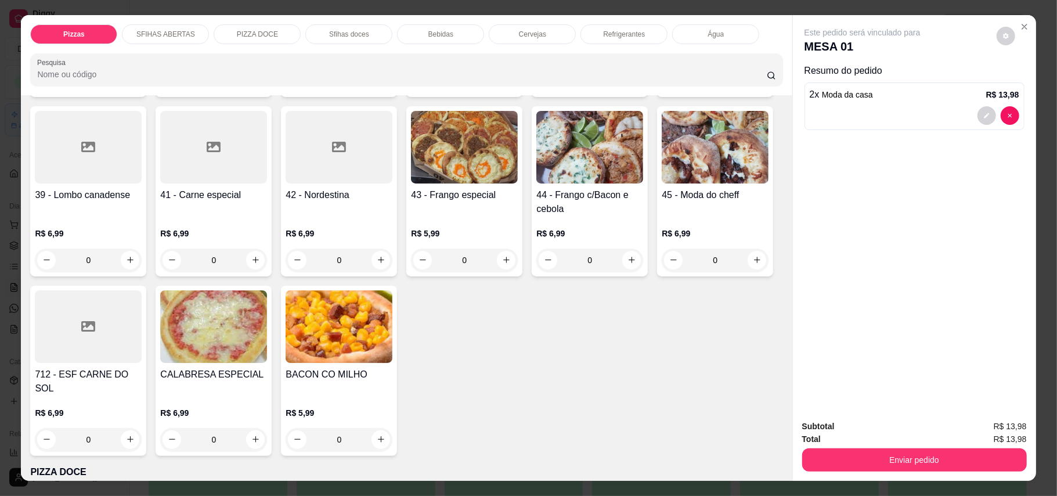
scroll to position [774, 0]
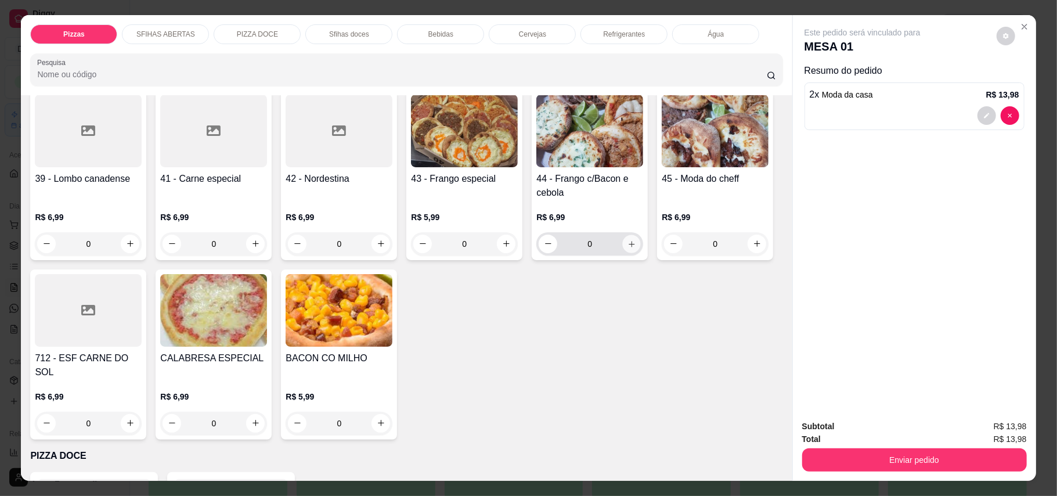
click at [623, 252] on button "increase-product-quantity" at bounding box center [632, 243] width 18 height 18
type input "1"
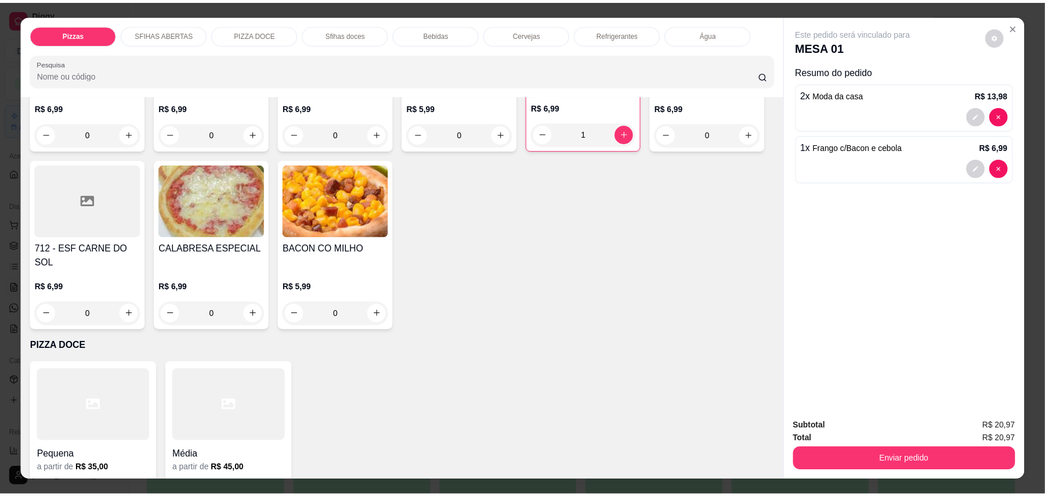
scroll to position [929, 0]
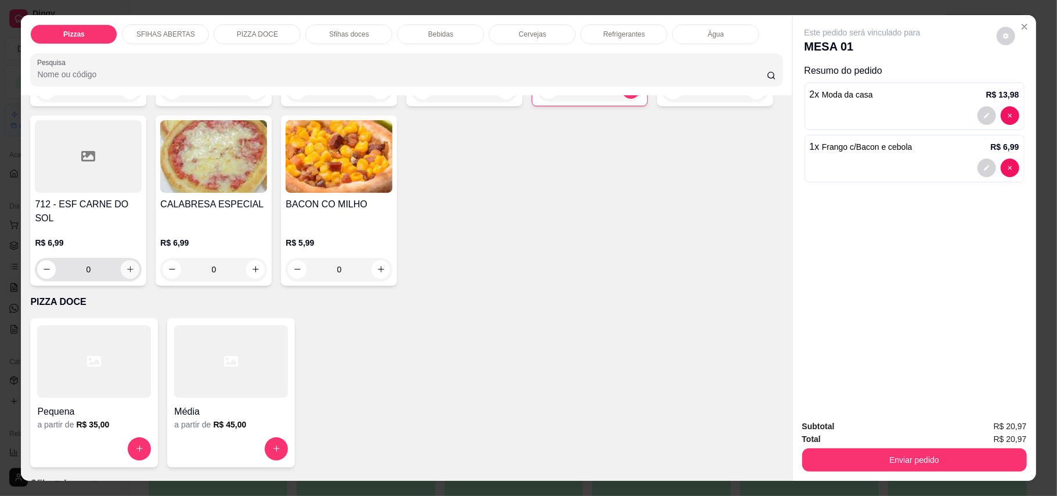
click at [135, 265] on icon "increase-product-quantity" at bounding box center [130, 269] width 9 height 9
type input "1"
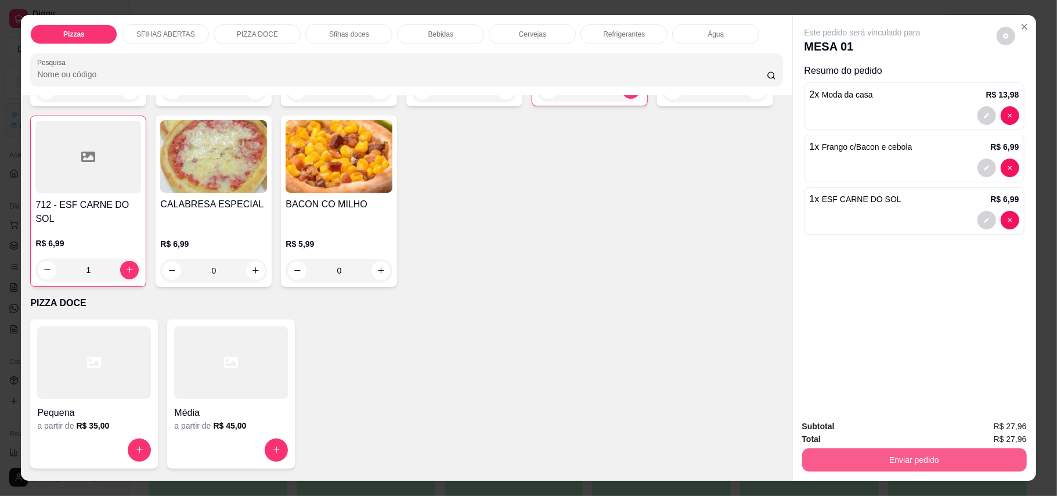
click at [838, 459] on button "Enviar pedido" at bounding box center [914, 459] width 225 height 23
click at [1011, 428] on button "Enviar pedido" at bounding box center [995, 432] width 66 height 22
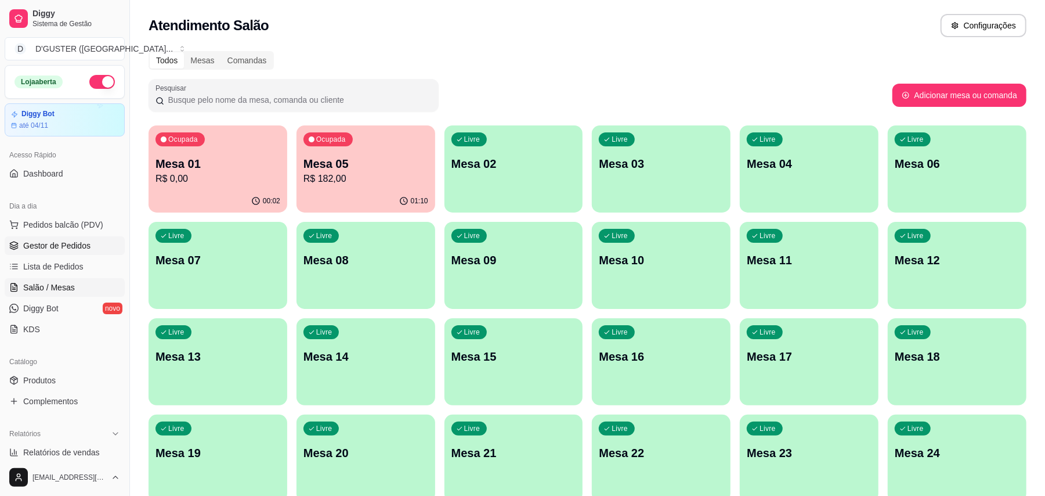
click at [67, 243] on span "Gestor de Pedidos" at bounding box center [56, 246] width 67 height 12
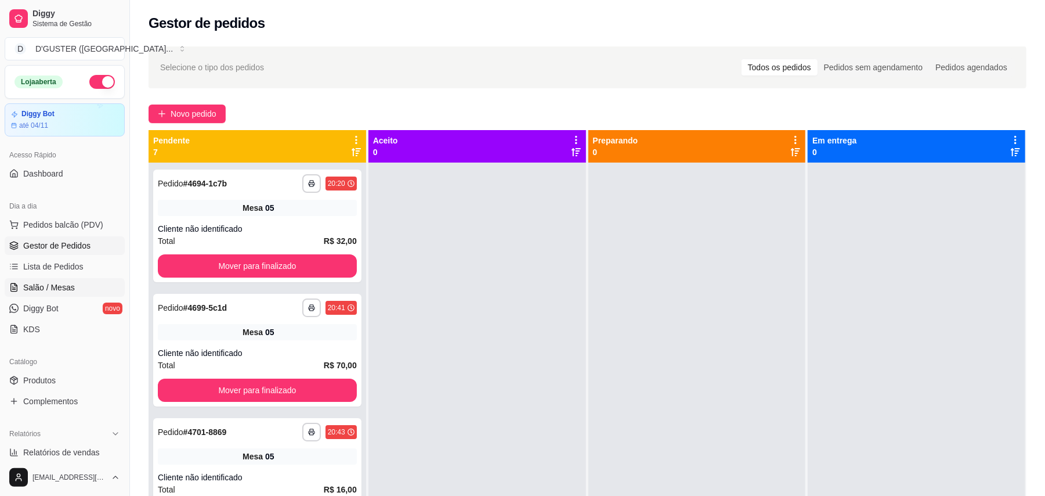
click at [63, 288] on span "Salão / Mesas" at bounding box center [49, 288] width 52 height 12
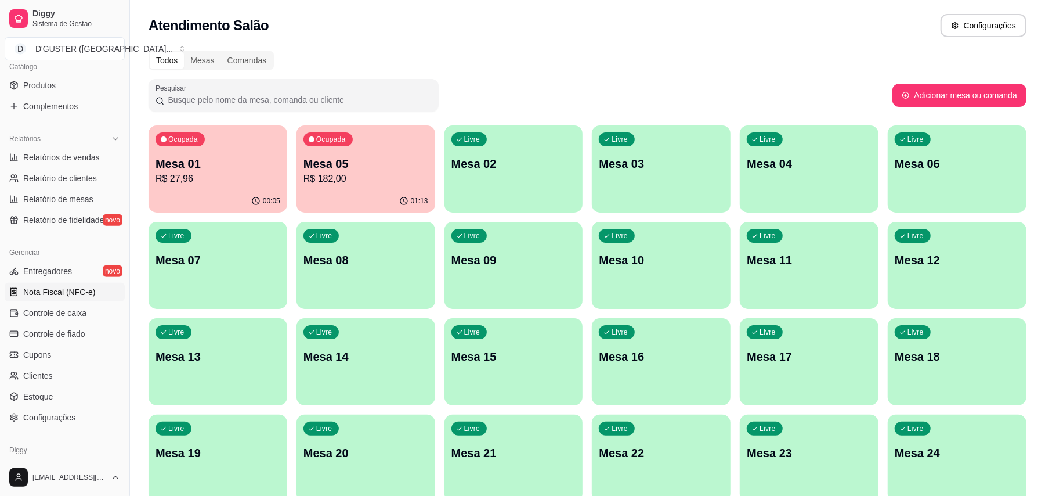
scroll to position [340, 0]
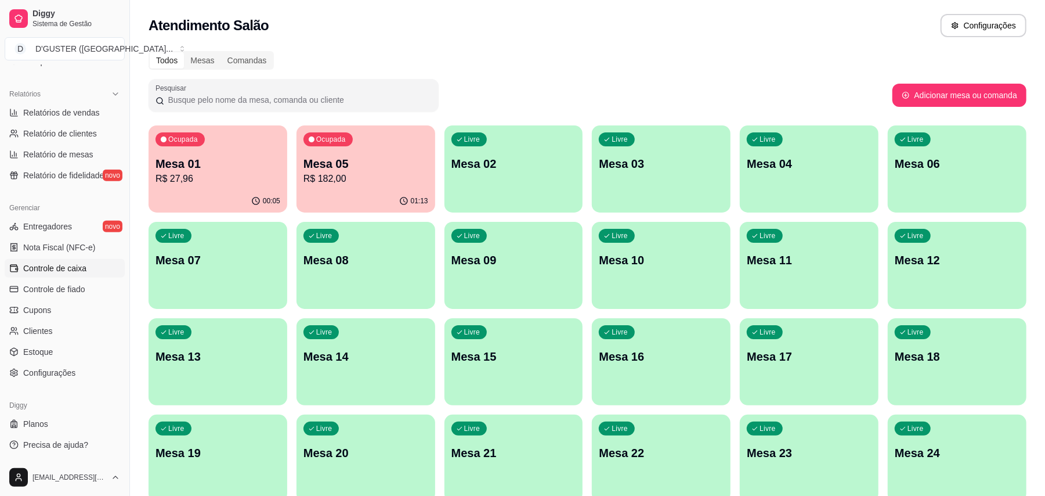
click at [57, 267] on span "Controle de caixa" at bounding box center [54, 268] width 63 height 12
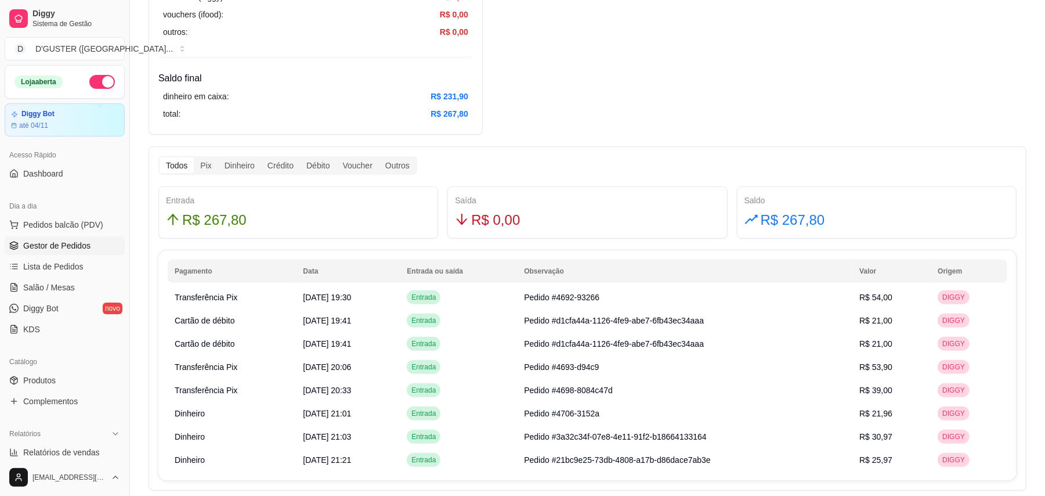
click at [78, 244] on span "Gestor de Pedidos" at bounding box center [56, 246] width 67 height 12
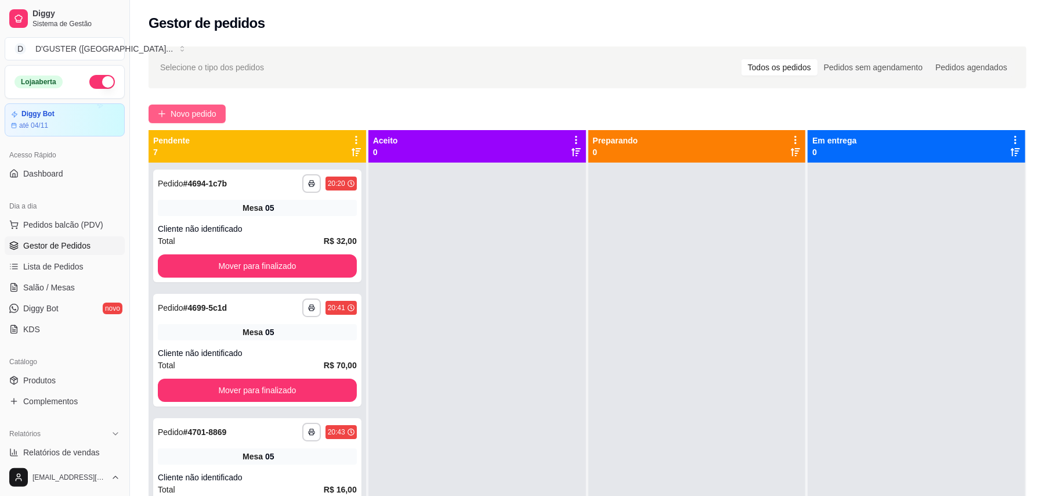
click at [200, 108] on span "Novo pedido" at bounding box center [194, 113] width 46 height 13
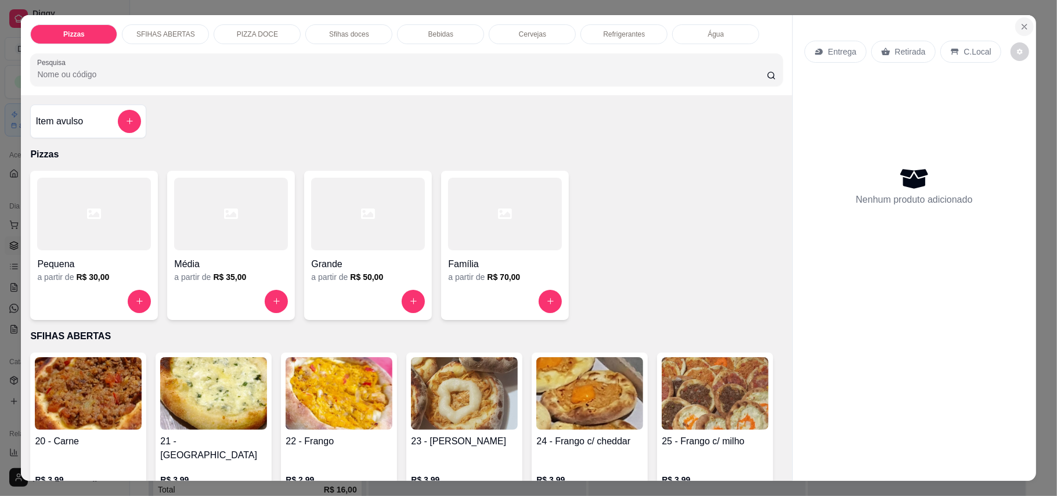
click at [1017, 19] on button "Close" at bounding box center [1024, 26] width 19 height 19
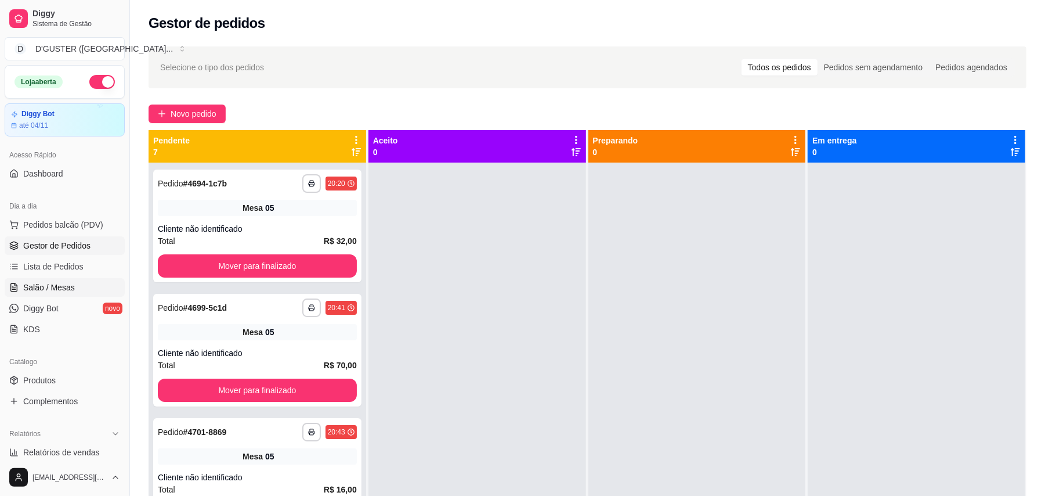
click at [49, 287] on span "Salão / Mesas" at bounding box center [49, 288] width 52 height 12
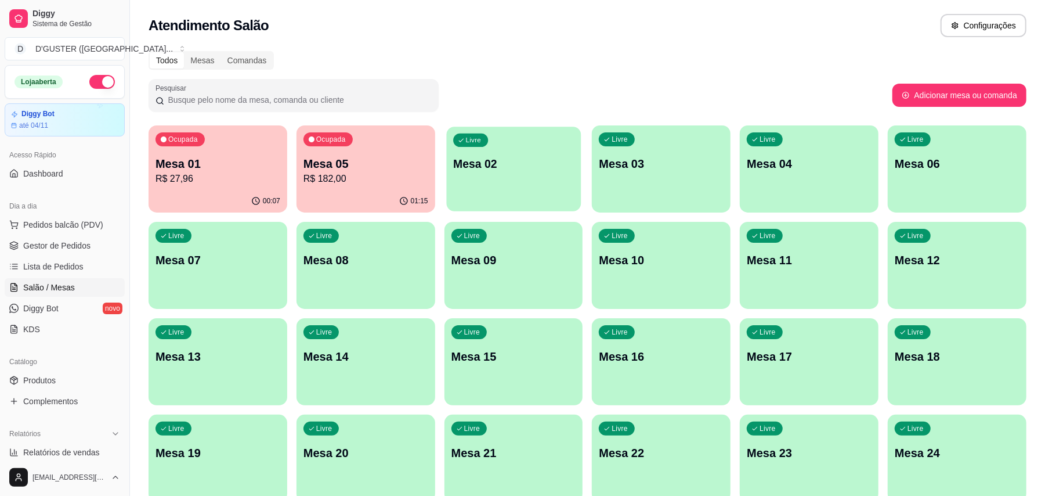
click at [555, 191] on div "Livre Mesa 02" at bounding box center [513, 162] width 135 height 71
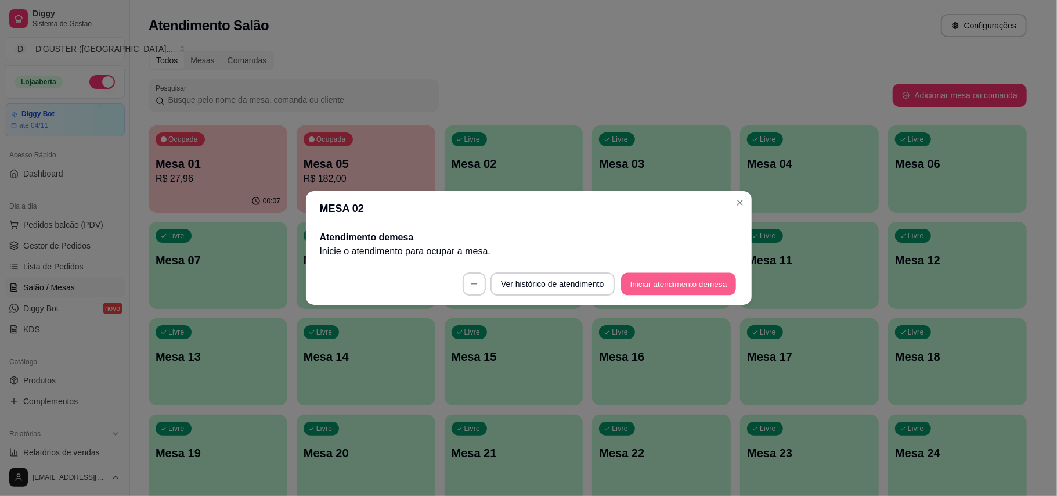
click at [646, 284] on button "Iniciar atendimento de mesa" at bounding box center [678, 284] width 115 height 23
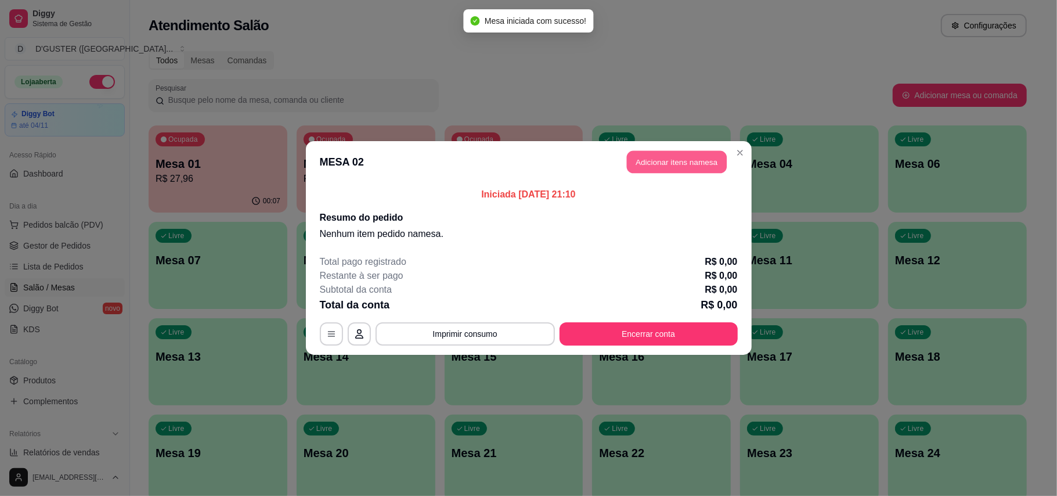
click at [676, 168] on button "Adicionar itens na mesa" at bounding box center [677, 162] width 100 height 23
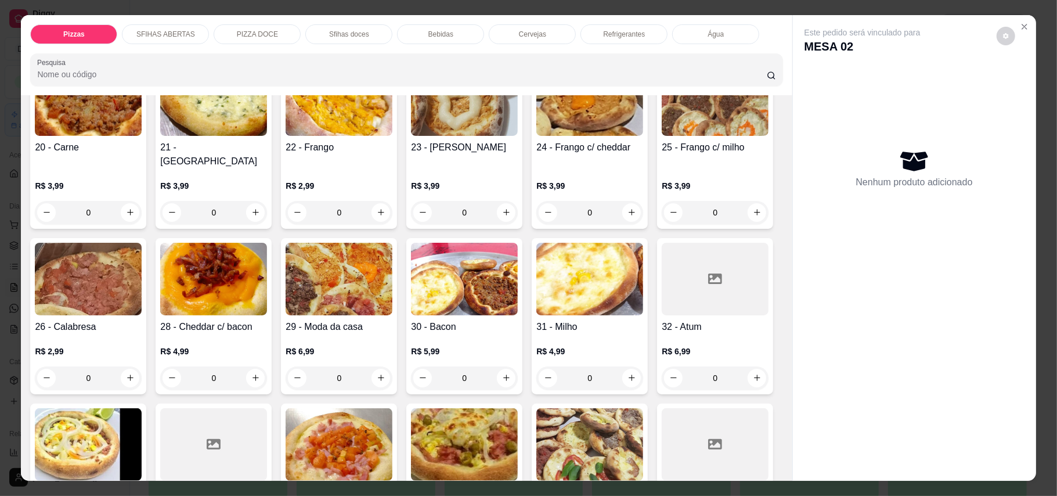
scroll to position [309, 0]
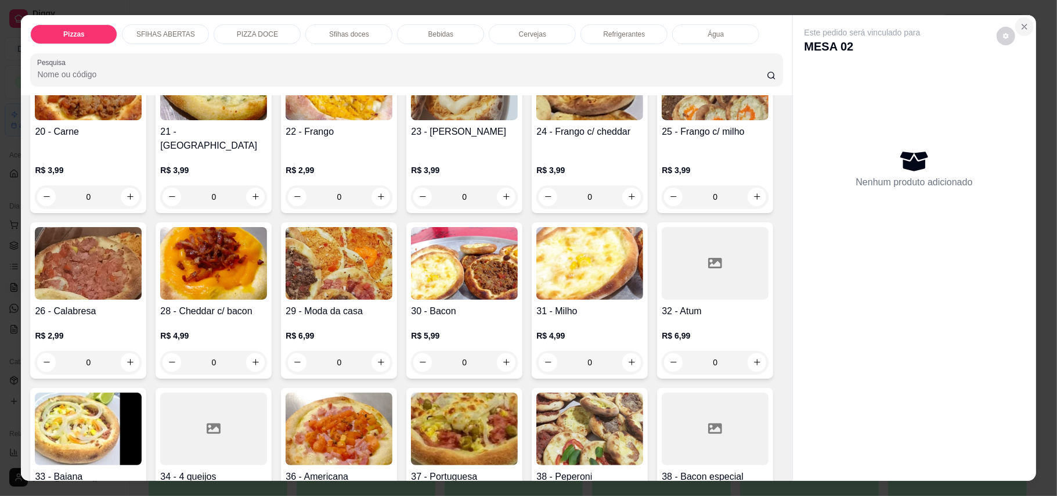
click at [1020, 24] on icon "Close" at bounding box center [1024, 26] width 9 height 9
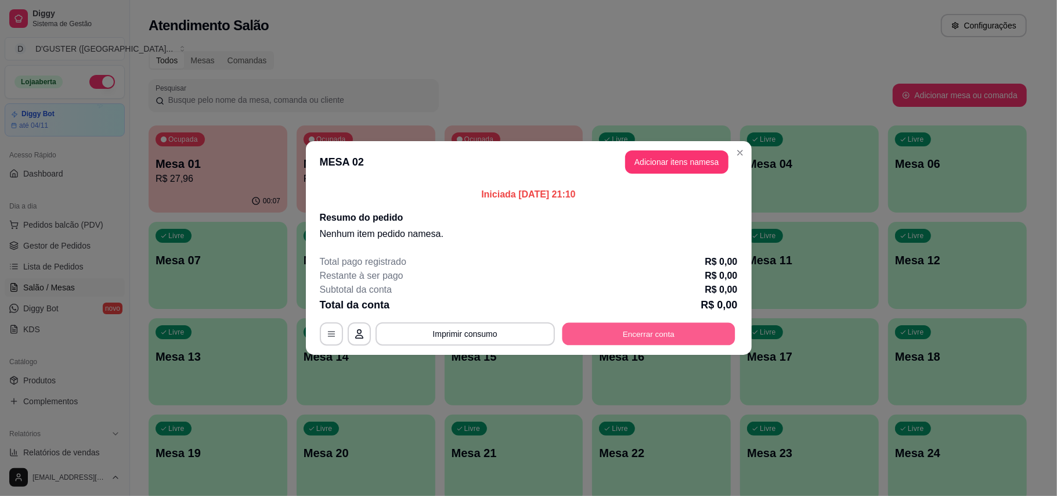
click at [600, 333] on button "Encerrar conta" at bounding box center [648, 334] width 173 height 23
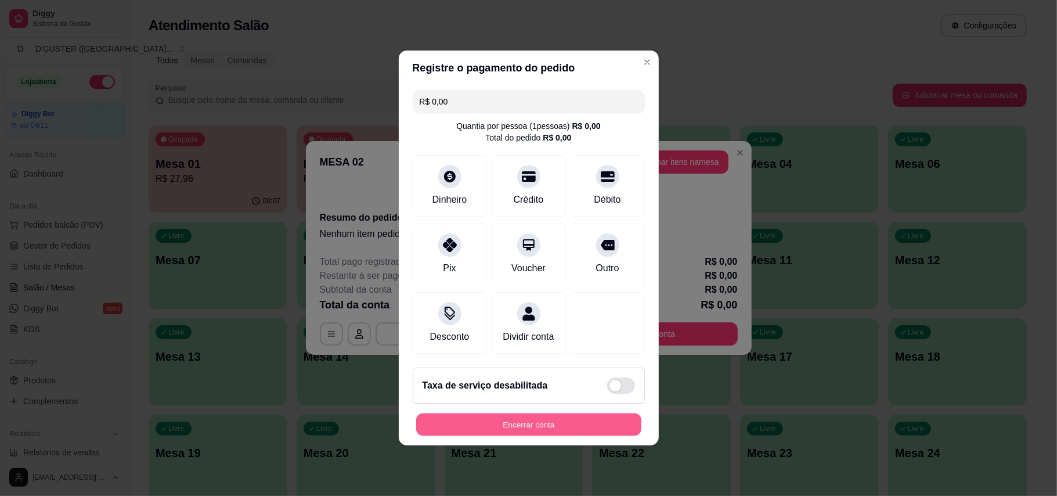
click at [522, 425] on button "Encerrar conta" at bounding box center [528, 424] width 225 height 23
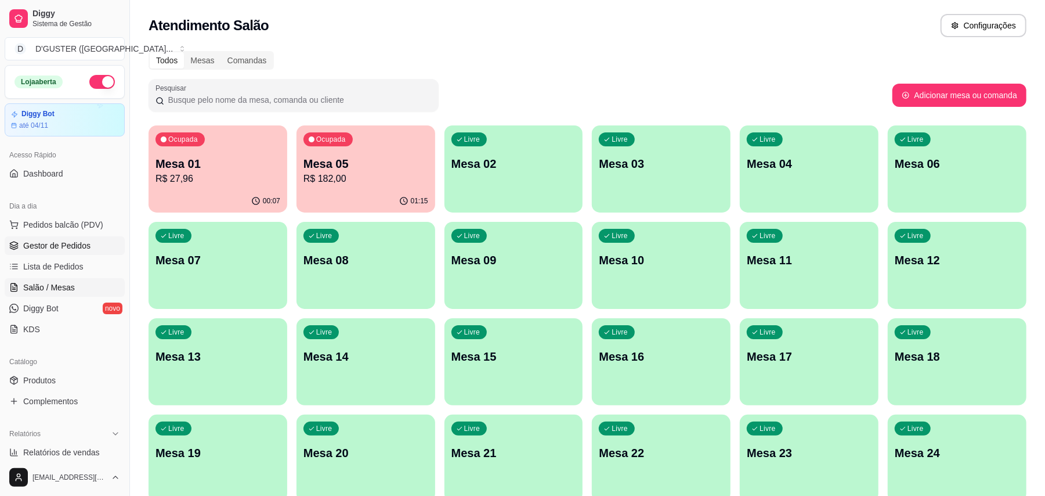
click at [45, 243] on span "Gestor de Pedidos" at bounding box center [56, 246] width 67 height 12
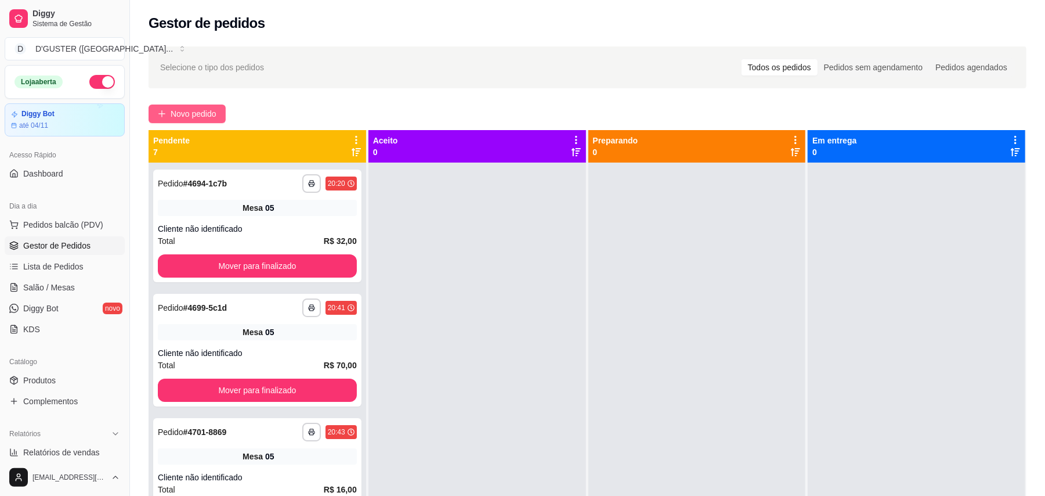
click at [165, 113] on icon "plus" at bounding box center [162, 114] width 8 height 8
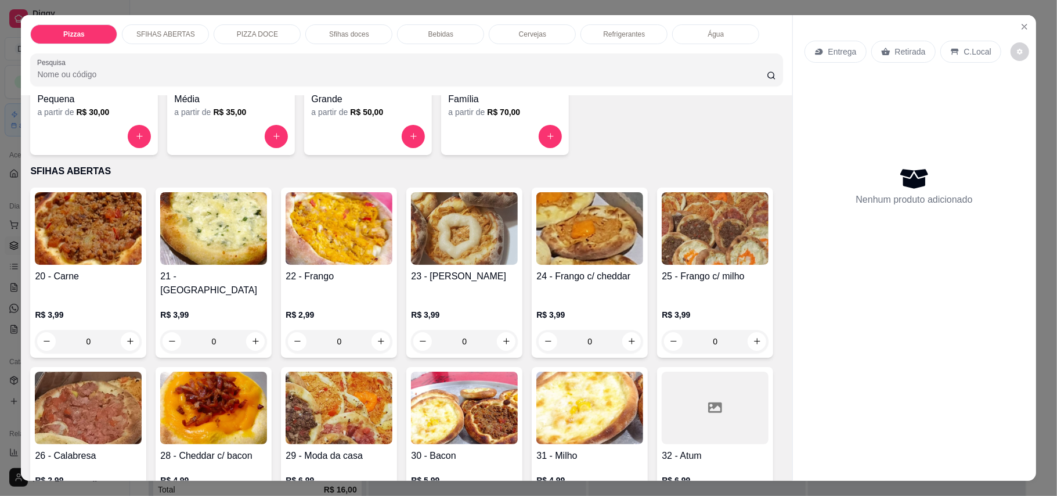
scroll to position [232, 0]
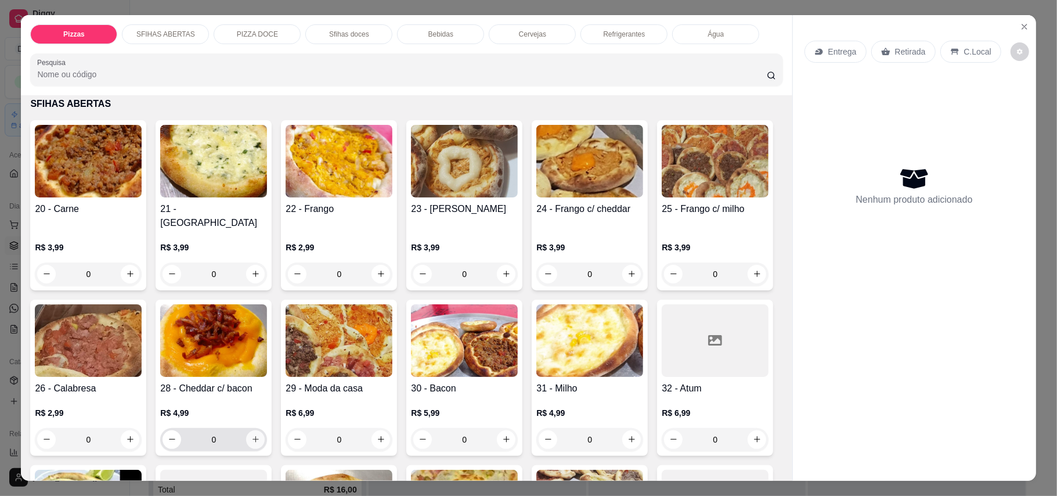
click at [260, 435] on icon "increase-product-quantity" at bounding box center [255, 439] width 9 height 9
type input "1"
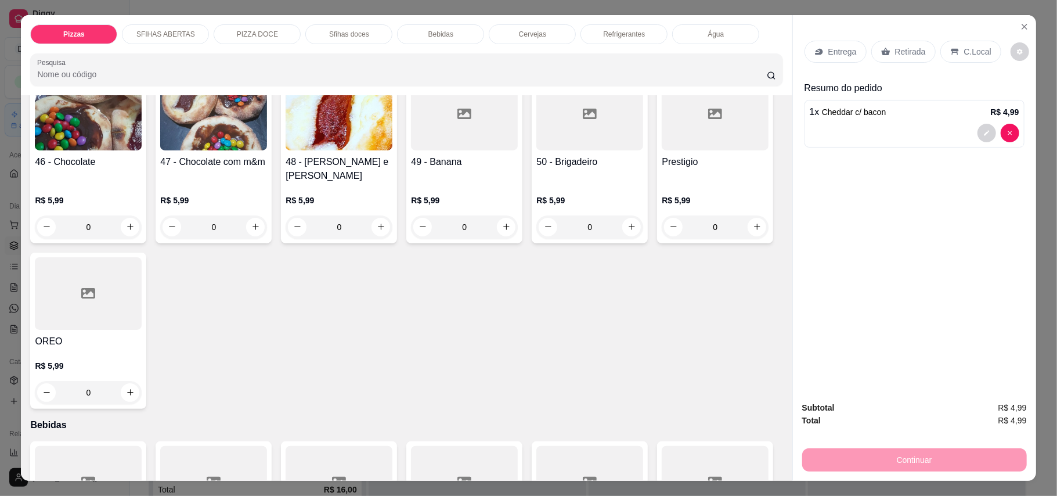
scroll to position [1393, 0]
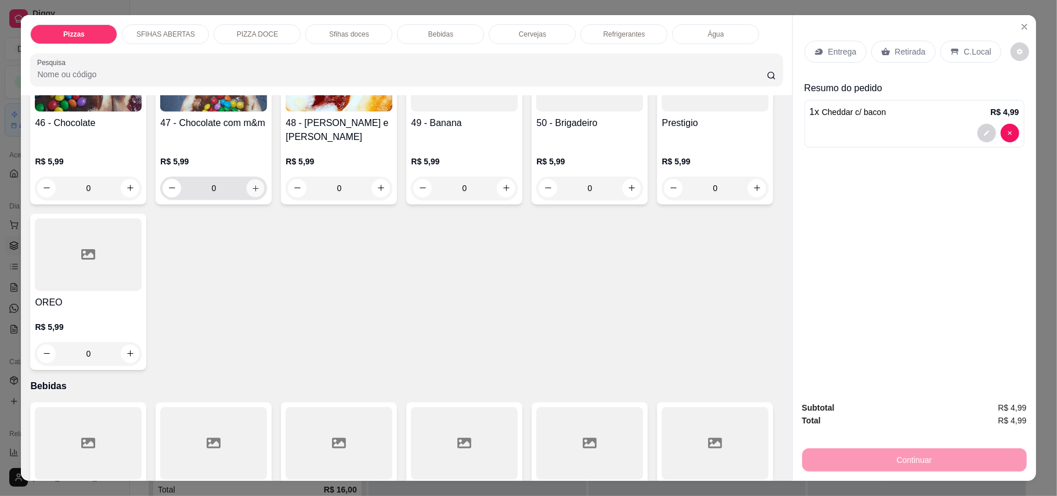
click at [254, 192] on icon "increase-product-quantity" at bounding box center [255, 187] width 9 height 9
type input "1"
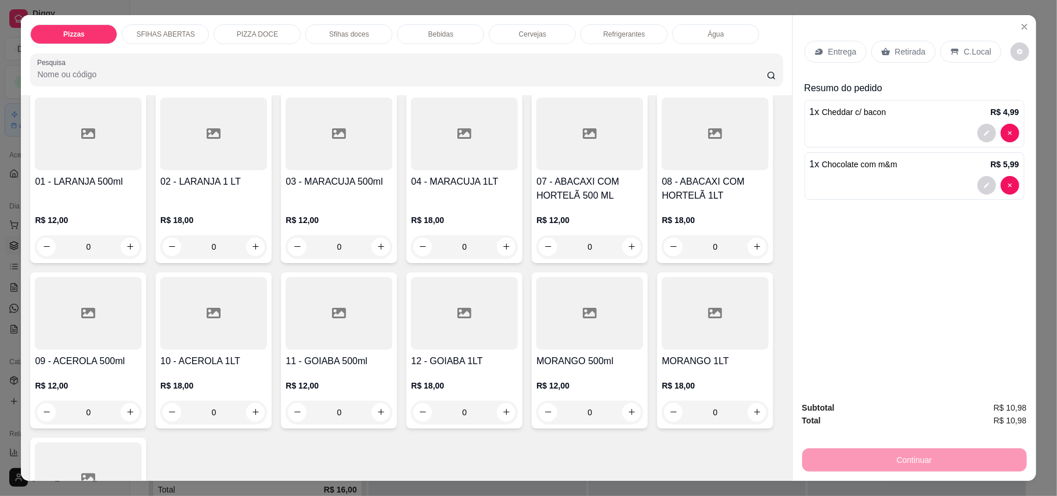
scroll to position [1780, 0]
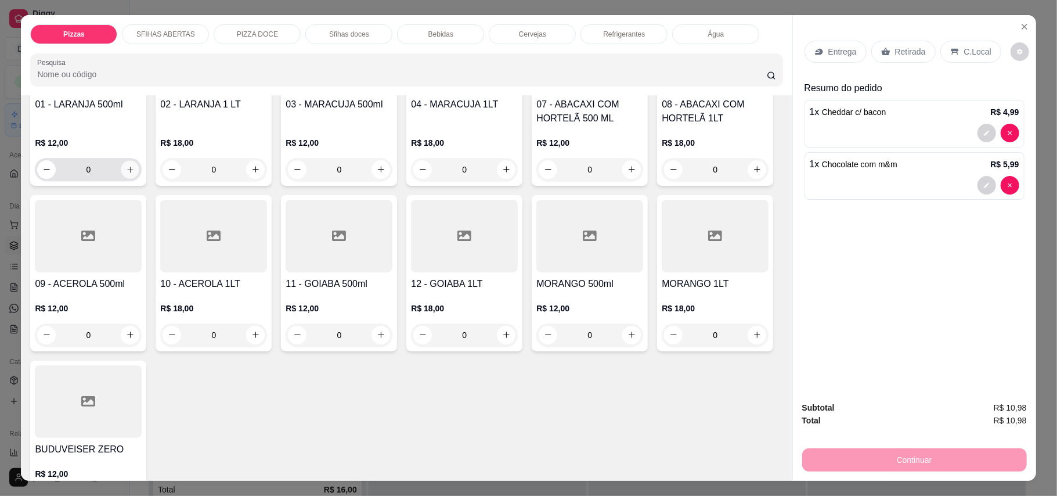
click at [127, 172] on icon "increase-product-quantity" at bounding box center [130, 170] width 6 height 6
type input "1"
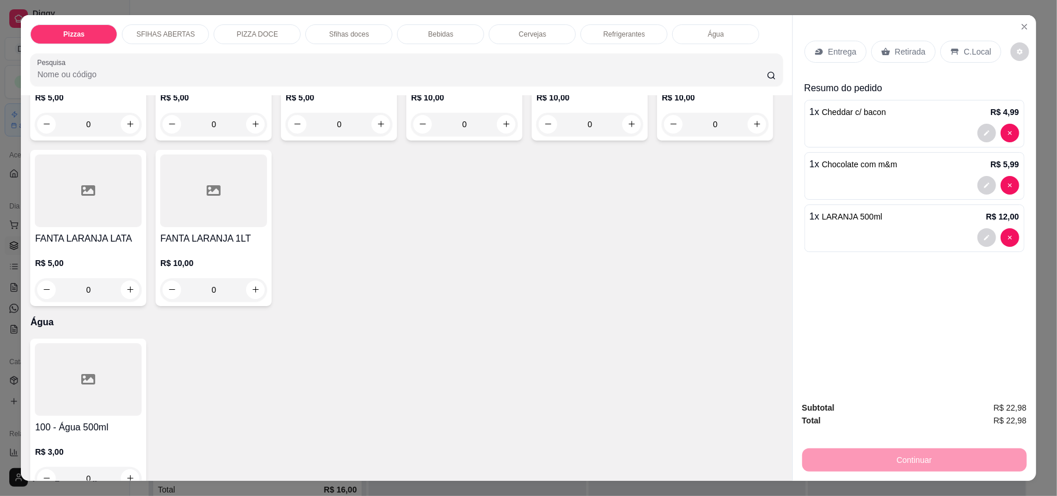
scroll to position [2554, 0]
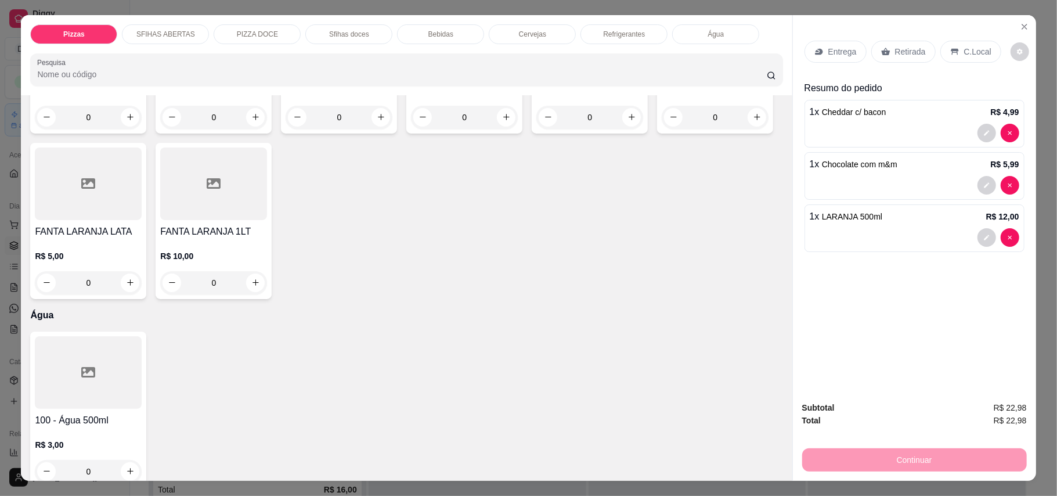
click at [818, 56] on div "Entrega" at bounding box center [835, 52] width 62 height 22
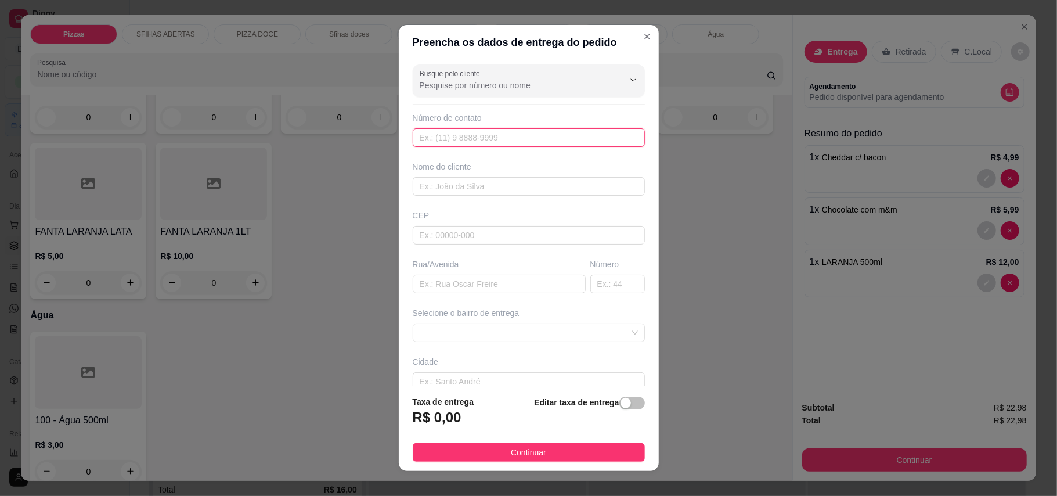
click at [544, 142] on input "text" at bounding box center [529, 137] width 232 height 19
click at [488, 181] on input "text" at bounding box center [529, 186] width 232 height 19
type input "cris"
click at [483, 291] on input "text" at bounding box center [499, 284] width 173 height 19
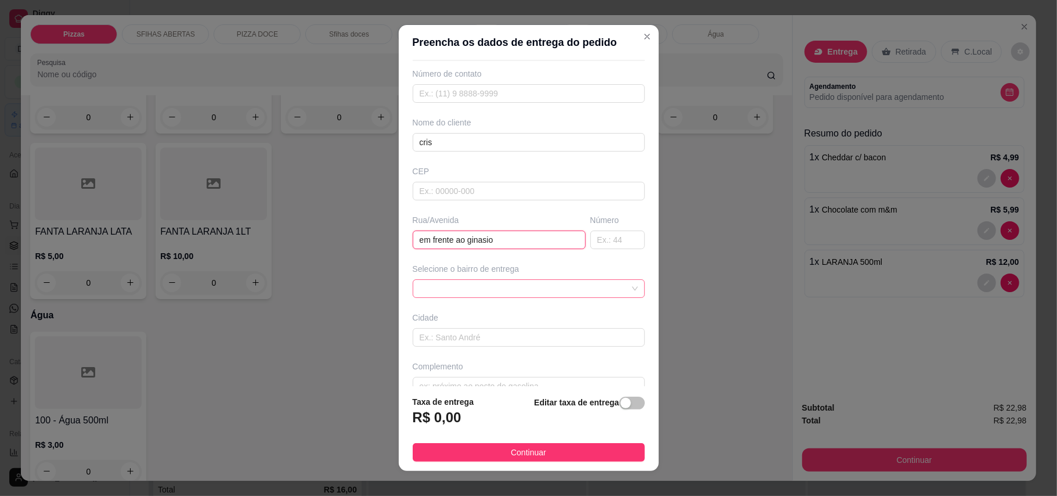
scroll to position [67, 0]
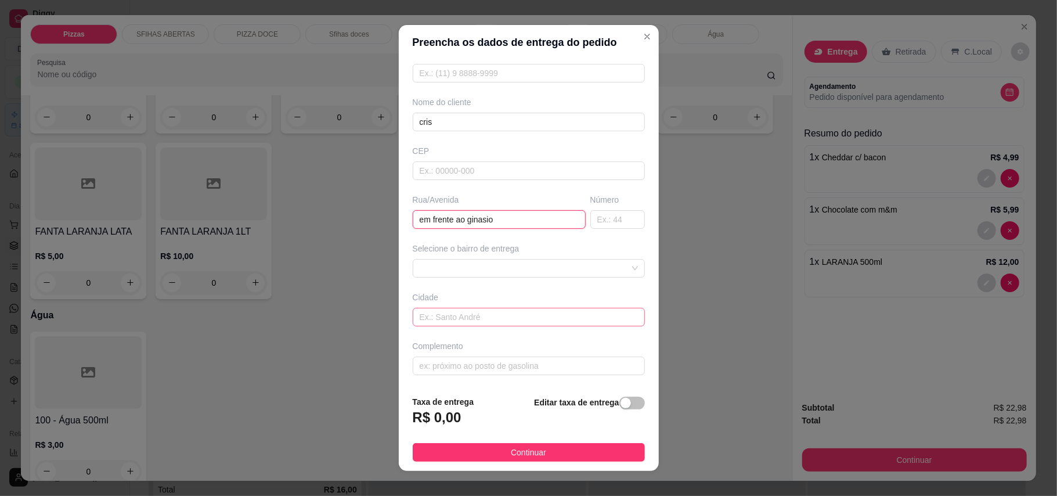
type input "em frente ao ginasio"
click at [514, 319] on input "text" at bounding box center [529, 317] width 232 height 19
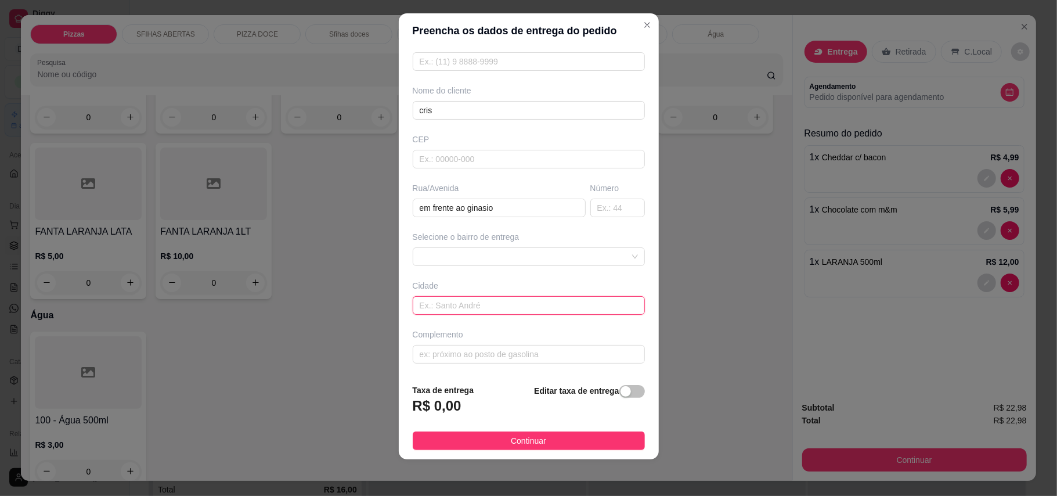
scroll to position [12, 0]
click at [593, 254] on span at bounding box center [529, 255] width 218 height 17
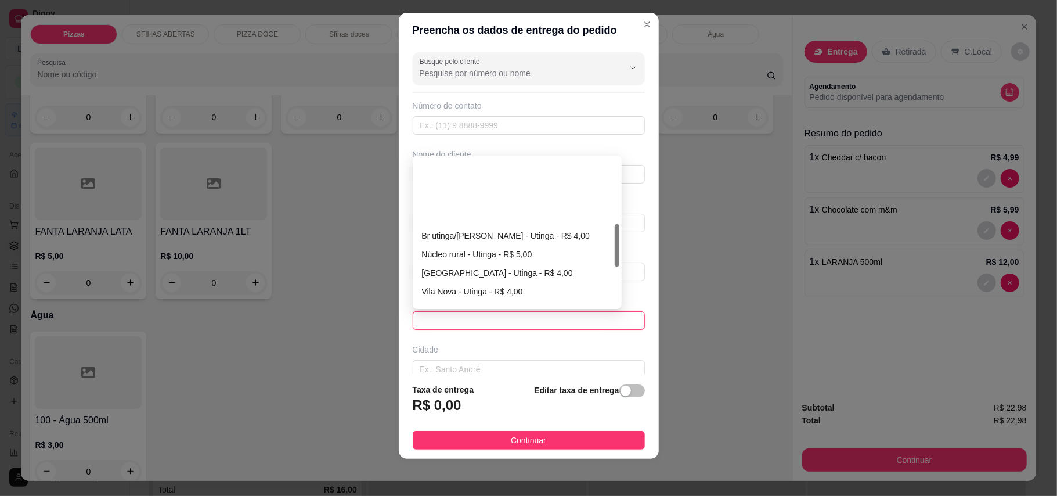
scroll to position [232, 0]
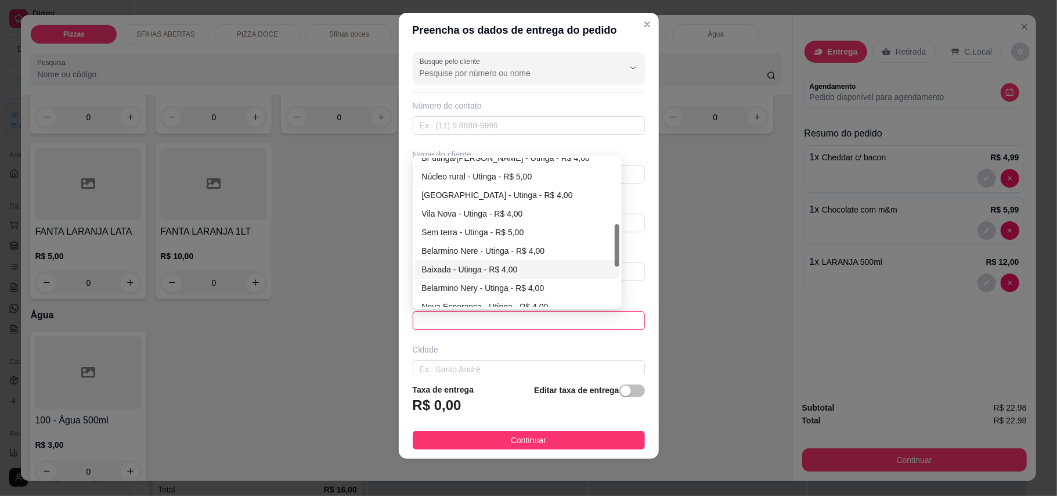
click at [443, 269] on div "Baixada - Utinga - R$ 4,00" at bounding box center [517, 269] width 190 height 13
type input "Utinga"
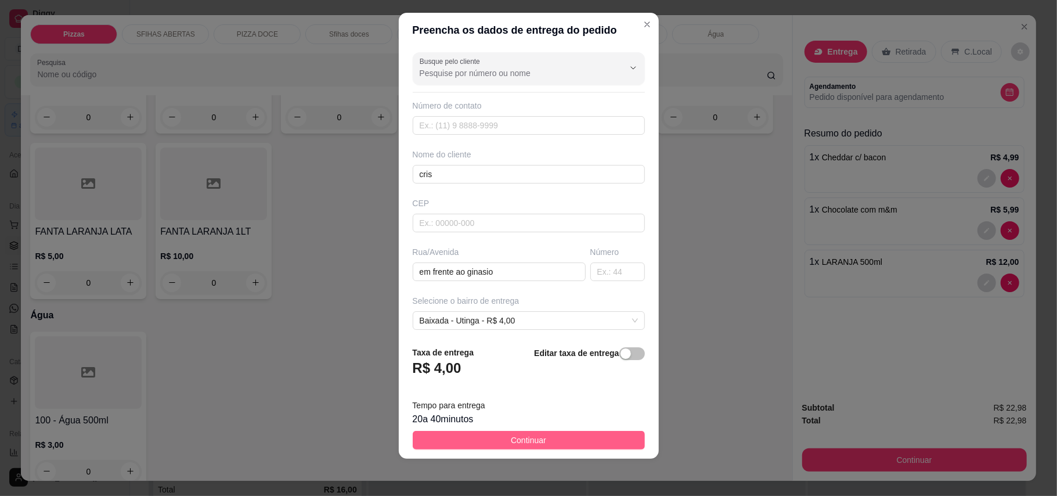
click at [516, 438] on span "Continuar" at bounding box center [528, 440] width 35 height 13
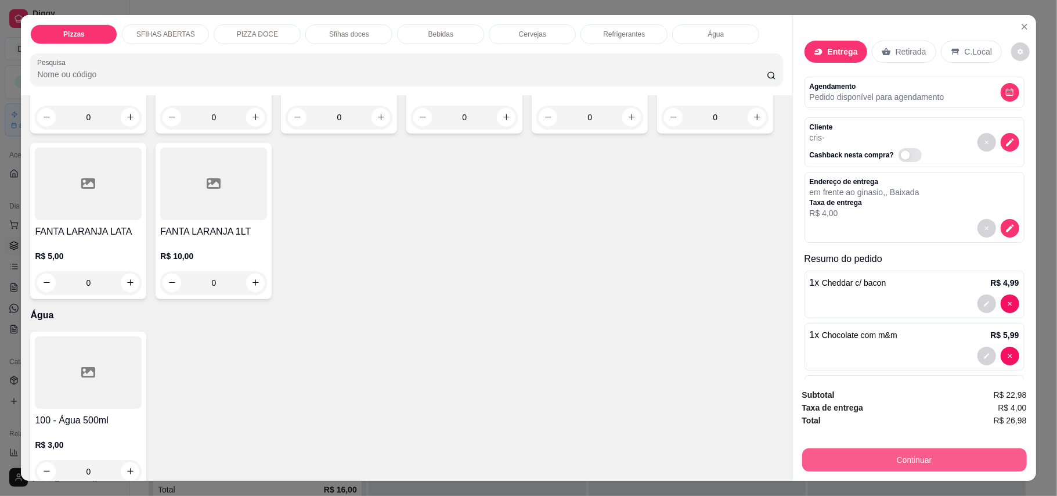
click at [845, 463] on button "Continuar" at bounding box center [914, 459] width 225 height 23
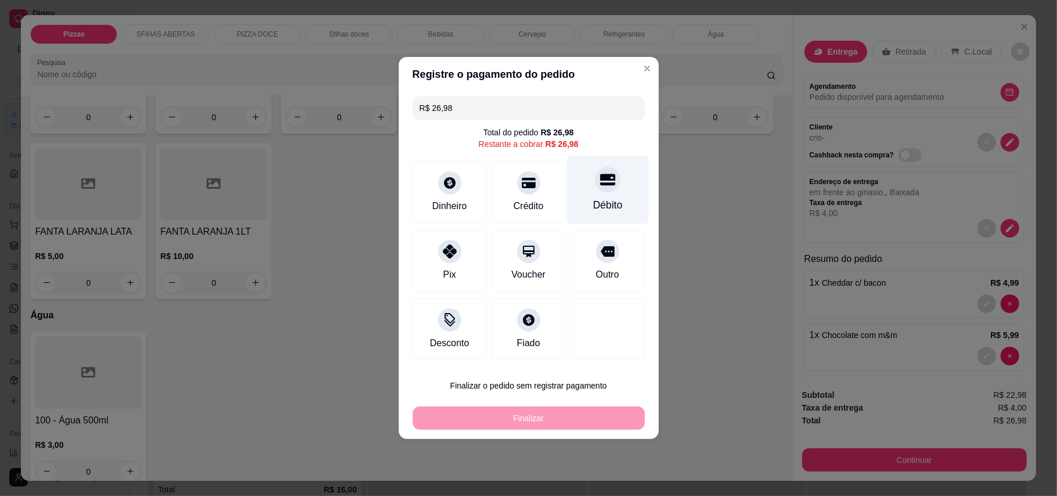
click at [595, 187] on div at bounding box center [608, 180] width 26 height 26
type input "R$ 0,00"
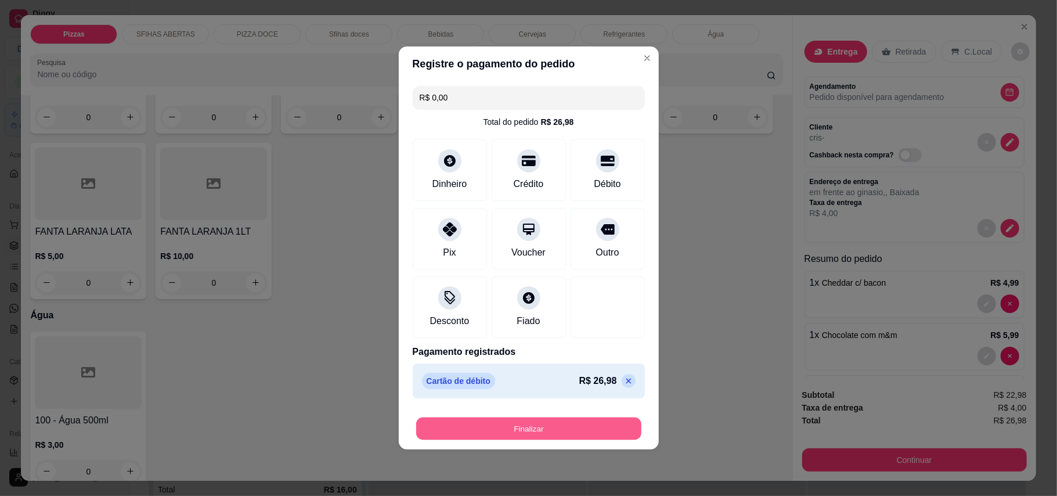
click at [600, 433] on button "Finalizar" at bounding box center [528, 428] width 225 height 23
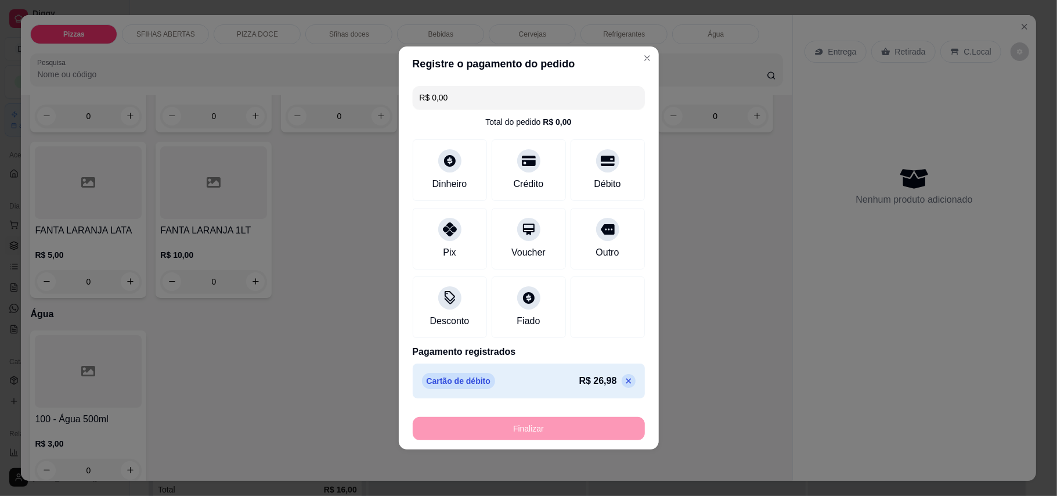
type input "0"
type input "-R$ 26,98"
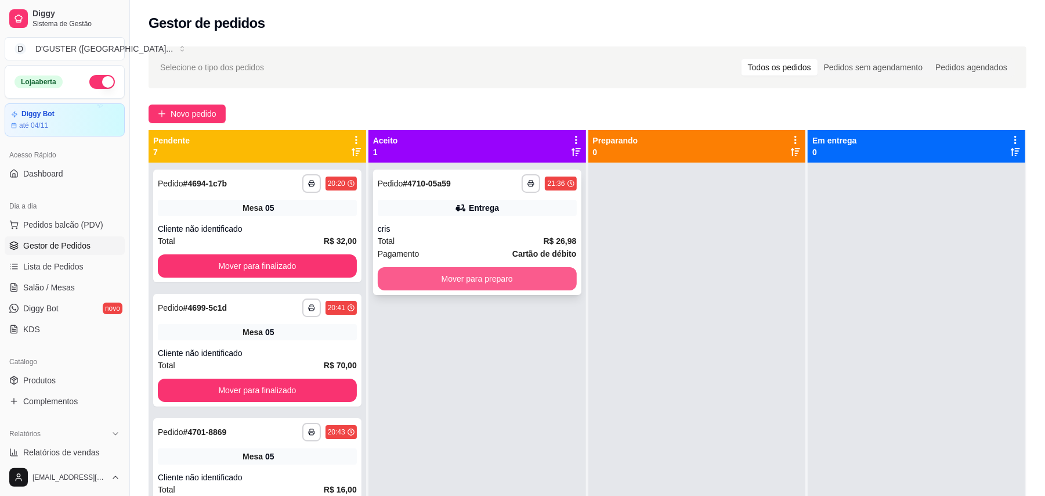
click at [435, 277] on button "Mover para preparo" at bounding box center [477, 278] width 199 height 23
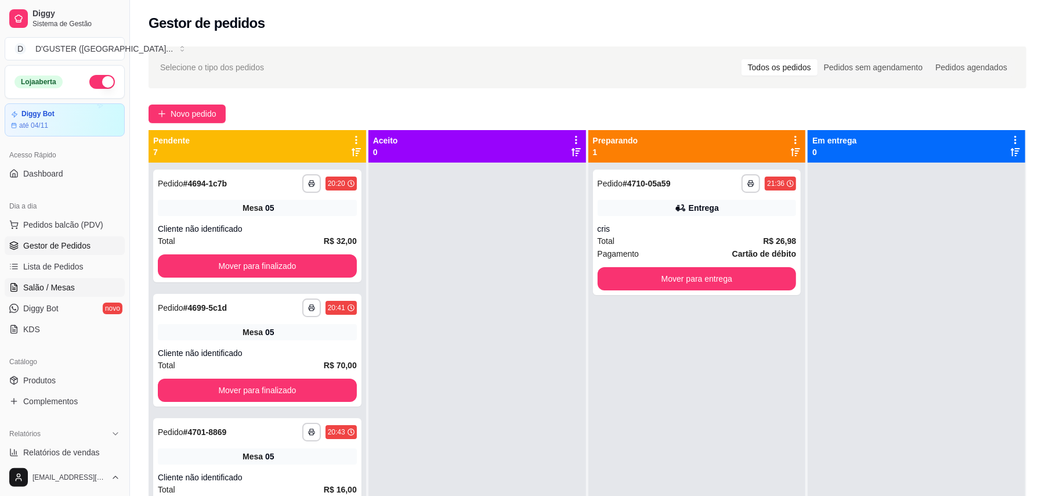
click at [49, 294] on link "Salão / Mesas" at bounding box center [65, 287] width 120 height 19
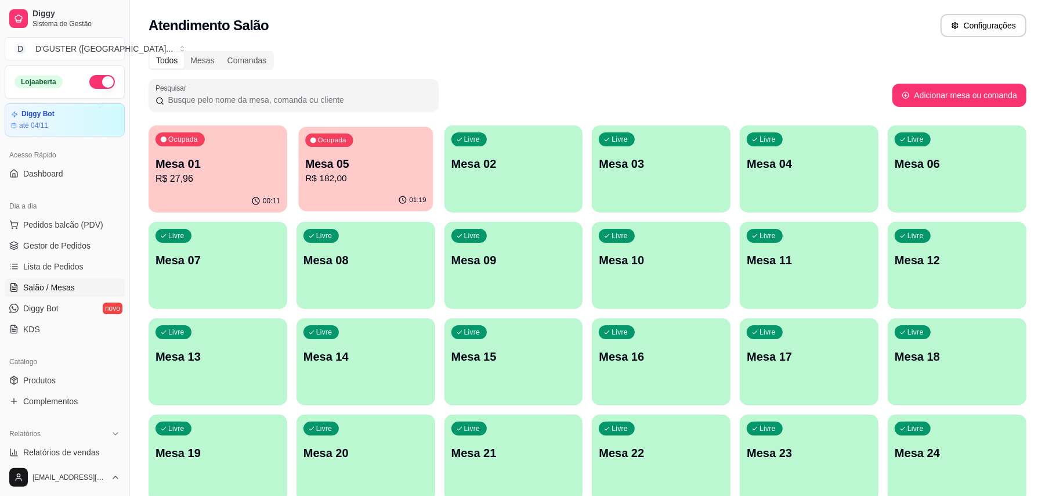
click at [365, 172] on p "R$ 182,00" at bounding box center [365, 178] width 121 height 13
click at [216, 168] on p "Mesa 01" at bounding box center [218, 164] width 125 height 16
click at [67, 244] on span "Gestor de Pedidos" at bounding box center [56, 246] width 67 height 12
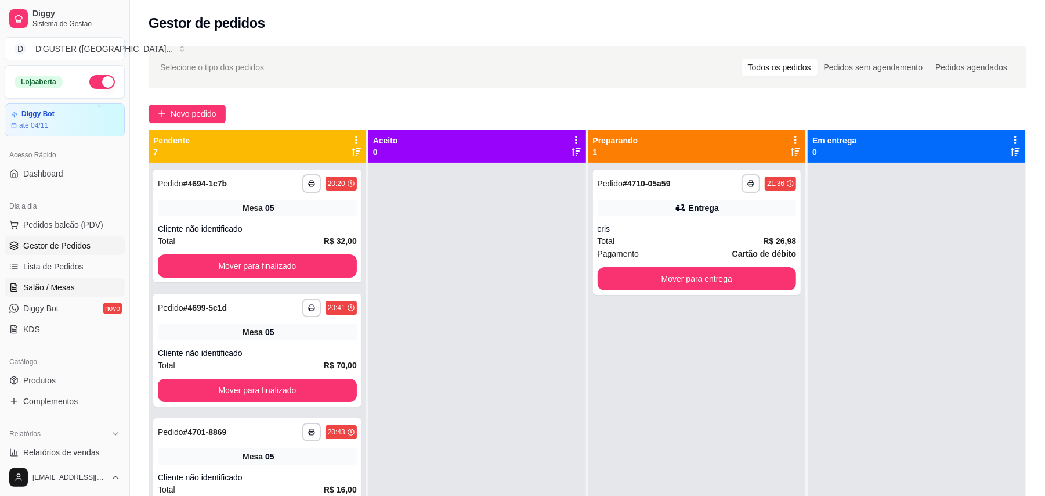
click at [39, 287] on span "Salão / Mesas" at bounding box center [49, 288] width 52 height 12
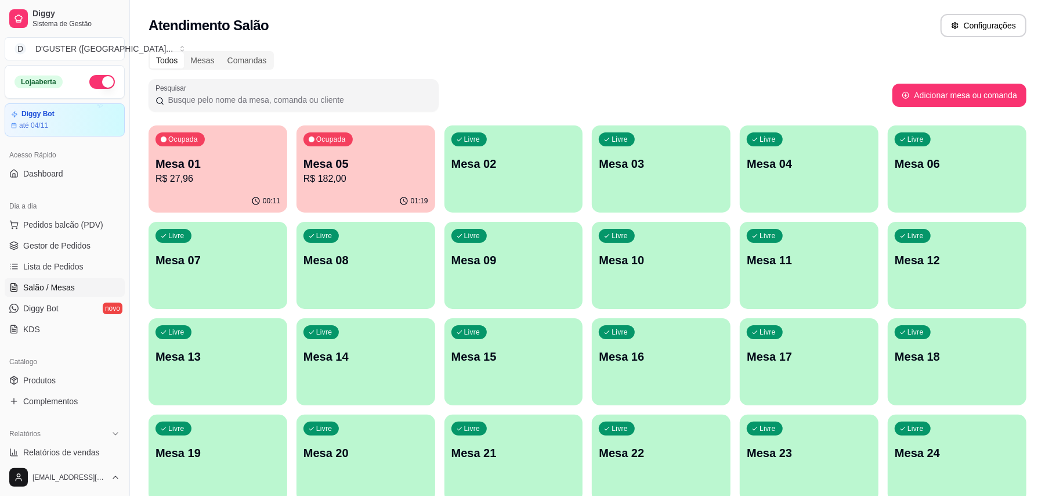
click at [778, 163] on p "Mesa 04" at bounding box center [809, 164] width 125 height 16
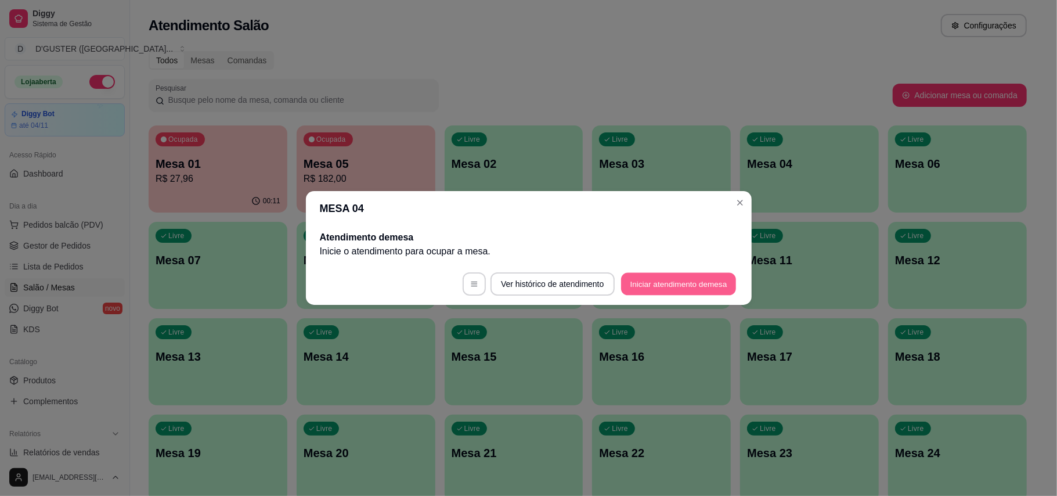
click at [694, 279] on button "Iniciar atendimento de mesa" at bounding box center [678, 284] width 115 height 23
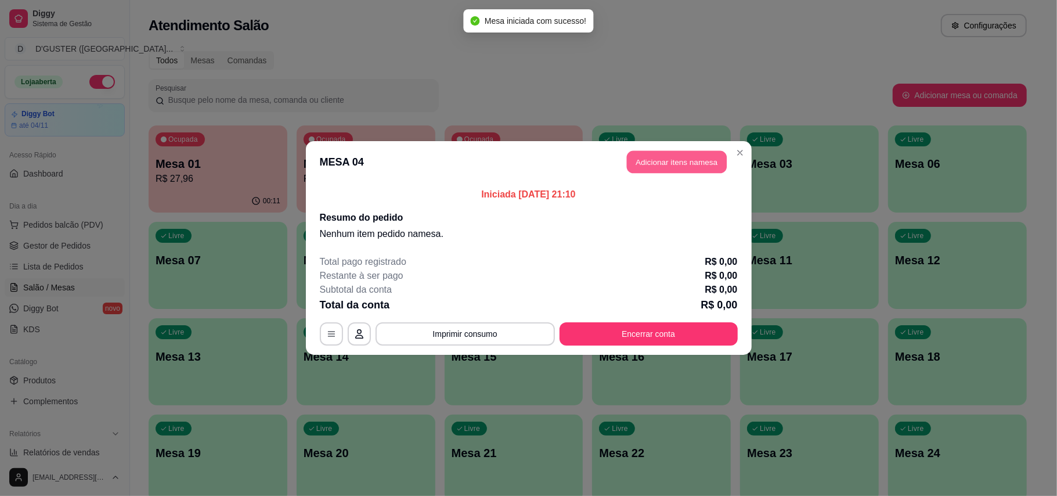
click at [669, 151] on button "Adicionar itens na mesa" at bounding box center [677, 162] width 100 height 23
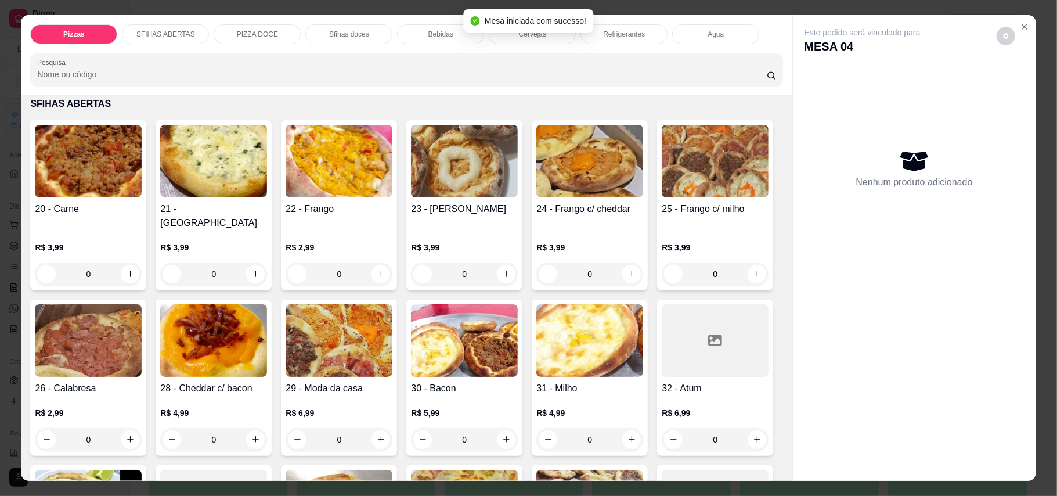
scroll to position [309, 0]
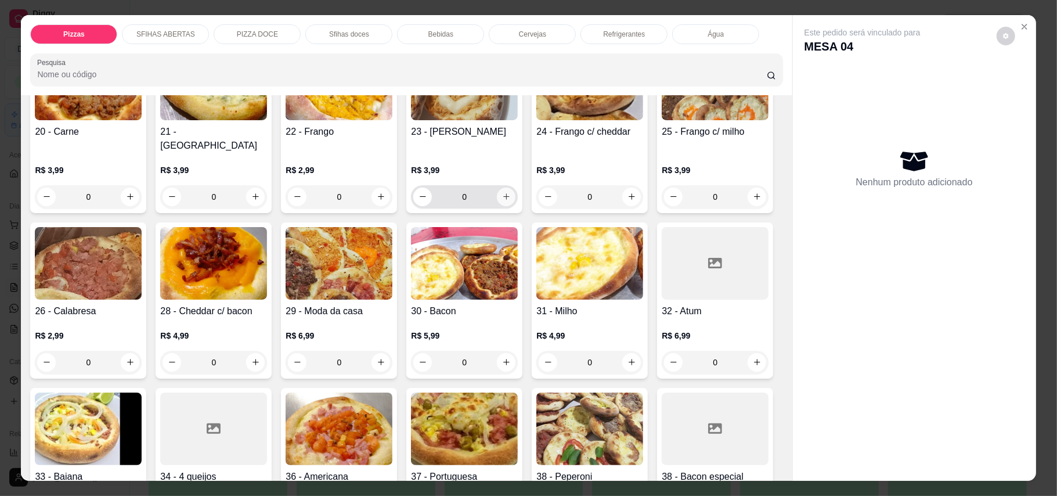
click at [499, 189] on button "increase-product-quantity" at bounding box center [506, 196] width 19 height 19
type input "1"
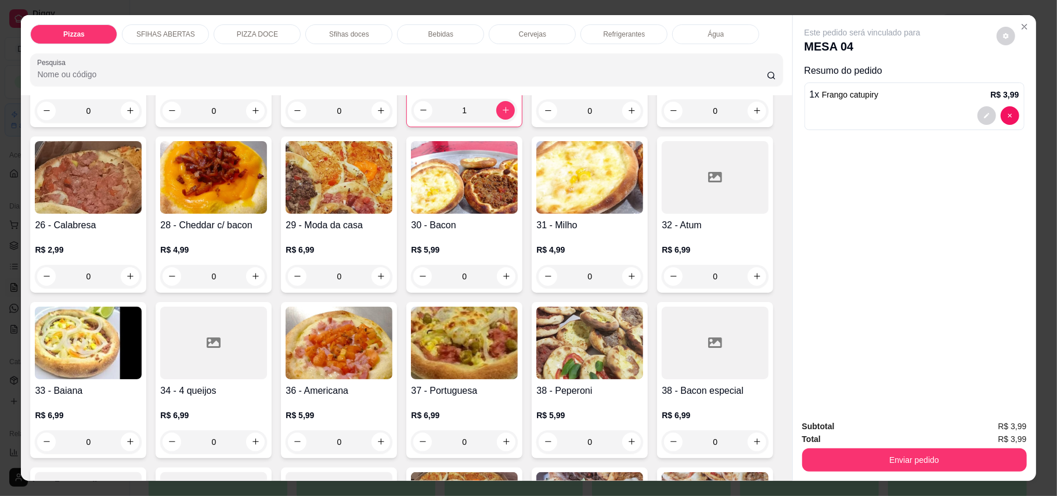
scroll to position [464, 0]
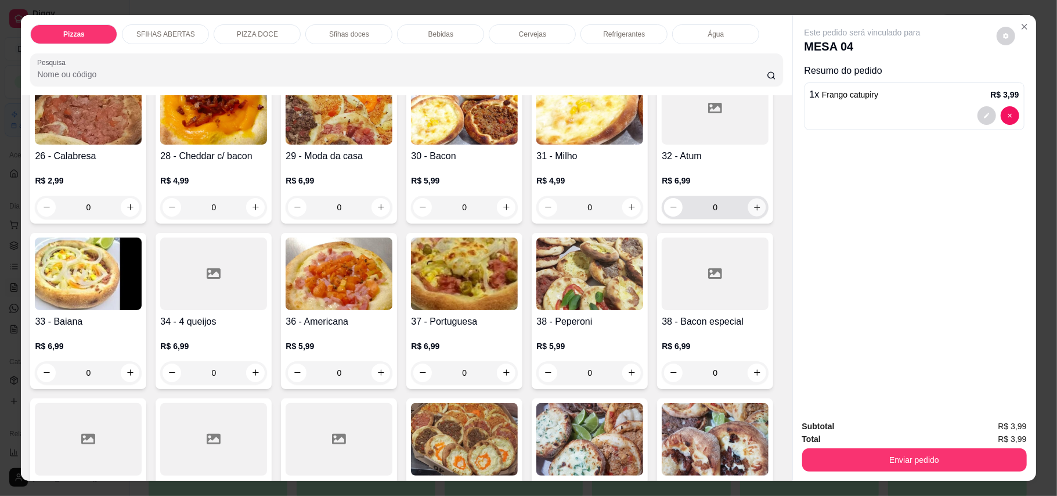
click at [753, 211] on icon "increase-product-quantity" at bounding box center [757, 207] width 9 height 9
type input "1"
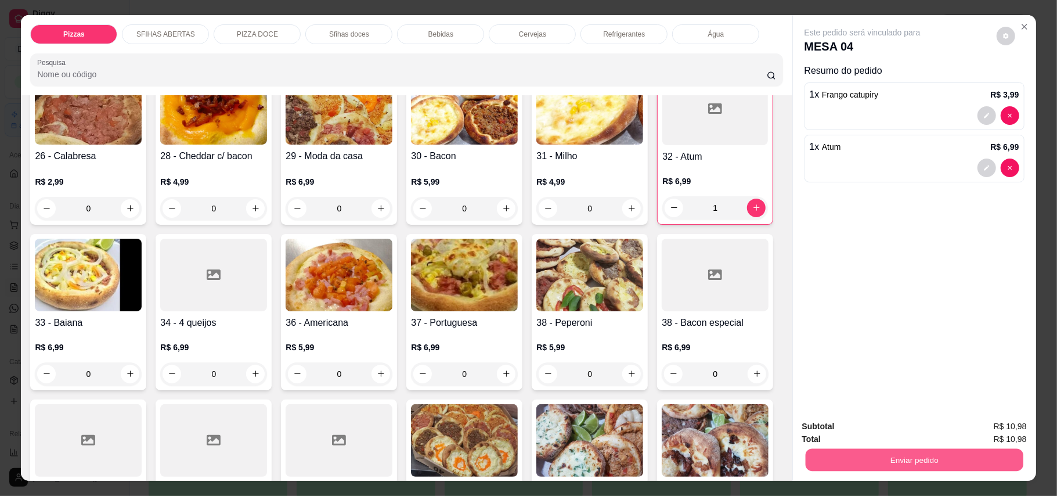
click at [809, 468] on button "Enviar pedido" at bounding box center [914, 460] width 218 height 23
click at [1001, 425] on button "Enviar pedido" at bounding box center [996, 431] width 64 height 21
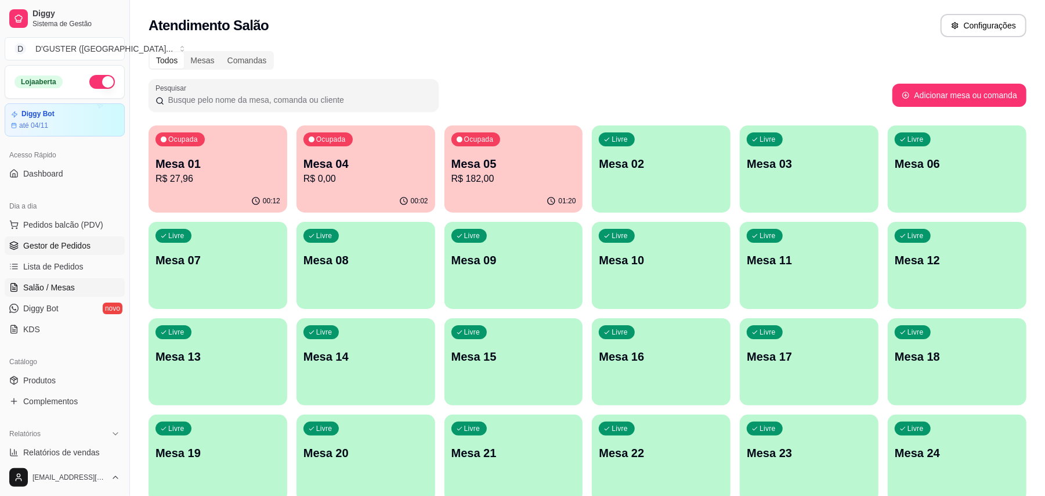
click at [84, 243] on span "Gestor de Pedidos" at bounding box center [56, 246] width 67 height 12
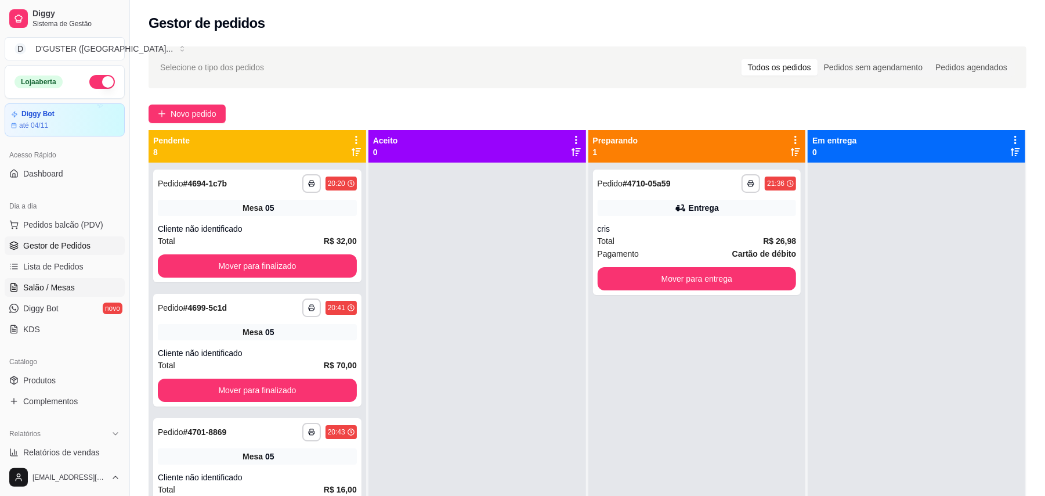
click at [35, 284] on span "Salão / Mesas" at bounding box center [49, 288] width 52 height 12
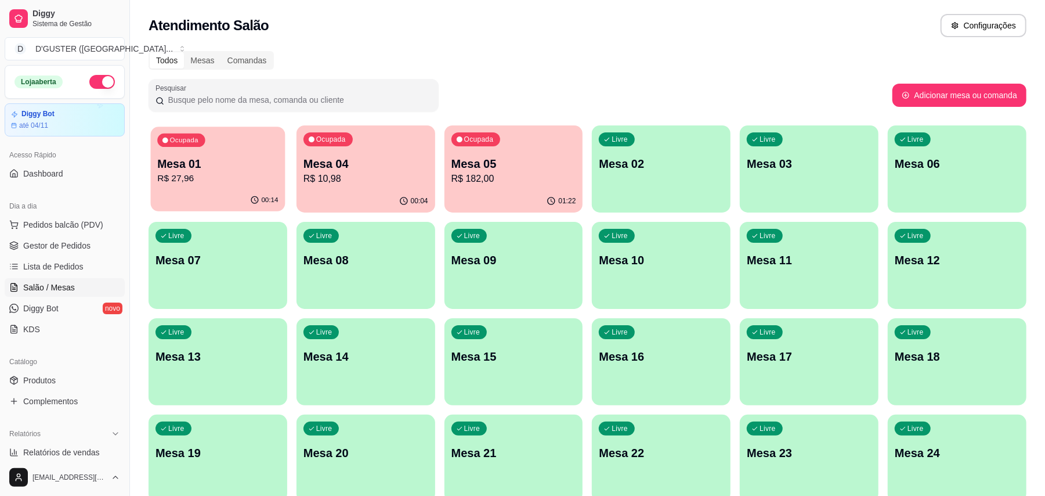
click at [230, 164] on p "Mesa 01" at bounding box center [217, 164] width 121 height 16
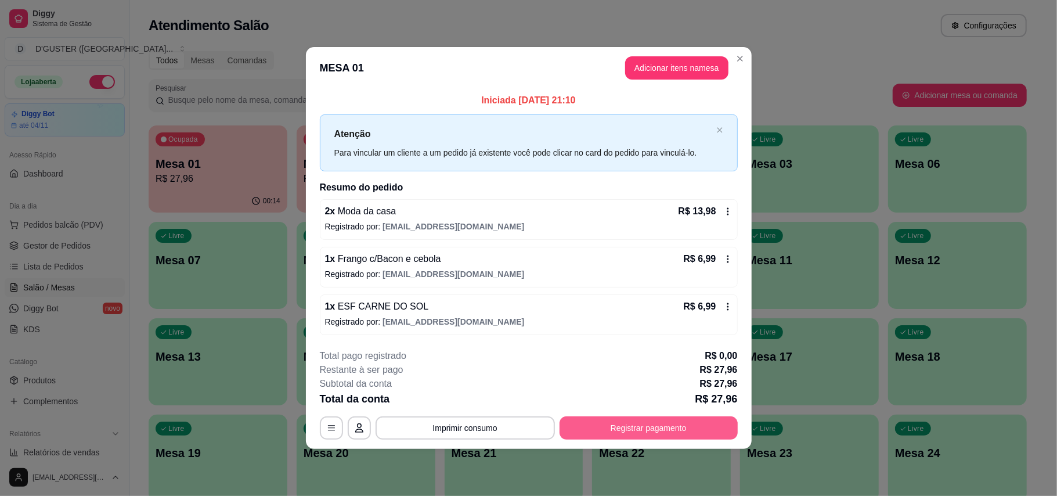
click at [586, 419] on button "Registrar pagamento" at bounding box center [649, 427] width 178 height 23
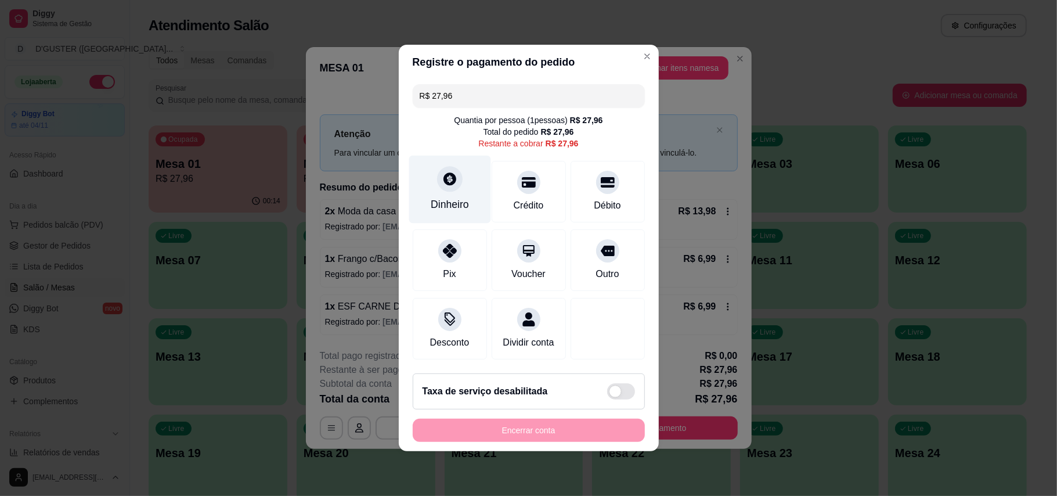
click at [446, 181] on div at bounding box center [450, 179] width 26 height 26
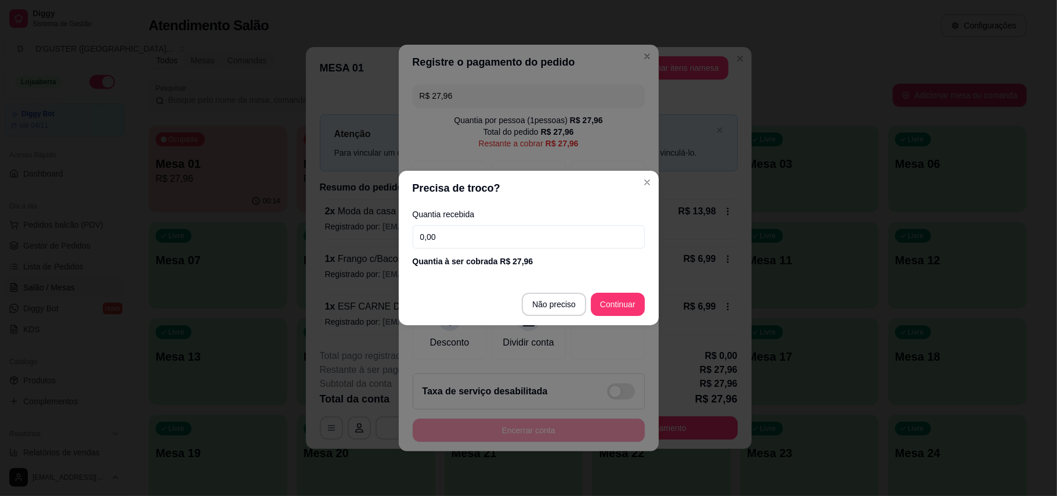
click at [534, 234] on input "0,00" at bounding box center [529, 236] width 232 height 23
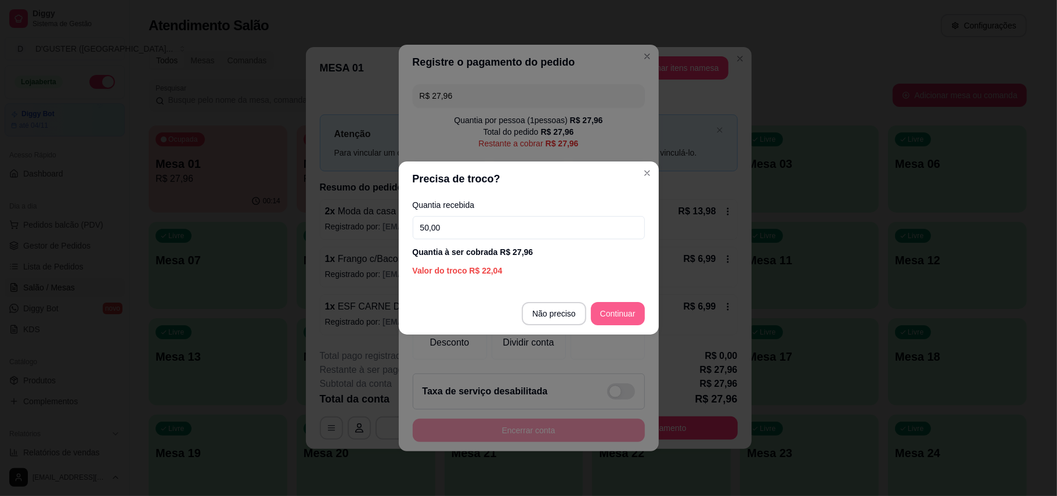
type input "50,00"
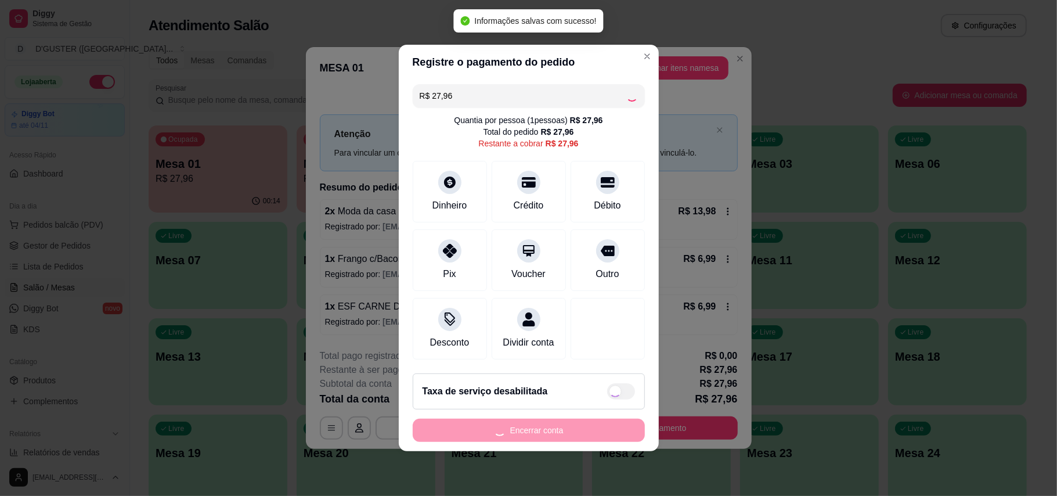
type input "R$ 0,00"
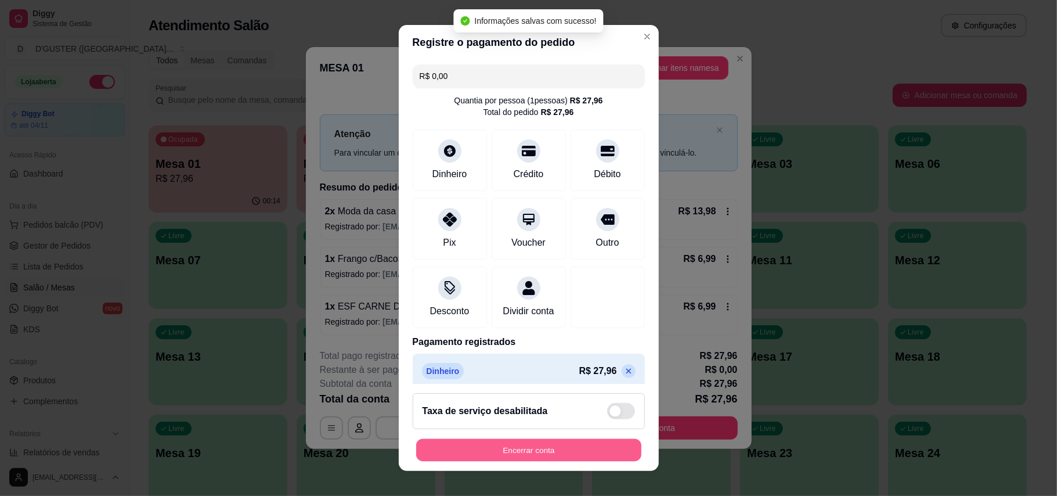
click at [583, 440] on button "Encerrar conta" at bounding box center [528, 450] width 225 height 23
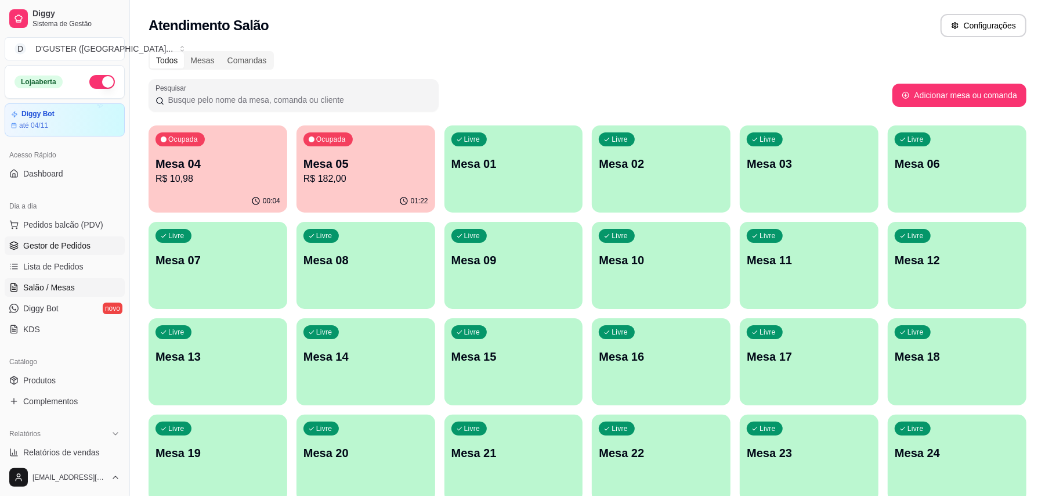
click at [71, 248] on span "Gestor de Pedidos" at bounding box center [56, 246] width 67 height 12
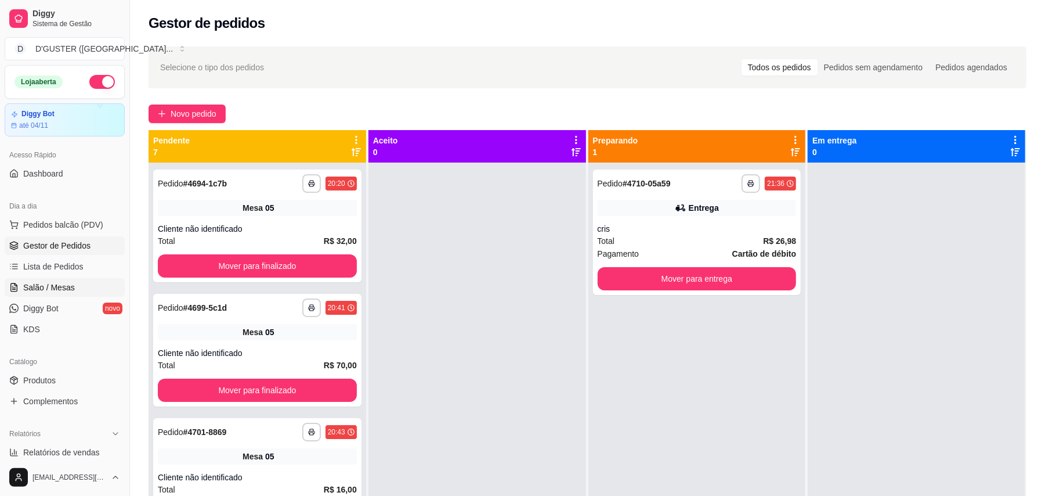
click at [27, 284] on span "Salão / Mesas" at bounding box center [49, 288] width 52 height 12
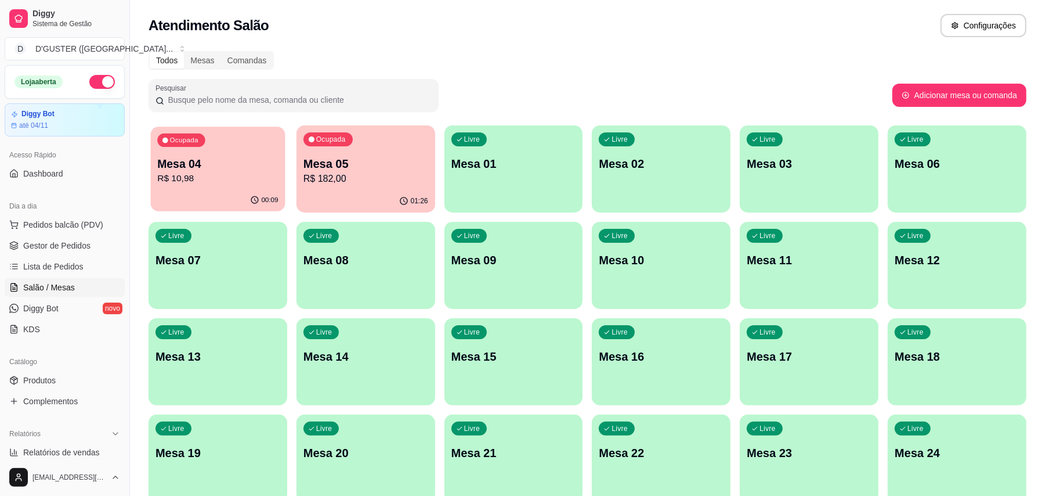
click at [193, 175] on p "R$ 10,98" at bounding box center [217, 178] width 121 height 13
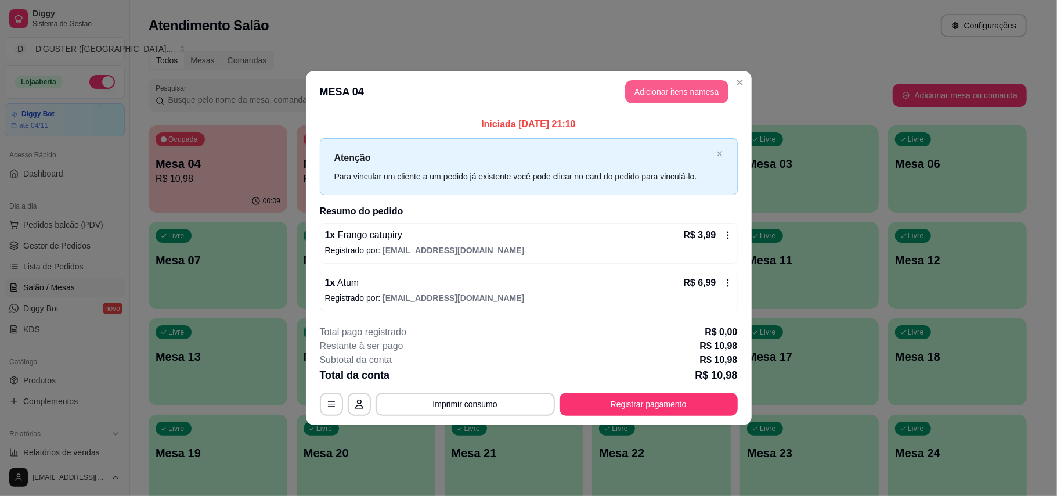
click at [680, 99] on button "Adicionar itens na mesa" at bounding box center [676, 91] width 103 height 23
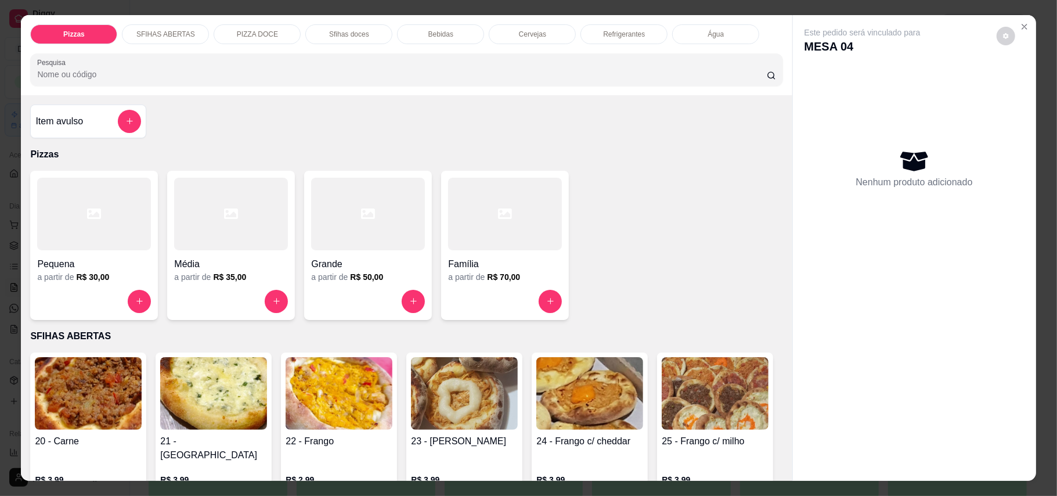
click at [621, 35] on p "Refrigerantes" at bounding box center [624, 34] width 42 height 9
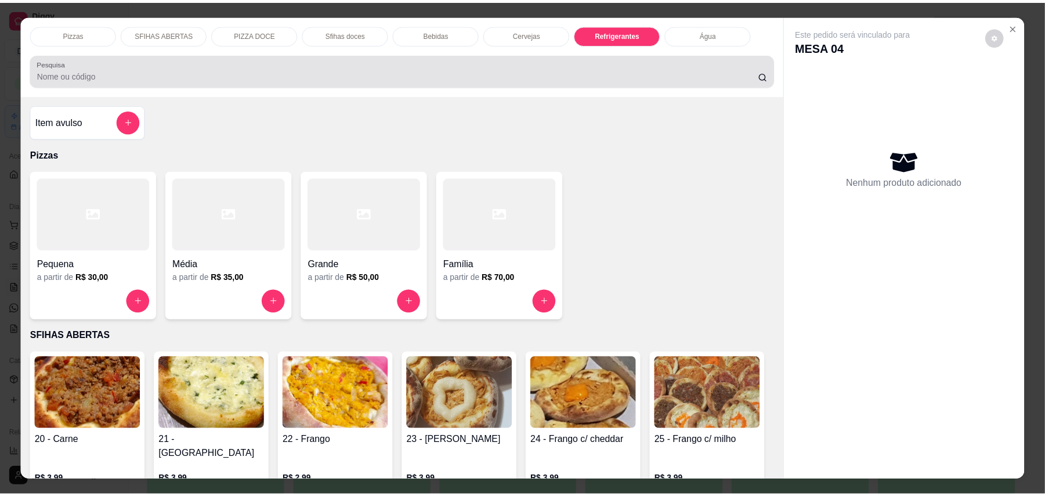
scroll to position [22, 0]
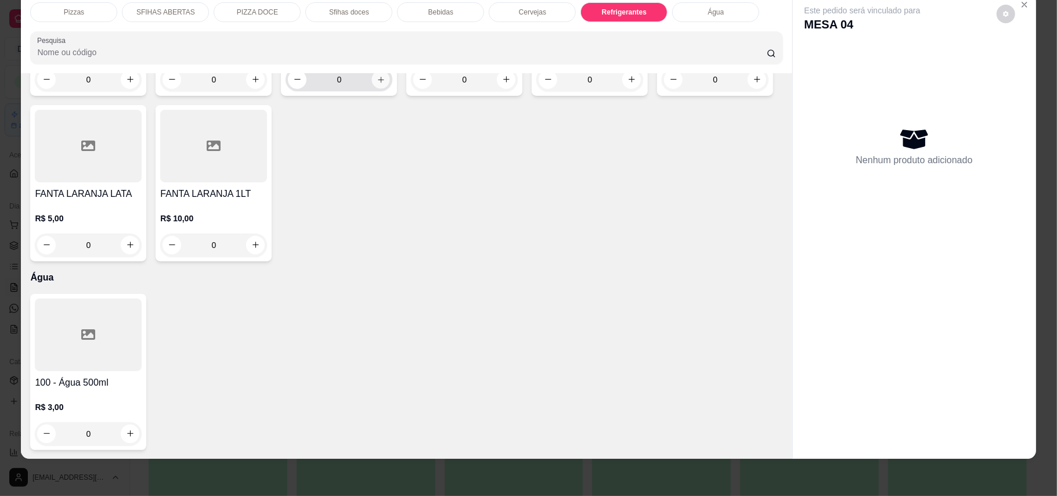
click at [374, 88] on button "increase-product-quantity" at bounding box center [381, 79] width 18 height 18
type input "1"
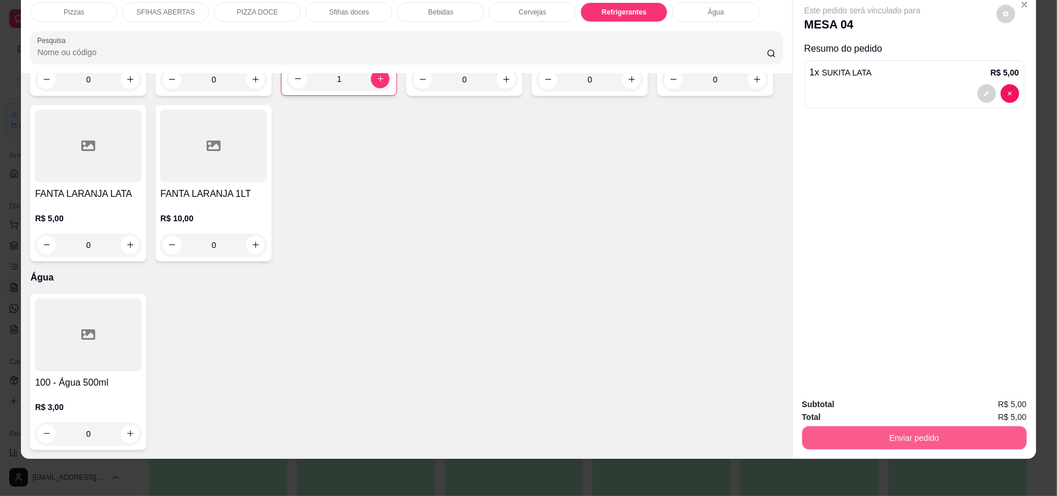
click at [846, 444] on button "Enviar pedido" at bounding box center [914, 437] width 225 height 23
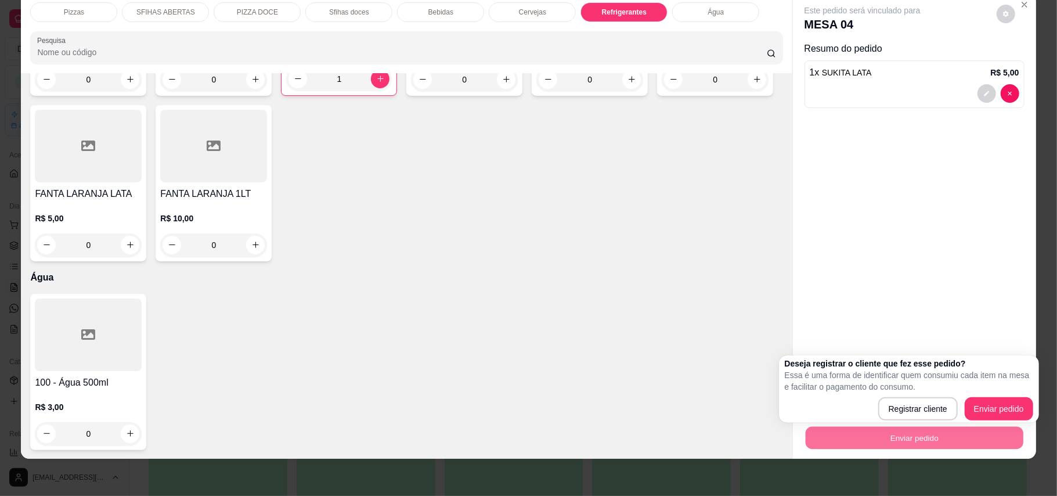
click at [989, 391] on p "Essa é uma forma de identificar quem consumiu cada item na mesa e facilitar o p…" at bounding box center [909, 380] width 248 height 23
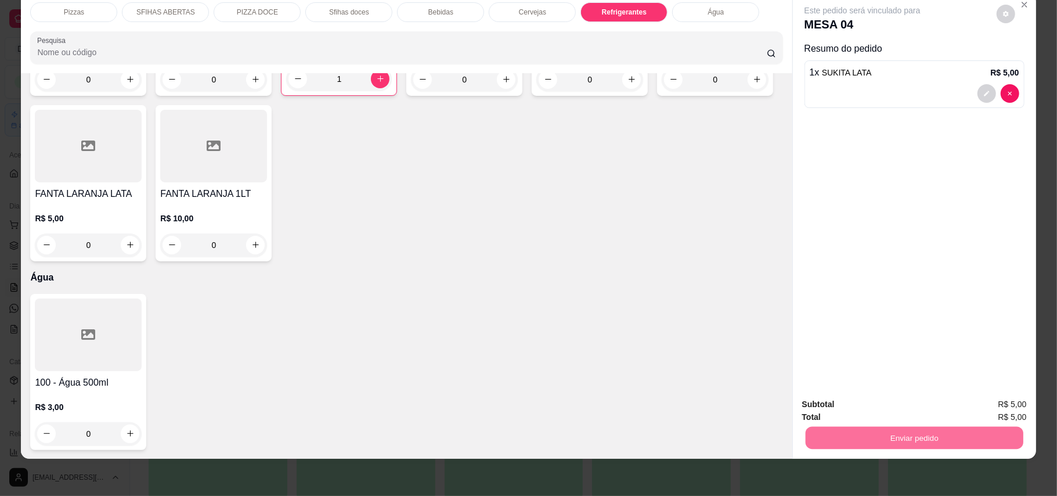
click at [1000, 414] on button "Enviar pedido" at bounding box center [995, 409] width 66 height 22
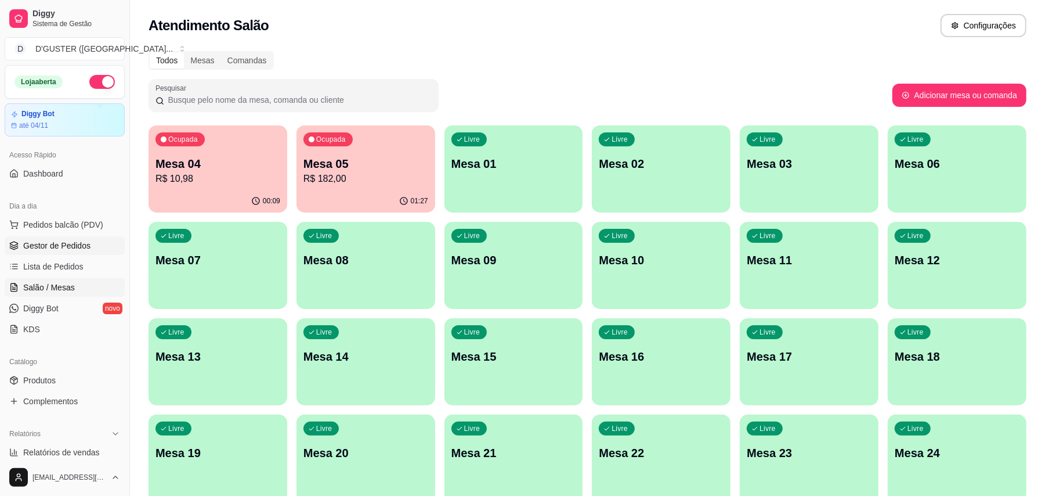
click at [53, 251] on span "Gestor de Pedidos" at bounding box center [56, 246] width 67 height 12
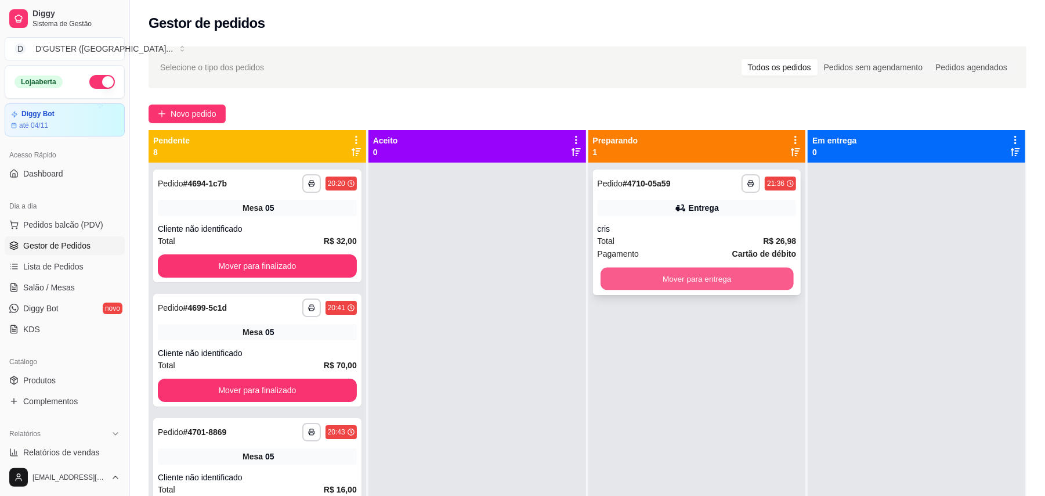
click at [718, 284] on button "Mover para entrega" at bounding box center [697, 279] width 193 height 23
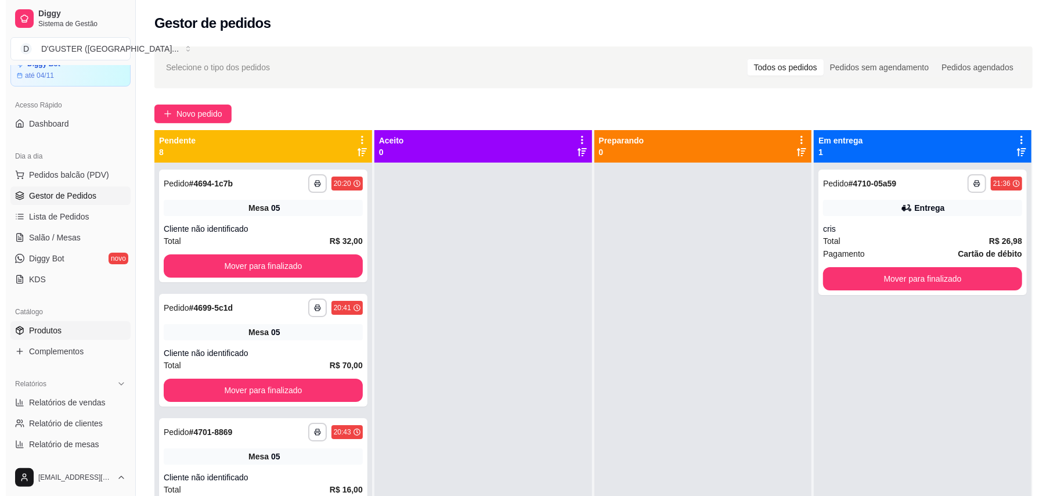
scroll to position [77, 0]
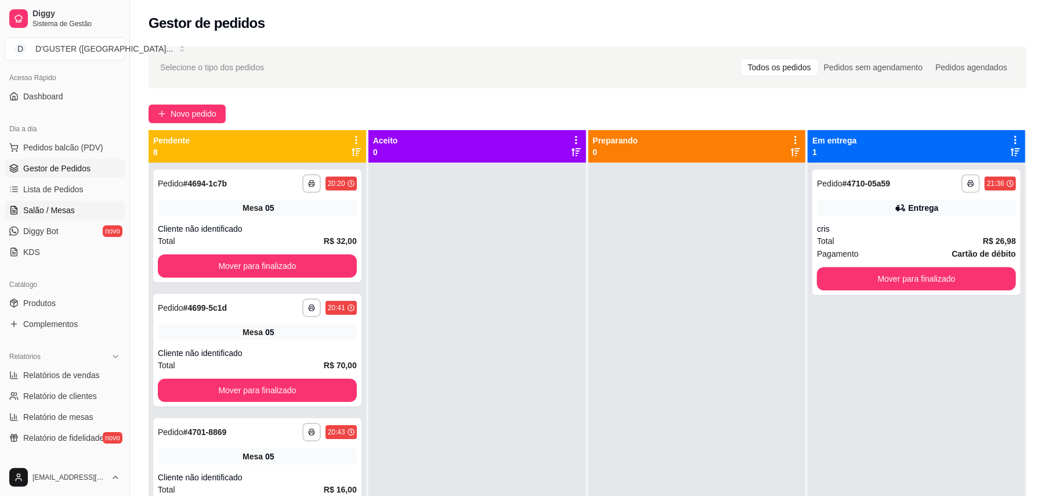
click at [53, 204] on span "Salão / Mesas" at bounding box center [49, 210] width 52 height 12
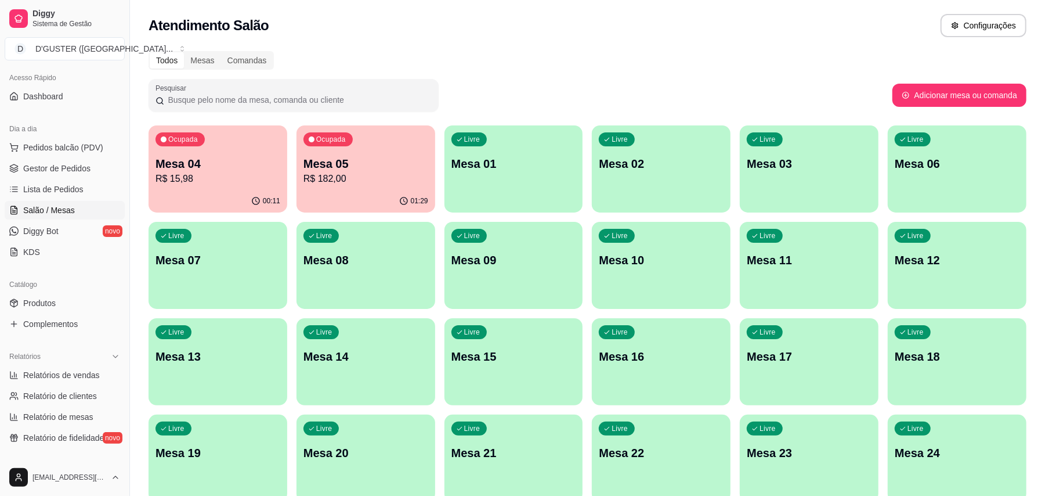
click at [400, 147] on div "Ocupada Mesa 05 R$ 182,00" at bounding box center [366, 157] width 139 height 64
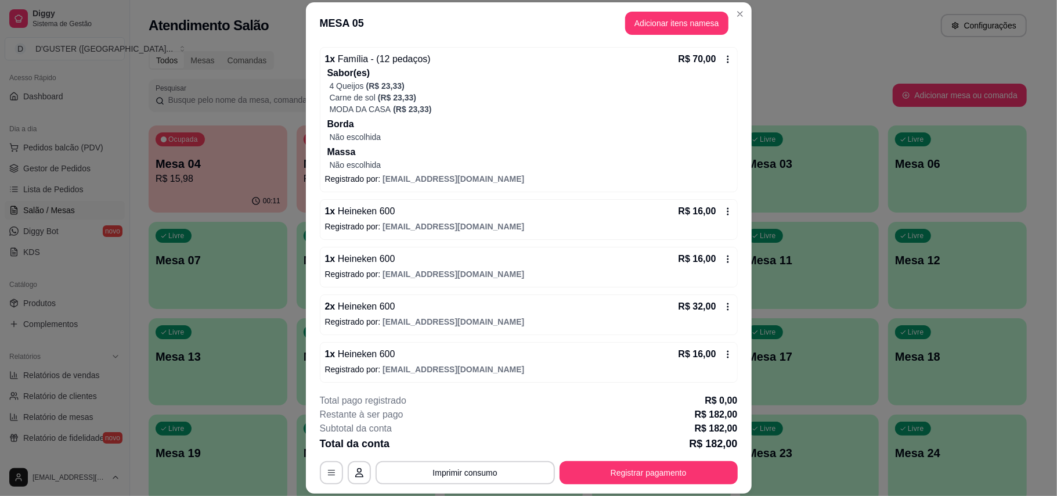
scroll to position [159, 0]
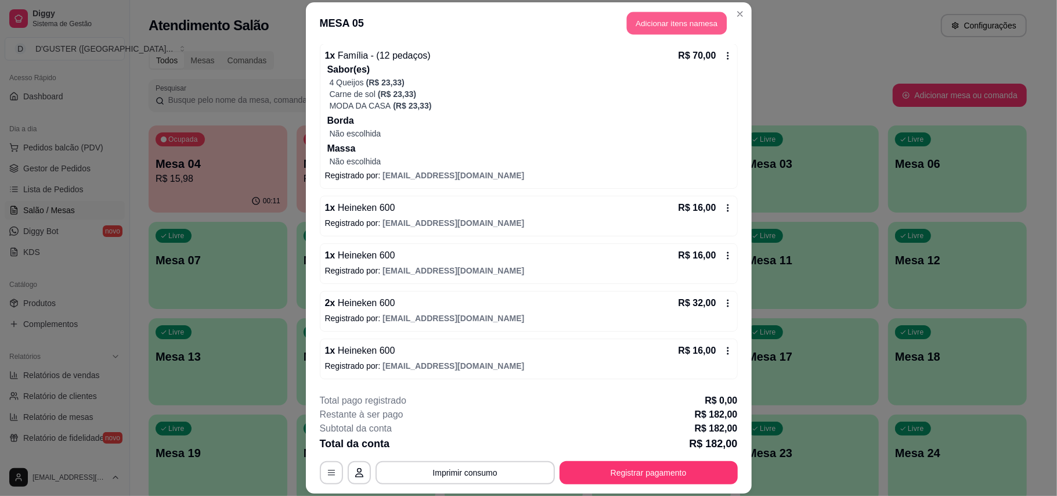
click at [635, 24] on button "Adicionar itens na mesa" at bounding box center [677, 23] width 100 height 23
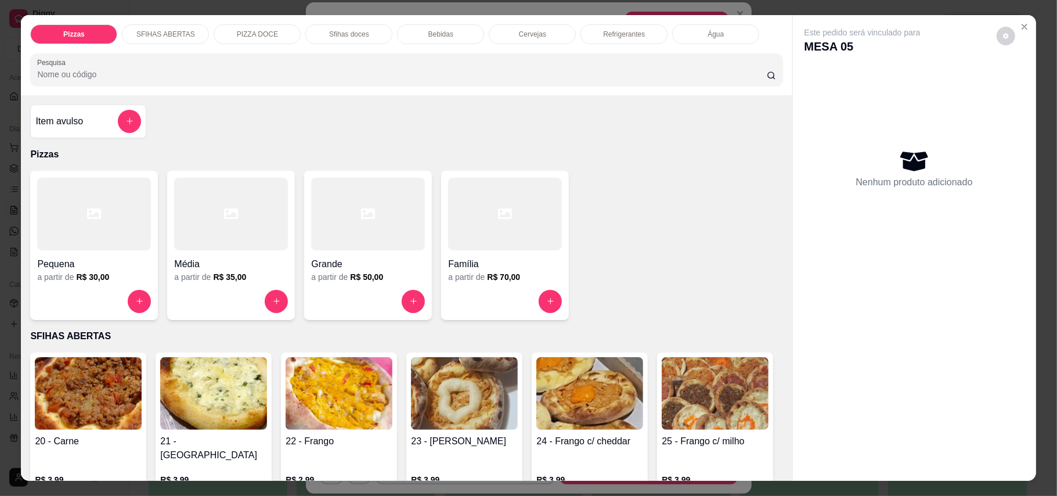
click at [553, 38] on div "Cervejas" at bounding box center [532, 34] width 87 height 20
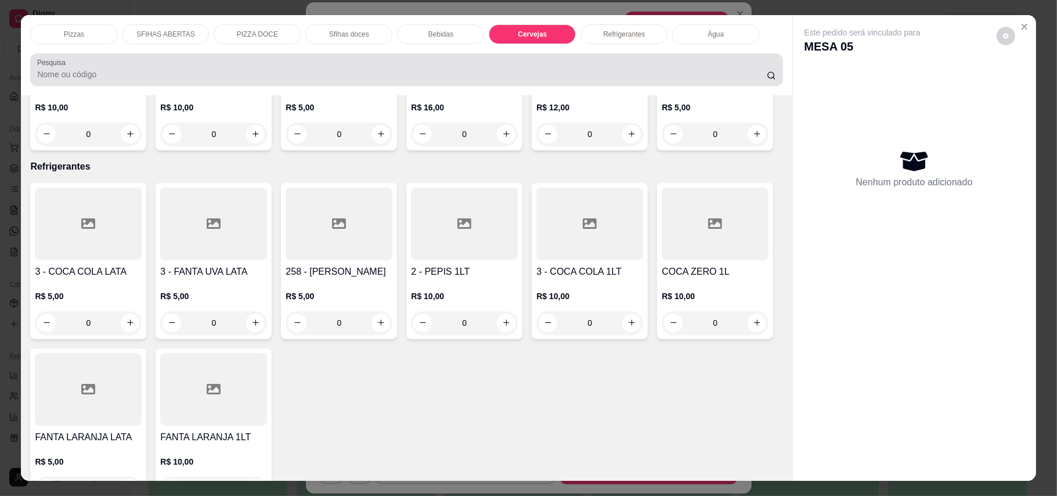
scroll to position [22, 0]
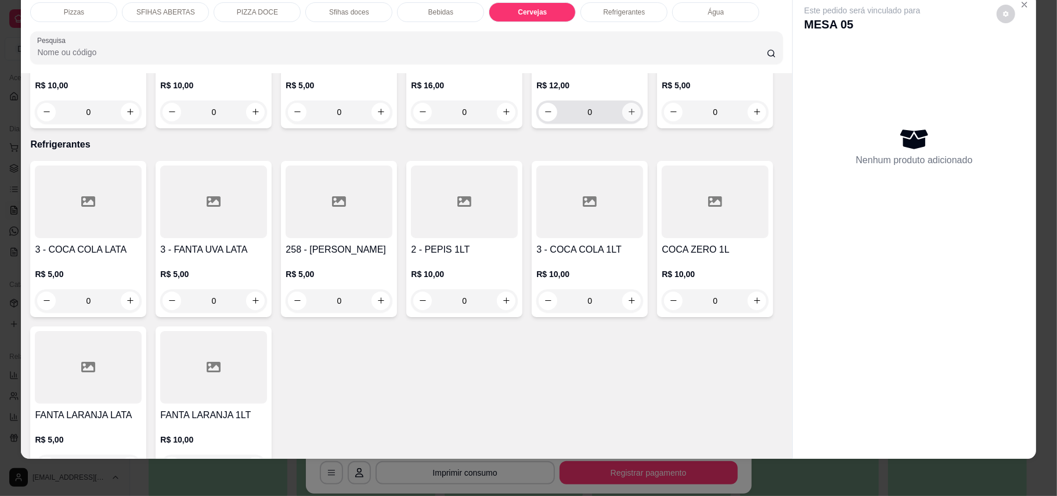
click at [629, 116] on icon "increase-product-quantity" at bounding box center [631, 111] width 9 height 9
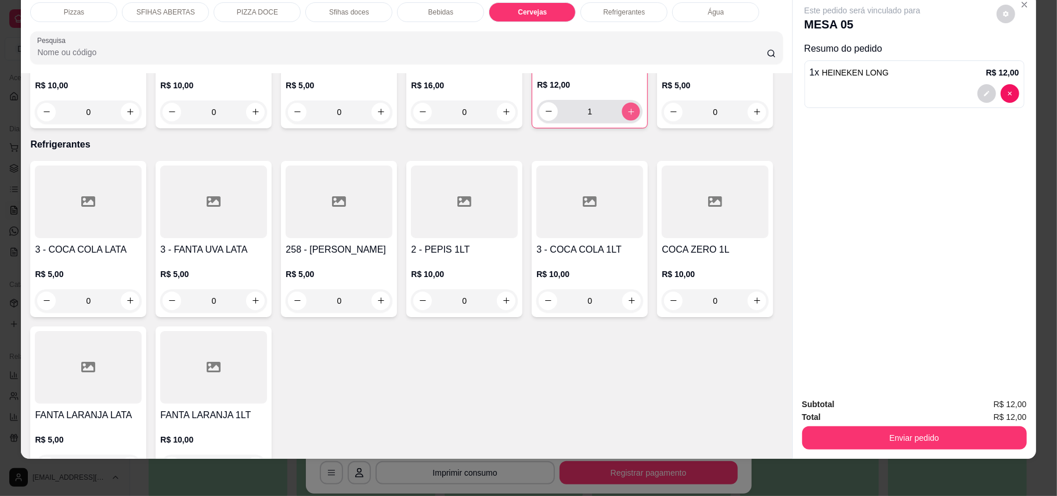
click at [627, 116] on icon "increase-product-quantity" at bounding box center [631, 111] width 9 height 9
type input "2"
click at [502, 116] on icon "increase-product-quantity" at bounding box center [506, 111] width 9 height 9
type input "1"
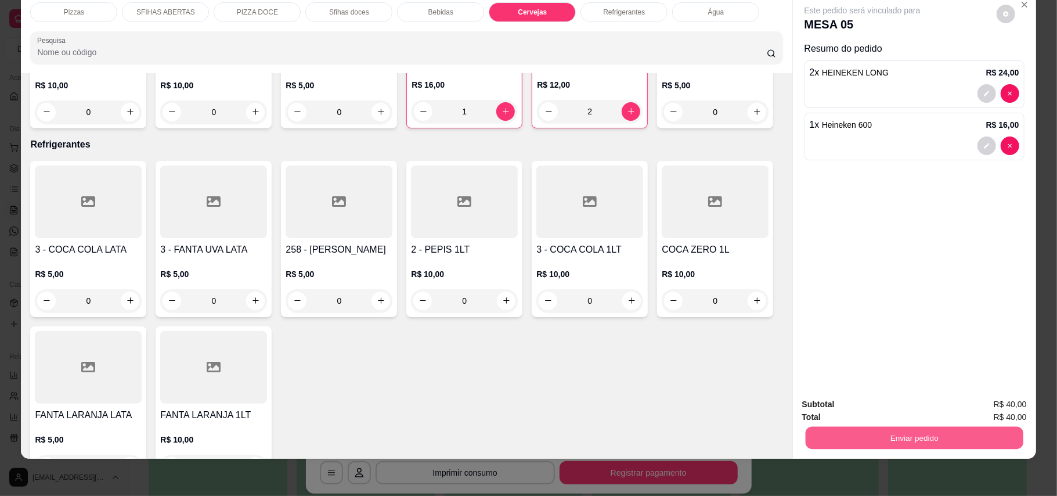
click at [857, 435] on button "Enviar pedido" at bounding box center [914, 438] width 218 height 23
click at [983, 405] on button "Enviar pedido" at bounding box center [996, 408] width 64 height 21
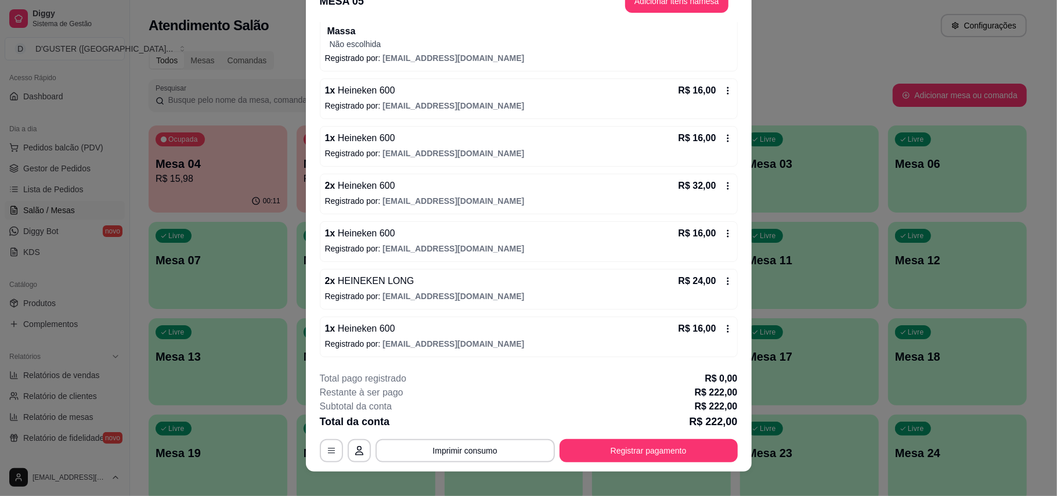
scroll to position [35, 0]
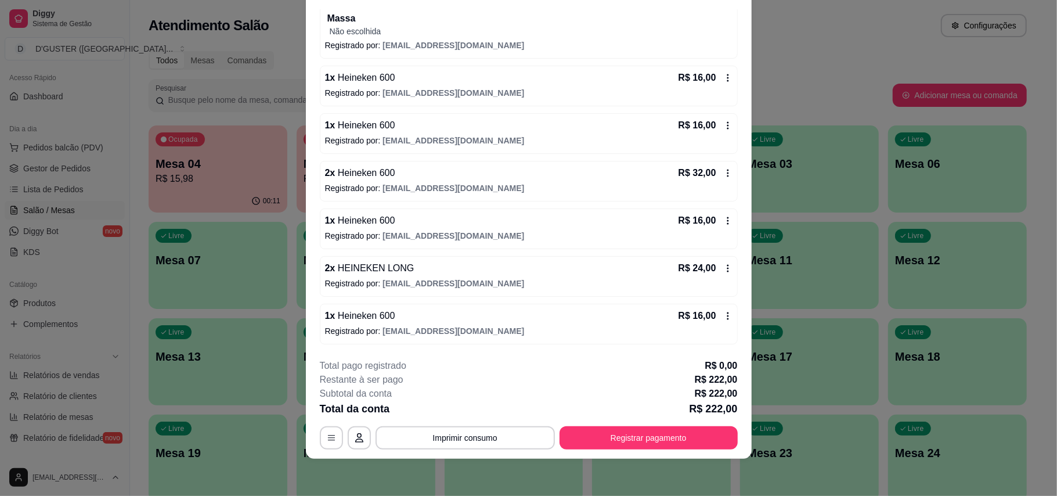
click at [498, 277] on div "2 x HEINEKEN LONG R$ 24,00 Registrado por: [EMAIL_ADDRESS][DOMAIN_NAME]" at bounding box center [529, 276] width 418 height 41
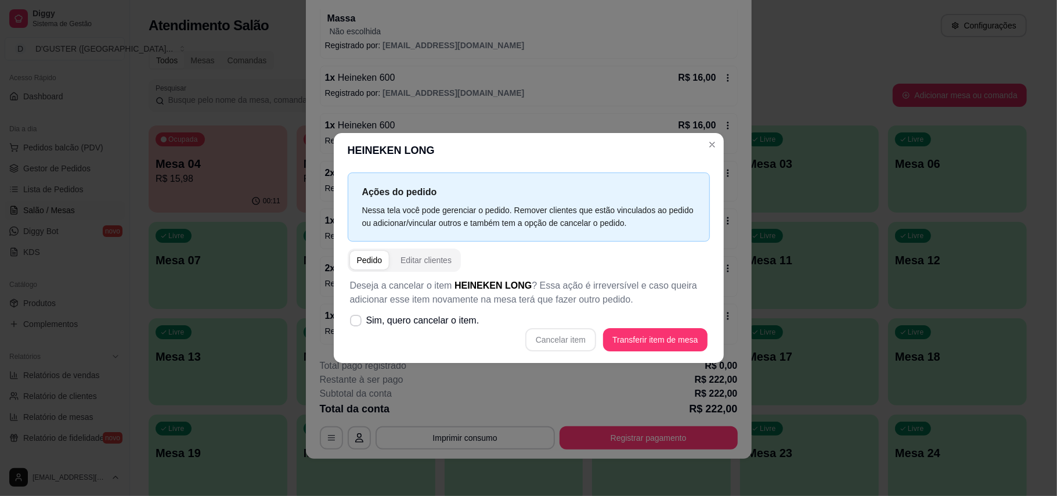
click at [562, 341] on div "Cancelar item Transferir item de mesa" at bounding box center [529, 339] width 358 height 23
click at [360, 316] on label "Sim, quero cancelar o item." at bounding box center [414, 320] width 139 height 23
click at [357, 323] on input "Sim, quero cancelar o item." at bounding box center [353, 327] width 8 height 8
checkbox input "true"
click at [584, 338] on button "Cancelar item" at bounding box center [560, 339] width 71 height 23
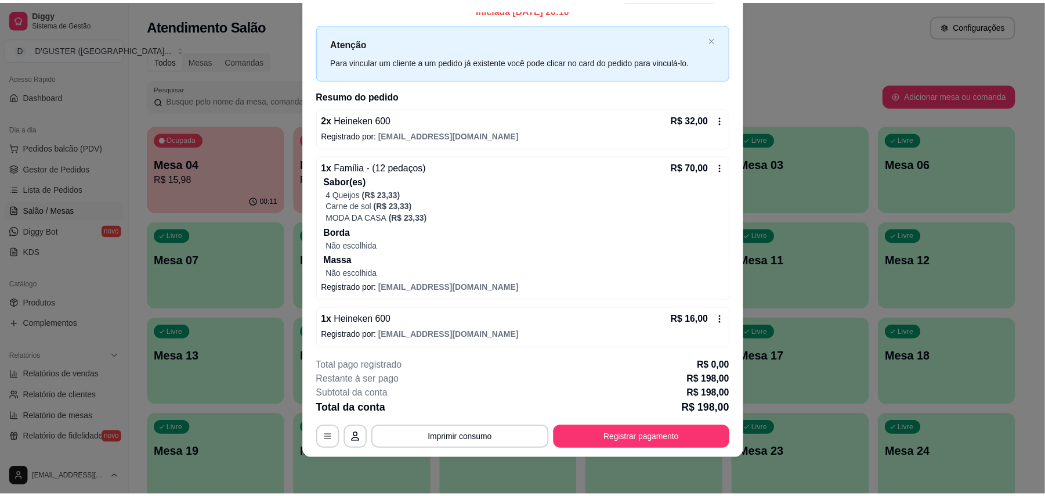
scroll to position [0, 0]
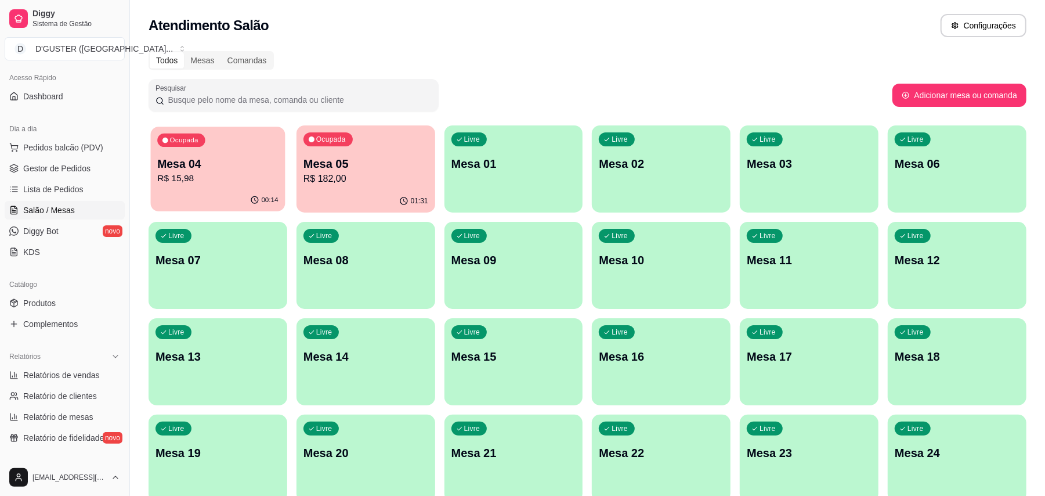
click at [261, 175] on p "R$ 15,98" at bounding box center [217, 178] width 121 height 13
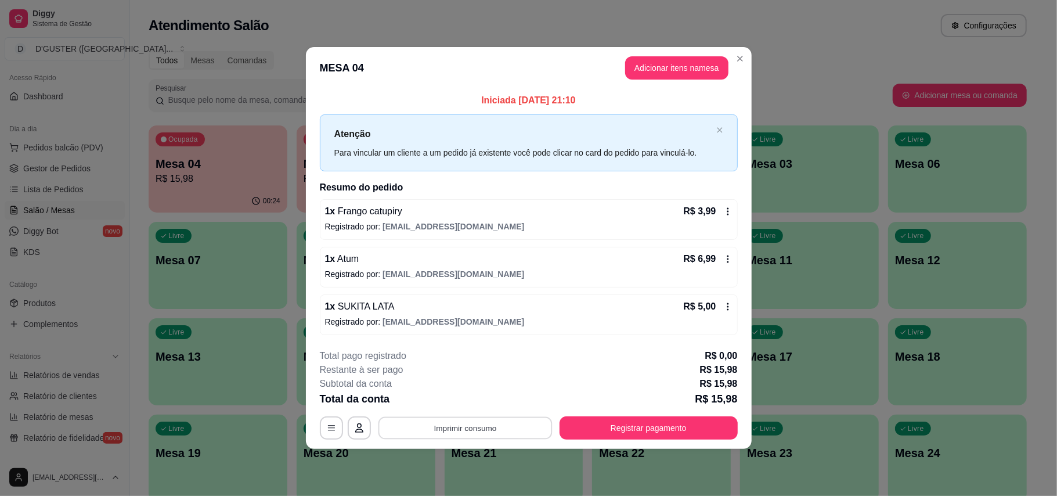
click at [542, 430] on button "Imprimir consumo" at bounding box center [465, 427] width 174 height 23
click at [439, 353] on button "IMPRESSORA" at bounding box center [469, 355] width 84 height 19
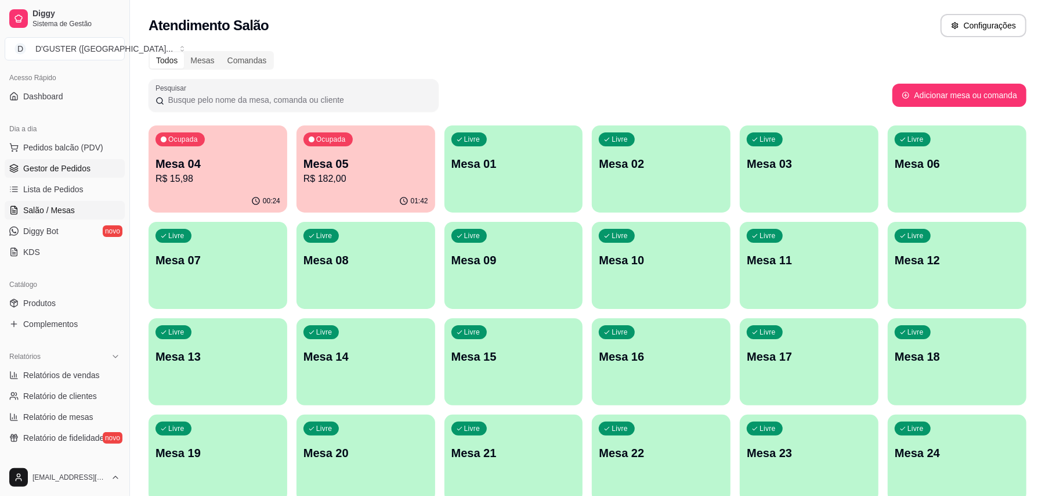
click at [86, 168] on span "Gestor de Pedidos" at bounding box center [56, 169] width 67 height 12
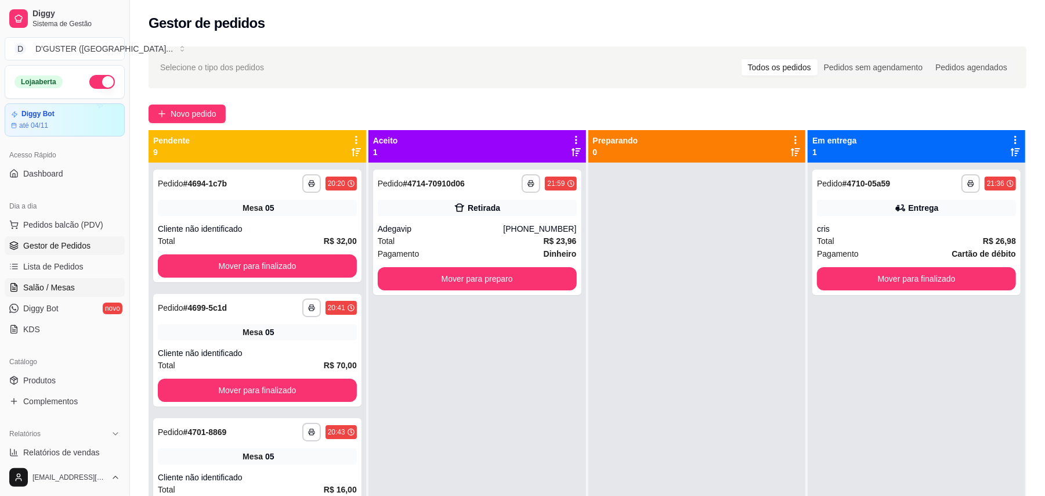
click at [56, 286] on span "Salão / Mesas" at bounding box center [49, 288] width 52 height 12
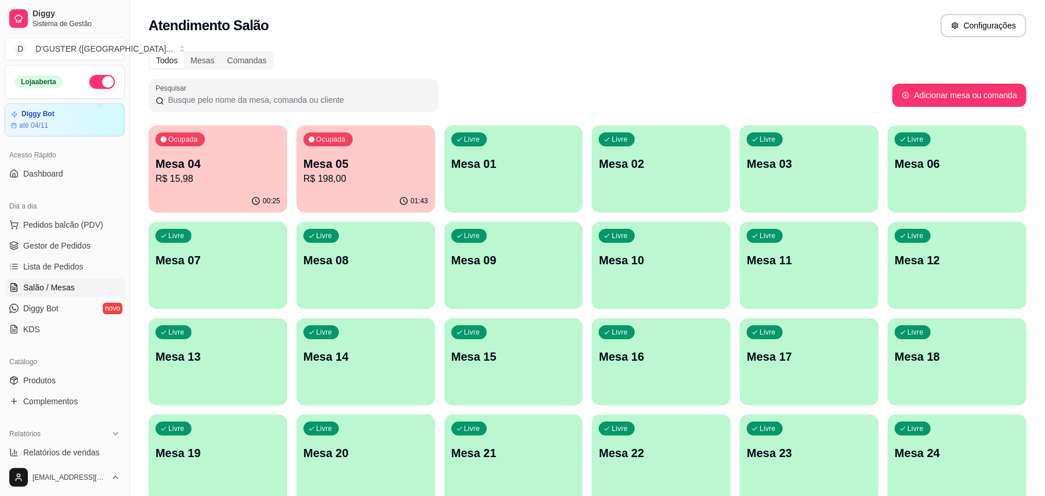
click at [237, 173] on p "R$ 15,98" at bounding box center [218, 179] width 125 height 14
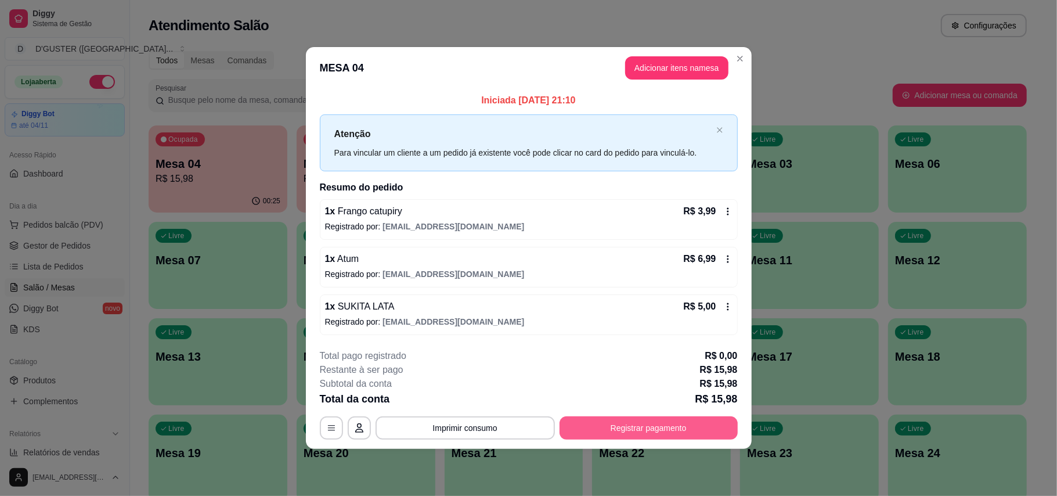
click at [614, 433] on button "Registrar pagamento" at bounding box center [649, 427] width 178 height 23
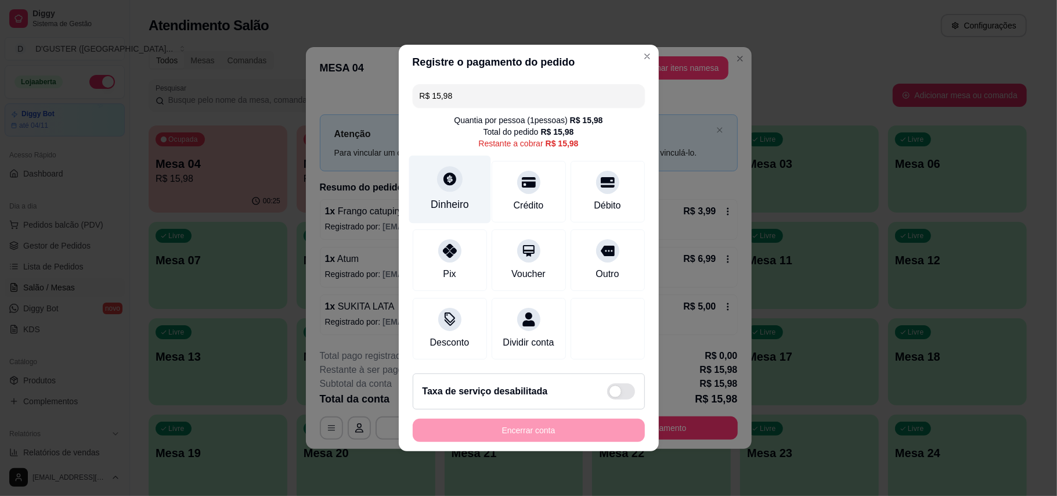
click at [436, 179] on div "Dinheiro" at bounding box center [450, 190] width 82 height 68
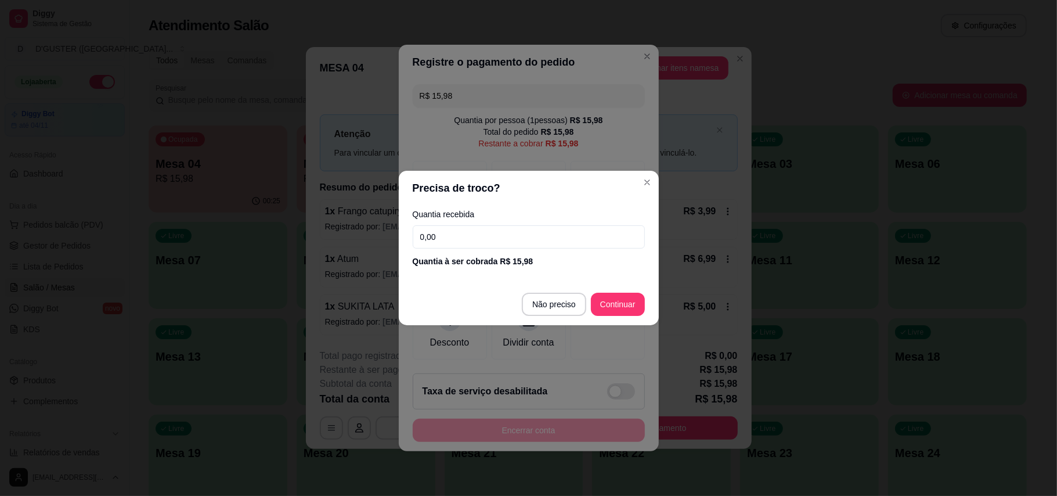
click at [570, 230] on input "0,00" at bounding box center [529, 236] width 232 height 23
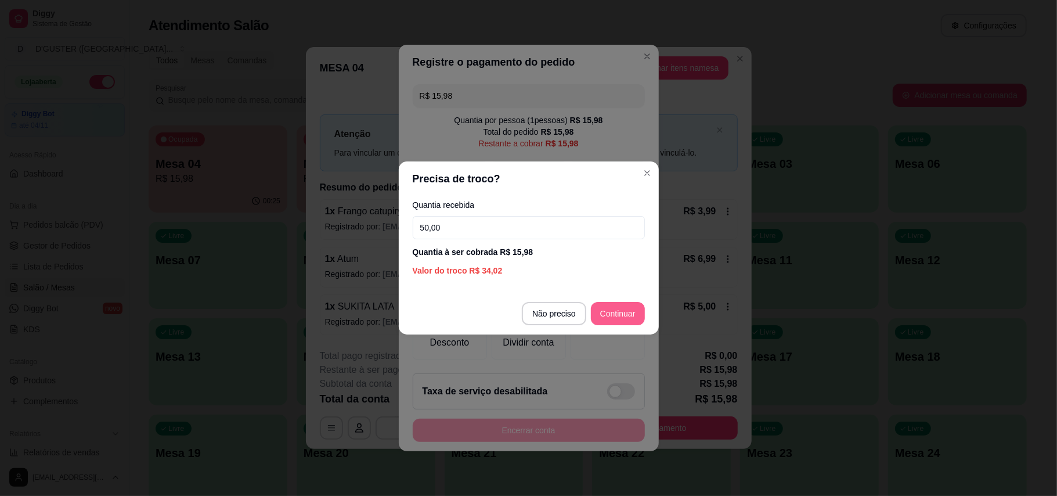
type input "50,00"
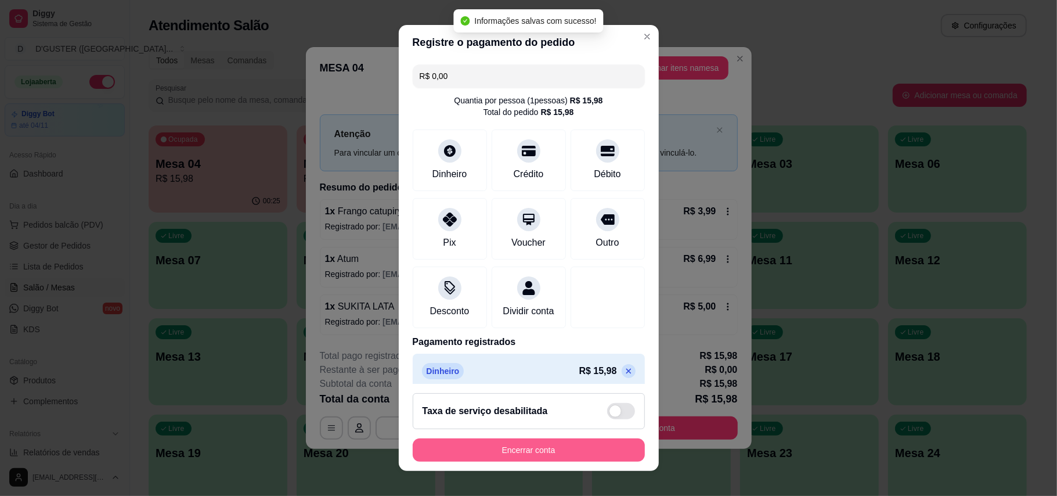
type input "R$ 0,00"
click at [555, 444] on button "Encerrar conta" at bounding box center [528, 450] width 225 height 23
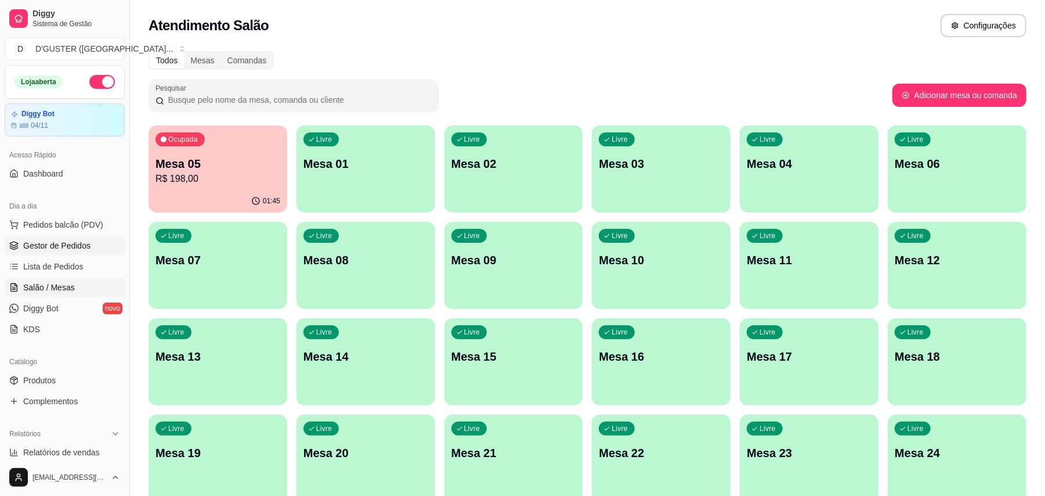
click at [52, 245] on span "Gestor de Pedidos" at bounding box center [56, 246] width 67 height 12
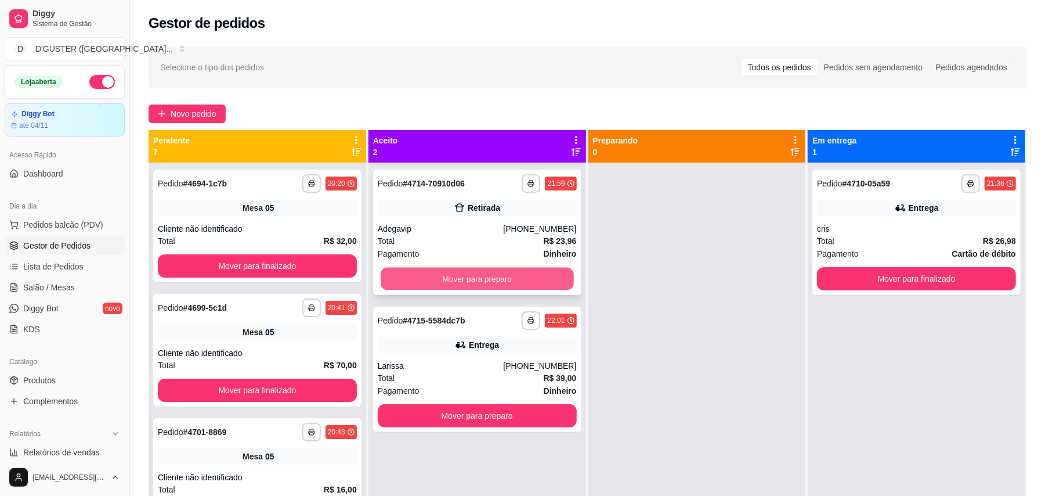
click at [425, 270] on button "Mover para preparo" at bounding box center [477, 279] width 193 height 23
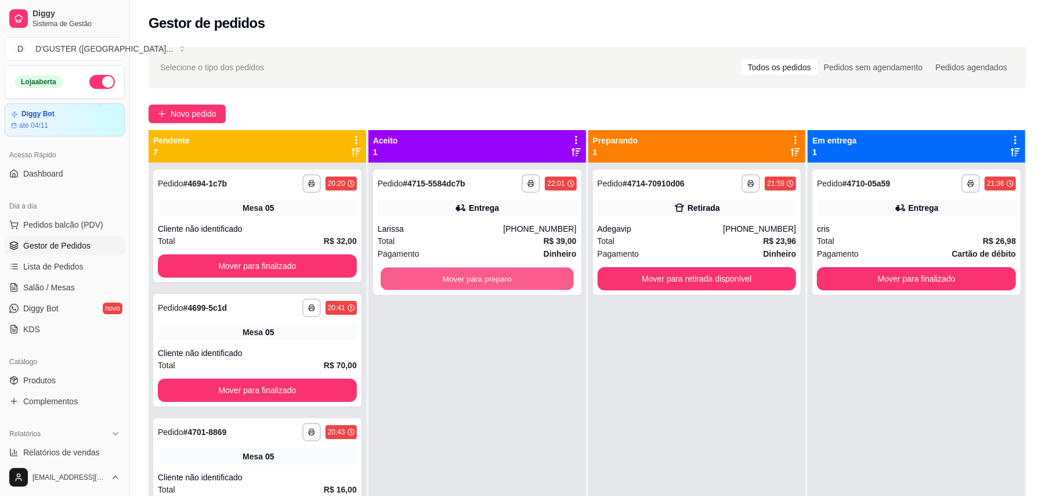
click at [425, 270] on button "Mover para preparo" at bounding box center [477, 279] width 193 height 23
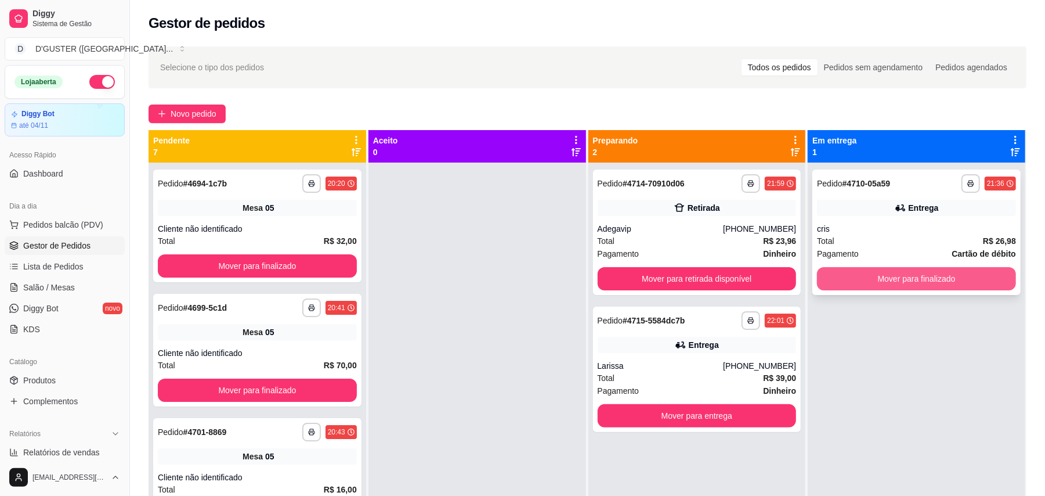
click at [936, 284] on button "Mover para finalizado" at bounding box center [916, 278] width 199 height 23
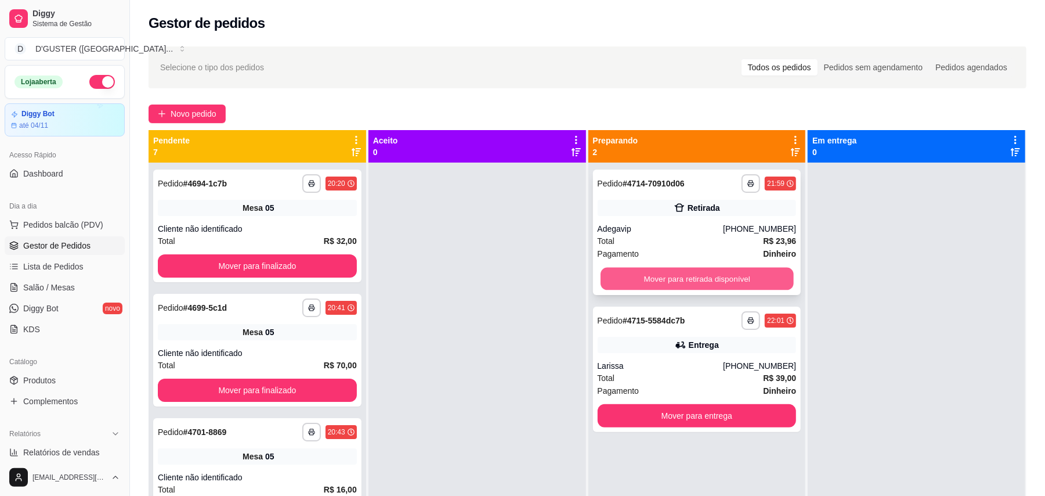
click at [751, 277] on button "Mover para retirada disponível" at bounding box center [697, 279] width 193 height 23
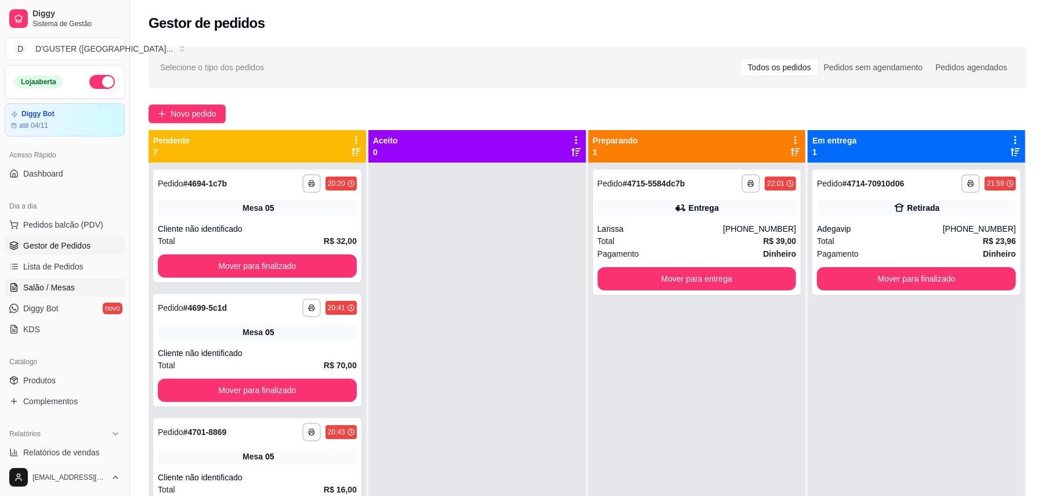
click at [43, 288] on span "Salão / Mesas" at bounding box center [49, 288] width 52 height 12
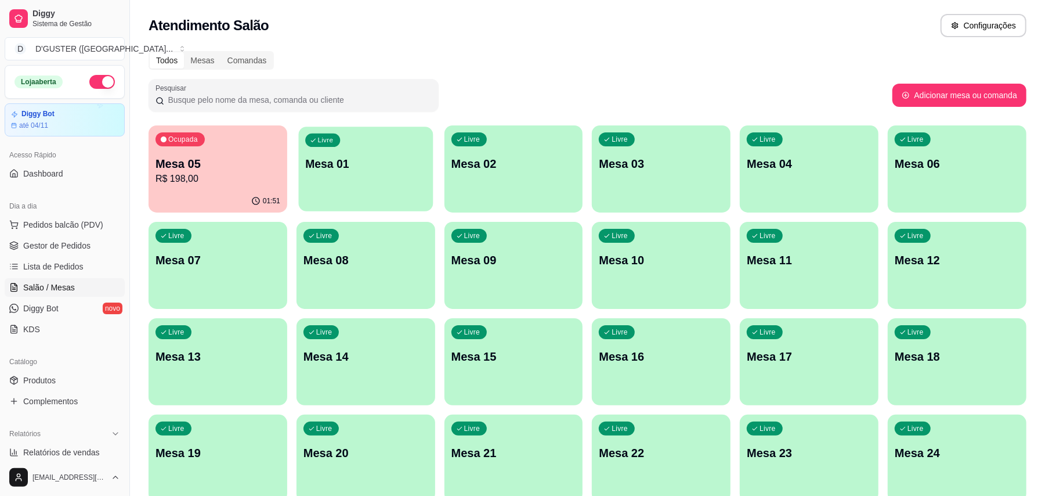
click at [371, 174] on div "Livre Mesa 01" at bounding box center [365, 162] width 135 height 71
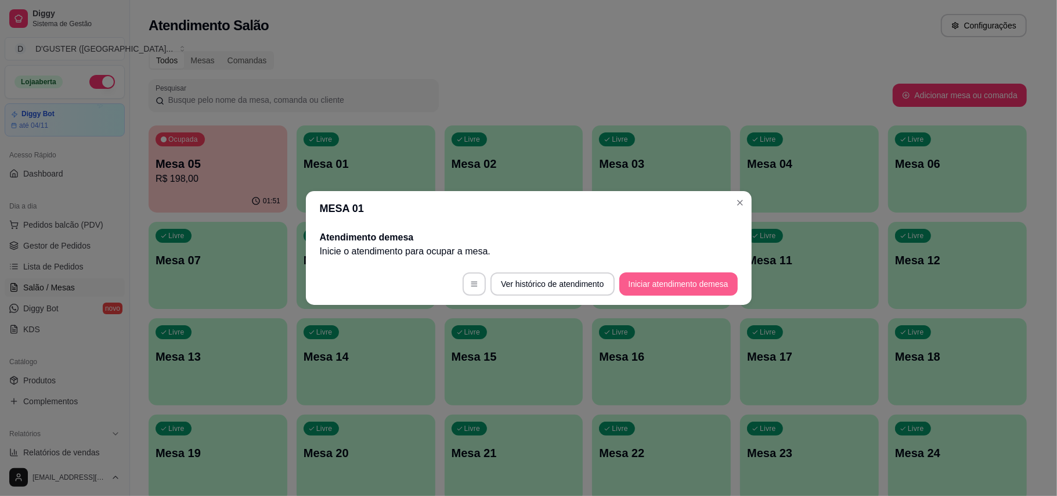
click at [688, 275] on button "Iniciar atendimento de mesa" at bounding box center [678, 283] width 118 height 23
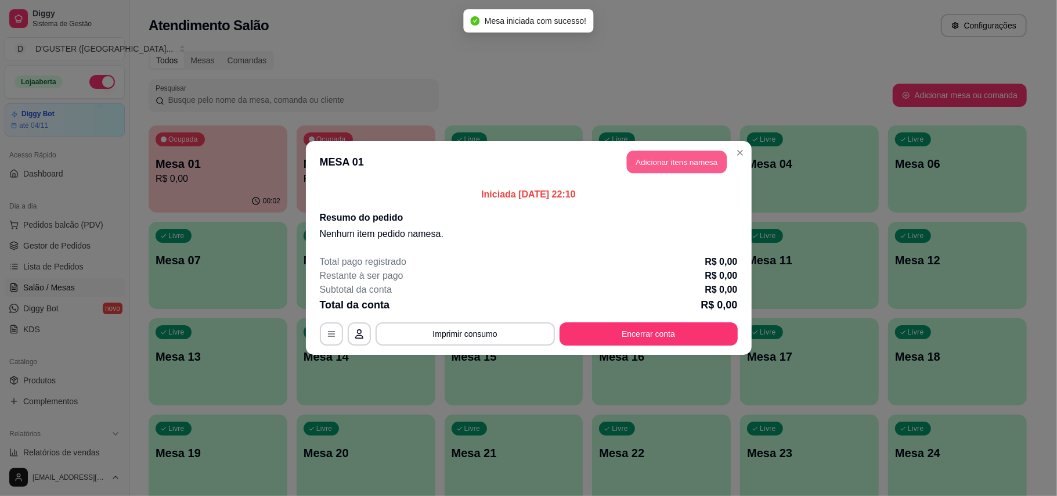
click at [680, 160] on button "Adicionar itens na mesa" at bounding box center [677, 162] width 100 height 23
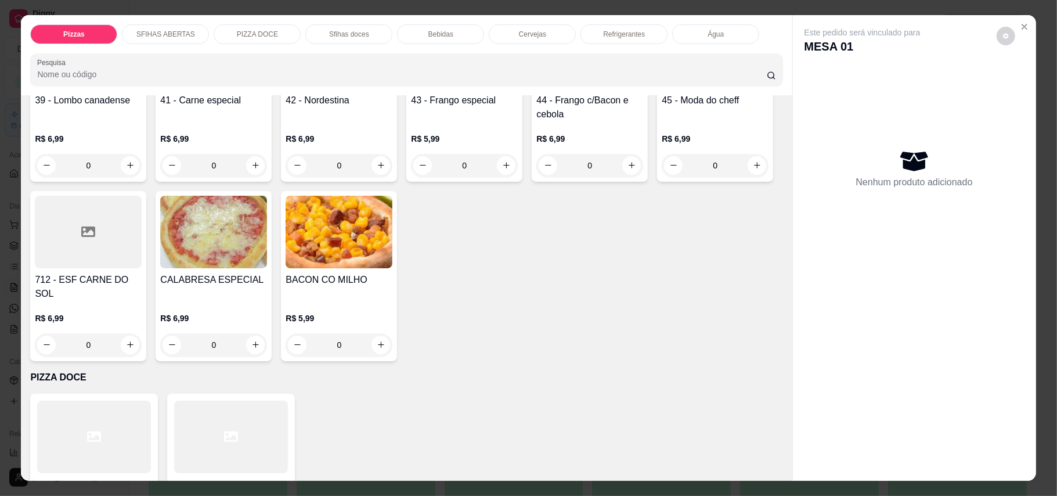
scroll to position [929, 0]
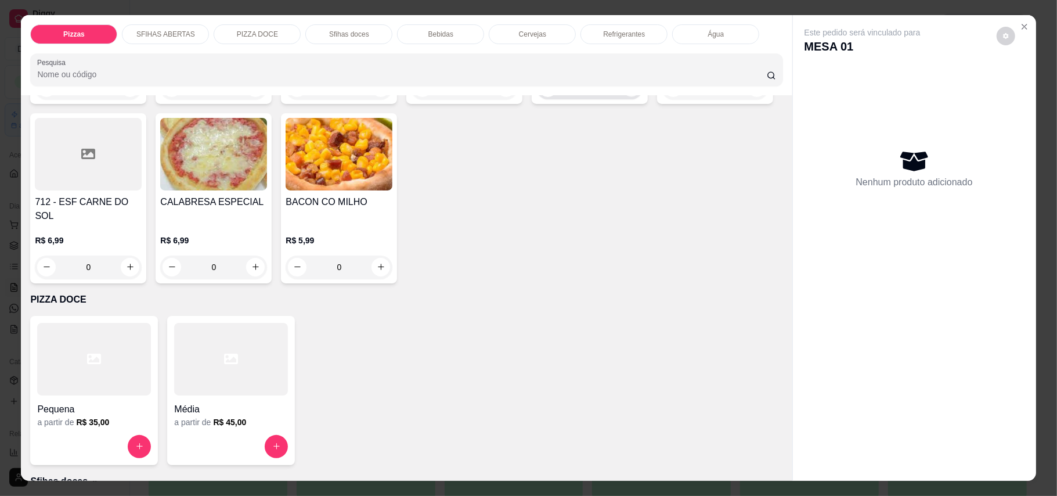
click at [627, 92] on icon "increase-product-quantity" at bounding box center [631, 87] width 9 height 9
type input "1"
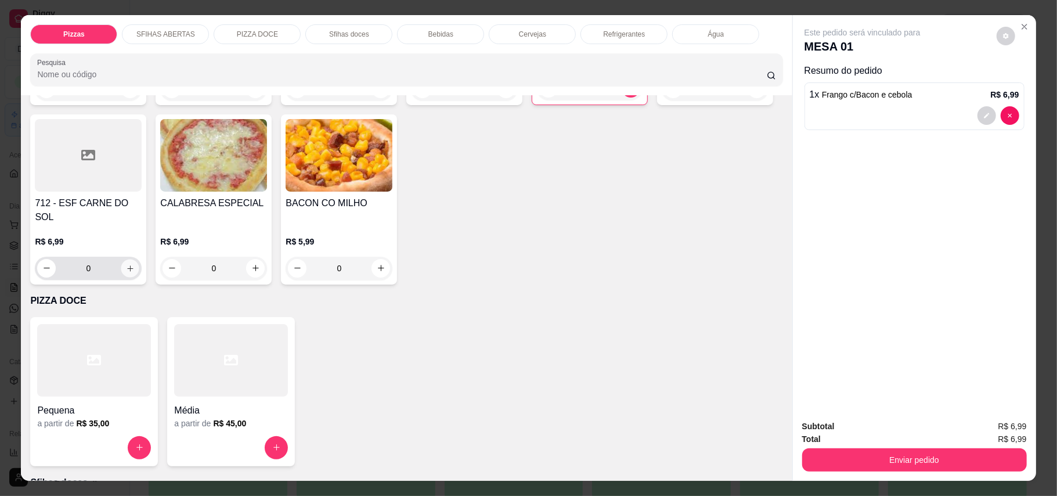
click at [135, 264] on icon "increase-product-quantity" at bounding box center [130, 268] width 9 height 9
type input "1"
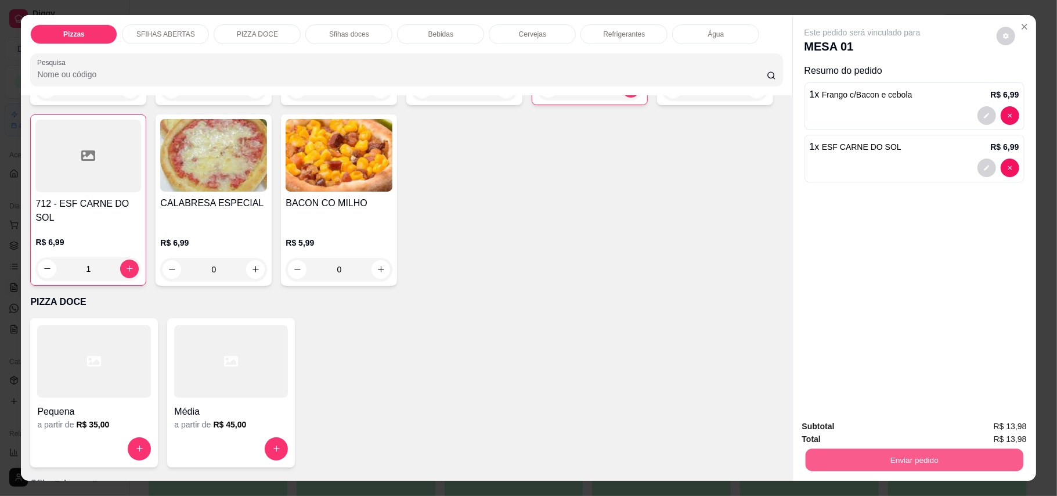
click at [872, 453] on button "Enviar pedido" at bounding box center [914, 460] width 218 height 23
click at [1005, 431] on button "Enviar pedido" at bounding box center [995, 432] width 66 height 22
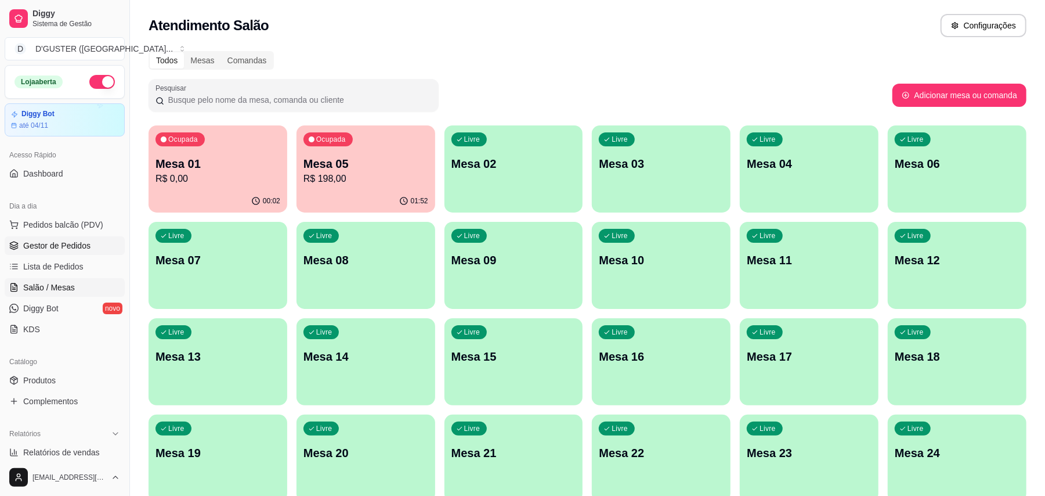
click at [59, 246] on span "Gestor de Pedidos" at bounding box center [56, 246] width 67 height 12
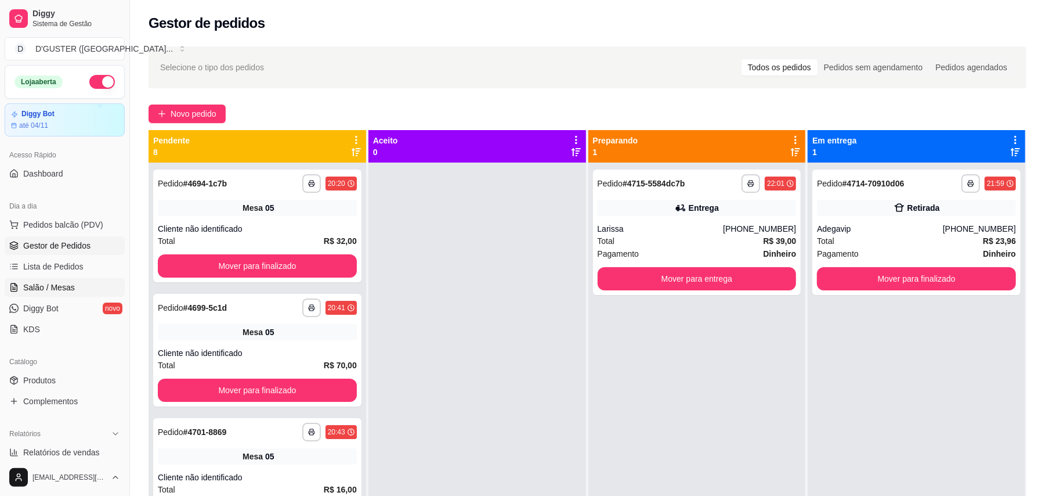
click at [56, 282] on span "Salão / Mesas" at bounding box center [49, 288] width 52 height 12
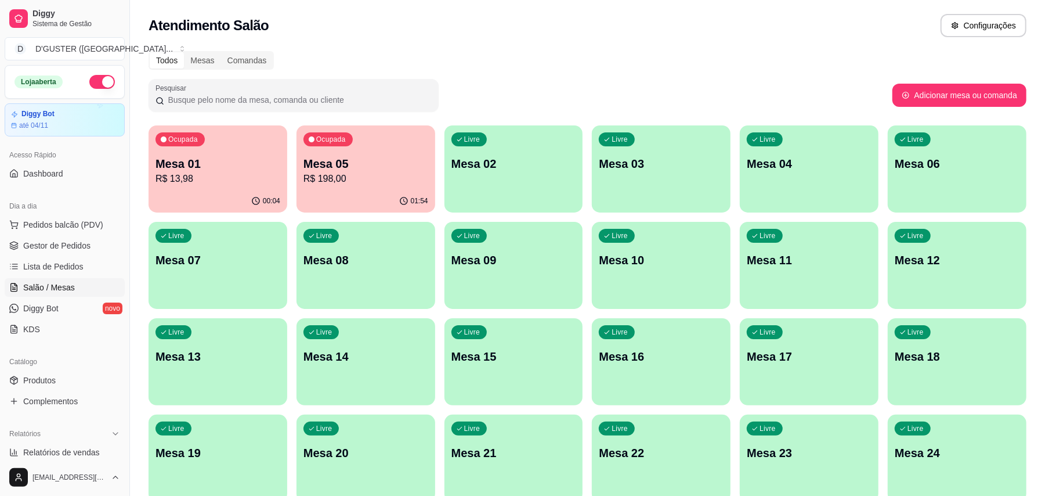
click at [230, 163] on p "Mesa 01" at bounding box center [218, 164] width 125 height 16
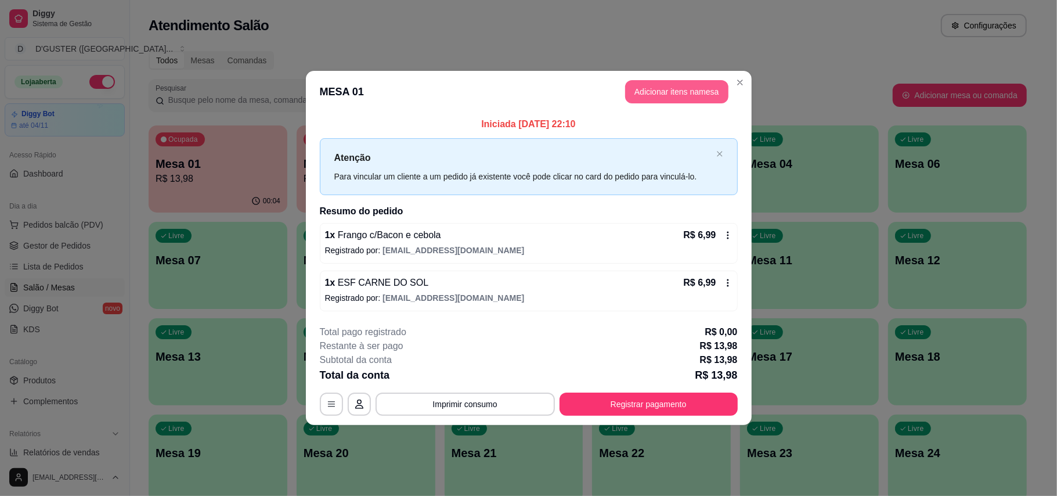
click at [630, 84] on button "Adicionar itens na mesa" at bounding box center [676, 91] width 103 height 23
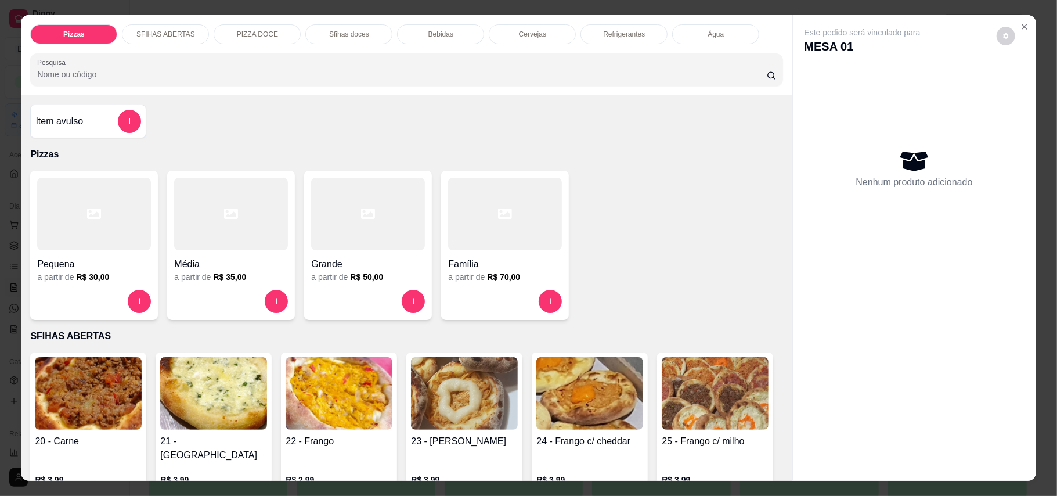
click at [630, 35] on p "Refrigerantes" at bounding box center [624, 34] width 42 height 9
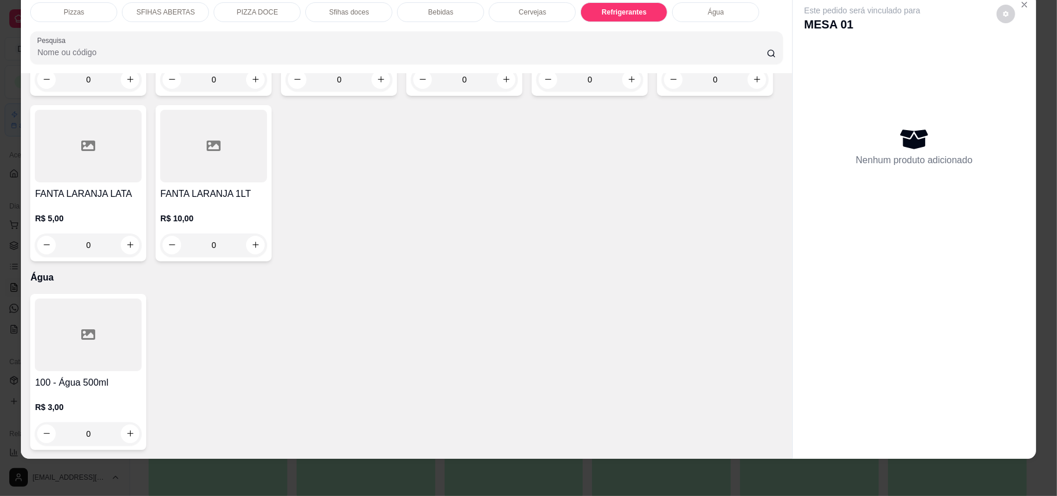
scroll to position [2792, 0]
click at [135, 249] on icon "increase-product-quantity" at bounding box center [130, 244] width 9 height 9
type input "1"
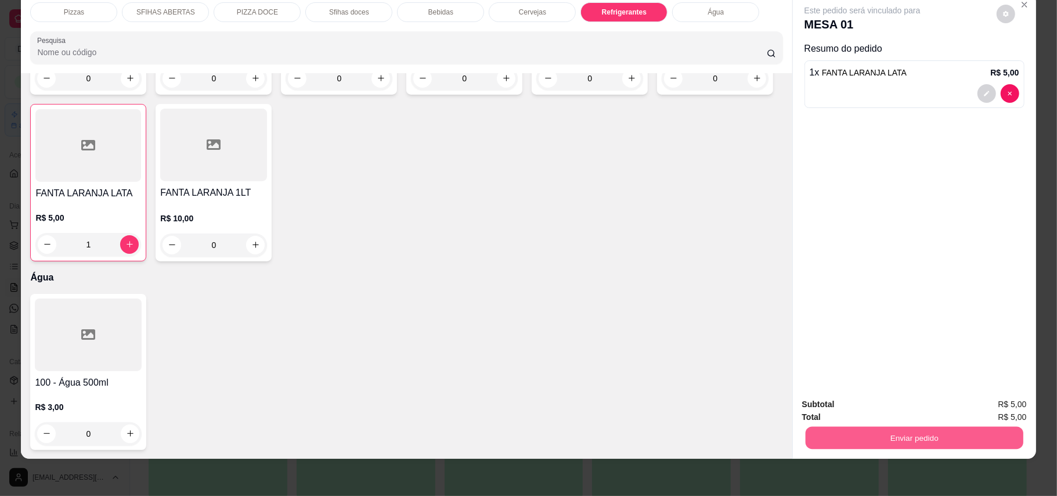
click at [818, 430] on button "Enviar pedido" at bounding box center [914, 438] width 218 height 23
click at [1010, 409] on button "Enviar pedido" at bounding box center [996, 408] width 64 height 21
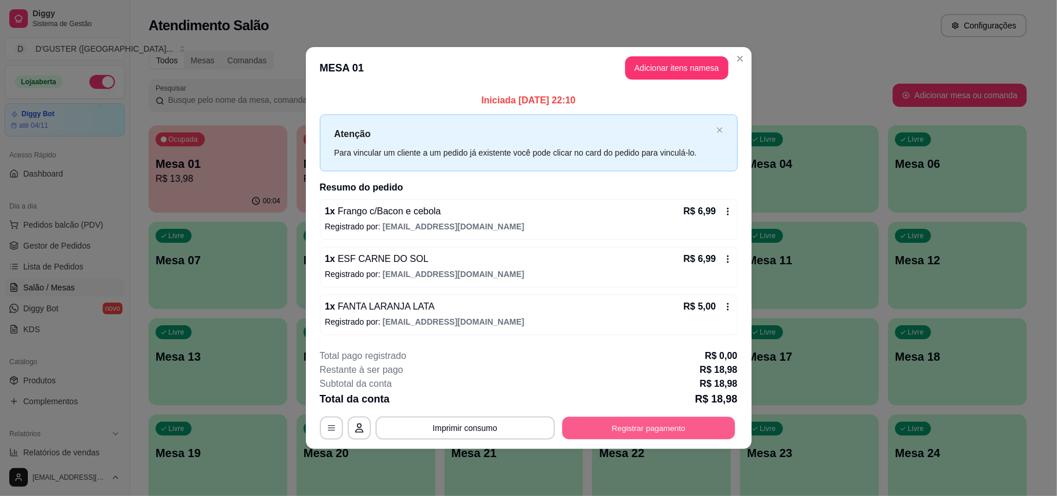
click at [625, 434] on button "Registrar pagamento" at bounding box center [648, 427] width 173 height 23
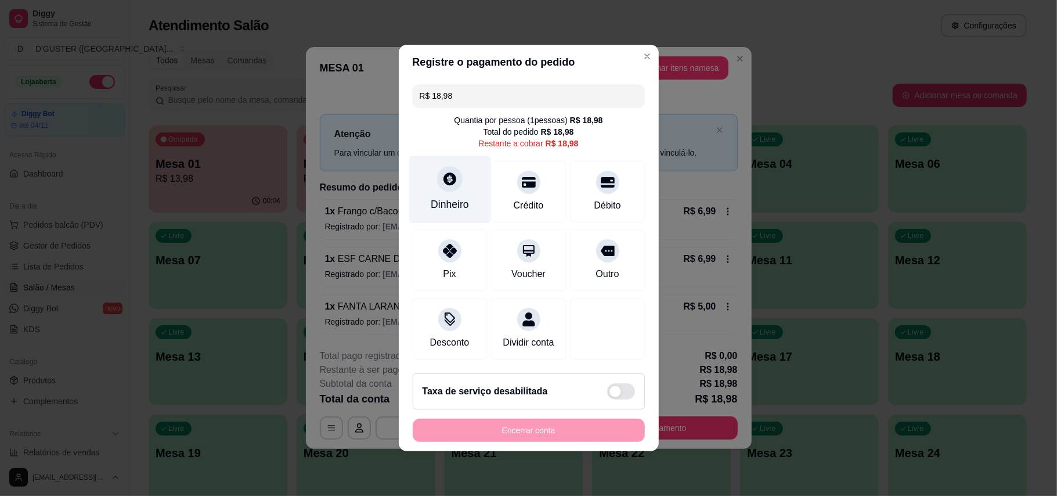
click at [456, 197] on div "Dinheiro" at bounding box center [450, 204] width 38 height 15
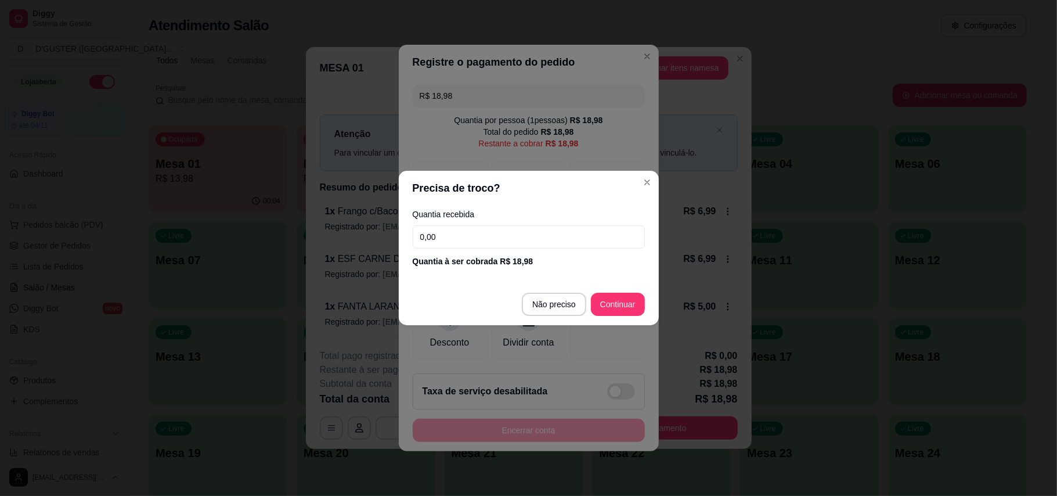
click at [526, 233] on input "0,00" at bounding box center [529, 236] width 232 height 23
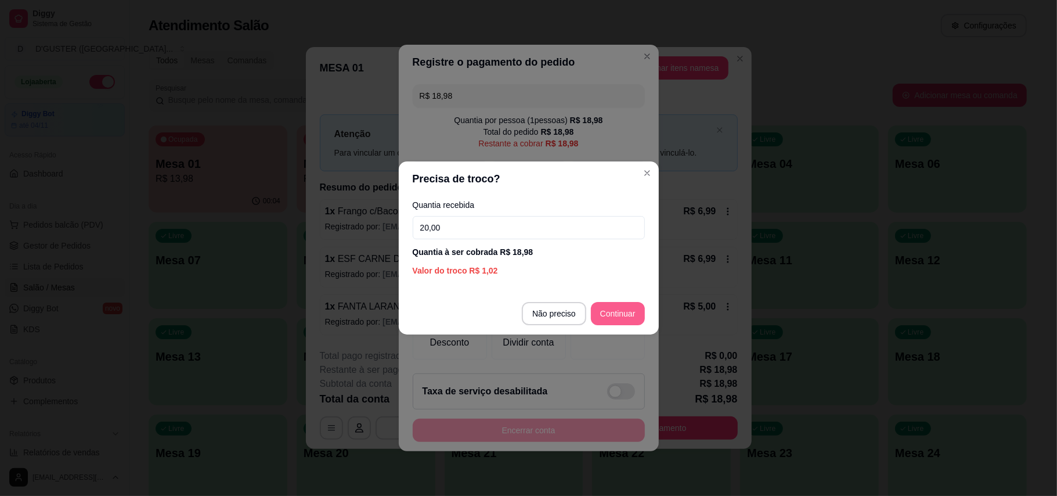
type input "20,00"
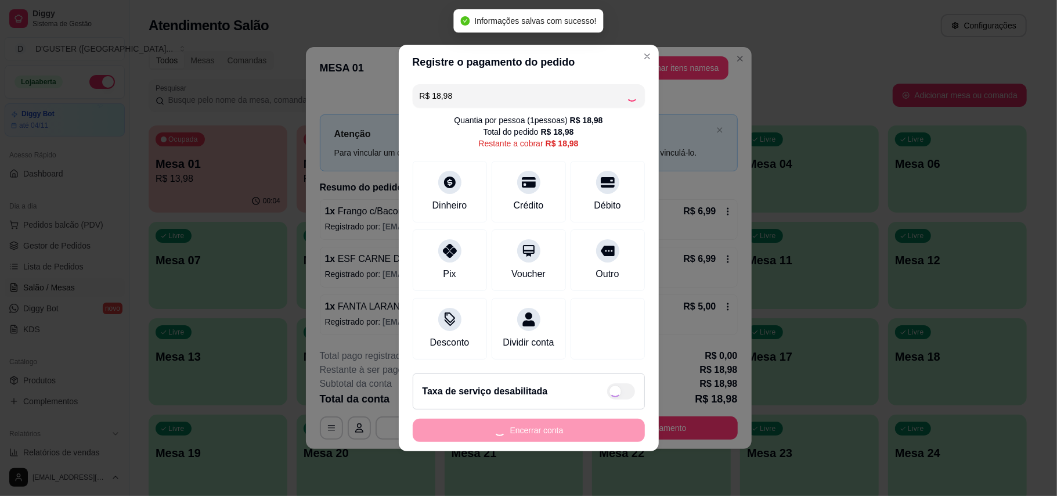
type input "R$ 0,00"
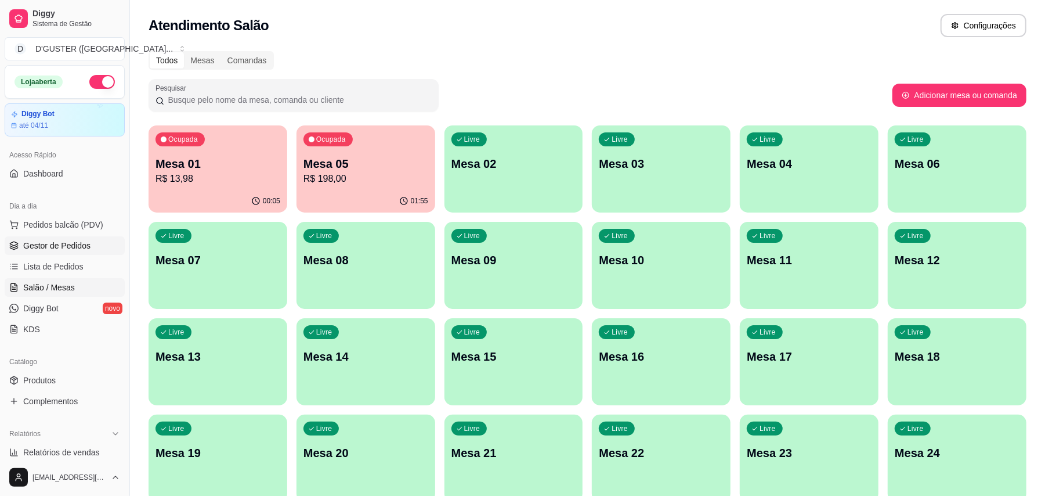
click at [67, 247] on span "Gestor de Pedidos" at bounding box center [56, 246] width 67 height 12
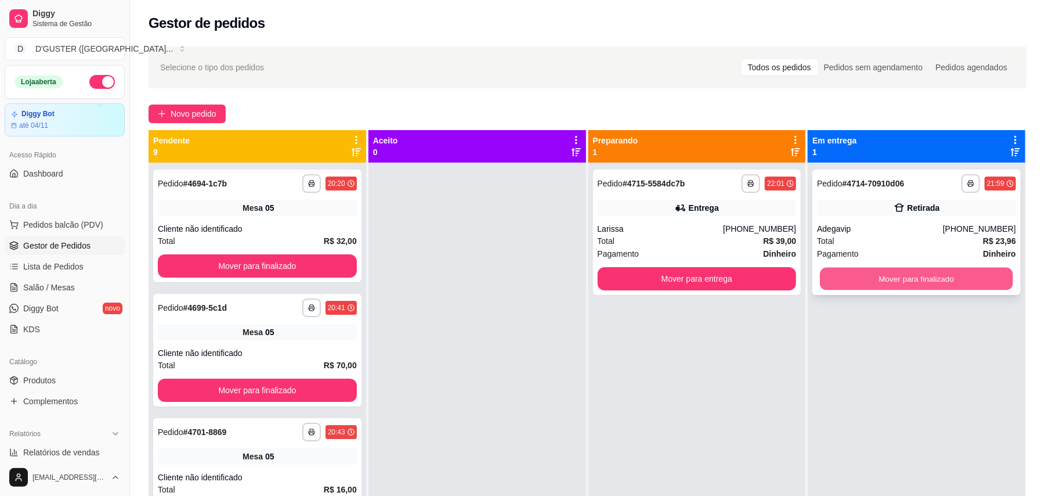
click at [925, 279] on button "Mover para finalizado" at bounding box center [916, 279] width 193 height 23
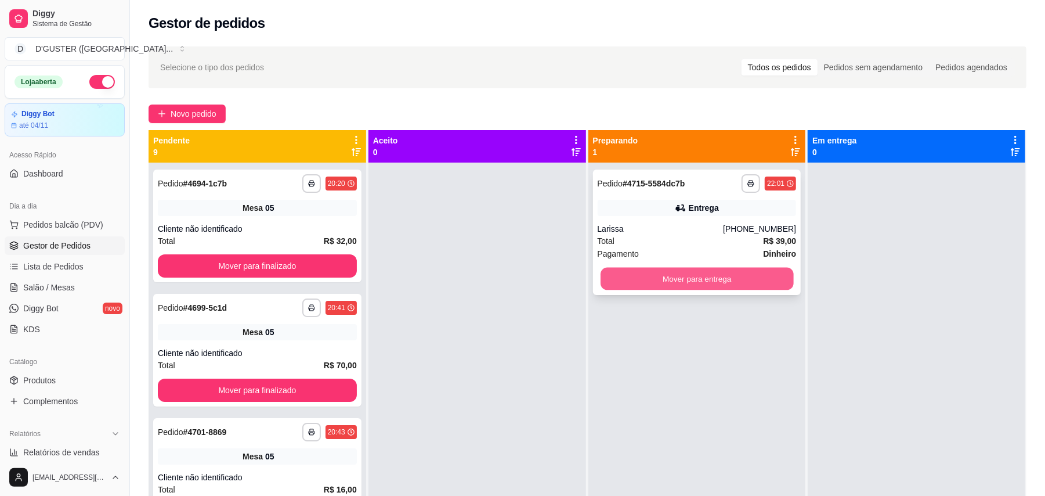
click at [722, 272] on button "Mover para entrega" at bounding box center [697, 279] width 193 height 23
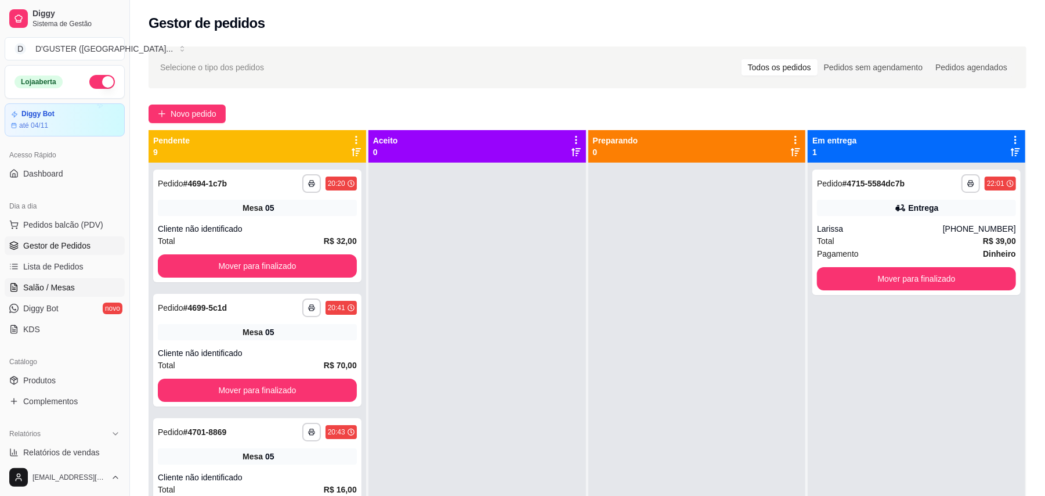
click at [57, 286] on span "Salão / Mesas" at bounding box center [49, 288] width 52 height 12
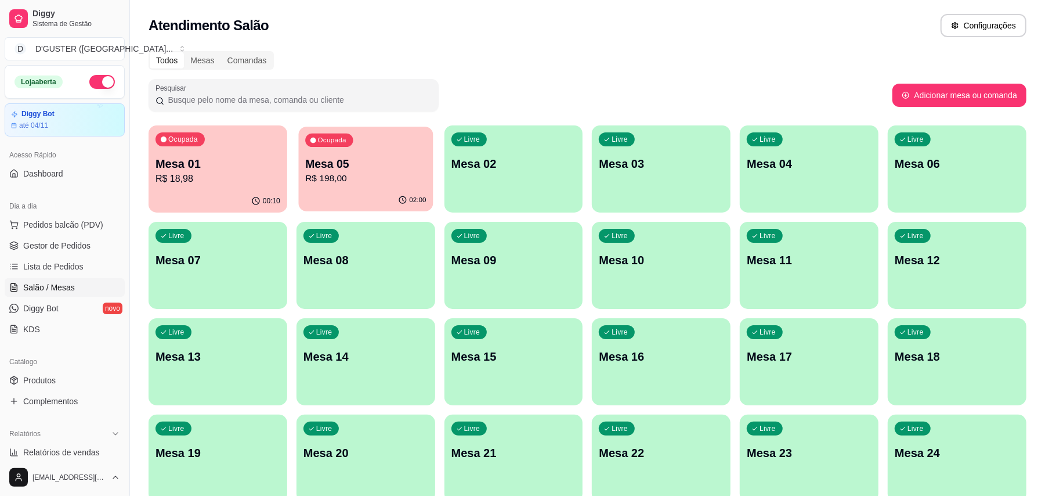
click at [370, 172] on p "R$ 198,00" at bounding box center [365, 178] width 121 height 13
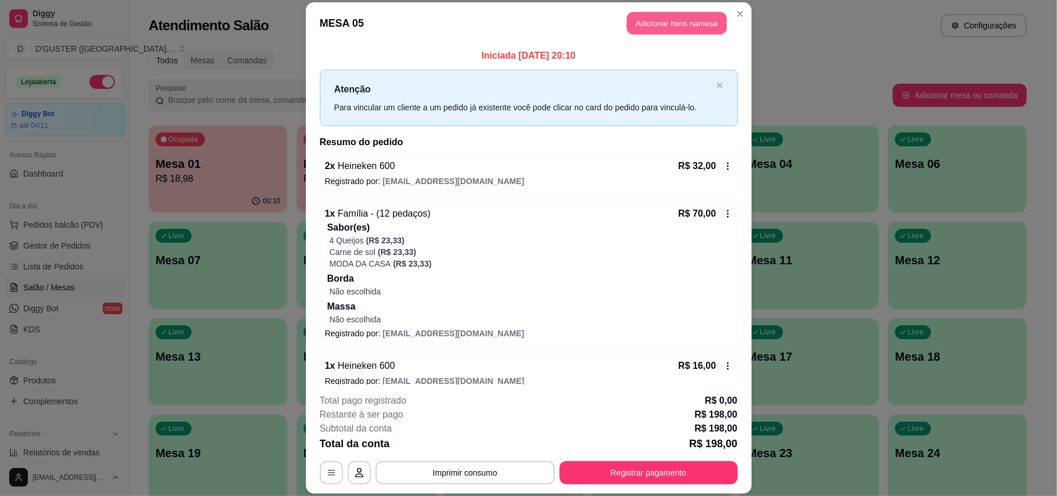
click at [655, 24] on button "Adicionar itens na mesa" at bounding box center [677, 23] width 100 height 23
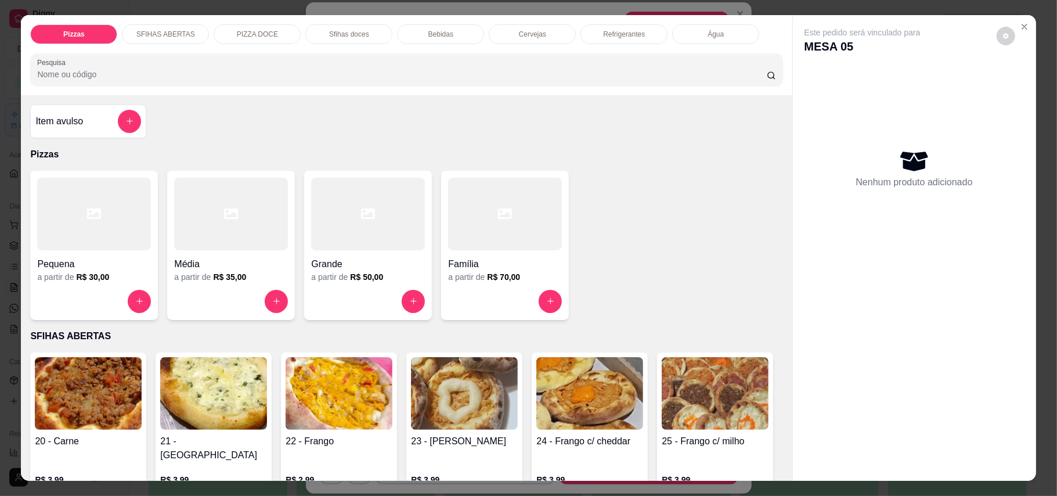
click at [555, 35] on div "Cervejas" at bounding box center [532, 34] width 87 height 20
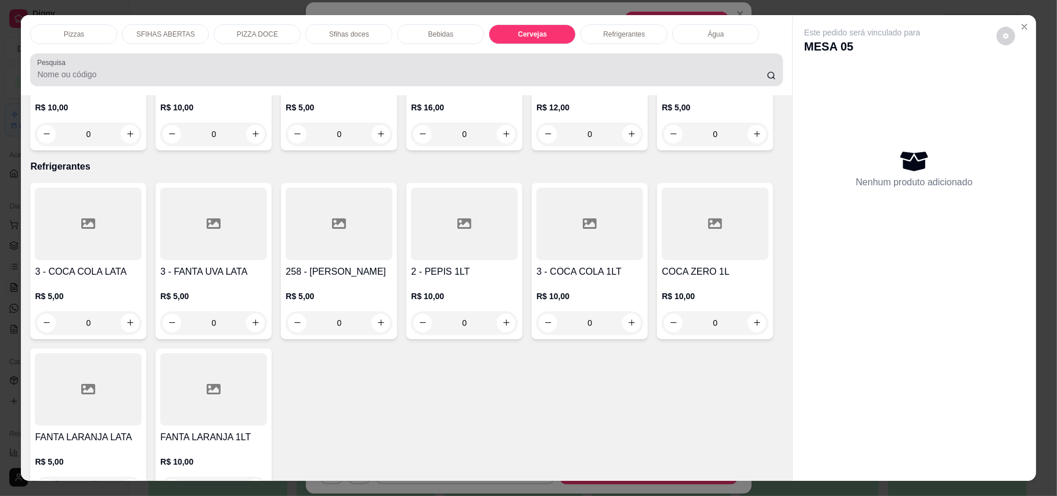
scroll to position [22, 0]
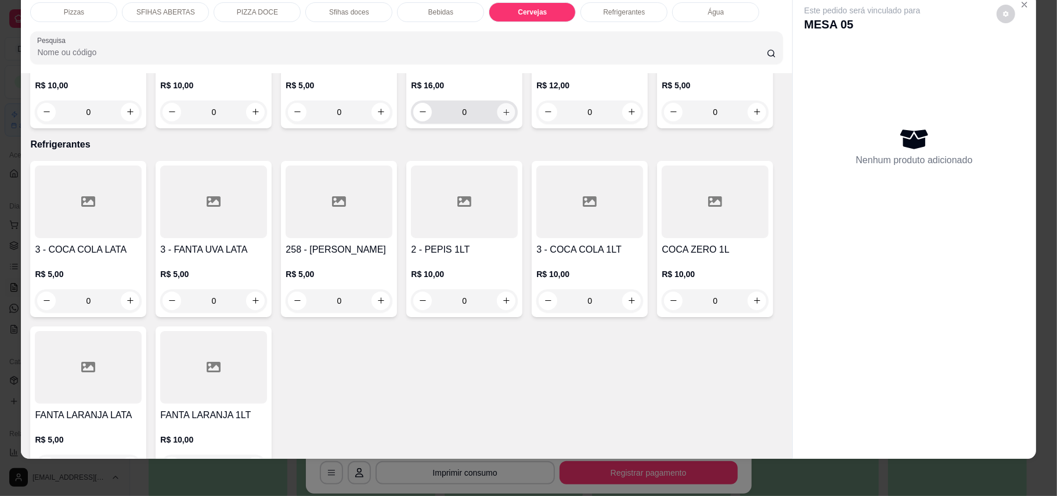
click at [505, 121] on button "increase-product-quantity" at bounding box center [506, 112] width 18 height 18
type input "1"
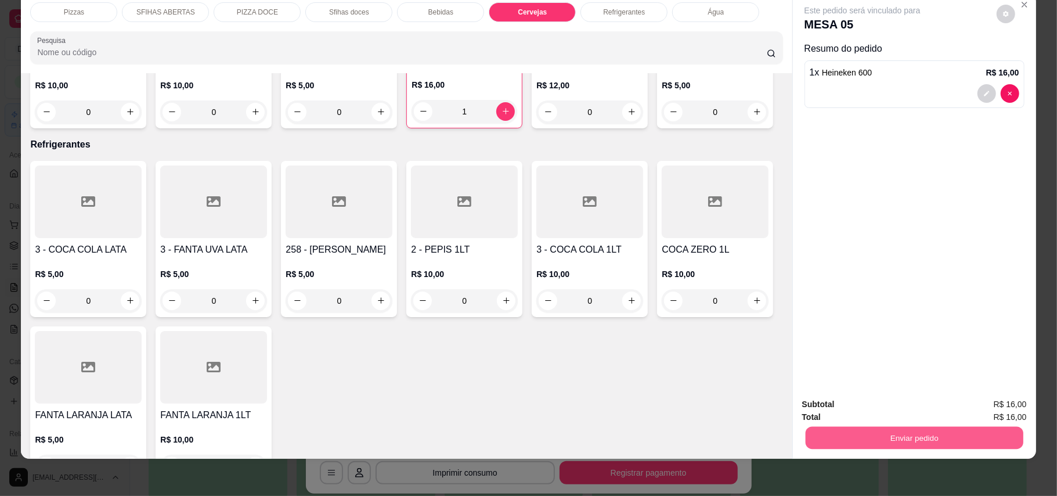
click at [817, 433] on button "Enviar pedido" at bounding box center [914, 438] width 218 height 23
click at [991, 411] on button "Enviar pedido" at bounding box center [995, 409] width 66 height 22
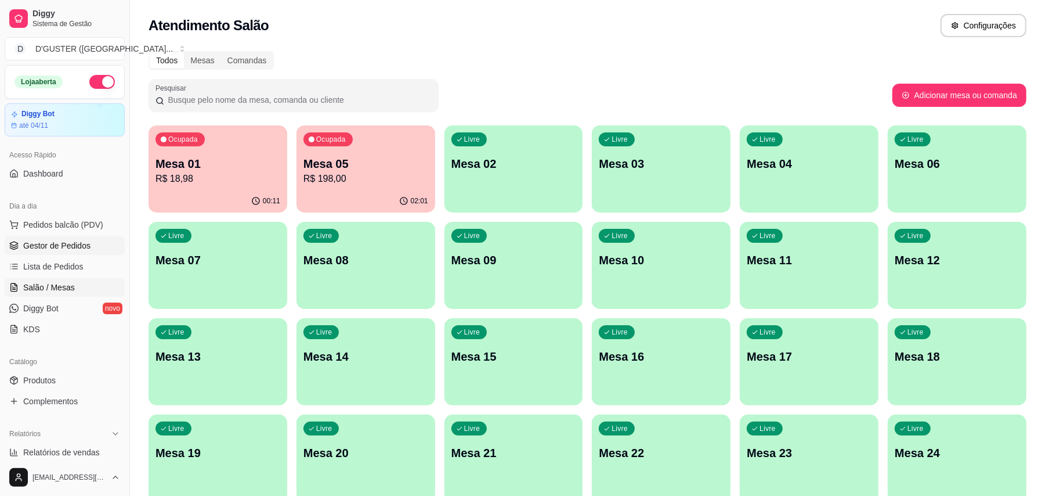
click at [59, 247] on span "Gestor de Pedidos" at bounding box center [56, 246] width 67 height 12
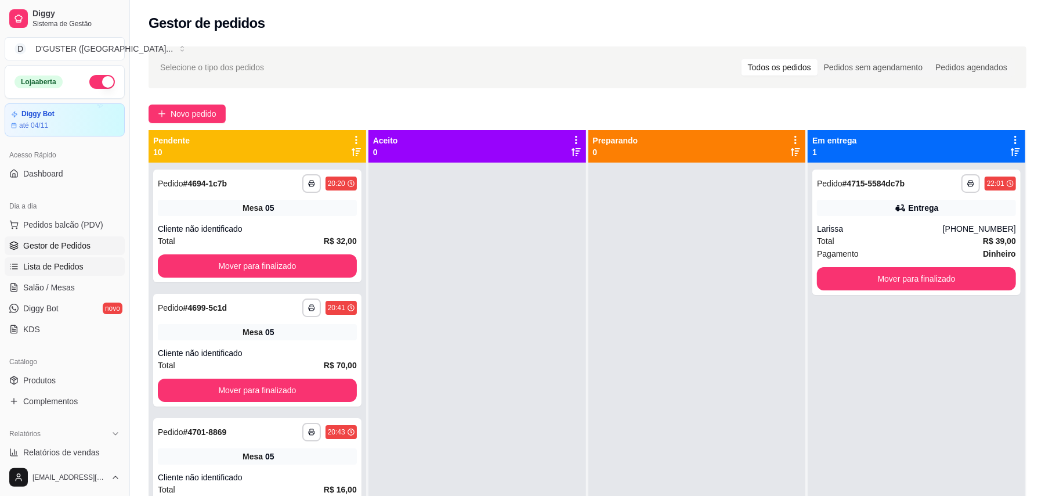
click at [73, 267] on span "Lista de Pedidos" at bounding box center [53, 267] width 60 height 12
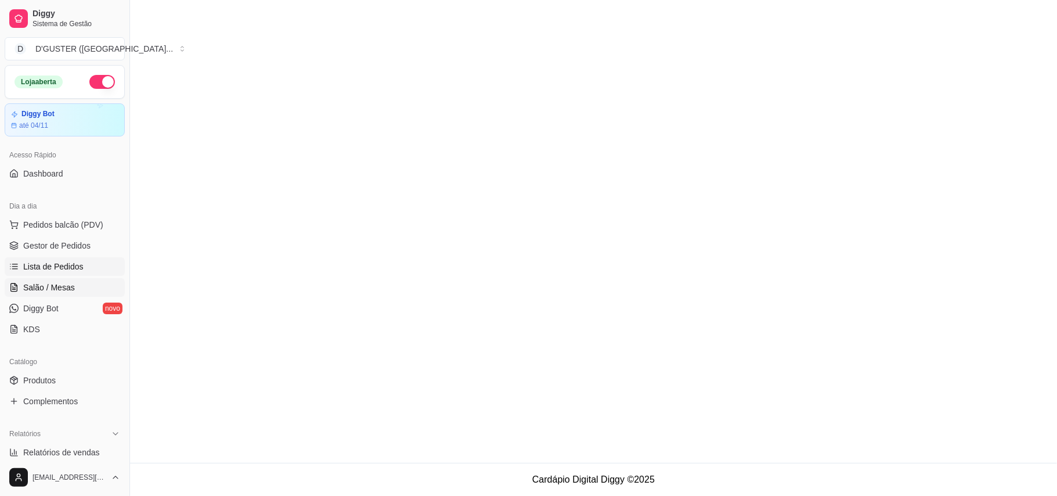
click at [70, 284] on span "Salão / Mesas" at bounding box center [49, 288] width 52 height 12
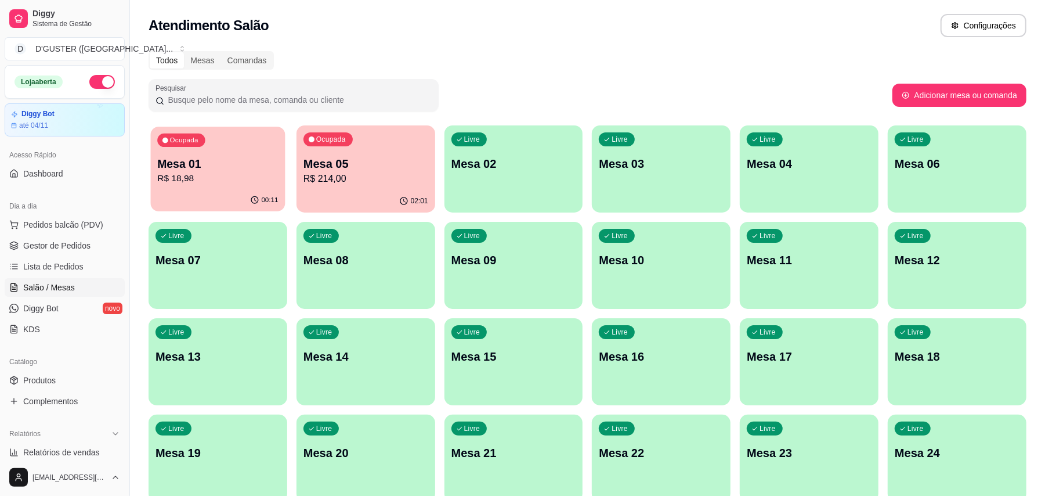
click at [221, 193] on div "00:11" at bounding box center [218, 200] width 135 height 22
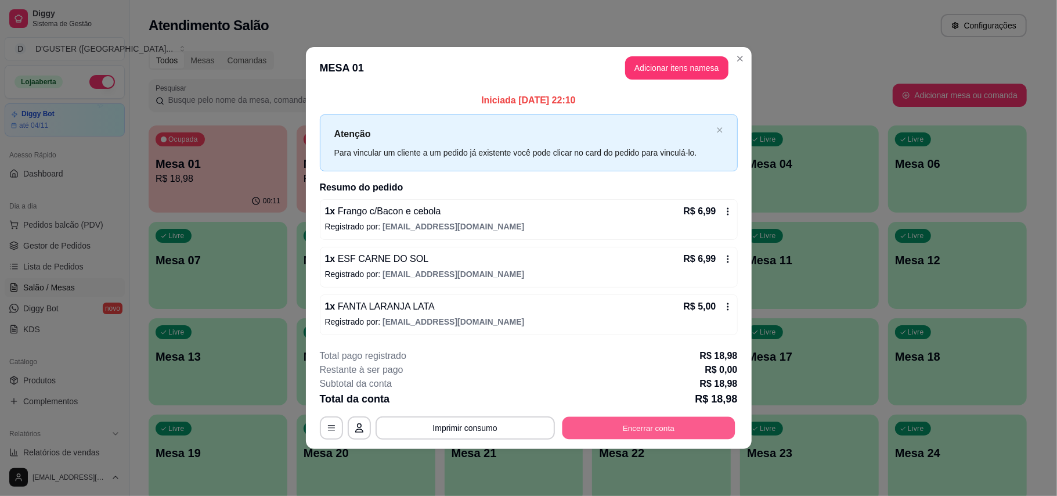
click at [641, 430] on button "Encerrar conta" at bounding box center [648, 427] width 173 height 23
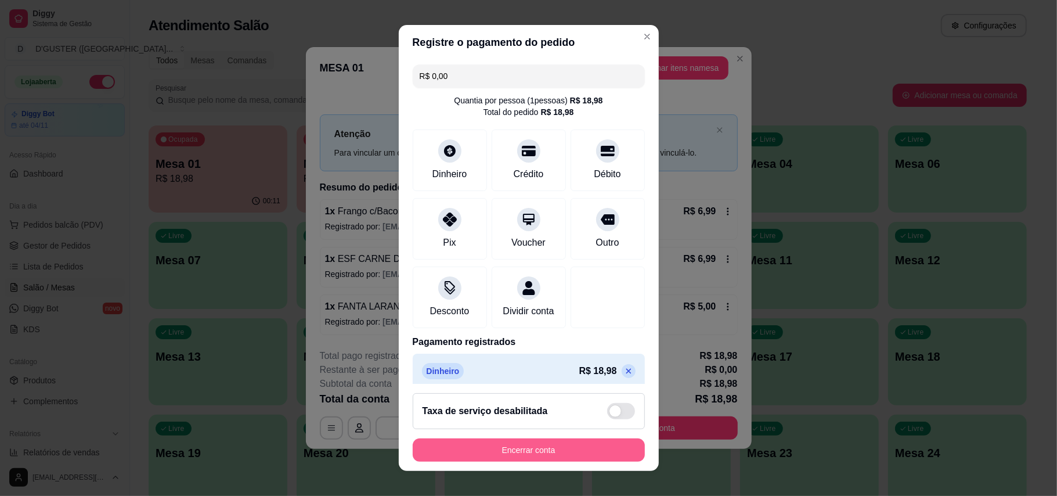
click at [551, 456] on button "Encerrar conta" at bounding box center [529, 449] width 232 height 23
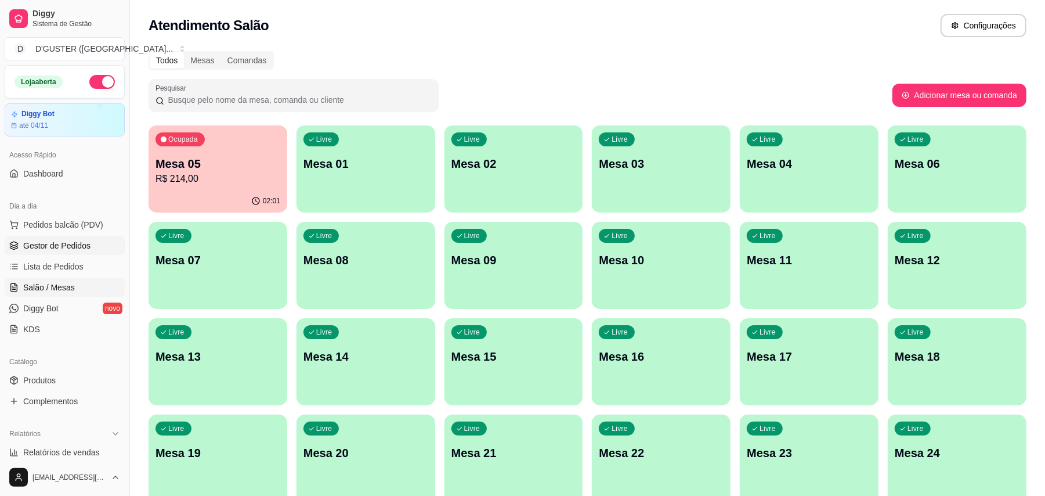
click at [40, 247] on span "Gestor de Pedidos" at bounding box center [56, 246] width 67 height 12
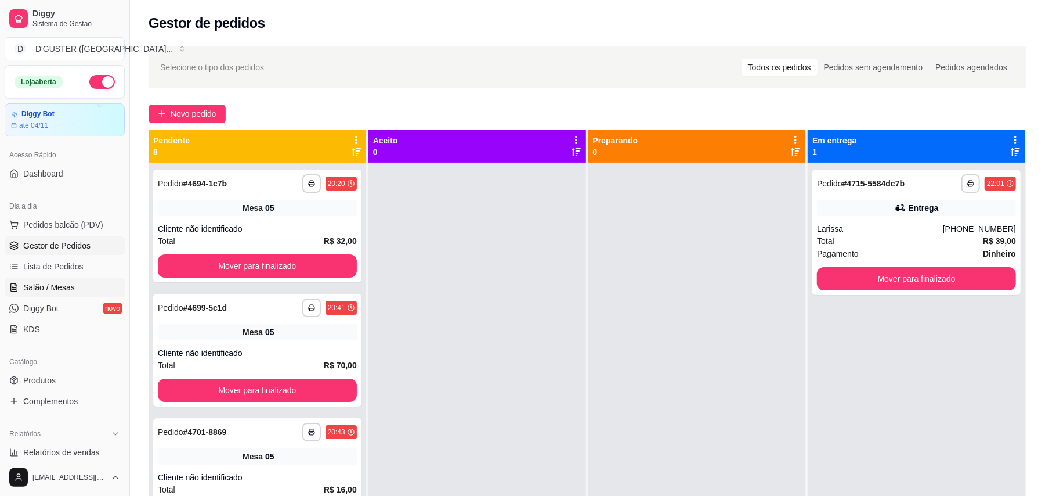
click at [45, 291] on span "Salão / Mesas" at bounding box center [49, 288] width 52 height 12
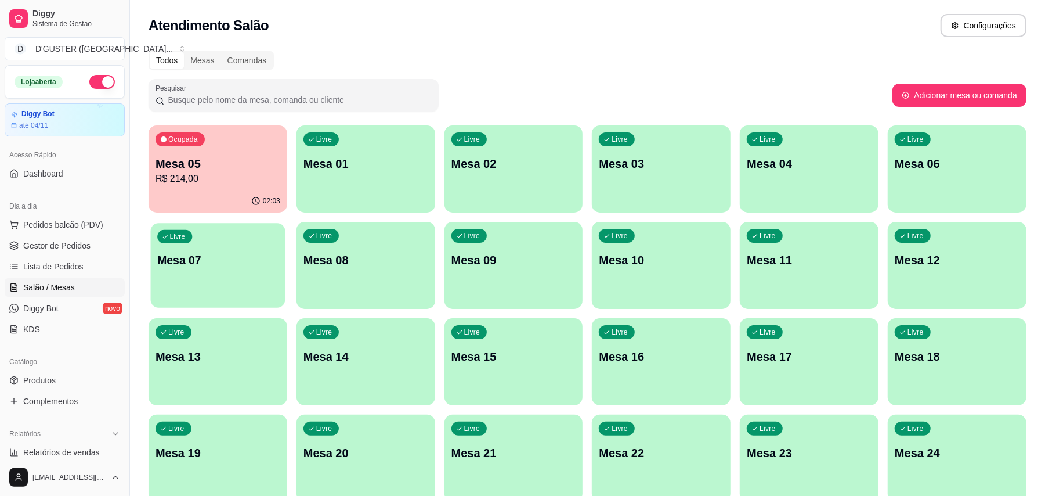
click at [212, 286] on div "Livre Mesa 07" at bounding box center [218, 258] width 135 height 71
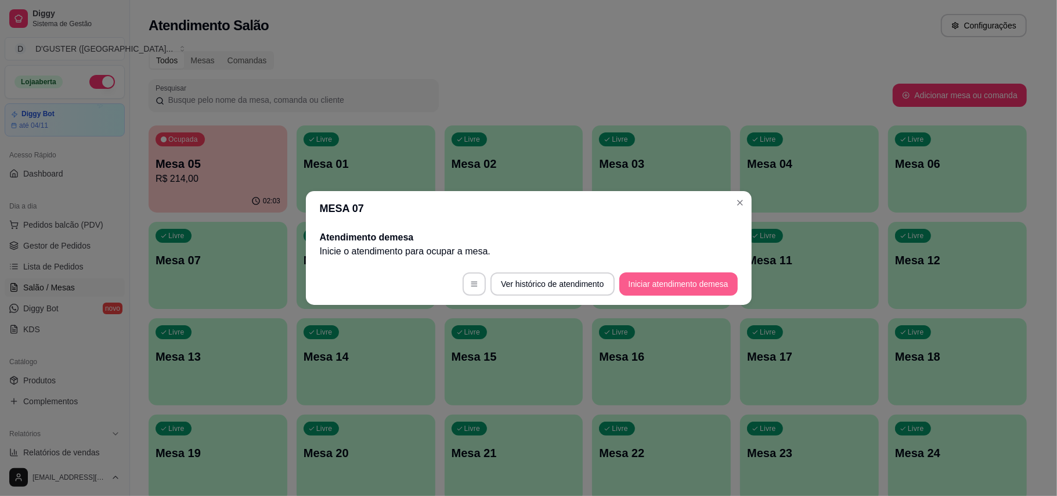
click at [713, 273] on button "Iniciar atendimento de mesa" at bounding box center [678, 283] width 118 height 23
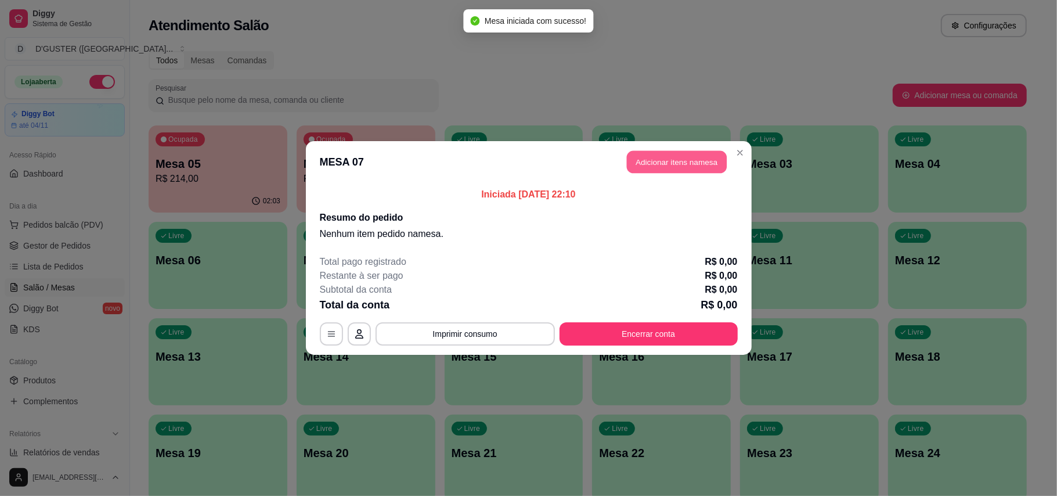
click at [697, 156] on button "Adicionar itens na mesa" at bounding box center [677, 162] width 100 height 23
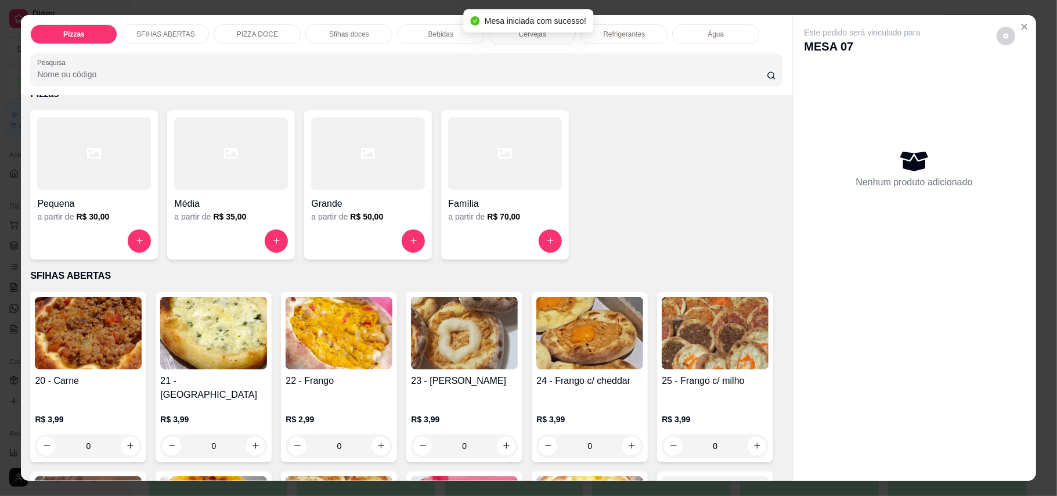
scroll to position [77, 0]
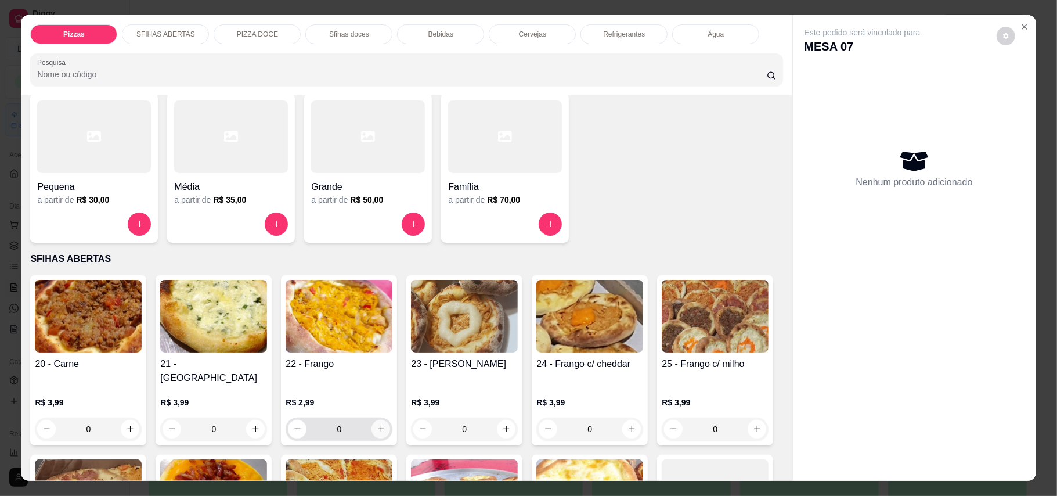
click at [377, 424] on icon "increase-product-quantity" at bounding box center [381, 428] width 9 height 9
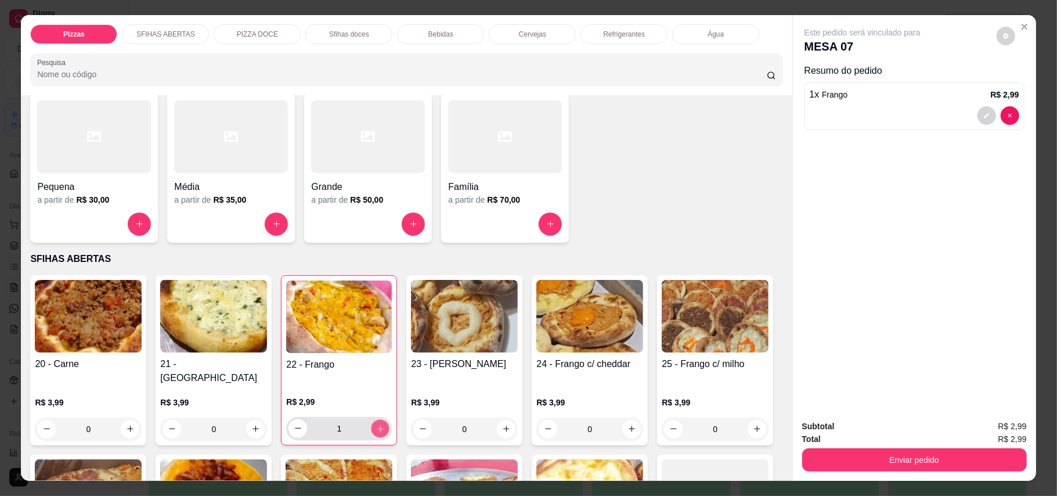
click at [376, 424] on icon "increase-product-quantity" at bounding box center [380, 428] width 9 height 9
type input "2"
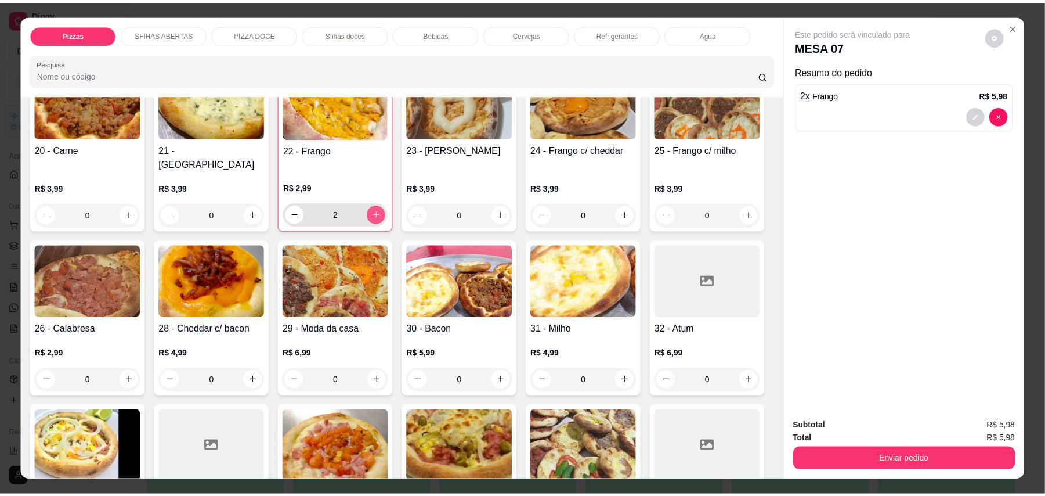
scroll to position [309, 0]
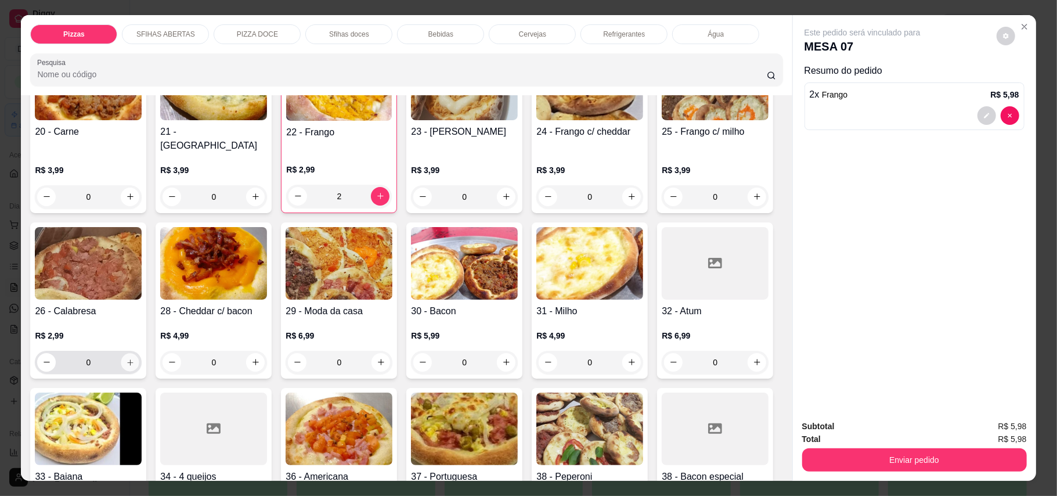
click at [135, 358] on icon "increase-product-quantity" at bounding box center [130, 362] width 9 height 9
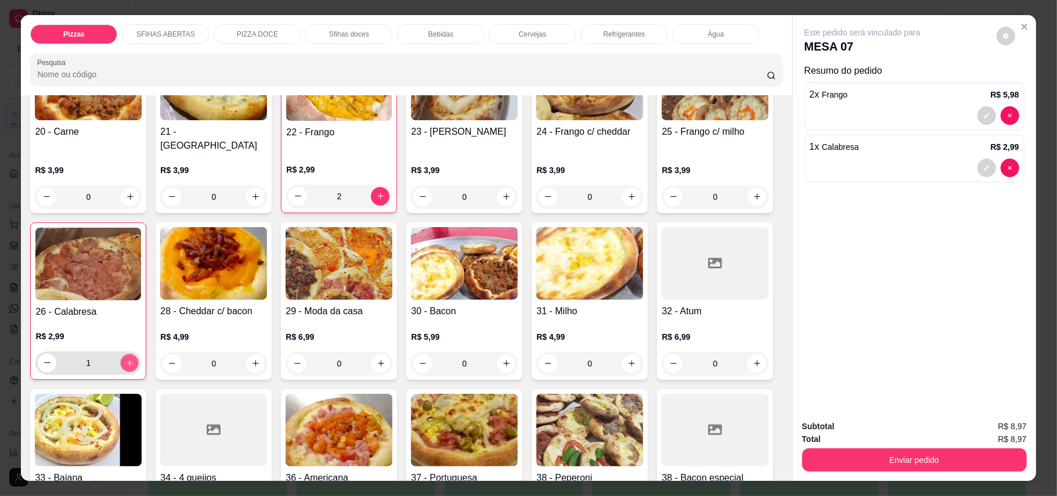
click at [132, 360] on icon "increase-product-quantity" at bounding box center [130, 363] width 6 height 6
type input "2"
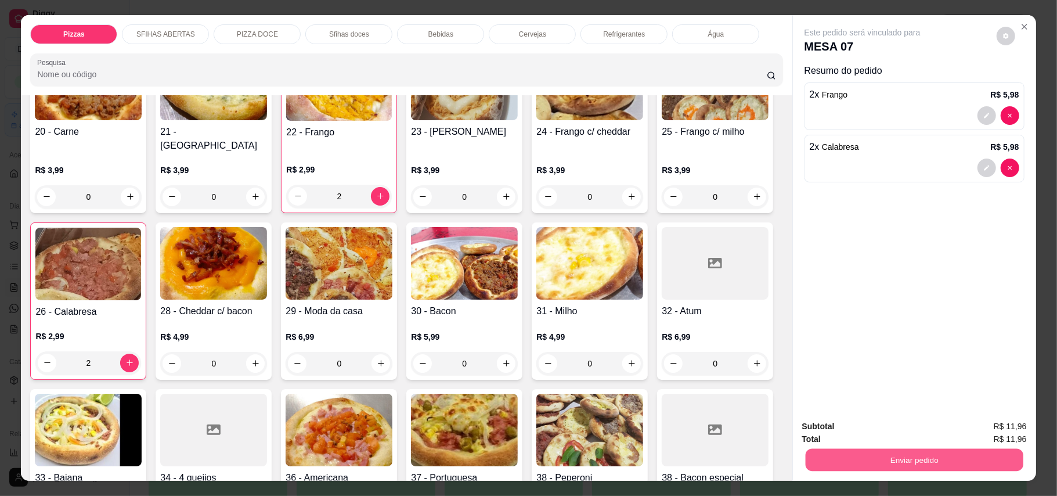
click at [878, 460] on button "Enviar pedido" at bounding box center [914, 460] width 218 height 23
click at [981, 427] on button "Enviar pedido" at bounding box center [996, 431] width 64 height 21
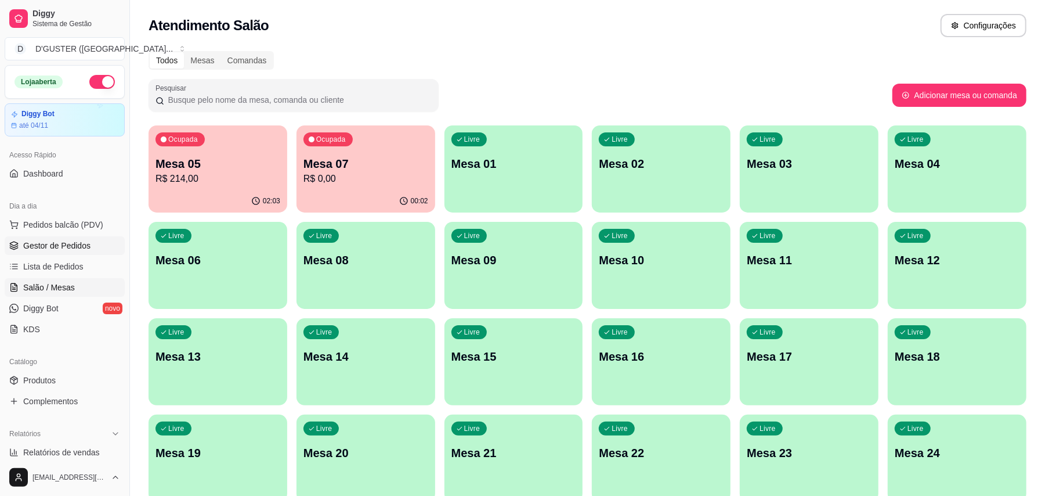
click at [78, 243] on span "Gestor de Pedidos" at bounding box center [56, 246] width 67 height 12
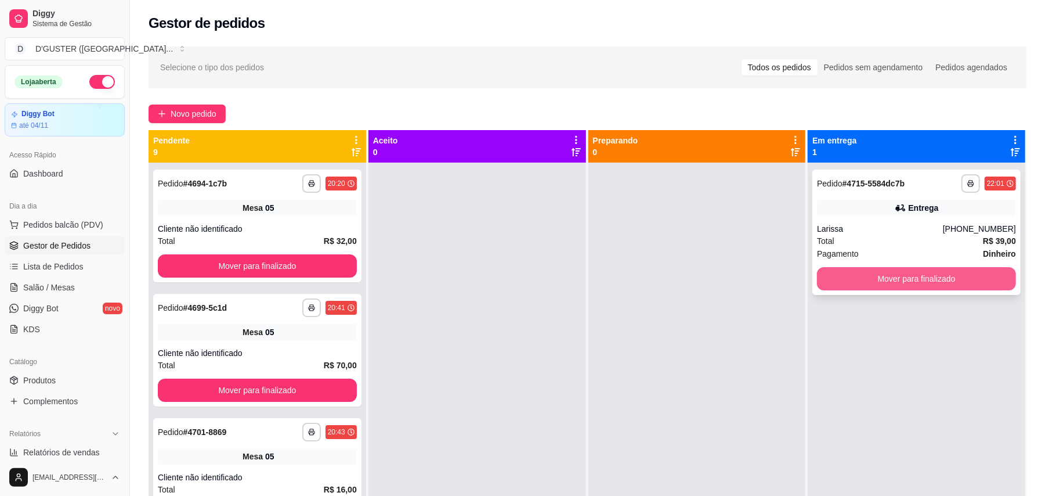
click at [892, 268] on button "Mover para finalizado" at bounding box center [916, 278] width 199 height 23
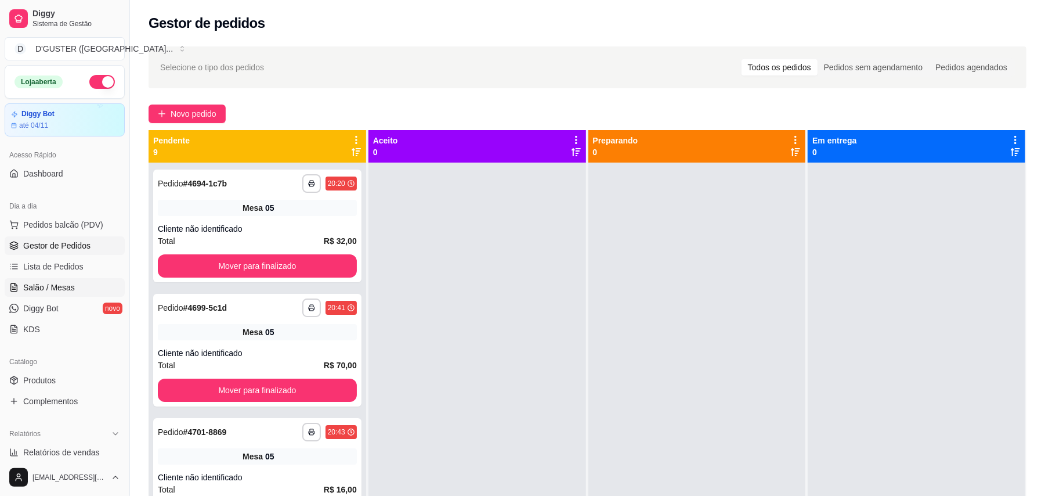
click at [40, 293] on span "Salão / Mesas" at bounding box center [49, 288] width 52 height 12
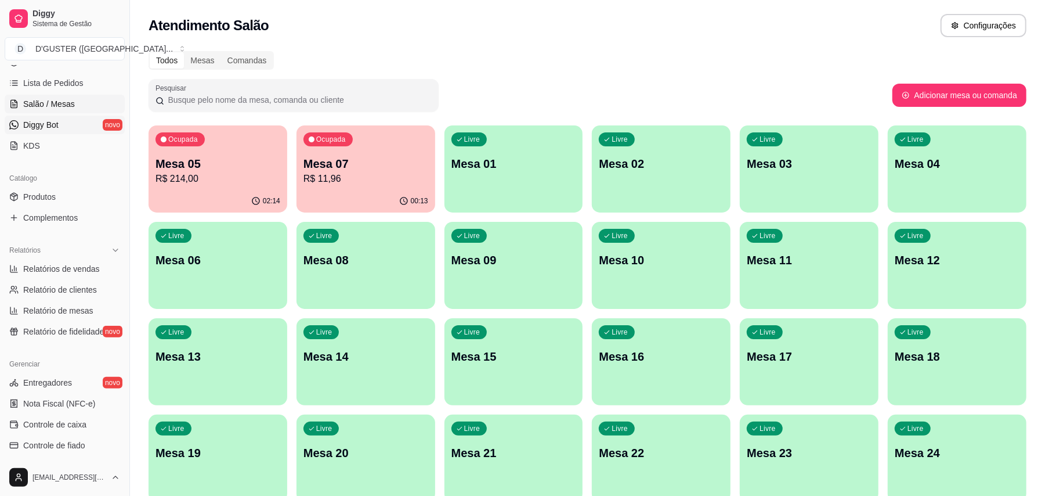
scroll to position [232, 0]
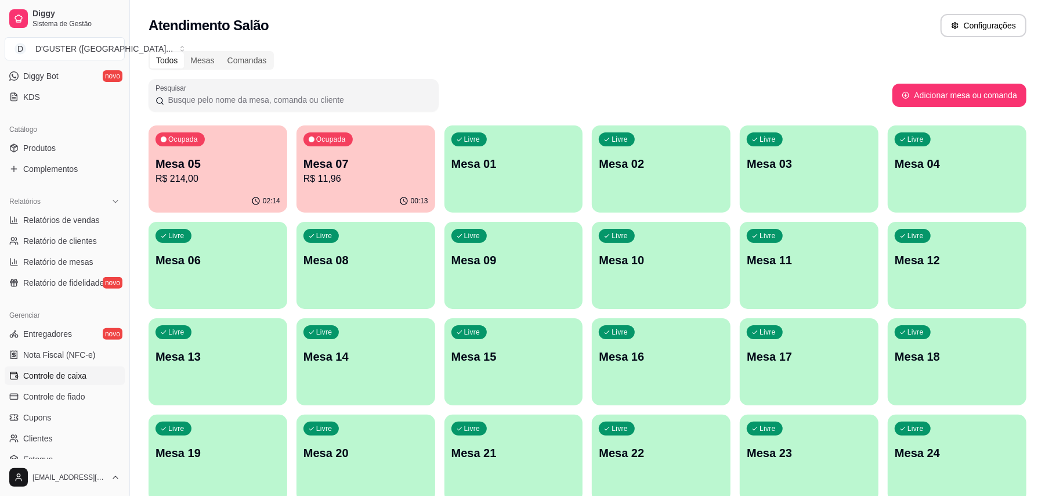
click at [96, 377] on link "Controle de caixa" at bounding box center [65, 375] width 120 height 19
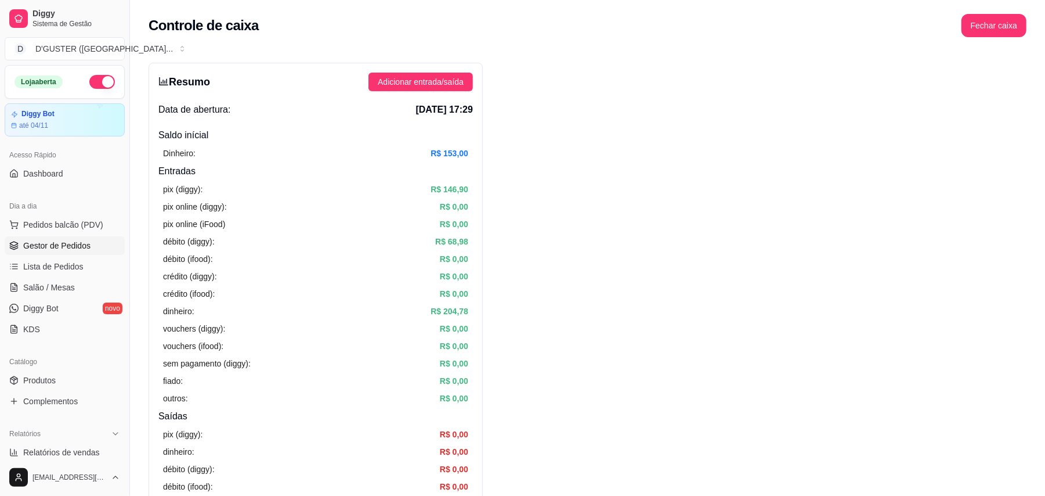
click at [52, 240] on span "Gestor de Pedidos" at bounding box center [56, 246] width 67 height 12
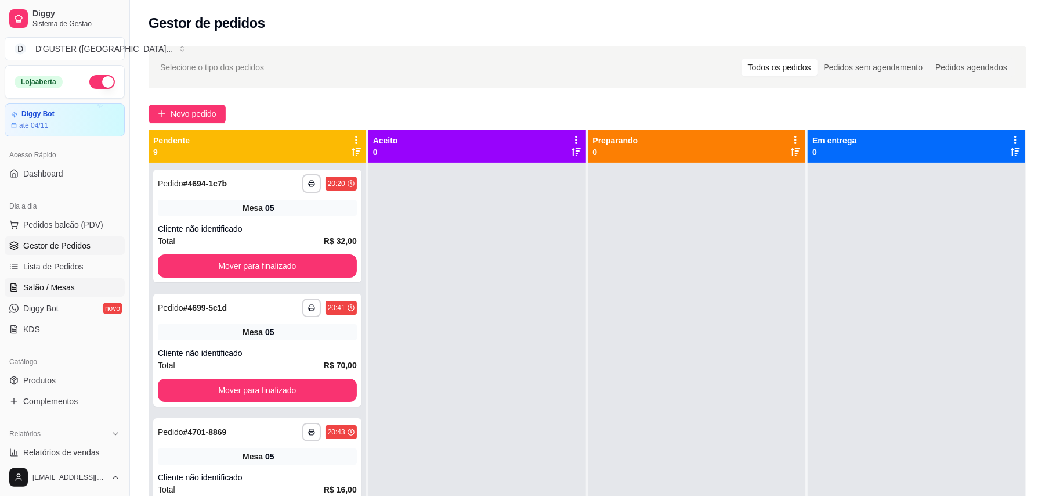
click at [31, 282] on span "Salão / Mesas" at bounding box center [49, 288] width 52 height 12
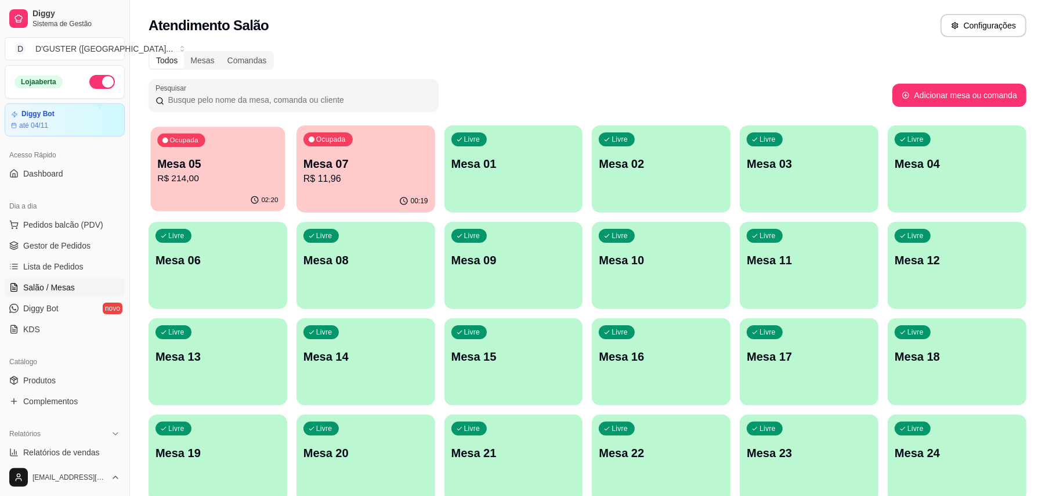
click at [242, 175] on p "R$ 214,00" at bounding box center [217, 178] width 121 height 13
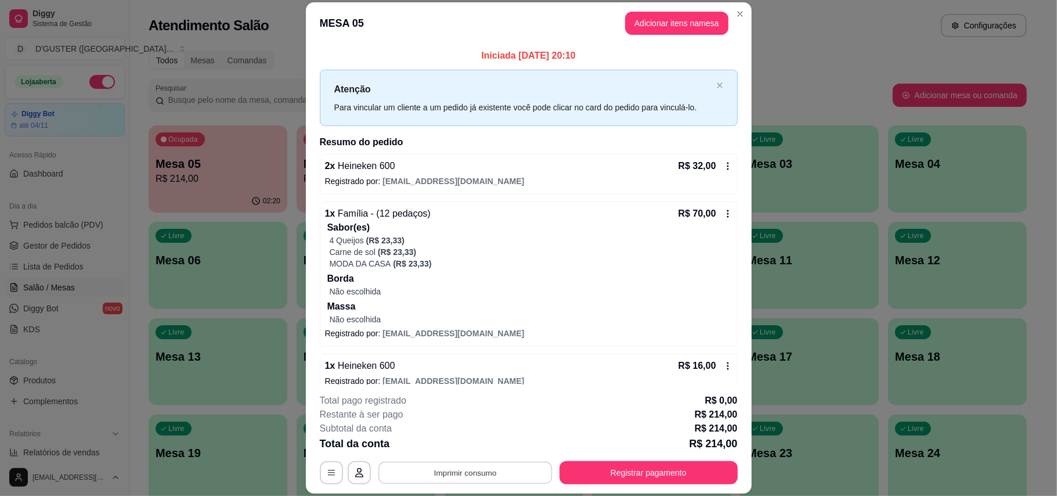
click at [457, 474] on button "Imprimir consumo" at bounding box center [465, 472] width 174 height 23
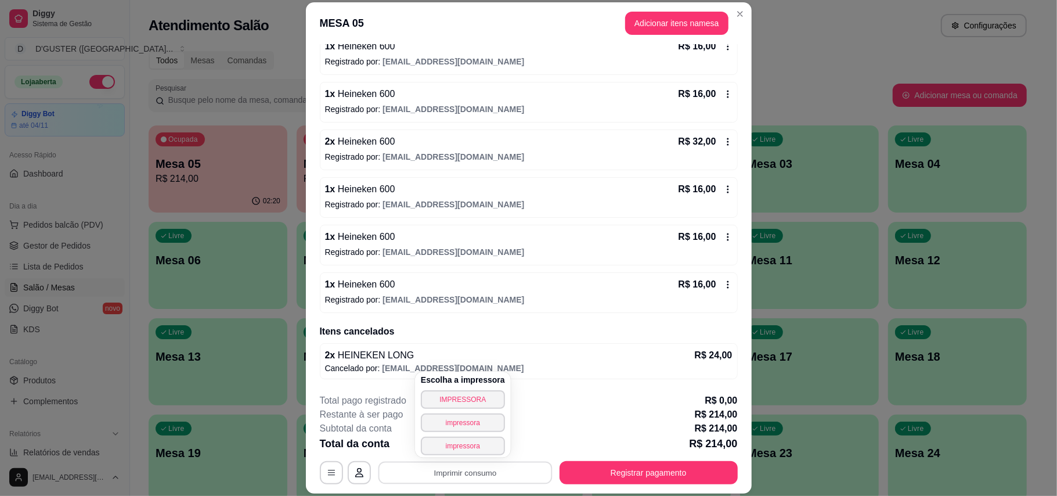
scroll to position [35, 0]
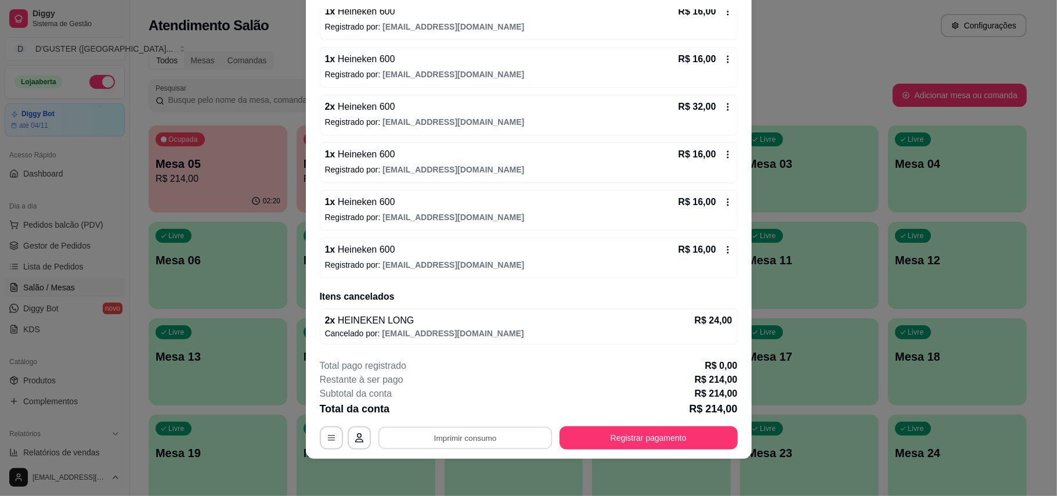
click at [843, 405] on div "MESA 05 Adicionar itens na mesa Iniciada [DATE] 20:10 Atenção Para vincular um …" at bounding box center [528, 248] width 1057 height 496
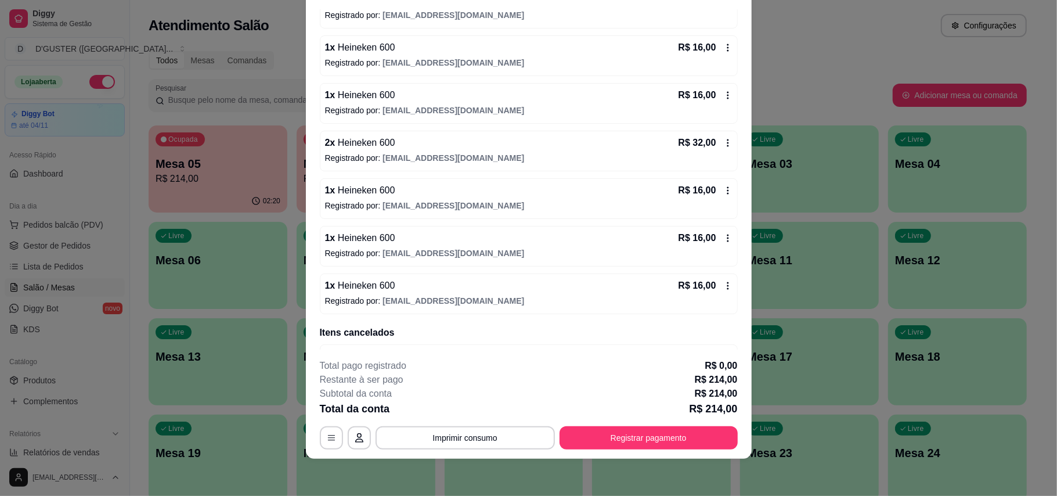
scroll to position [309, 0]
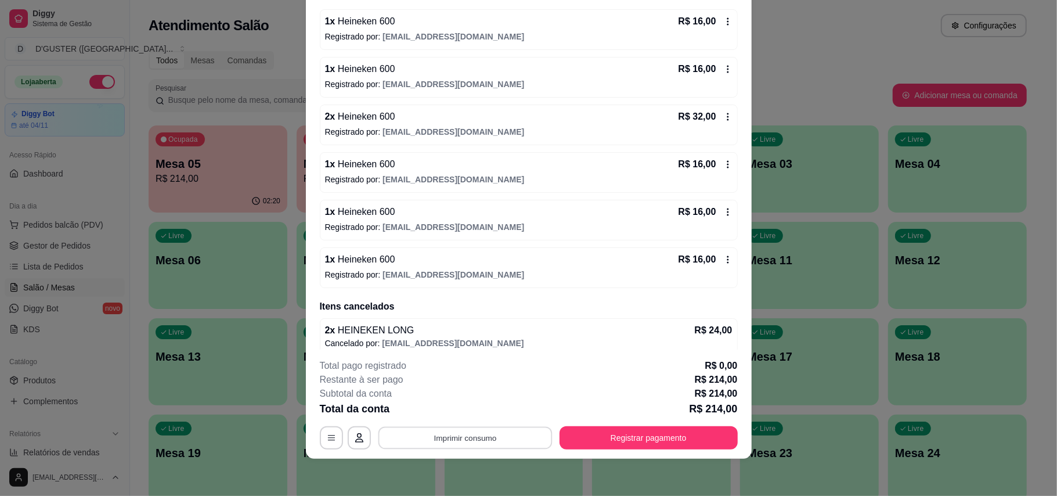
click at [461, 442] on button "Imprimir consumo" at bounding box center [465, 437] width 174 height 23
click at [453, 365] on button "IMPRESSORA" at bounding box center [463, 364] width 84 height 19
click at [620, 435] on button "Registrar pagamento" at bounding box center [648, 437] width 173 height 23
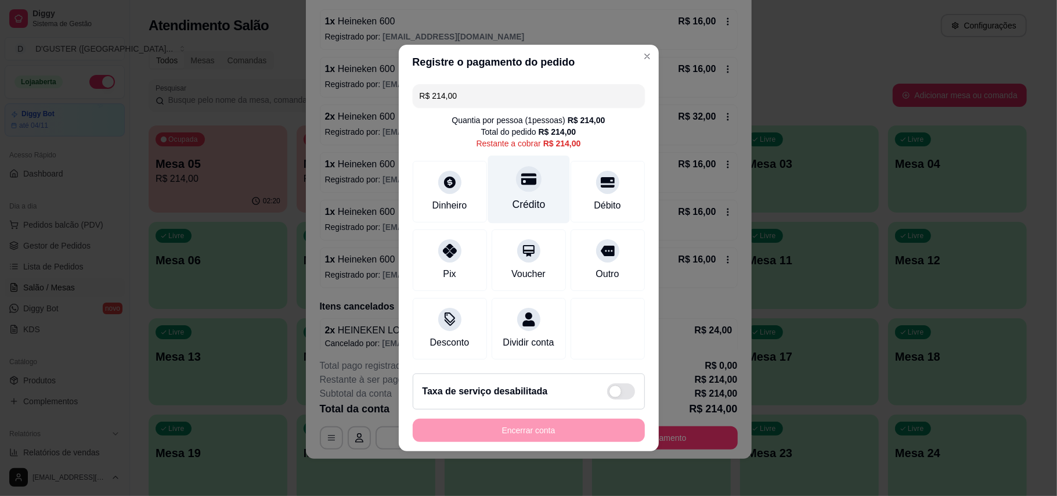
click at [526, 174] on icon at bounding box center [528, 180] width 15 height 12
type input "R$ 0,00"
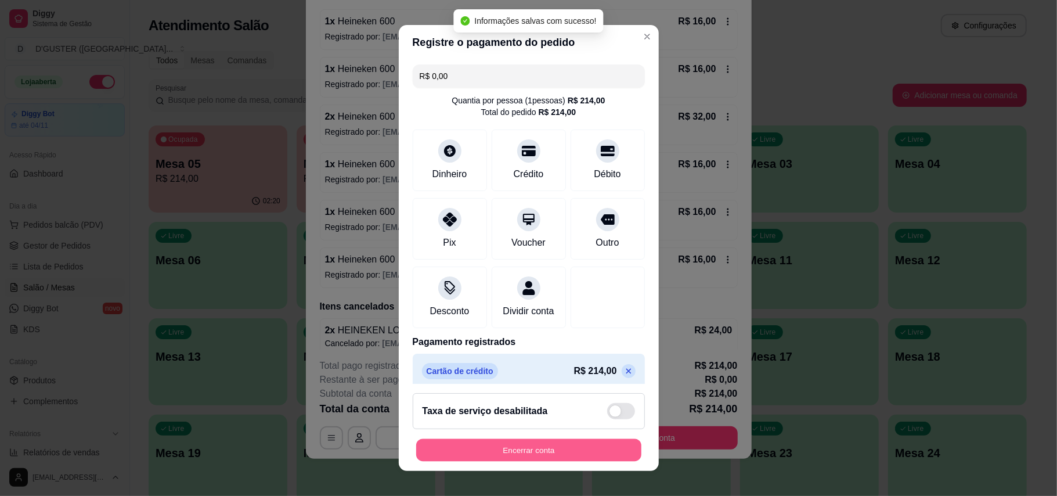
click at [481, 449] on button "Encerrar conta" at bounding box center [528, 450] width 225 height 23
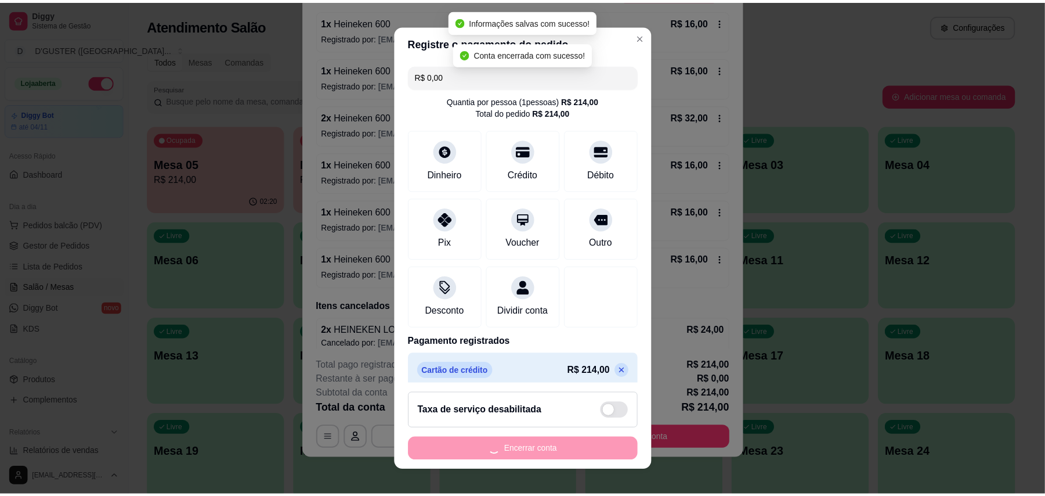
scroll to position [0, 0]
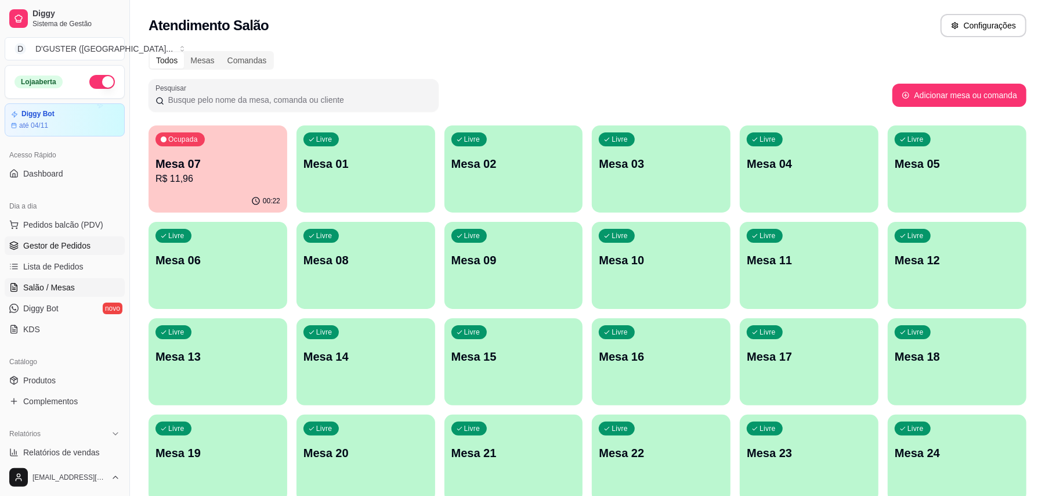
click at [70, 240] on span "Gestor de Pedidos" at bounding box center [56, 246] width 67 height 12
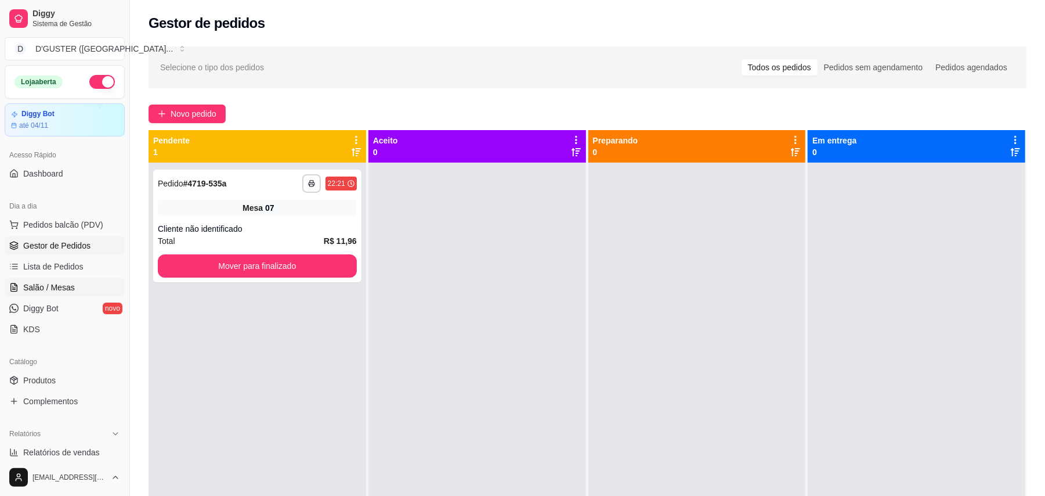
click at [39, 286] on span "Salão / Mesas" at bounding box center [49, 288] width 52 height 12
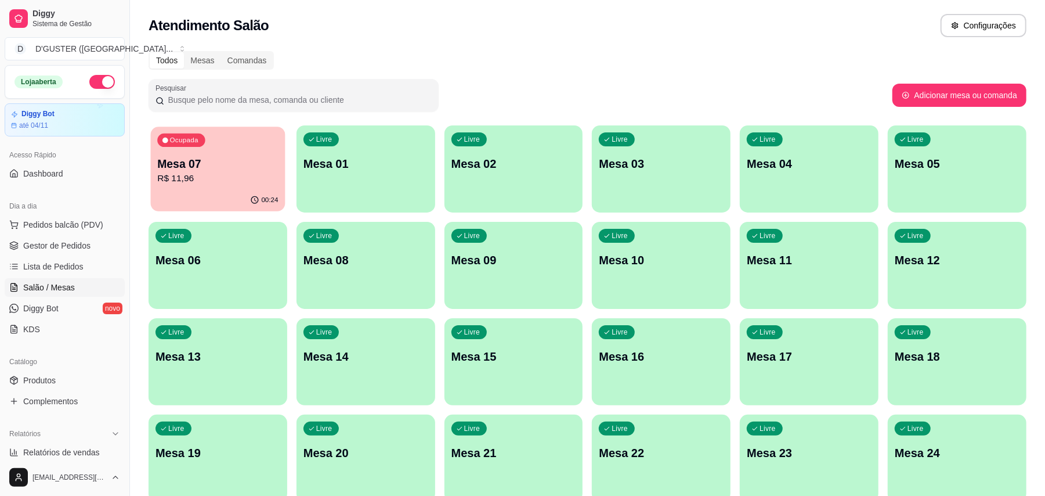
click at [214, 181] on p "R$ 11,96" at bounding box center [217, 178] width 121 height 13
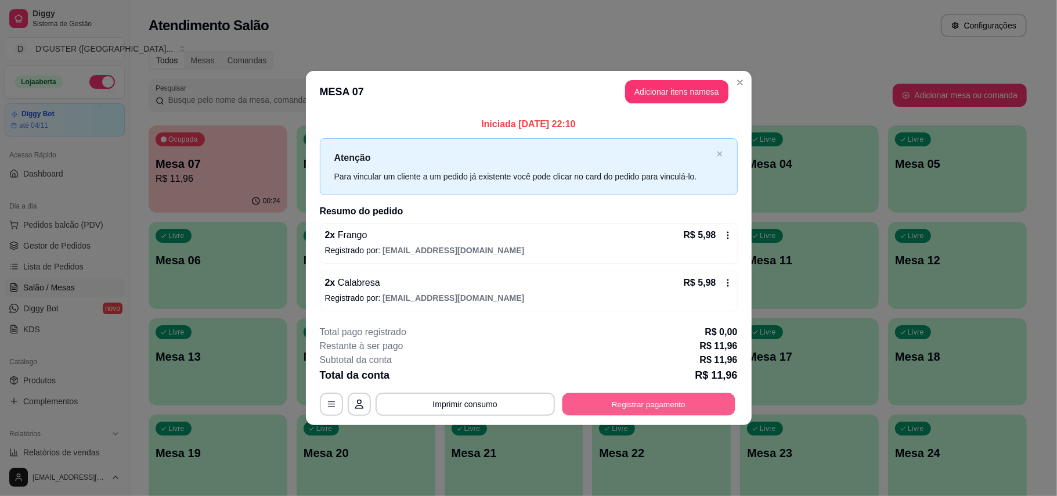
click at [599, 400] on button "Registrar pagamento" at bounding box center [648, 403] width 173 height 23
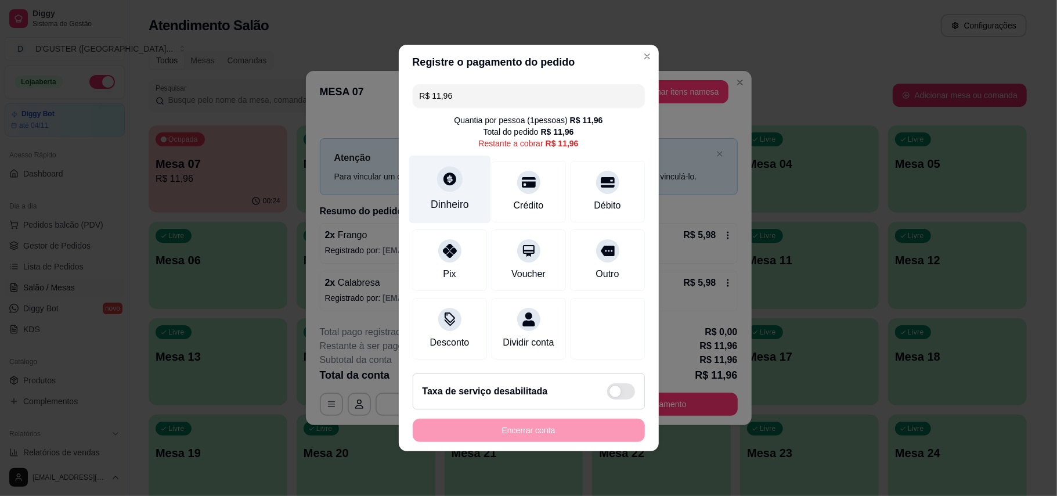
click at [447, 171] on icon at bounding box center [449, 178] width 15 height 15
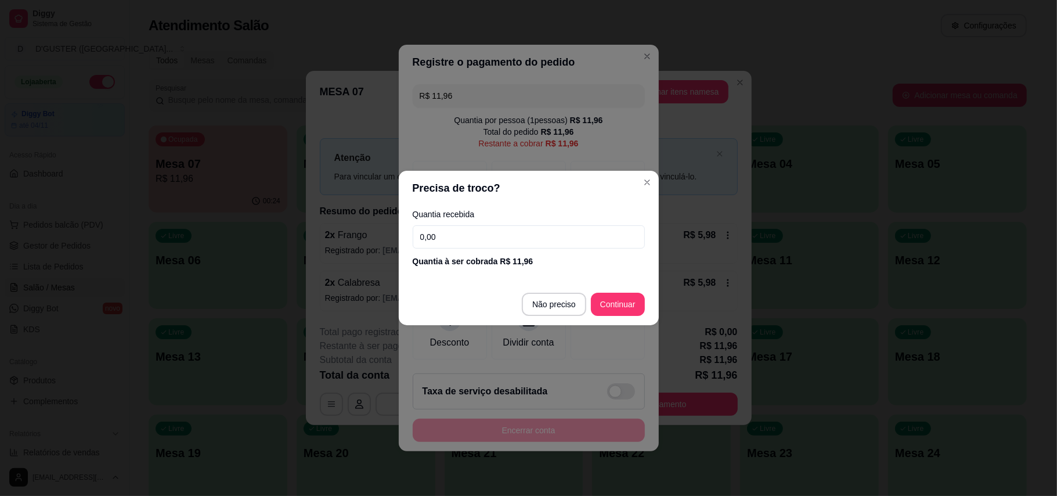
click at [517, 234] on input "0,00" at bounding box center [529, 236] width 232 height 23
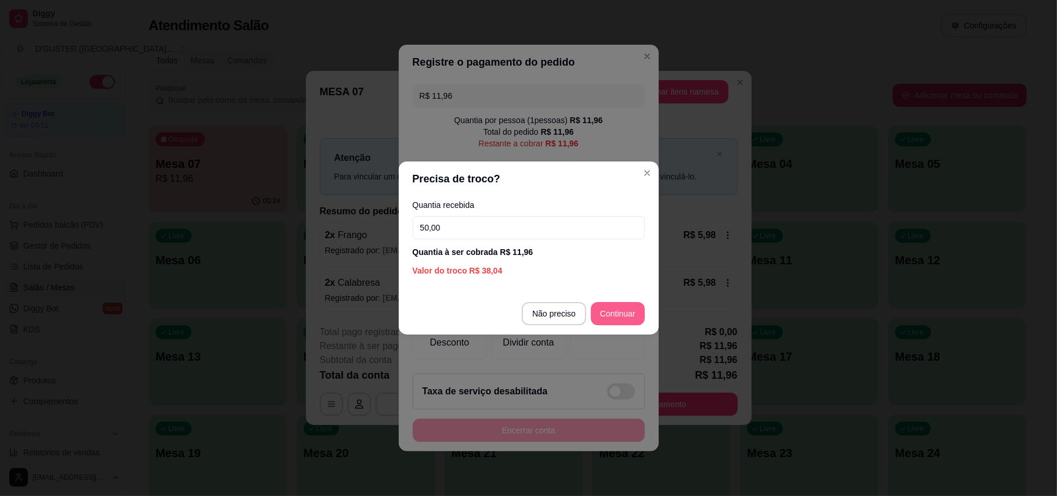
type input "50,00"
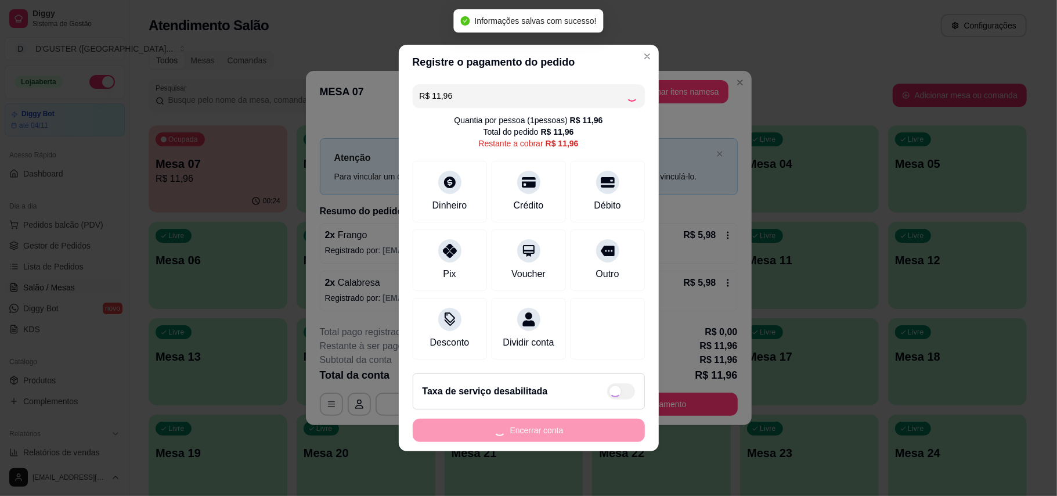
type input "R$ 0,00"
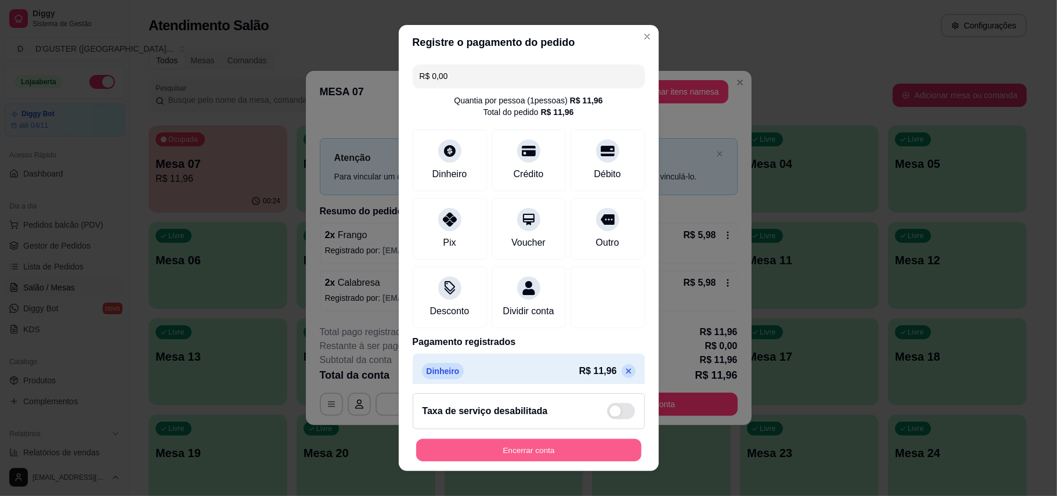
click at [572, 449] on button "Encerrar conta" at bounding box center [528, 450] width 225 height 23
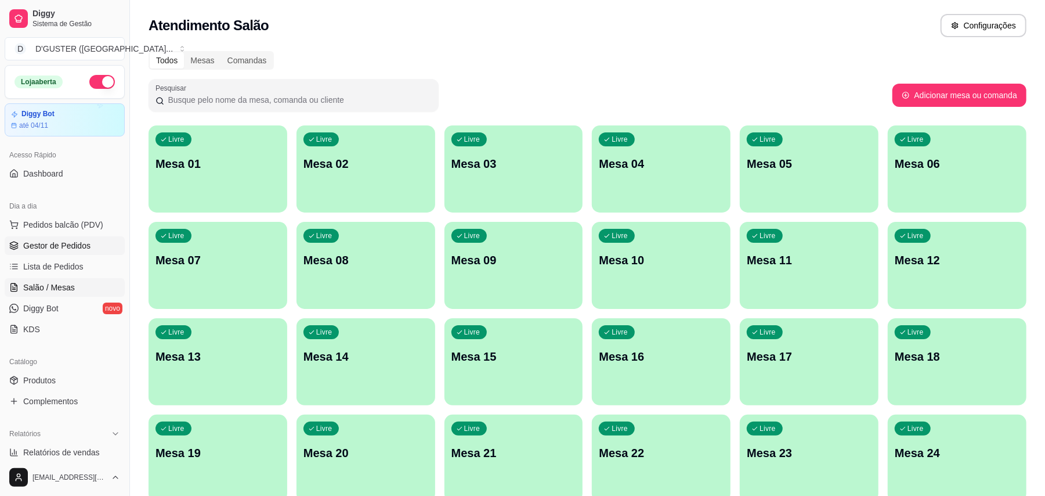
click at [22, 240] on link "Gestor de Pedidos" at bounding box center [65, 245] width 120 height 19
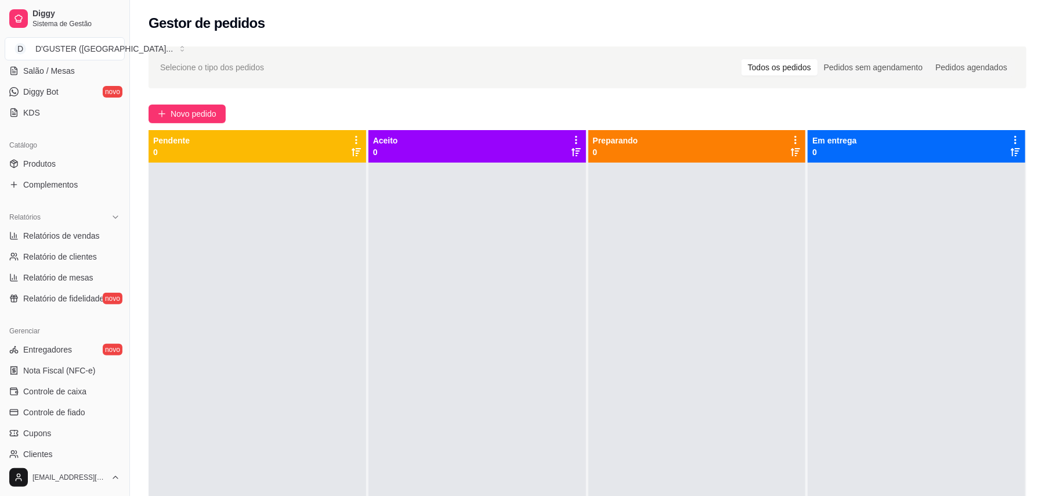
scroll to position [232, 0]
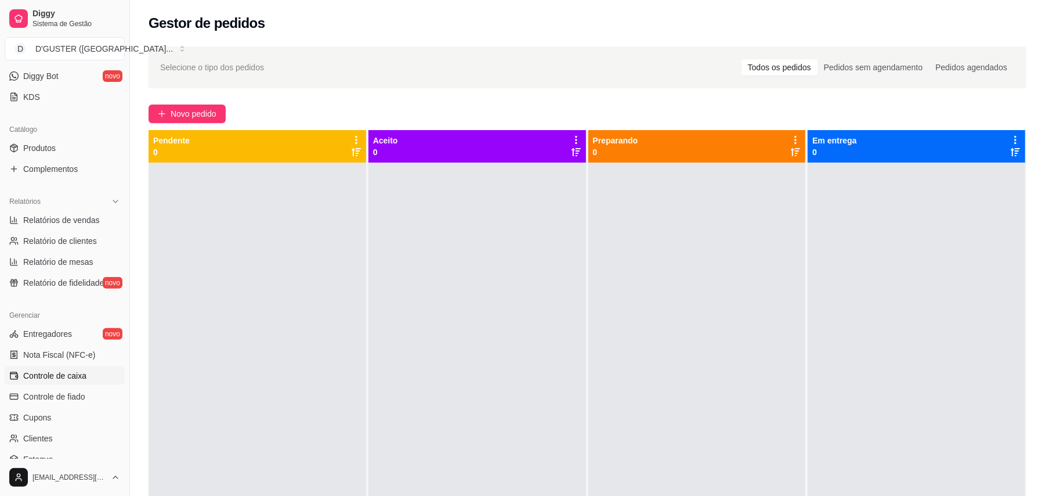
click at [61, 376] on span "Controle de caixa" at bounding box center [54, 376] width 63 height 12
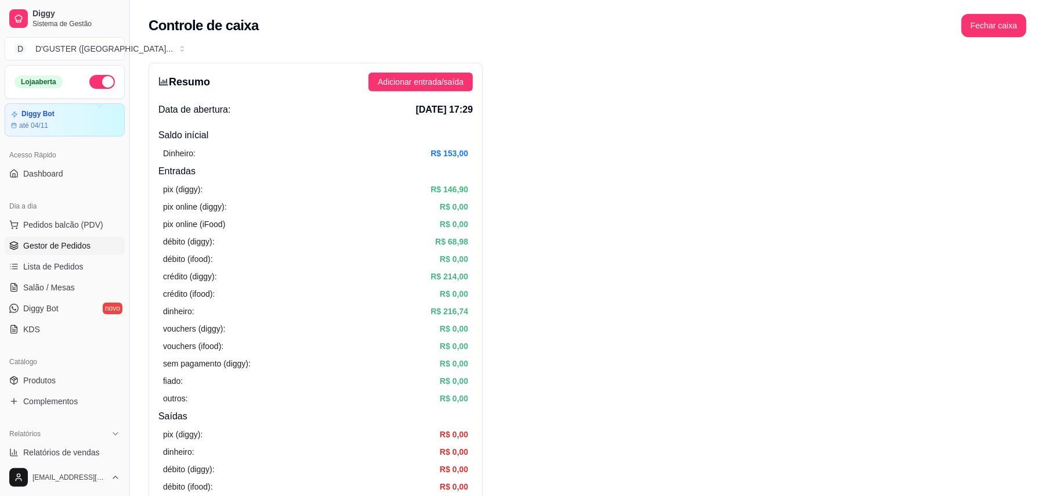
click at [74, 244] on span "Gestor de Pedidos" at bounding box center [56, 246] width 67 height 12
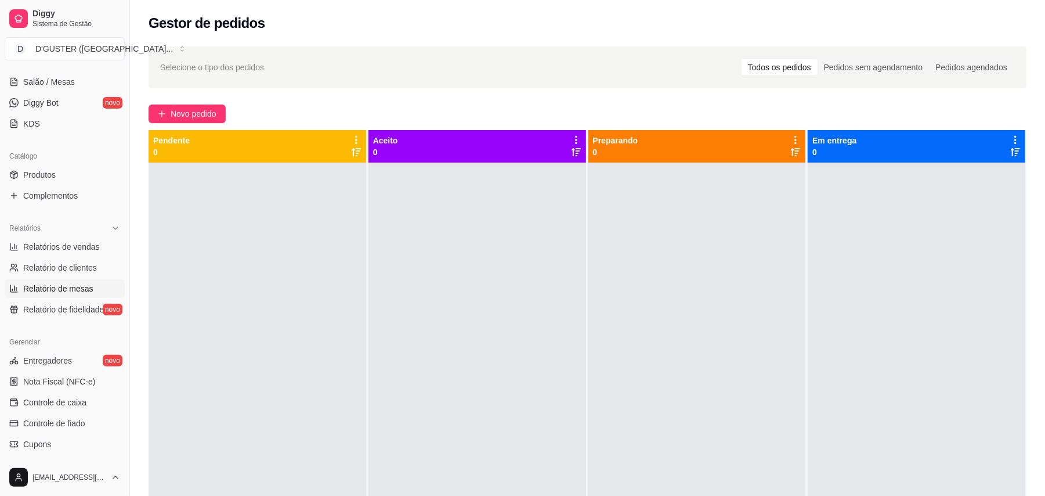
scroll to position [232, 0]
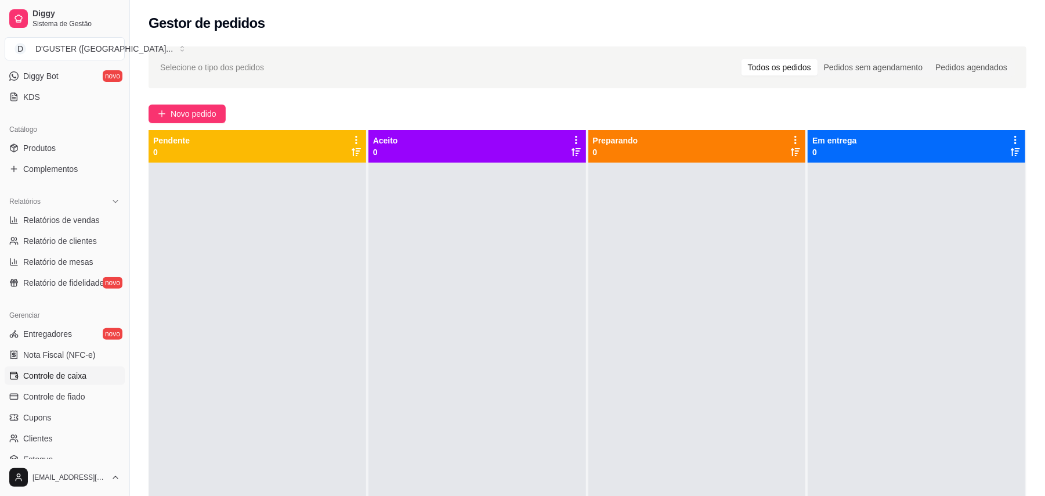
click at [50, 381] on span "Controle de caixa" at bounding box center [54, 376] width 63 height 12
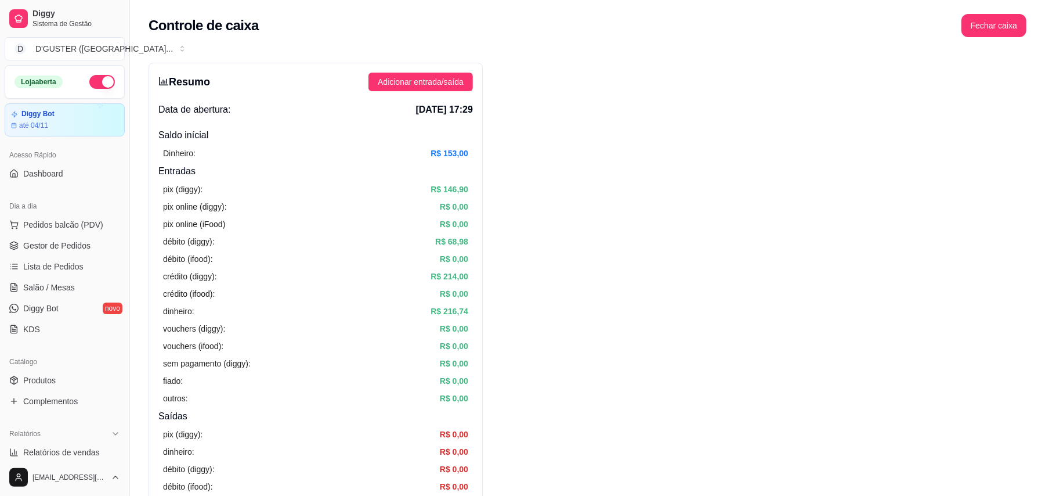
click at [66, 247] on span "Gestor de Pedidos" at bounding box center [56, 246] width 67 height 12
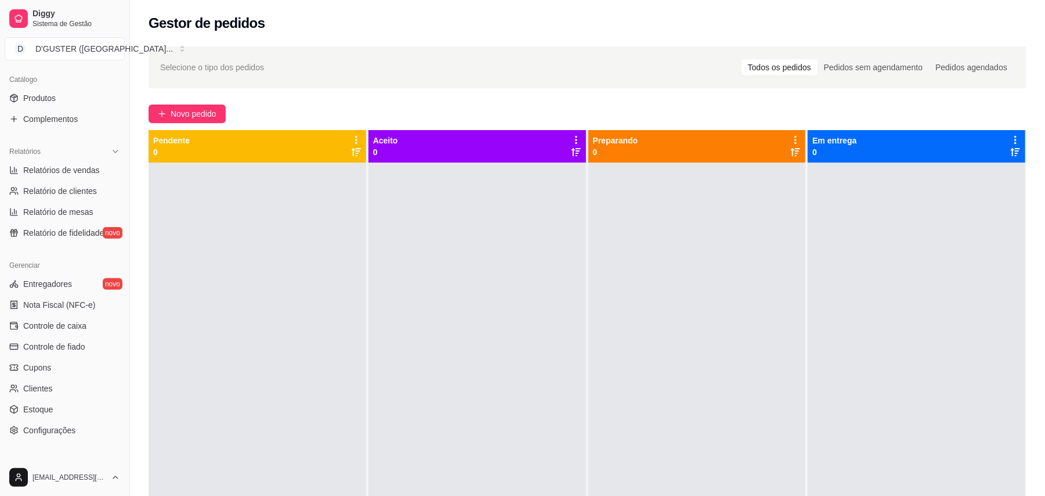
scroll to position [309, 0]
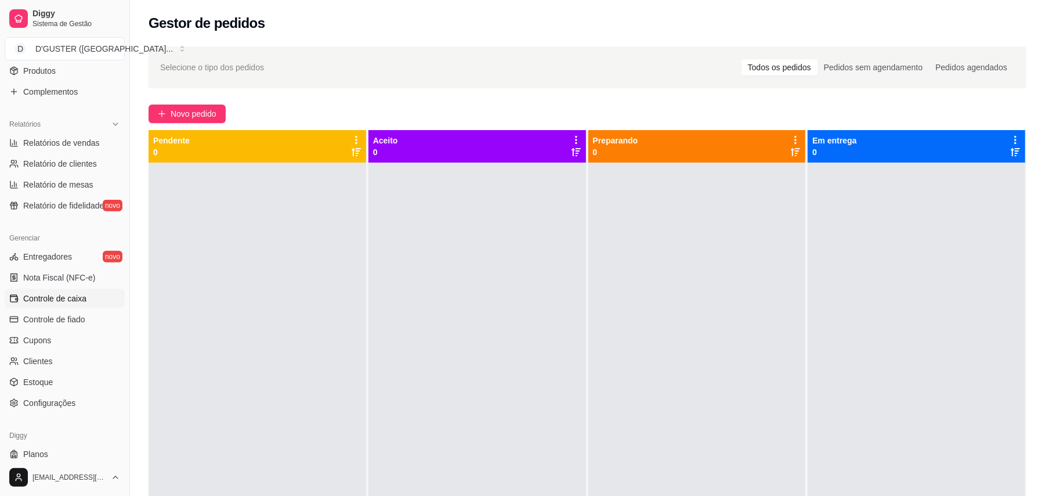
click at [55, 298] on span "Controle de caixa" at bounding box center [54, 299] width 63 height 12
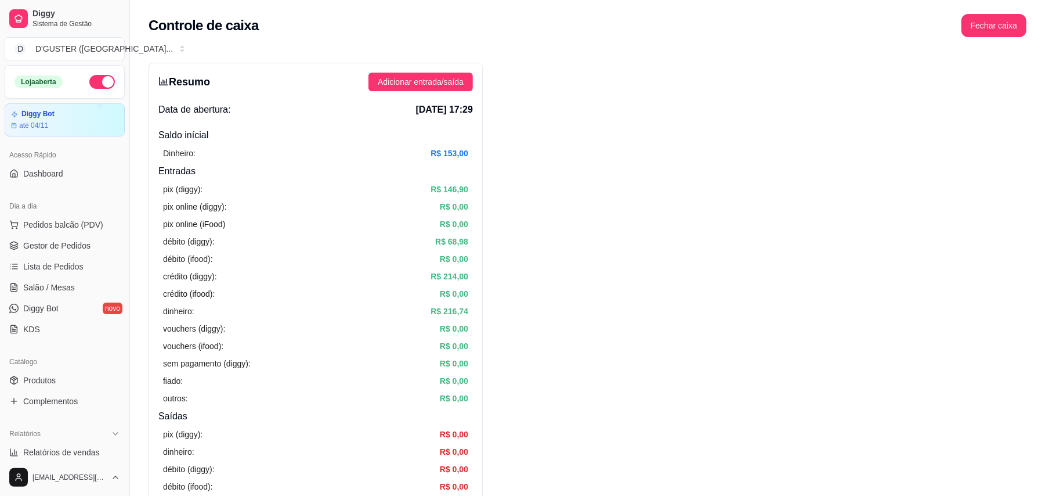
click at [89, 84] on button "button" at bounding box center [102, 82] width 26 height 14
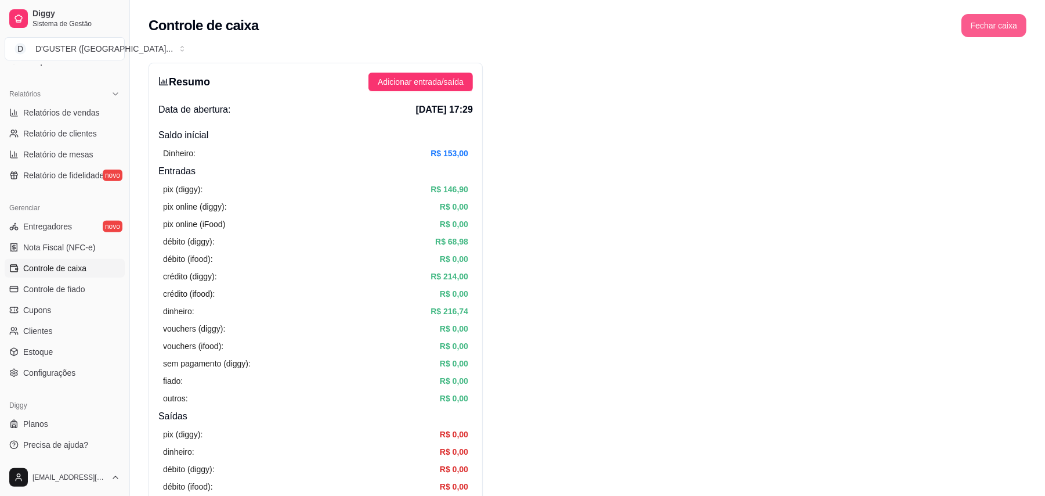
click at [987, 21] on button "Fechar caixa" at bounding box center [994, 25] width 65 height 23
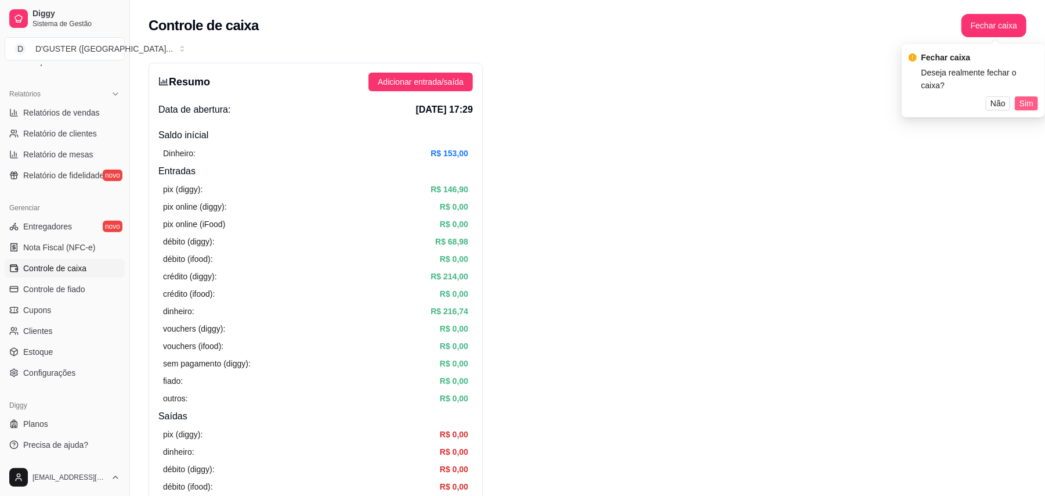
click at [1027, 97] on span "Sim" at bounding box center [1027, 103] width 14 height 13
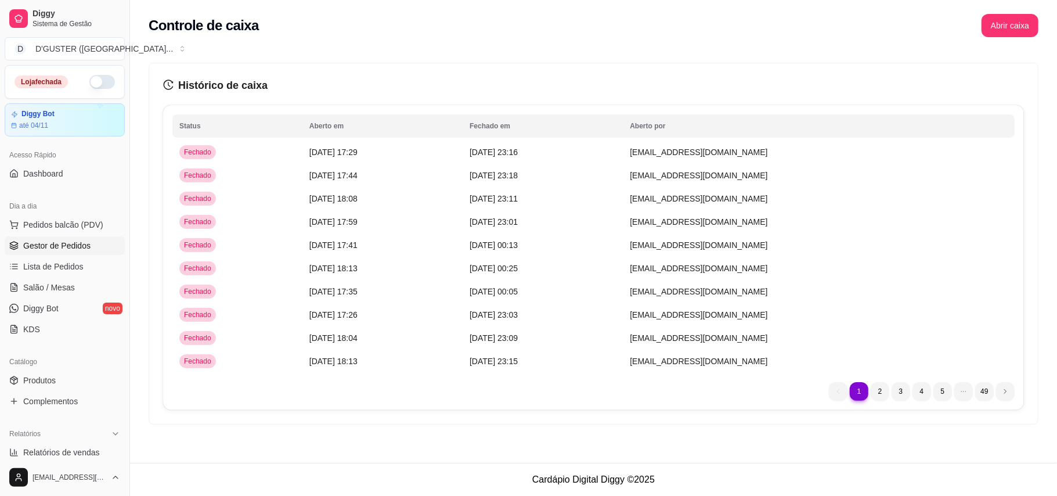
click at [68, 240] on span "Gestor de Pedidos" at bounding box center [56, 246] width 67 height 12
